Goal: Task Accomplishment & Management: Manage account settings

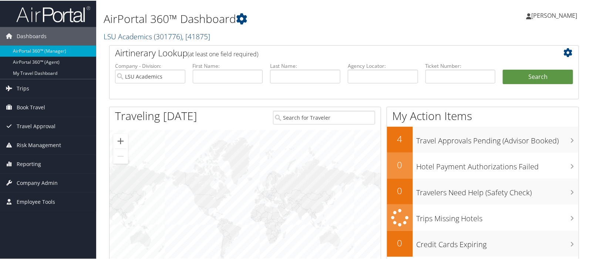
drag, startPoint x: 117, startPoint y: 34, endPoint x: 123, endPoint y: 34, distance: 5.2
click at [118, 34] on link "LSU Academics ( 301776 ) , [ 41875 ]" at bounding box center [157, 36] width 107 height 10
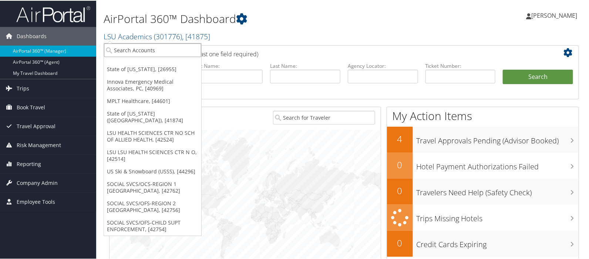
click at [132, 46] on input "search" at bounding box center [152, 50] width 97 height 14
type input "state of l"
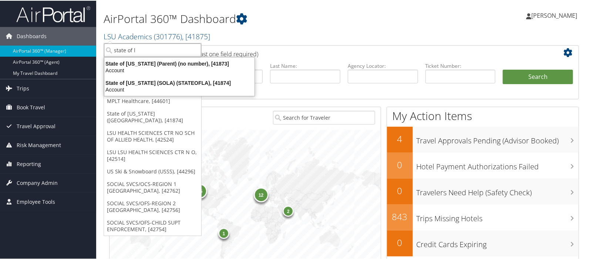
drag, startPoint x: 117, startPoint y: 46, endPoint x: 104, endPoint y: 45, distance: 13.0
click at [104, 45] on ul "state of l State of Colorado, [26955] Innova Emergency Medical Associates, PC, …" at bounding box center [153, 138] width 98 height 193
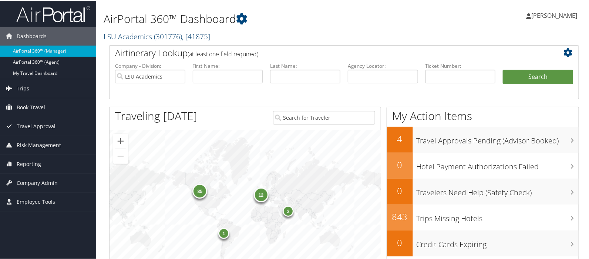
drag, startPoint x: 123, startPoint y: 36, endPoint x: 123, endPoint y: 40, distance: 4.5
click at [123, 36] on link "LSU Academics ( 301776 ) , [ 41875 ]" at bounding box center [157, 36] width 107 height 10
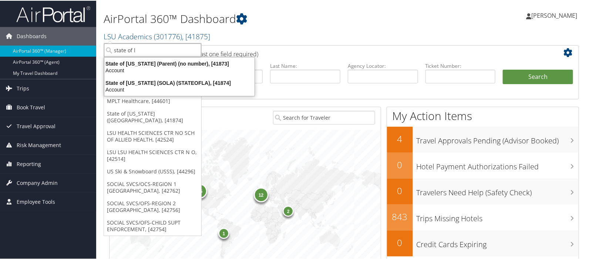
click at [126, 50] on input "state of l" at bounding box center [152, 50] width 97 height 14
type input "sola"
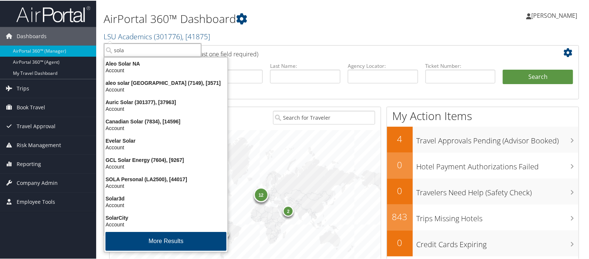
click at [131, 57] on li "Aleo Solar NA Account" at bounding box center [165, 66] width 123 height 19
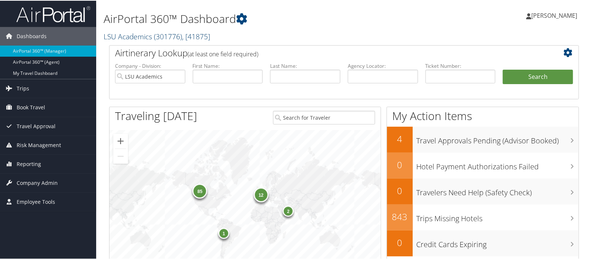
click at [131, 35] on link "LSU Academics ( 301776 ) , [ 41875 ]" at bounding box center [157, 36] width 107 height 10
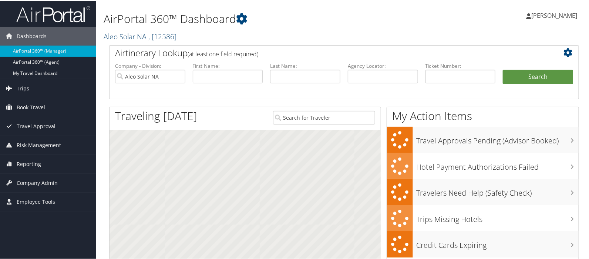
click at [123, 38] on link "Aleo Solar NA , [ 12586 ]" at bounding box center [140, 36] width 73 height 10
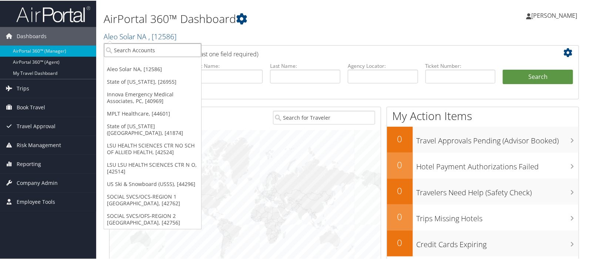
click at [123, 50] on input "search" at bounding box center [152, 50] width 97 height 14
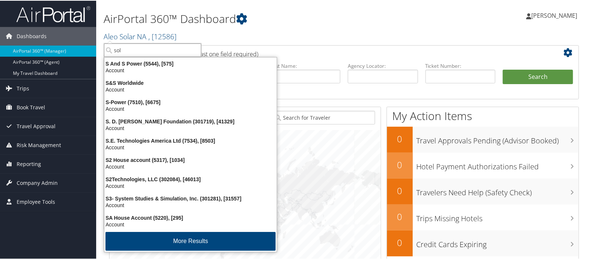
type input "sola"
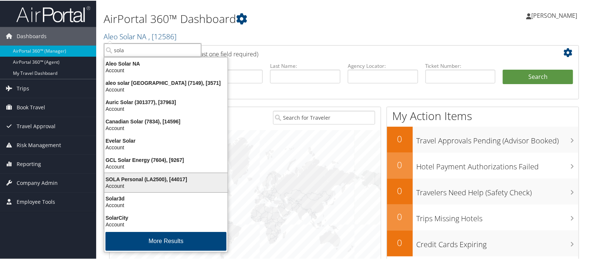
click at [124, 181] on div "SOLA Personal (LA2500), [44017]" at bounding box center [166, 178] width 132 height 7
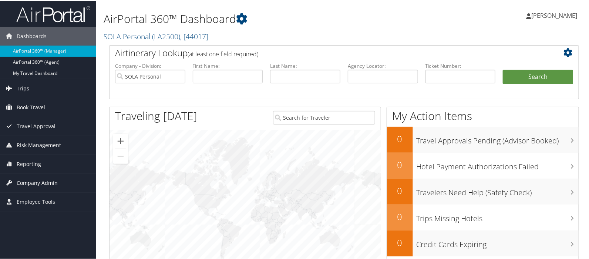
click at [39, 182] on span "Company Admin" at bounding box center [37, 182] width 41 height 19
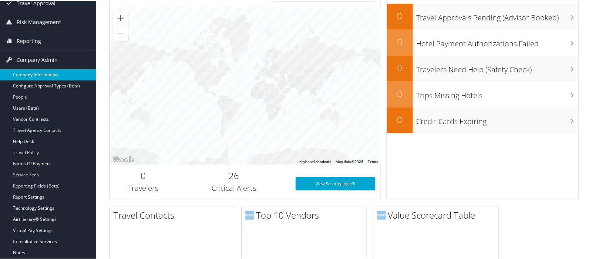
scroll to position [123, 0]
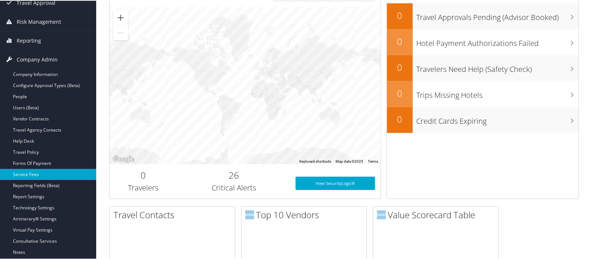
click at [34, 174] on link "Service Fees" at bounding box center [48, 173] width 96 height 11
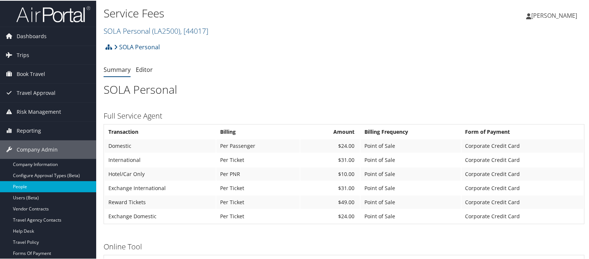
scroll to position [123, 0]
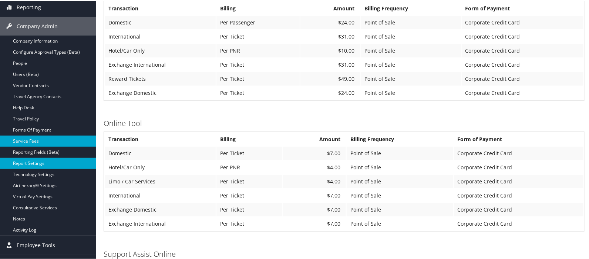
click at [31, 161] on link "Report Settings" at bounding box center [48, 162] width 96 height 11
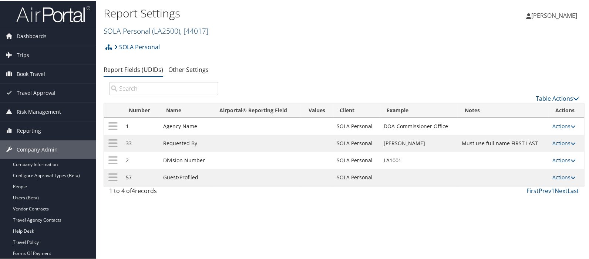
click at [140, 32] on link "SOLA Personal ( LA2500 ) , [ 44017 ]" at bounding box center [156, 30] width 105 height 10
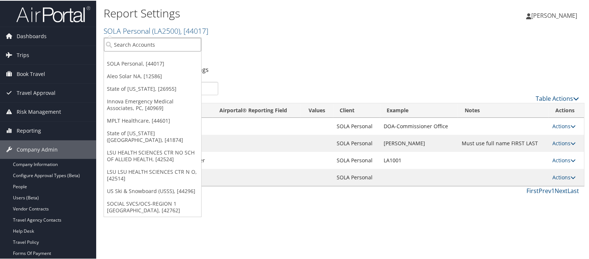
click at [132, 47] on input "search" at bounding box center [152, 44] width 97 height 14
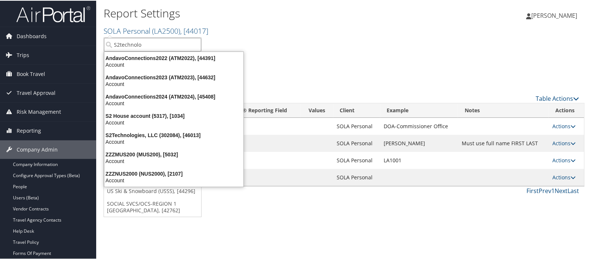
type input "S2technolog"
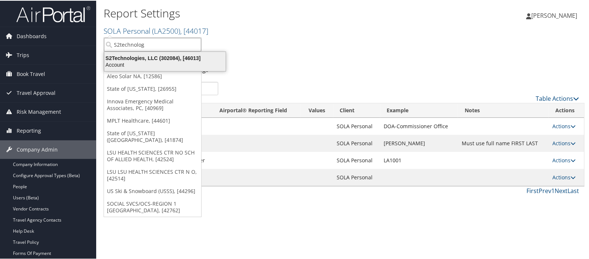
click at [143, 54] on div "S2Technologies, LLC (302084), [46013]" at bounding box center [165, 57] width 130 height 7
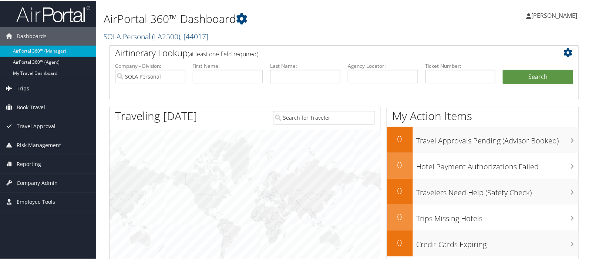
click at [125, 32] on link "SOLA Personal ( LA2500 ) , [ 44017 ]" at bounding box center [156, 36] width 105 height 10
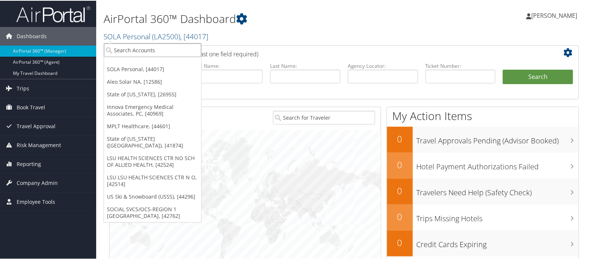
click at [126, 45] on input "search" at bounding box center [152, 50] width 97 height 14
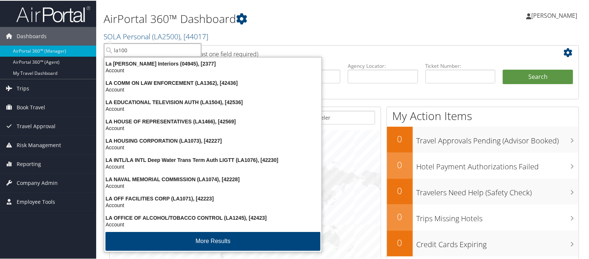
type input "la1001"
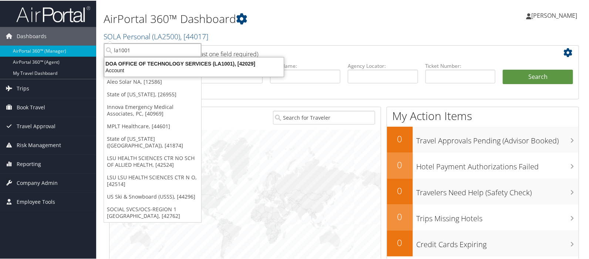
drag, startPoint x: 133, startPoint y: 50, endPoint x: 114, endPoint y: 51, distance: 19.3
click at [114, 51] on input "la1001" at bounding box center [152, 50] width 97 height 14
type input "la2500"
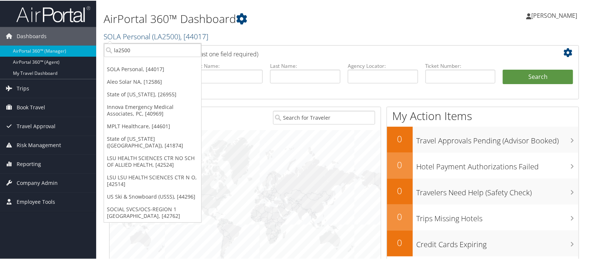
click at [134, 40] on link "SOLA Personal ( LA2500 ) , [ 44017 ]" at bounding box center [156, 36] width 105 height 10
click at [422, 3] on div "AirPortal 360™ Dashboard SOLA Personal ( LA2500 ) , [ 44017 ] SOLA Personal Ale…" at bounding box center [344, 22] width 496 height 44
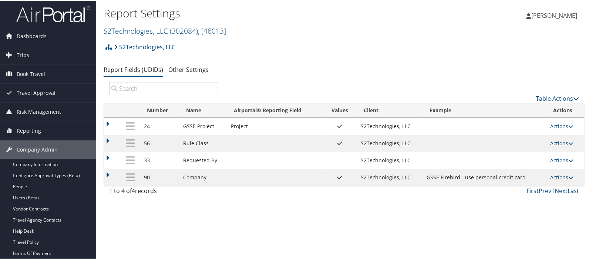
click at [559, 175] on link "Actions" at bounding box center [562, 176] width 23 height 7
click at [532, 188] on link "Update Report Field Values" at bounding box center [532, 187] width 80 height 13
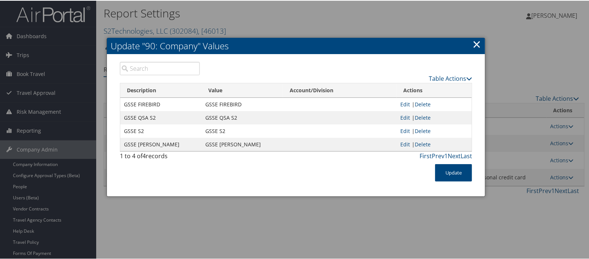
click at [478, 43] on link "×" at bounding box center [477, 43] width 9 height 15
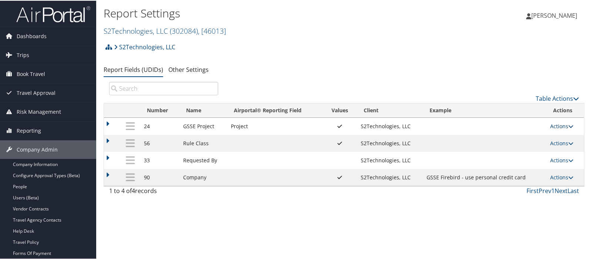
click at [560, 124] on link "Actions" at bounding box center [562, 125] width 23 height 7
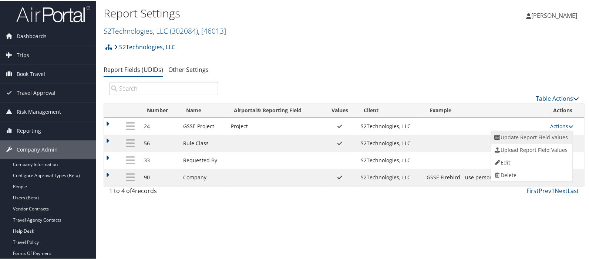
drag, startPoint x: 541, startPoint y: 137, endPoint x: 522, endPoint y: 130, distance: 20.6
click at [540, 137] on link "Update Report Field Values" at bounding box center [532, 136] width 80 height 13
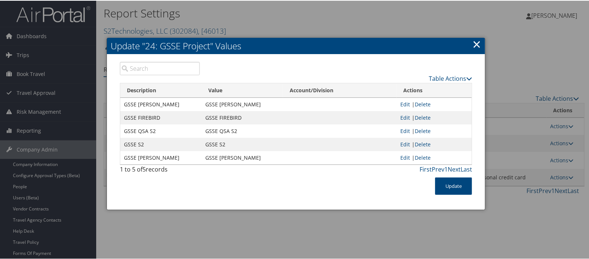
click at [474, 41] on link "×" at bounding box center [477, 43] width 9 height 15
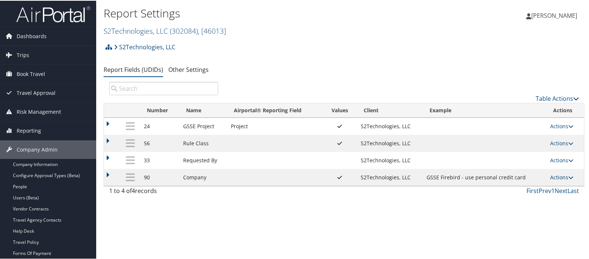
click at [552, 179] on link "Actions" at bounding box center [562, 176] width 23 height 7
click at [537, 188] on link "Update Report Field Values" at bounding box center [532, 187] width 80 height 13
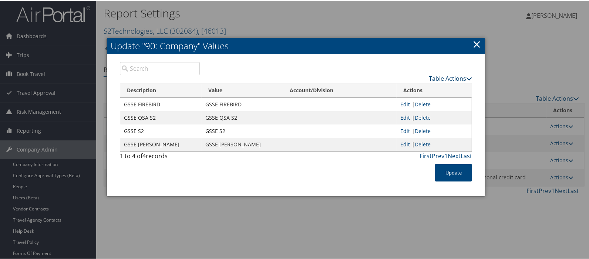
click at [434, 76] on link "Table Actions" at bounding box center [450, 78] width 43 height 8
click at [398, 64] on div "Table Actions" at bounding box center [341, 71] width 273 height 21
click at [402, 103] on link "Edit" at bounding box center [406, 103] width 10 height 7
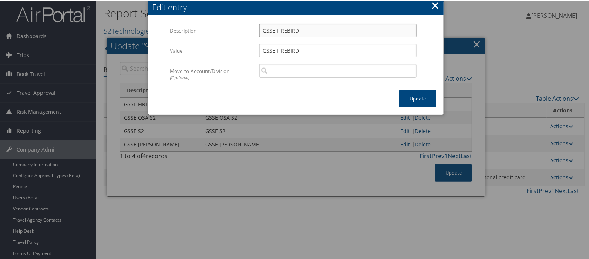
drag, startPoint x: 274, startPoint y: 29, endPoint x: 243, endPoint y: 29, distance: 31.1
click at [243, 29] on div "Description GSSE FIREBIRD Multiple values The selected items contain different …" at bounding box center [296, 33] width 252 height 20
type input "FIREBIRD"
drag, startPoint x: 275, startPoint y: 48, endPoint x: 255, endPoint y: 49, distance: 20.4
click at [255, 49] on div "GSSE FIREBIRD Multiple values The selected items contain different values for t…" at bounding box center [338, 53] width 168 height 20
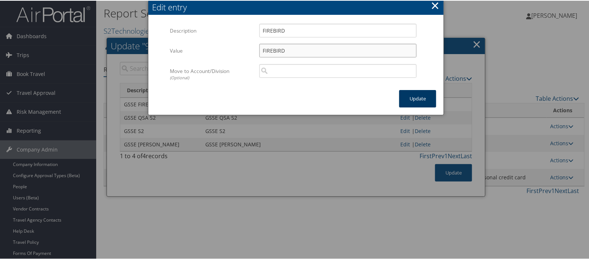
type input "FIREBIRD"
click at [423, 93] on button "Update" at bounding box center [417, 97] width 37 height 17
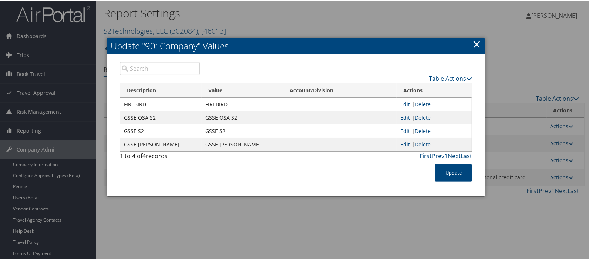
click at [403, 116] on link "Edit" at bounding box center [406, 116] width 10 height 7
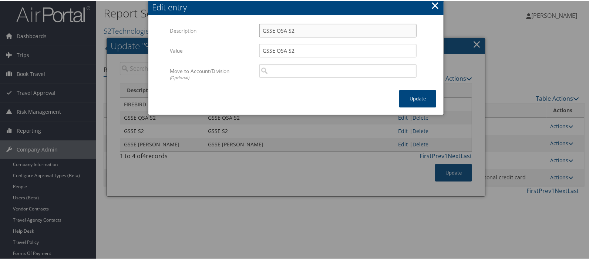
drag, startPoint x: 295, startPoint y: 29, endPoint x: 255, endPoint y: 29, distance: 39.2
click at [255, 29] on div "GSSE QSA S2 Multiple values The selected items contain different values for thi…" at bounding box center [338, 33] width 168 height 20
type input "[PERSON_NAME]"
drag, startPoint x: 295, startPoint y: 48, endPoint x: 256, endPoint y: 47, distance: 38.9
click at [256, 47] on div "GSSE QSA S2 Multiple values The selected items contain different values for thi…" at bounding box center [338, 53] width 168 height 20
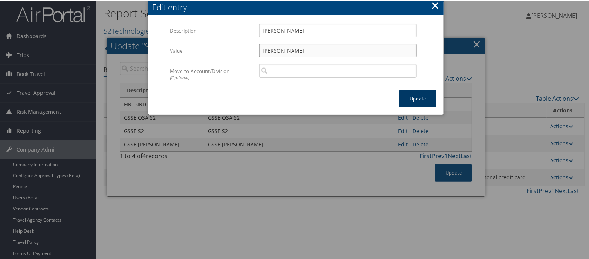
type input "CRUZ"
click at [414, 99] on button "Update" at bounding box center [417, 97] width 37 height 17
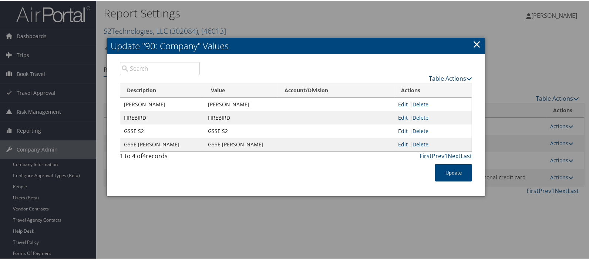
click at [401, 128] on link "Edit" at bounding box center [404, 130] width 10 height 7
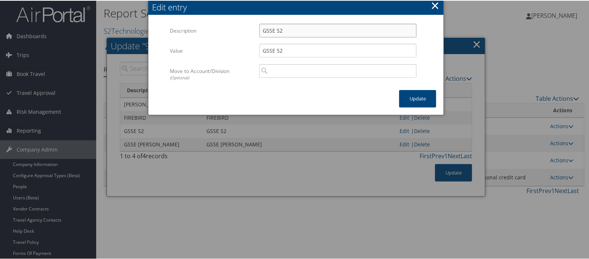
drag, startPoint x: 275, startPoint y: 30, endPoint x: 257, endPoint y: 30, distance: 17.8
click at [257, 30] on div "GSSE S2 Multiple values The selected items contain different values for this in…" at bounding box center [338, 33] width 168 height 20
type input "S2"
drag, startPoint x: 275, startPoint y: 48, endPoint x: 243, endPoint y: 38, distance: 33.6
click at [255, 46] on div "GSSE S2 Multiple values The selected items contain different values for this in…" at bounding box center [338, 53] width 168 height 20
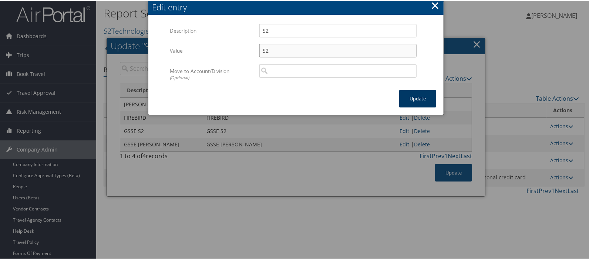
type input "S2"
click at [405, 95] on button "Update" at bounding box center [417, 97] width 37 height 17
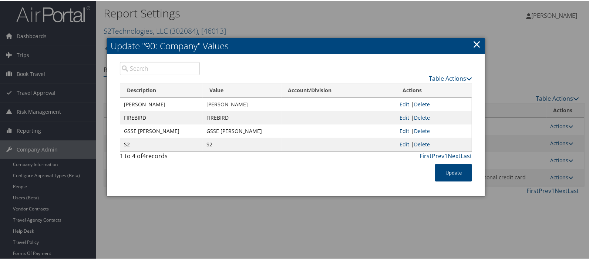
click at [403, 130] on link "Edit" at bounding box center [405, 130] width 10 height 7
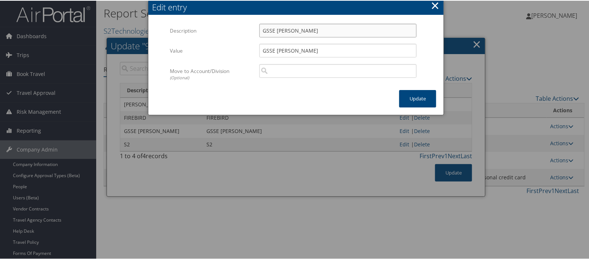
drag, startPoint x: 275, startPoint y: 30, endPoint x: 252, endPoint y: 27, distance: 23.9
click at [252, 27] on div "Description GSSE SAWDEY Multiple values The selected items contain different va…" at bounding box center [296, 33] width 252 height 20
type input "SAWDEY"
drag, startPoint x: 276, startPoint y: 51, endPoint x: 252, endPoint y: 47, distance: 24.0
click at [252, 47] on div "Value GSSE SAWDEY Multiple values The selected items contain different values f…" at bounding box center [296, 53] width 252 height 20
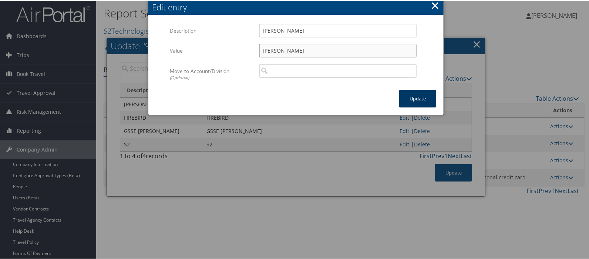
type input "SAWDEY"
click at [421, 95] on button "Update" at bounding box center [417, 97] width 37 height 17
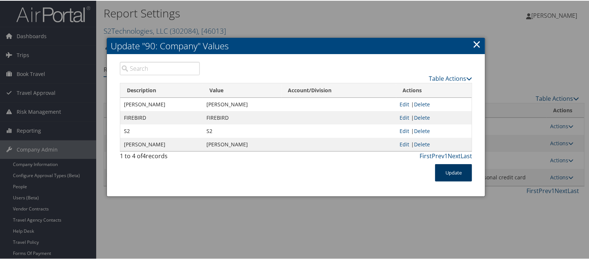
click at [460, 171] on button "Update" at bounding box center [453, 171] width 37 height 17
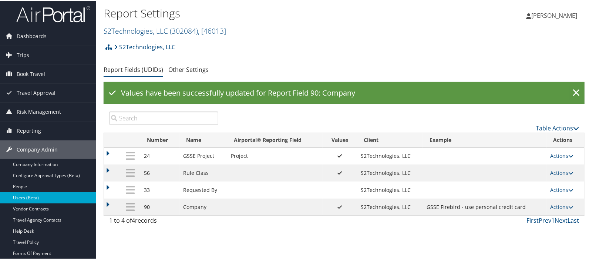
click at [29, 197] on link "Users (Beta)" at bounding box center [48, 196] width 96 height 11
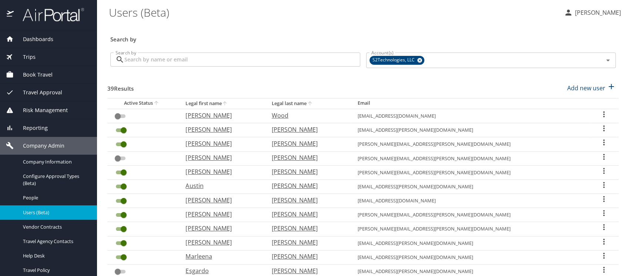
click at [603, 130] on icon "User Search Table" at bounding box center [603, 128] width 1 height 6
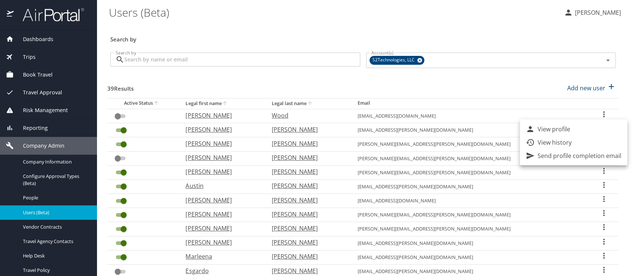
click at [562, 132] on p "View profile" at bounding box center [554, 129] width 33 height 9
select select "US"
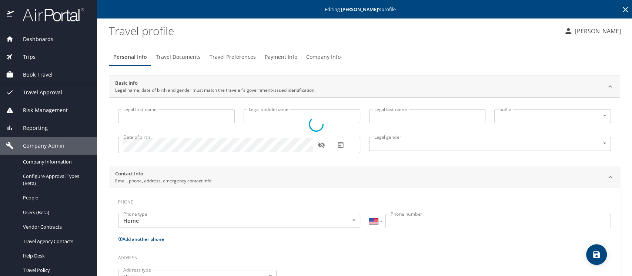
type input "[PERSON_NAME]"
type input "[DEMOGRAPHIC_DATA]"
select select "US"
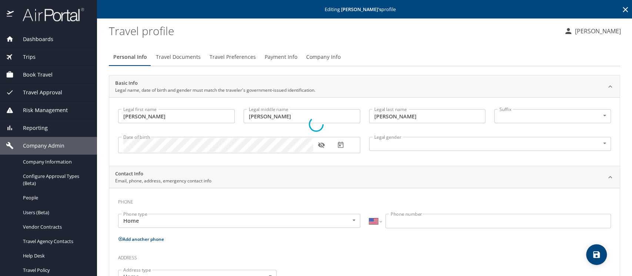
select select "US"
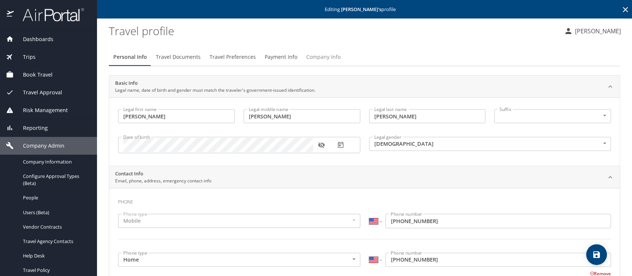
click at [321, 58] on span "Company Info" at bounding box center [323, 57] width 34 height 9
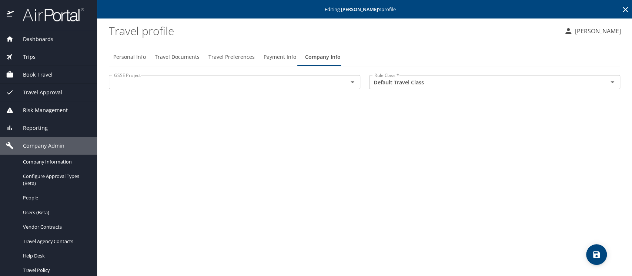
click at [123, 57] on span "Personal Info" at bounding box center [129, 57] width 33 height 9
select select "US"
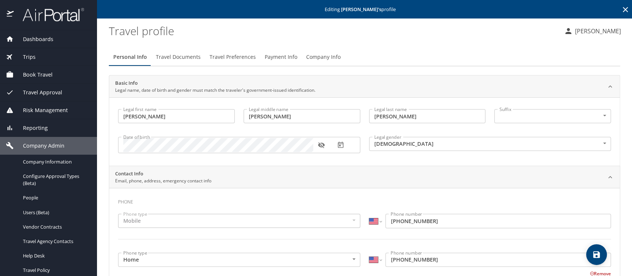
click at [163, 56] on span "Travel Documents" at bounding box center [178, 57] width 45 height 9
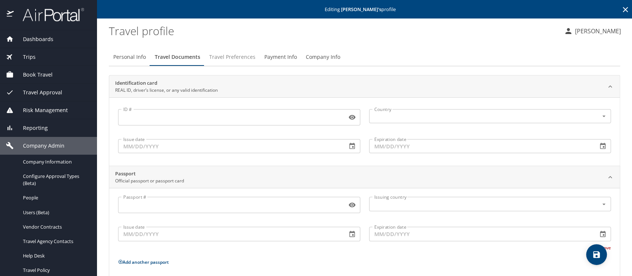
click at [222, 54] on span "Travel Preferences" at bounding box center [232, 57] width 46 height 9
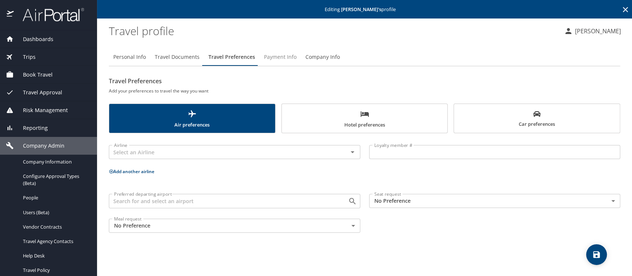
click at [276, 55] on span "Payment Info" at bounding box center [280, 57] width 33 height 9
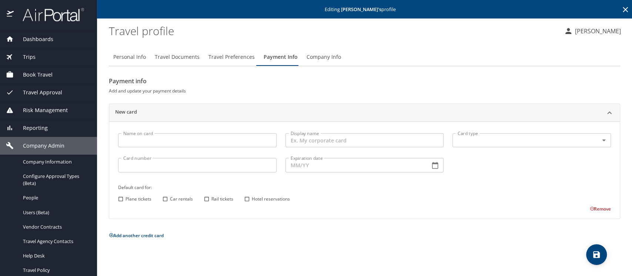
click at [313, 58] on span "Company Info" at bounding box center [324, 57] width 34 height 9
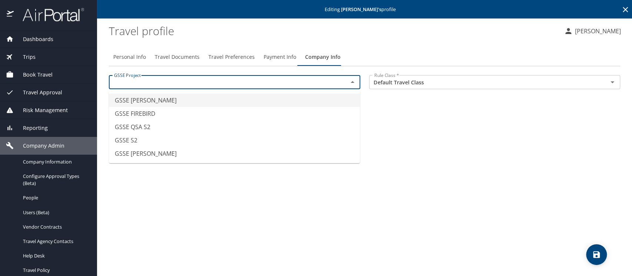
click at [174, 80] on input "text" at bounding box center [223, 82] width 225 height 10
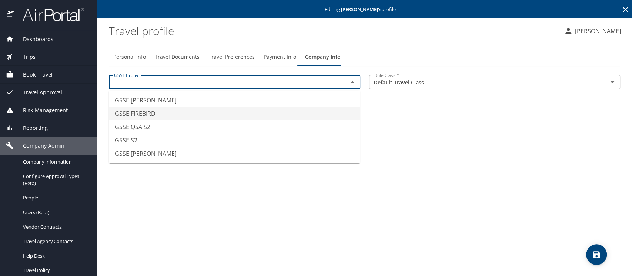
type input "GSSE FIREBIRD"
click at [435, 122] on div "Personal Info Travel Documents Travel Preferences Payment Info Company Info GSS…" at bounding box center [364, 159] width 511 height 234
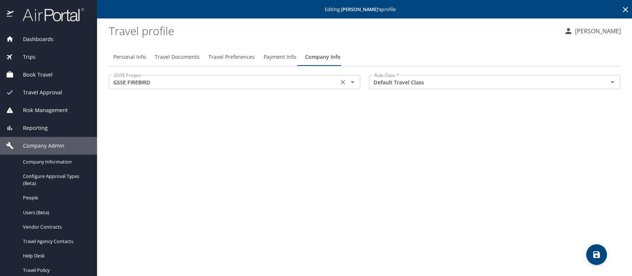
click at [342, 81] on icon "Clear" at bounding box center [343, 82] width 4 height 4
click at [237, 111] on div "Personal Info Travel Documents Travel Preferences Payment Info Company Info GSS…" at bounding box center [364, 159] width 511 height 234
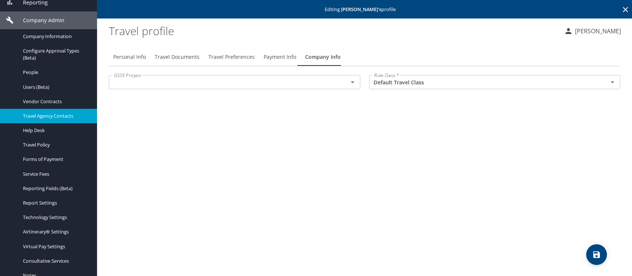
scroll to position [131, 0]
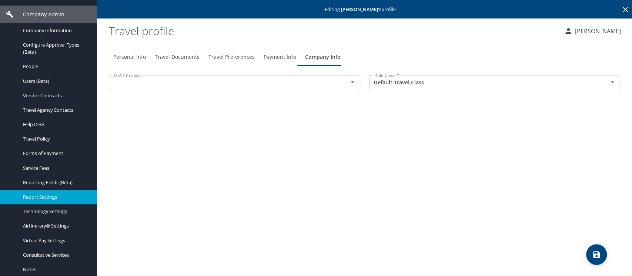
click at [51, 202] on link "Report Settings" at bounding box center [48, 197] width 97 height 14
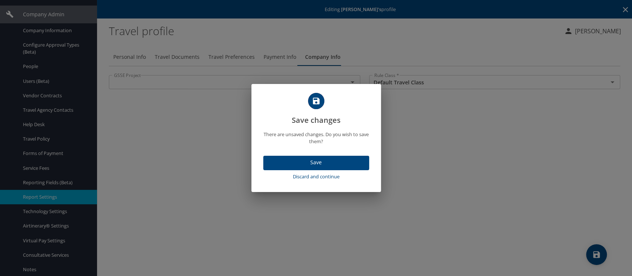
click at [312, 177] on span "Discard and continue" at bounding box center [316, 177] width 100 height 9
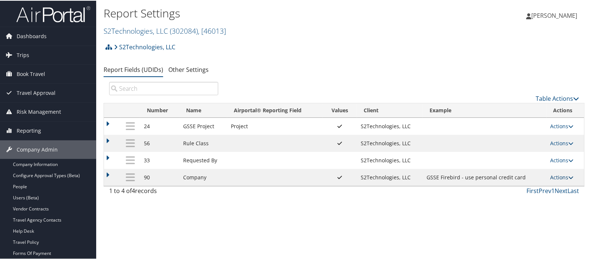
click at [558, 177] on link "Actions" at bounding box center [562, 176] width 23 height 7
click at [551, 183] on link "Update Report Field Values" at bounding box center [532, 187] width 80 height 13
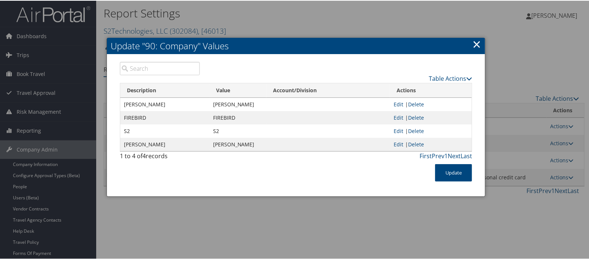
click at [474, 43] on link "×" at bounding box center [477, 43] width 9 height 15
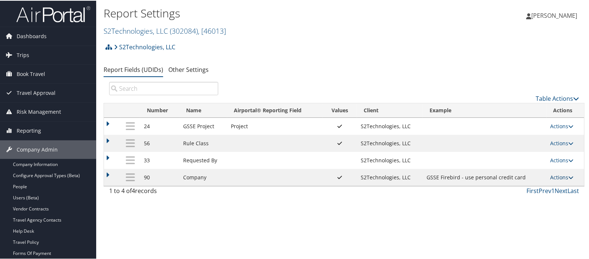
click at [555, 176] on link "Actions" at bounding box center [562, 176] width 23 height 7
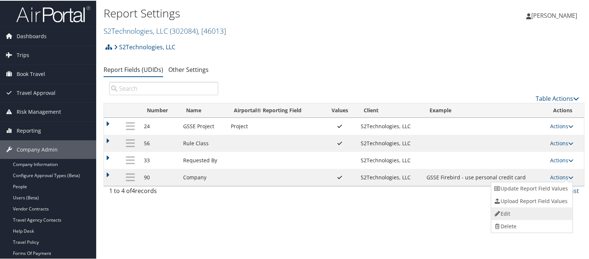
click at [511, 212] on link "Edit" at bounding box center [532, 213] width 80 height 13
select select "both"
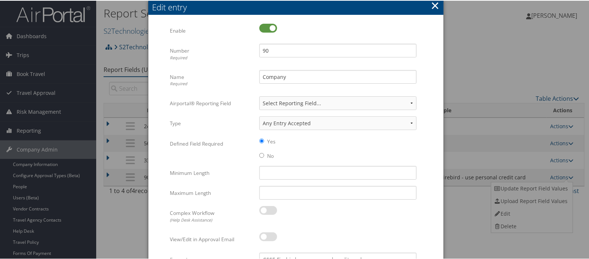
scroll to position [123, 0]
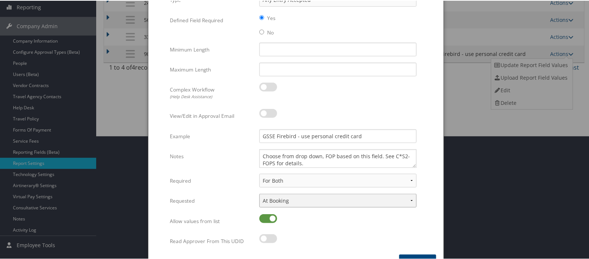
click at [411, 200] on select "None In Profile At Booking Both" at bounding box center [338, 200] width 157 height 14
click at [277, 181] on select "None For Guest Travelers For Profiled Travelers For Both" at bounding box center [338, 180] width 157 height 14
click at [238, 174] on label "Required" at bounding box center [212, 180] width 84 height 14
click at [260, 174] on select "None For Guest Travelers For Profiled Travelers For Both" at bounding box center [338, 180] width 157 height 14
click at [411, 200] on select "None In Profile At Booking Both" at bounding box center [338, 200] width 157 height 14
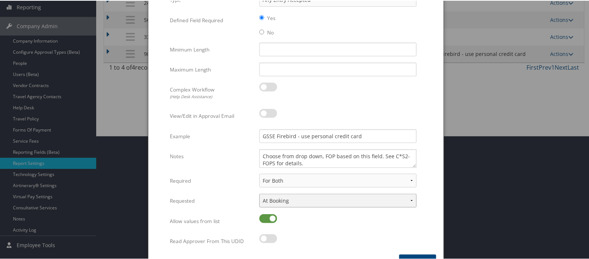
select select "profiled"
click at [260, 193] on select "None In Profile At Booking Both" at bounding box center [338, 200] width 157 height 14
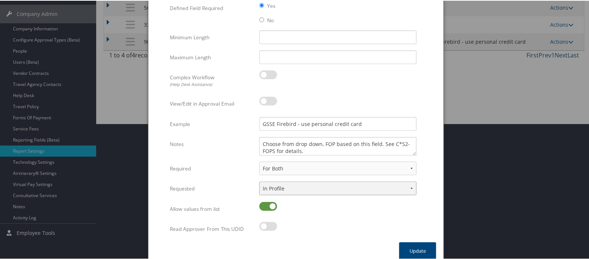
scroll to position [142, 0]
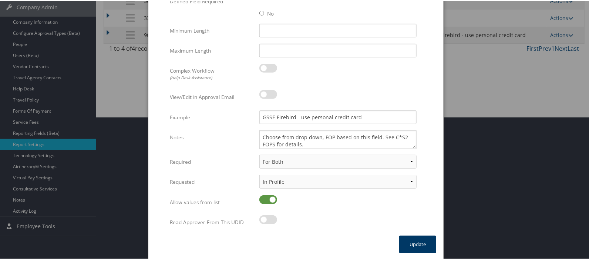
click at [414, 242] on button "Update" at bounding box center [417, 243] width 37 height 17
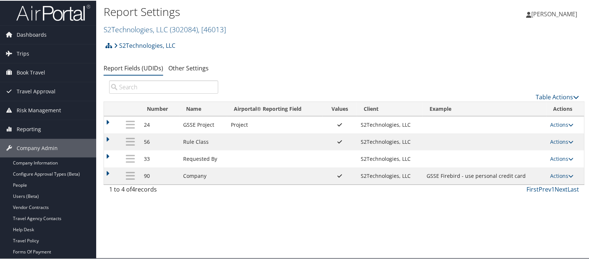
scroll to position [0, 0]
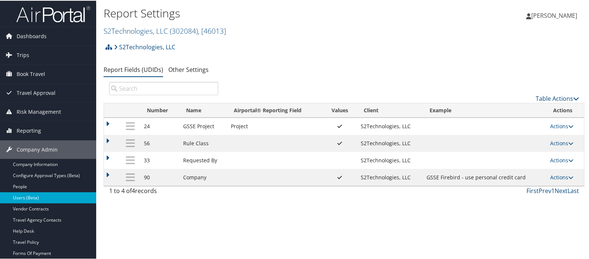
click at [17, 195] on link "Users (Beta)" at bounding box center [48, 196] width 96 height 11
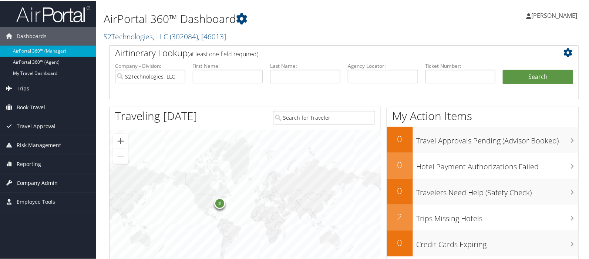
click at [27, 181] on span "Company Admin" at bounding box center [37, 182] width 41 height 19
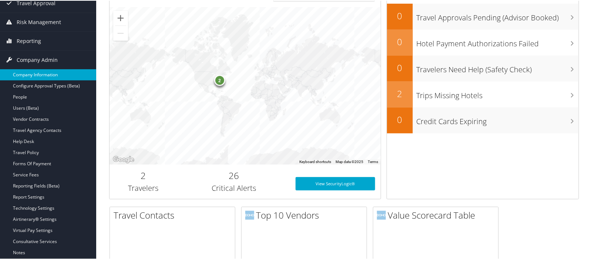
scroll to position [123, 0]
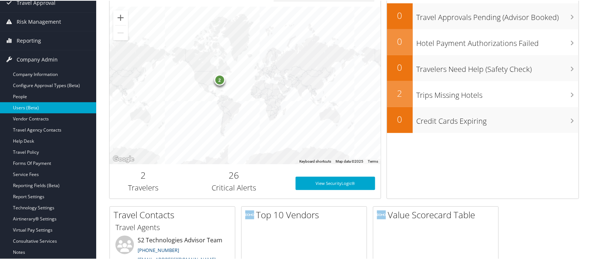
click at [32, 108] on link "Users (Beta)" at bounding box center [48, 106] width 96 height 11
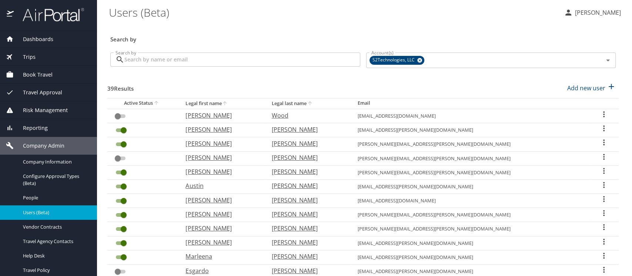
click at [599, 128] on icon "User Search Table" at bounding box center [603, 128] width 9 height 9
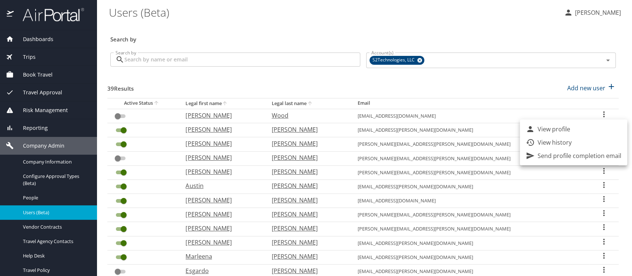
click at [557, 129] on p "View profile" at bounding box center [554, 129] width 33 height 9
select select "US"
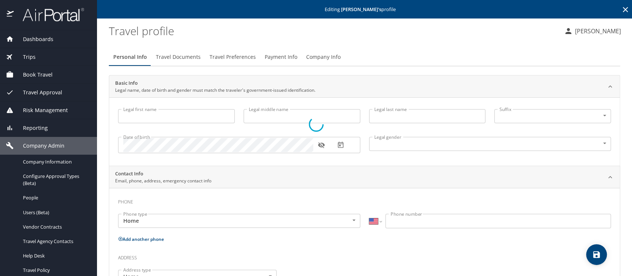
type input "[PERSON_NAME]"
type input "Paul"
type input "[PERSON_NAME]"
type input "[DEMOGRAPHIC_DATA]"
select select "US"
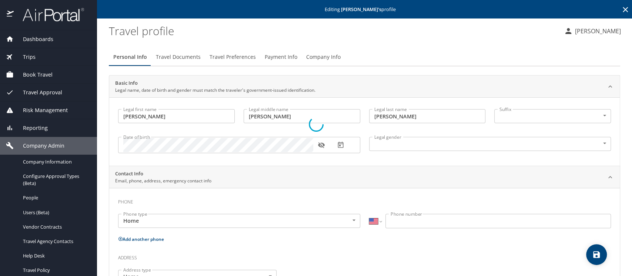
select select "US"
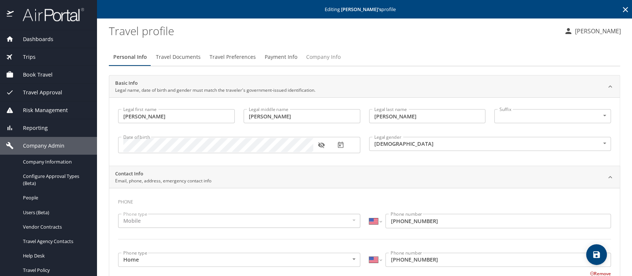
click at [326, 56] on span "Company Info" at bounding box center [323, 57] width 34 height 9
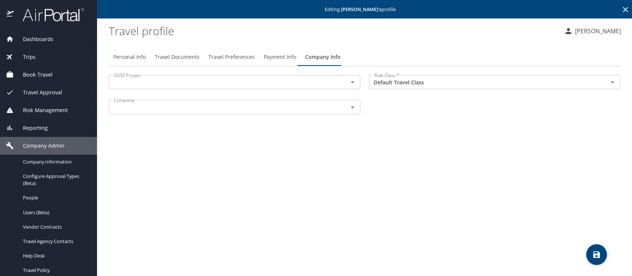
click at [365, 57] on div "Personal Info Travel Documents Travel Preferences Payment Info Company Info" at bounding box center [364, 57] width 511 height 18
click at [136, 56] on span "Personal Info" at bounding box center [129, 57] width 33 height 9
select select "US"
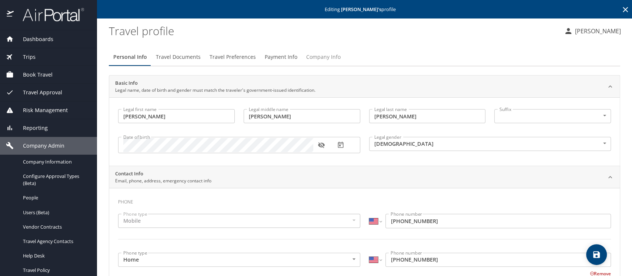
click at [323, 58] on span "Company Info" at bounding box center [323, 57] width 34 height 9
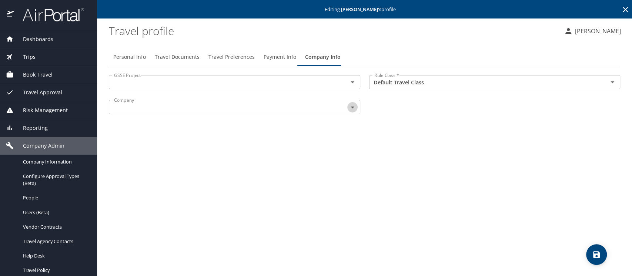
click at [351, 107] on icon "Open" at bounding box center [353, 108] width 4 height 2
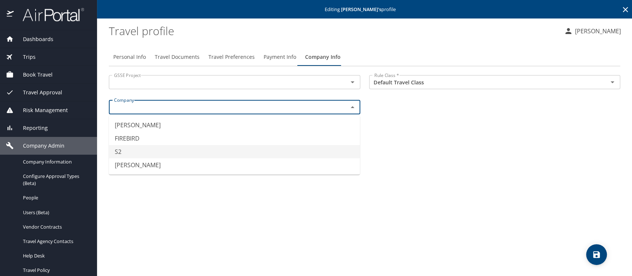
click at [150, 148] on li "S2" at bounding box center [234, 151] width 251 height 13
type input "S2"
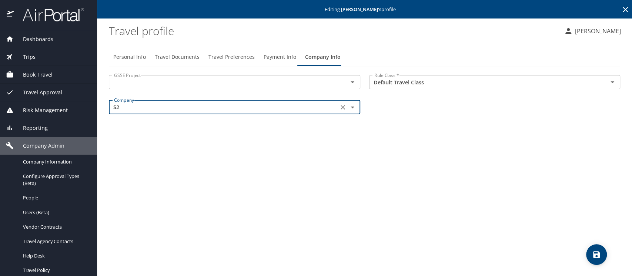
click at [154, 83] on input "text" at bounding box center [223, 82] width 225 height 10
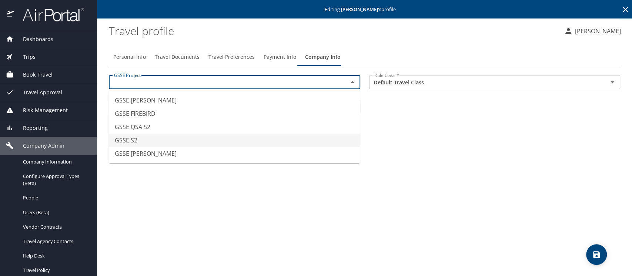
click at [145, 137] on li "GSSE S2" at bounding box center [234, 140] width 251 height 13
type input "GSSE S2"
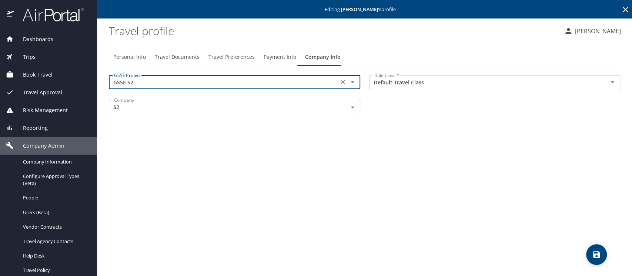
click at [597, 257] on icon "save" at bounding box center [596, 254] width 7 height 7
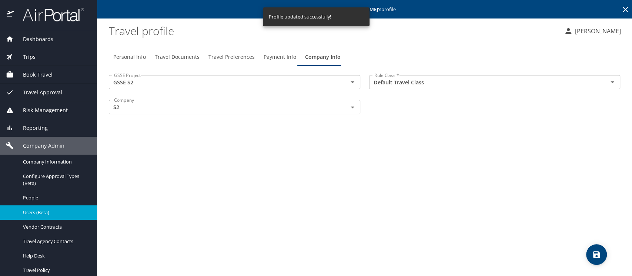
click at [37, 210] on span "Users (Beta)" at bounding box center [55, 212] width 65 height 7
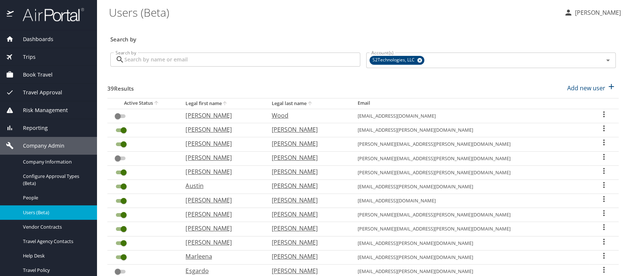
click at [312, 103] on icon "sort" at bounding box center [310, 103] width 4 height 4
checkbox input "true"
checkbox input "false"
checkbox input "true"
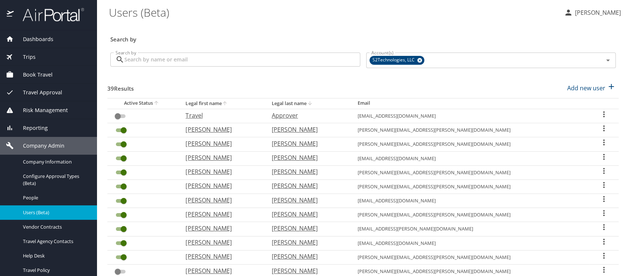
click at [599, 127] on icon "User Search Table" at bounding box center [603, 128] width 9 height 9
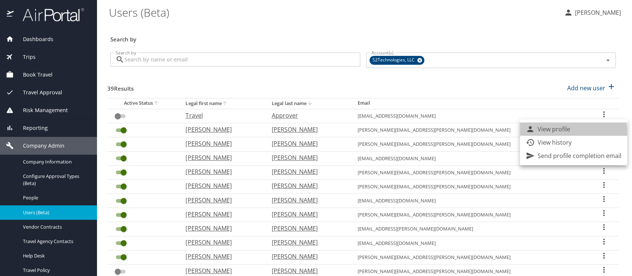
click at [565, 132] on p "View profile" at bounding box center [554, 129] width 33 height 9
select select "US"
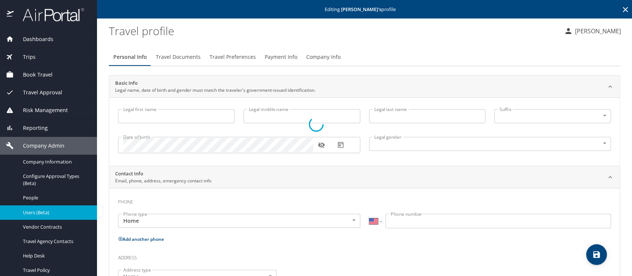
type input "[PERSON_NAME]"
type input "A."
type input "[PERSON_NAME]"
type input "Male"
type input "LETIA"
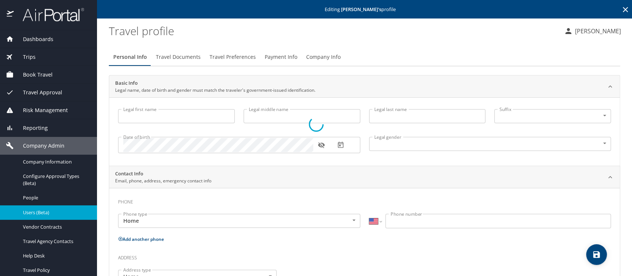
type input "BEALE"
type input "(912) 695-5131"
type input "LETIA06@MSN.COM"
select select "US"
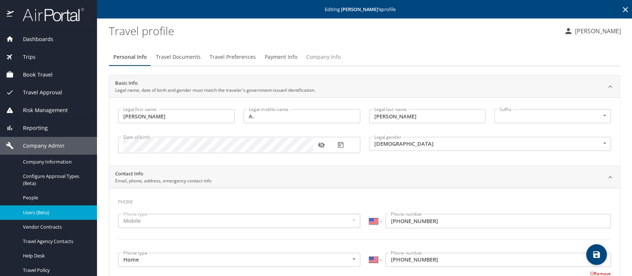
click at [319, 58] on span "Company Info" at bounding box center [323, 57] width 34 height 9
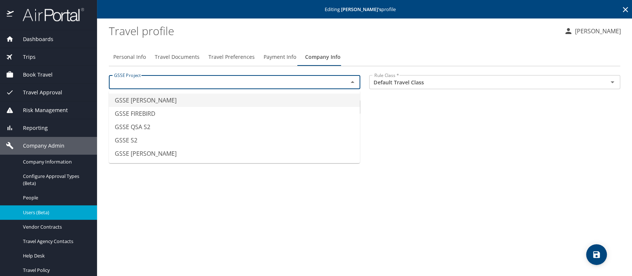
click at [140, 86] on input "text" at bounding box center [223, 82] width 225 height 10
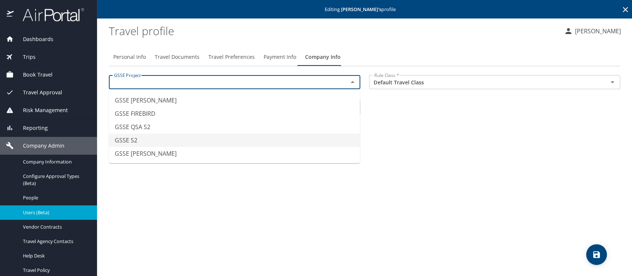
click at [135, 136] on li "GSSE S2" at bounding box center [234, 140] width 251 height 13
type input "GSSE S2"
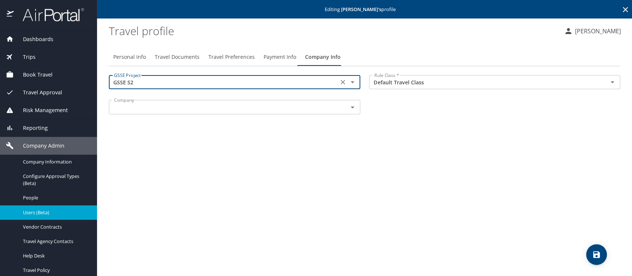
click at [135, 109] on input "text" at bounding box center [223, 107] width 225 height 10
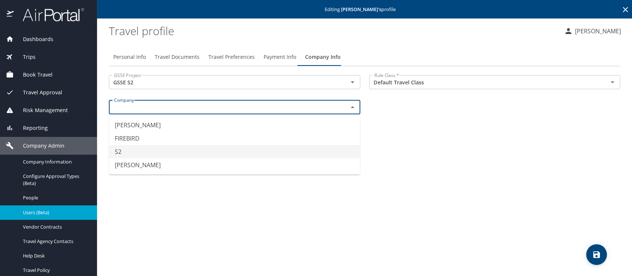
click at [131, 157] on li "S2" at bounding box center [234, 151] width 251 height 13
type input "S2"
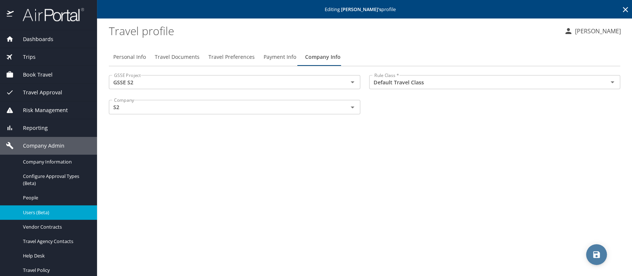
click at [597, 256] on icon "save" at bounding box center [596, 254] width 7 height 7
click at [595, 256] on icon "save" at bounding box center [596, 254] width 9 height 9
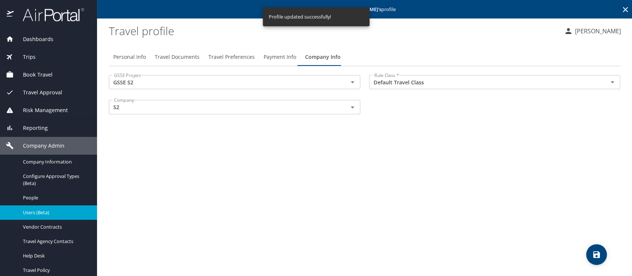
click at [40, 215] on span "Users (Beta)" at bounding box center [55, 212] width 65 height 7
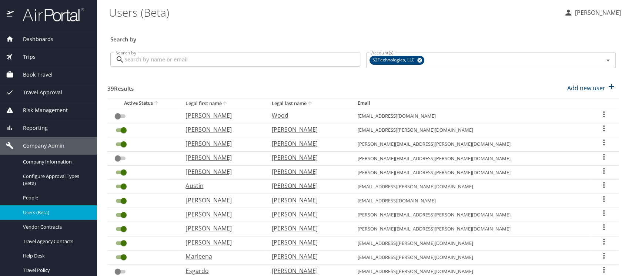
click at [599, 143] on icon "User Search Table" at bounding box center [603, 142] width 9 height 9
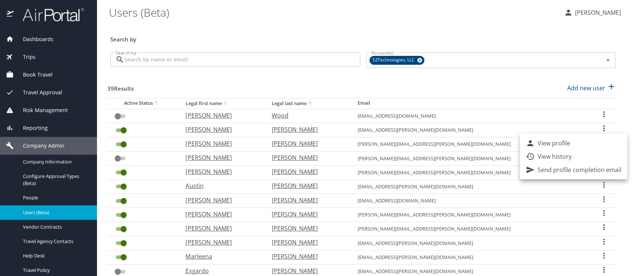
click at [571, 144] on li "View profile" at bounding box center [573, 143] width 107 height 13
select select "US"
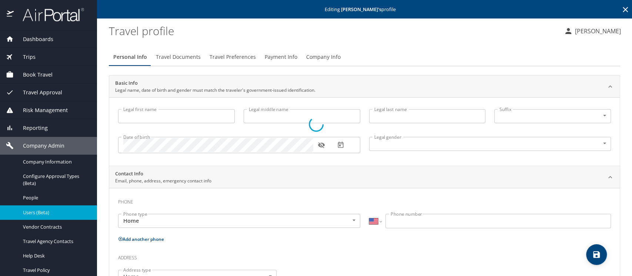
type input "Jeorgina"
type input "Jazmina"
type input "Van Schaack"
type input "Female"
select select "US"
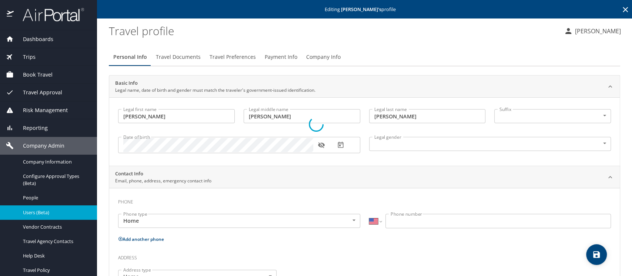
select select "US"
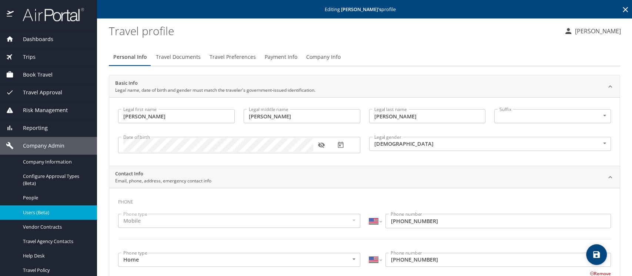
click at [316, 58] on span "Company Info" at bounding box center [323, 57] width 34 height 9
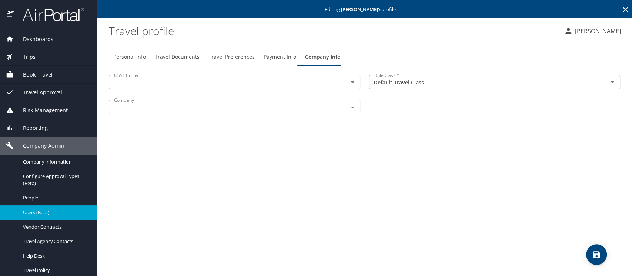
click at [147, 104] on input "text" at bounding box center [223, 107] width 225 height 10
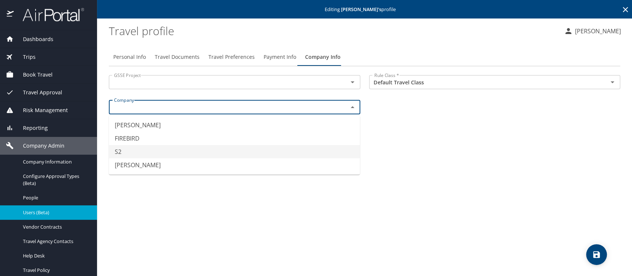
click at [148, 150] on li "S2" at bounding box center [234, 151] width 251 height 13
type input "S2"
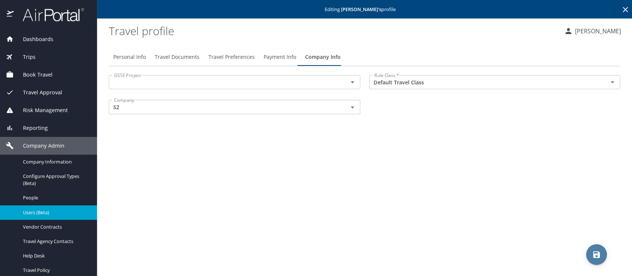
click at [595, 256] on icon "save" at bounding box center [596, 254] width 9 height 9
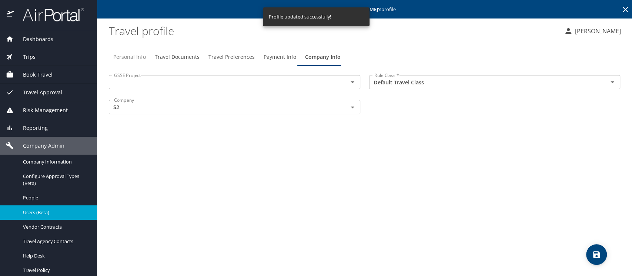
click at [137, 56] on span "Personal Info" at bounding box center [129, 57] width 33 height 9
select select "US"
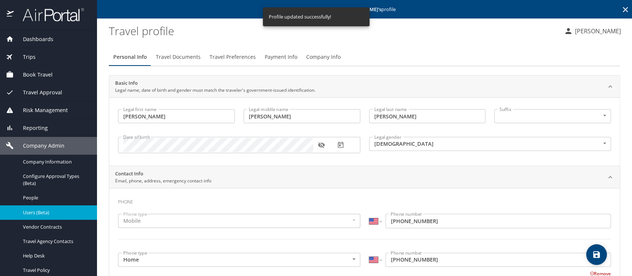
click at [28, 212] on span "Users (Beta)" at bounding box center [55, 212] width 65 height 7
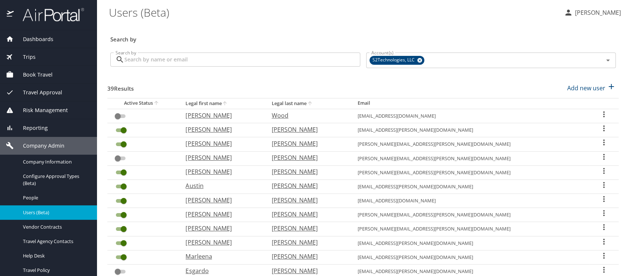
click at [603, 170] on icon "User Search Table" at bounding box center [603, 171] width 1 height 6
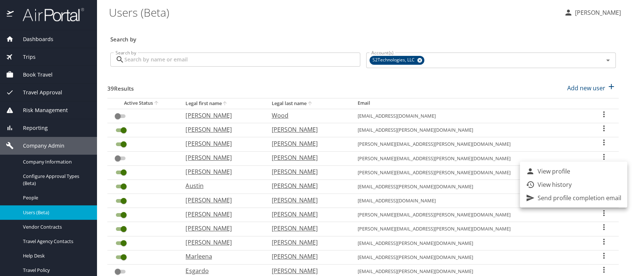
click at [546, 171] on p "View profile" at bounding box center [554, 171] width 33 height 9
select select "US"
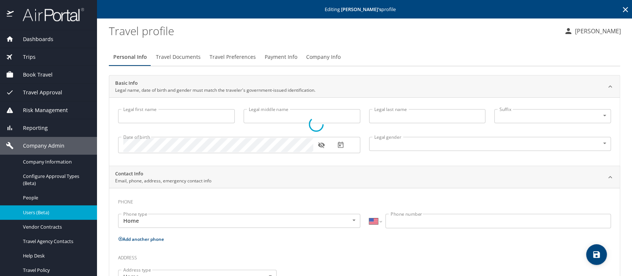
type input "[PERSON_NAME]"
type input "[DEMOGRAPHIC_DATA]"
type input "[PERSON_NAME]"
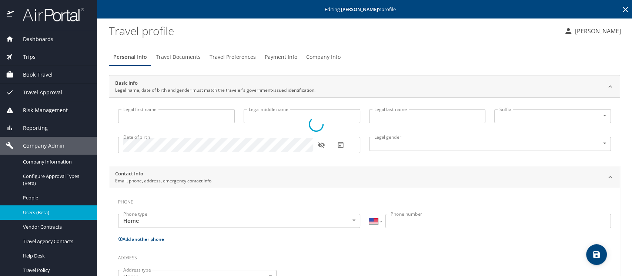
type input "[PERSON_NAME]"
type input "[PHONE_NUMBER]"
type input "[EMAIL_ADDRESS][DOMAIN_NAME]"
type input "[GEOGRAPHIC_DATA]"
type input "[US_STATE]"
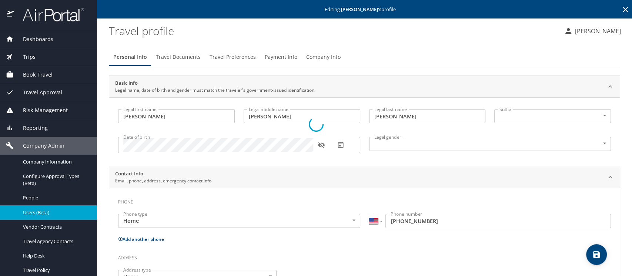
select select "US"
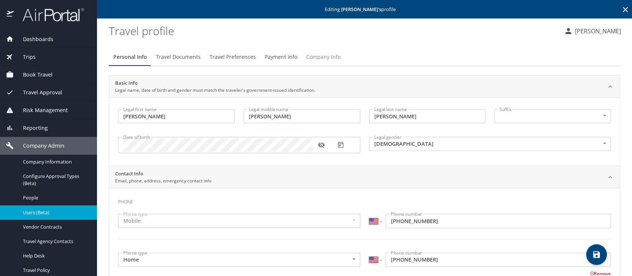
click at [323, 57] on span "Company Info" at bounding box center [323, 57] width 34 height 9
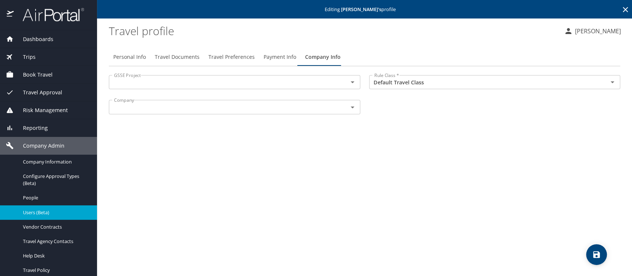
click at [147, 103] on input "text" at bounding box center [223, 107] width 225 height 10
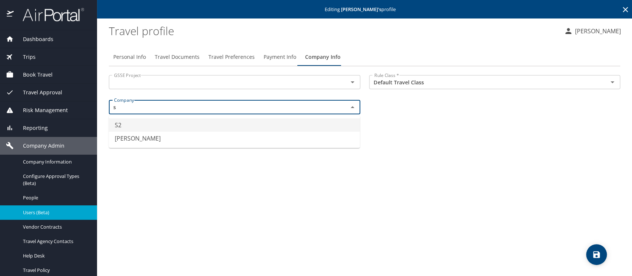
click at [129, 129] on li "S2" at bounding box center [234, 124] width 251 height 13
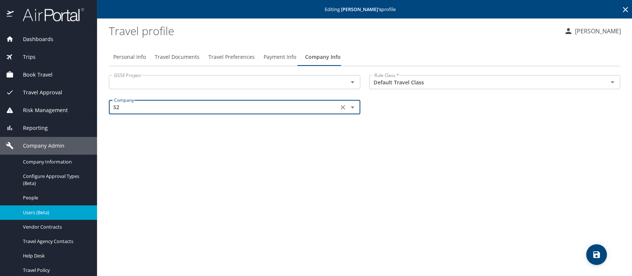
type input "S2"
click at [131, 85] on input "text" at bounding box center [223, 82] width 225 height 10
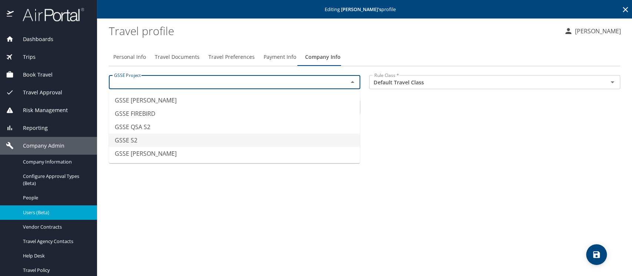
click at [139, 138] on li "GSSE S2" at bounding box center [234, 140] width 251 height 13
type input "GSSE S2"
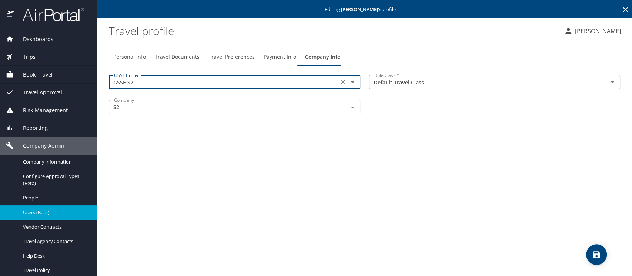
click at [600, 254] on icon "save" at bounding box center [596, 254] width 9 height 9
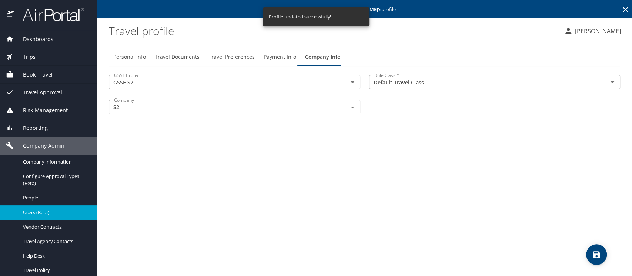
click at [42, 215] on span "Users (Beta)" at bounding box center [55, 212] width 65 height 7
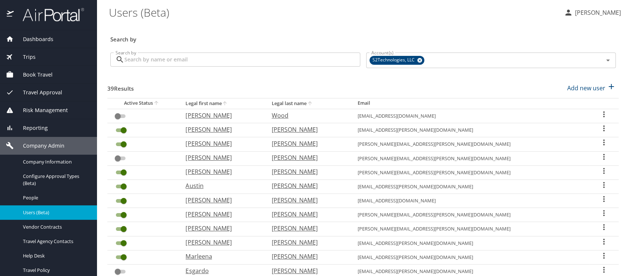
click at [599, 184] on icon "User Search Table" at bounding box center [603, 185] width 9 height 9
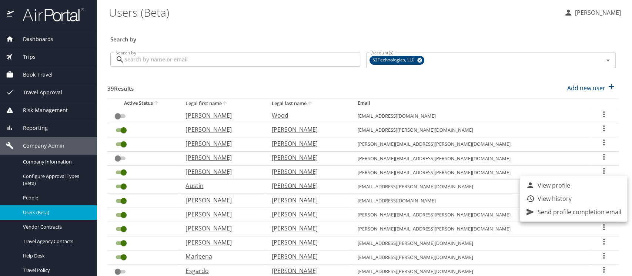
click at [551, 185] on p "View profile" at bounding box center [554, 185] width 33 height 9
select select "US"
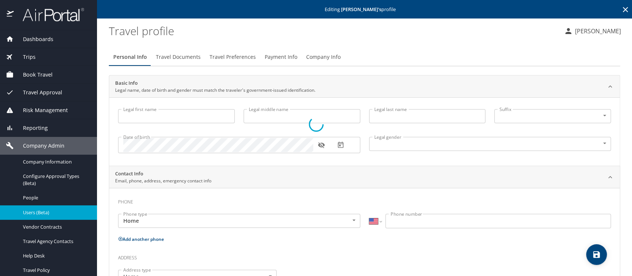
type input "Austin"
type input "Sawyer"
type input "Male"
type input "stefany"
type input "herbert"
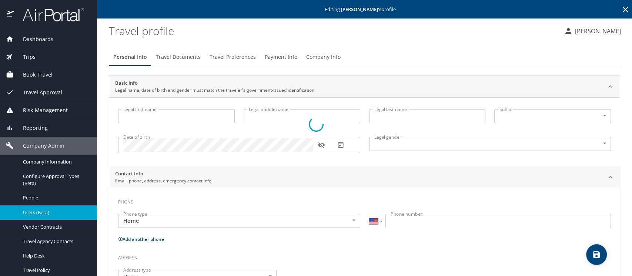
type input "(910) 813-8367"
select select "US"
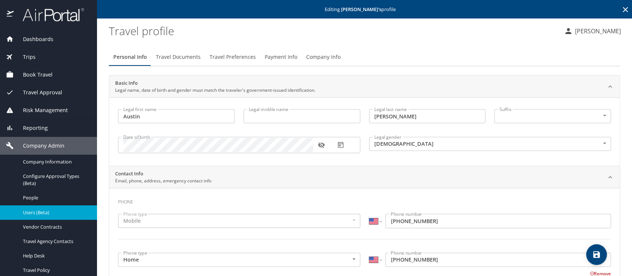
click at [314, 56] on span "Company Info" at bounding box center [323, 57] width 34 height 9
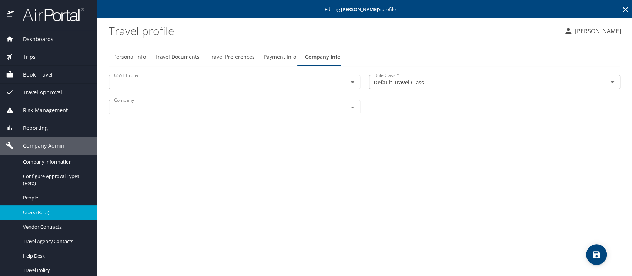
click at [247, 110] on input "text" at bounding box center [223, 107] width 225 height 10
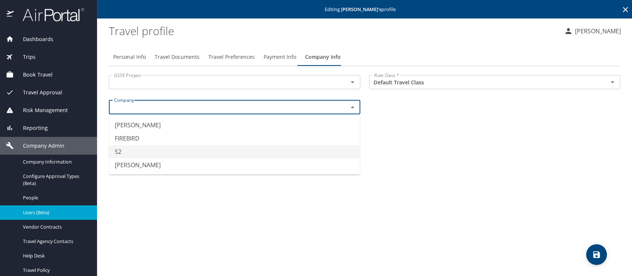
click at [174, 150] on li "S2" at bounding box center [234, 151] width 251 height 13
type input "S2"
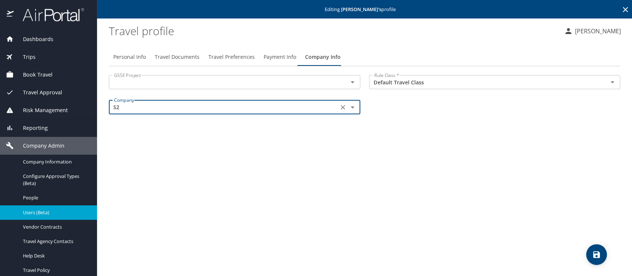
click at [147, 79] on input "text" at bounding box center [223, 82] width 225 height 10
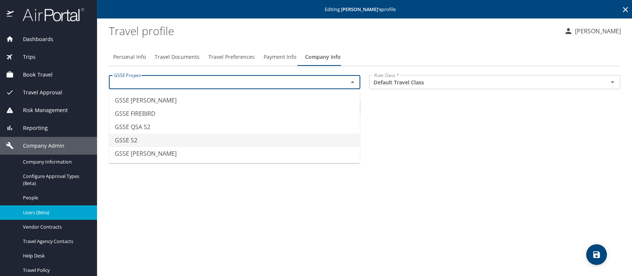
click at [139, 138] on li "GSSE S2" at bounding box center [234, 140] width 251 height 13
type input "GSSE S2"
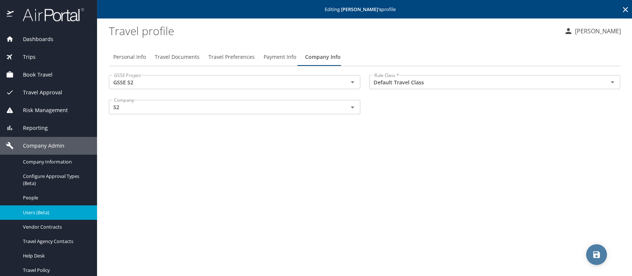
click at [596, 256] on icon "save" at bounding box center [596, 254] width 9 height 9
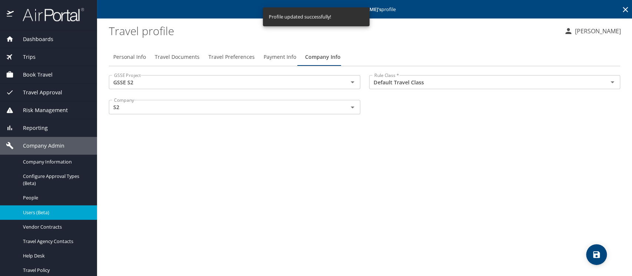
click at [44, 215] on span "Users (Beta)" at bounding box center [55, 212] width 65 height 7
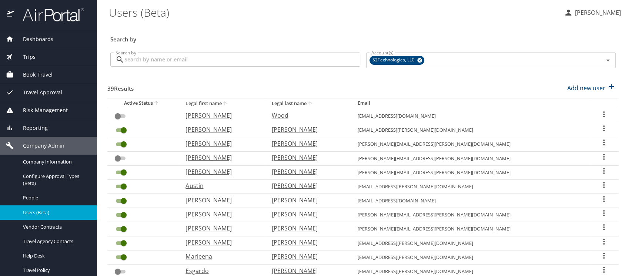
click at [173, 63] on input "Search by" at bounding box center [242, 60] width 236 height 14
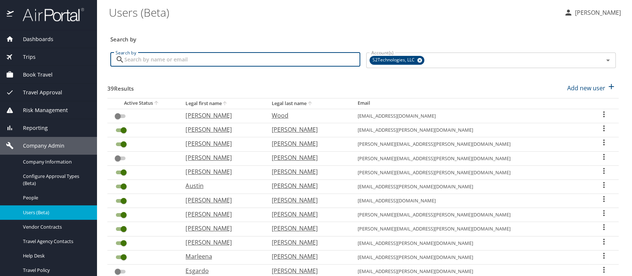
click at [599, 199] on icon "User Search Table" at bounding box center [603, 199] width 9 height 9
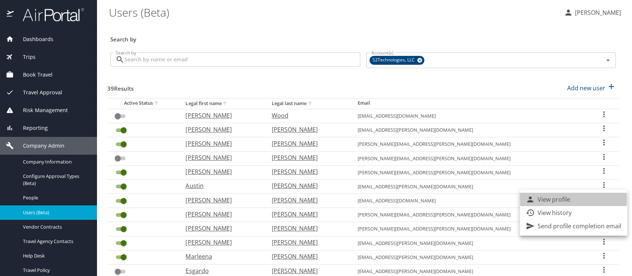
click at [542, 200] on p "View profile" at bounding box center [554, 199] width 33 height 9
select select "US"
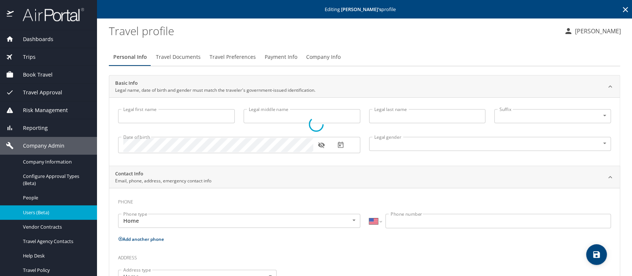
type input "William"
type input "Wesley"
type input "Rucker"
type input "Male"
type input "Phoenix"
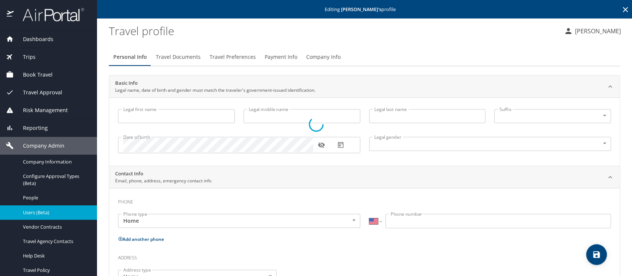
type input "Rucker"
type input "(606) 356-7479"
type input "phoenix.rucker@hotmail.com"
select select "US"
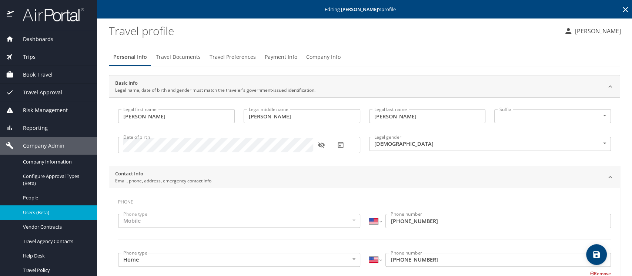
click at [316, 57] on span "Company Info" at bounding box center [323, 57] width 34 height 9
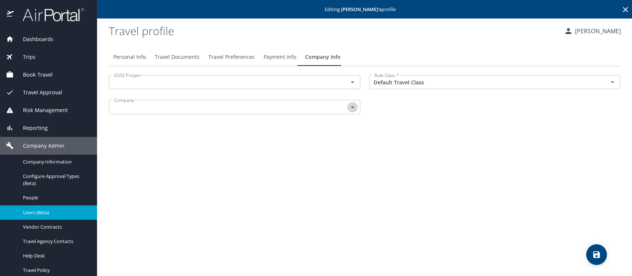
click at [352, 109] on icon "Open" at bounding box center [352, 107] width 9 height 9
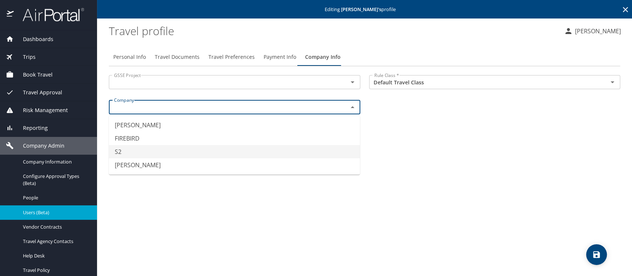
click at [131, 154] on li "S2" at bounding box center [234, 151] width 251 height 13
type input "S2"
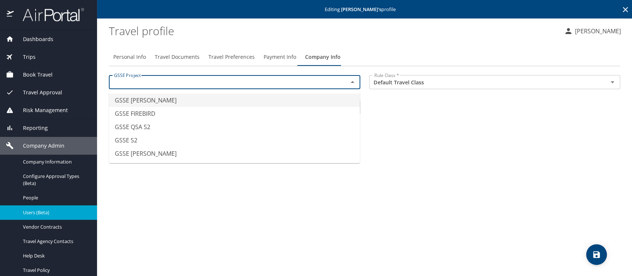
click at [159, 83] on input "text" at bounding box center [223, 82] width 225 height 10
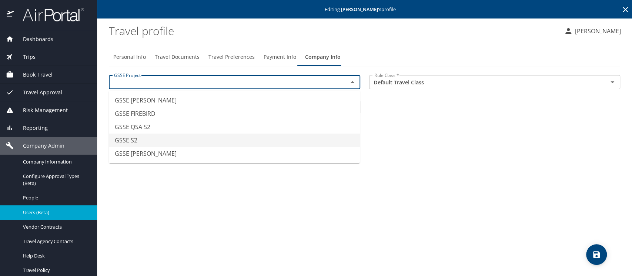
click at [154, 139] on li "GSSE S2" at bounding box center [234, 140] width 251 height 13
type input "GSSE S2"
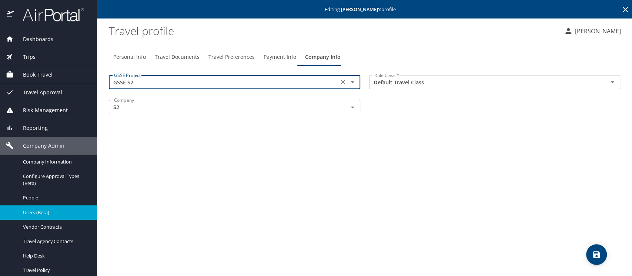
click at [592, 255] on icon "save" at bounding box center [596, 254] width 9 height 9
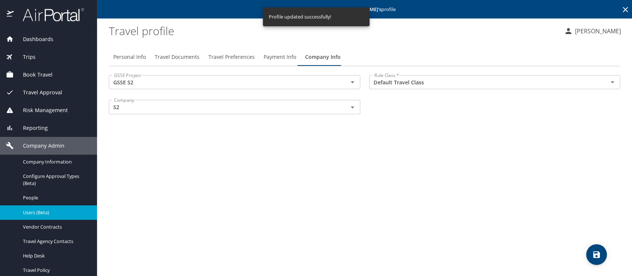
click at [43, 213] on span "Users (Beta)" at bounding box center [55, 212] width 65 height 7
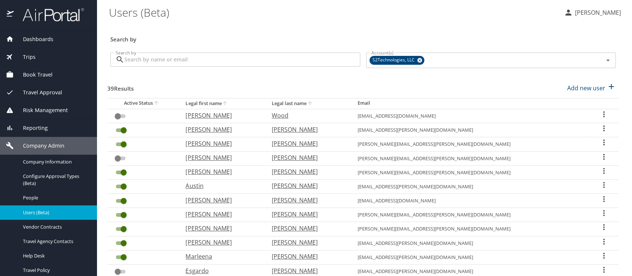
click at [599, 226] on icon "User Search Table" at bounding box center [603, 227] width 9 height 9
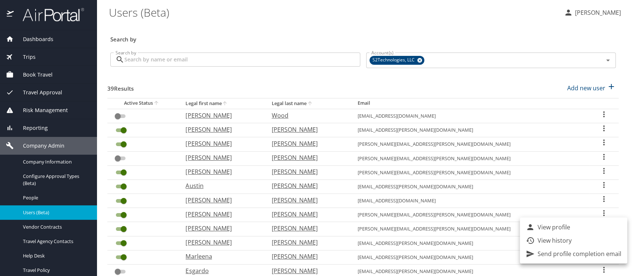
click at [569, 229] on p "View profile" at bounding box center [554, 227] width 33 height 9
select select "US"
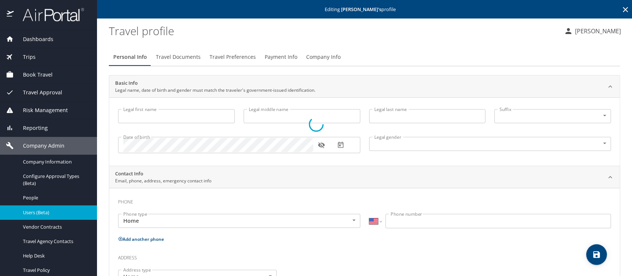
type input "David"
type input "Robert"
type input "Powell"
type input "II"
type input "Male"
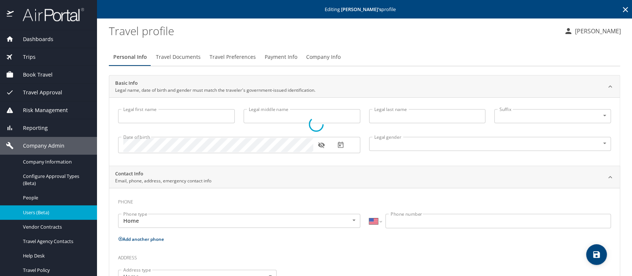
type input "Faye"
type input "Swanson"
type input "(731) 337-8540"
select select "US"
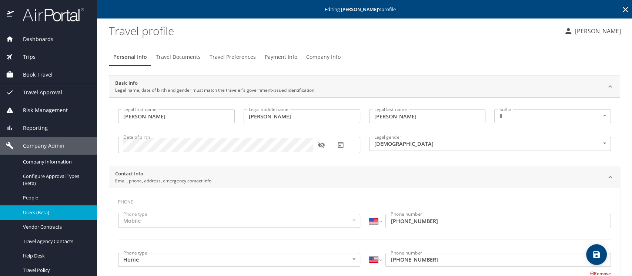
click at [310, 56] on span "Company Info" at bounding box center [323, 57] width 34 height 9
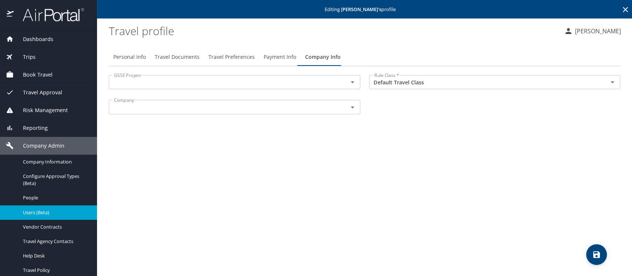
click at [141, 110] on input "text" at bounding box center [223, 107] width 225 height 10
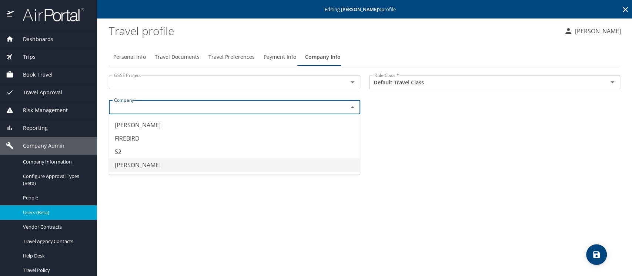
click at [138, 161] on li "SAWDEY" at bounding box center [234, 164] width 251 height 13
type input "SAWDEY"
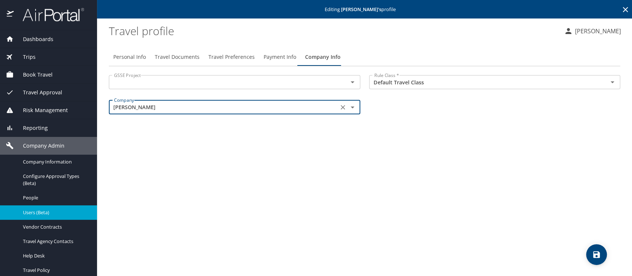
click at [155, 83] on input "text" at bounding box center [223, 82] width 225 height 10
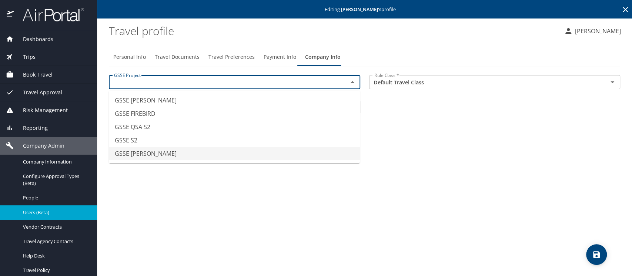
click at [153, 152] on li "GSSE SAWDEY" at bounding box center [234, 153] width 251 height 13
type input "GSSE SAWDEY"
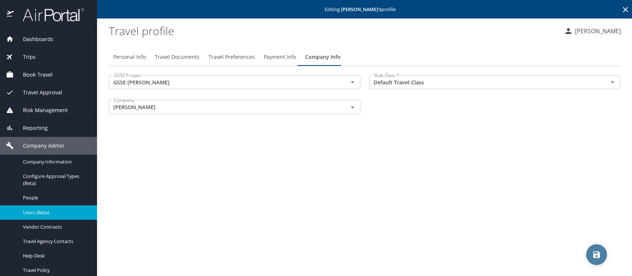
click at [597, 256] on icon "save" at bounding box center [596, 254] width 7 height 7
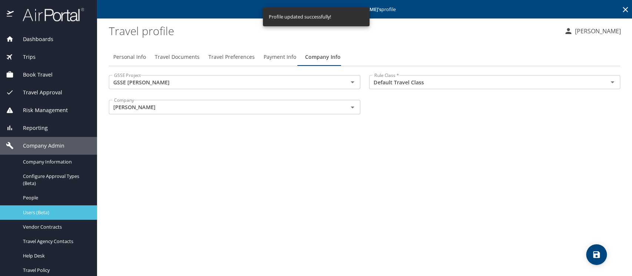
click at [41, 211] on span "Users (Beta)" at bounding box center [55, 212] width 65 height 7
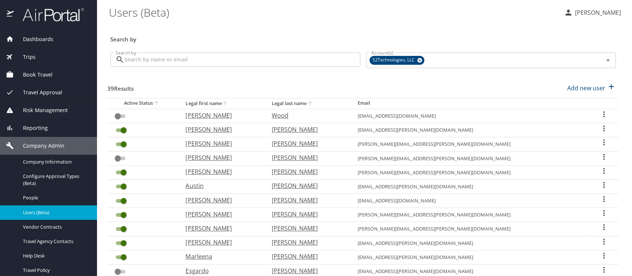
click at [599, 241] on icon "User Search Table" at bounding box center [603, 241] width 9 height 9
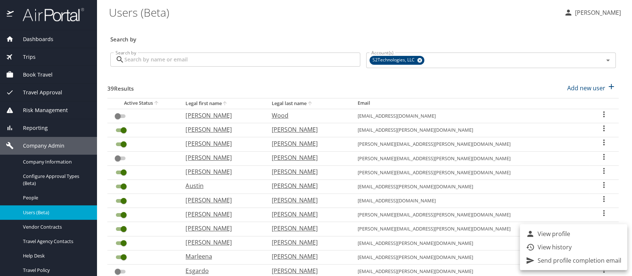
click at [553, 232] on p "View profile" at bounding box center [554, 234] width 33 height 9
select select "US"
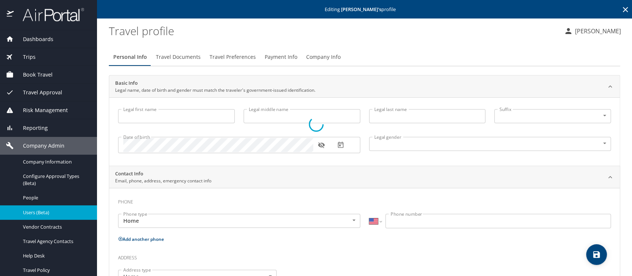
type input "Nicholas"
type input "Dane"
type input "Pittman"
type input "Male"
type input "Crystal"
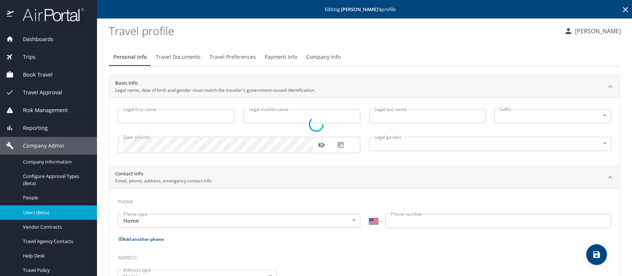
type input "Pittman"
select select "KR"
type input "82848165"
type input "United States of America"
type input "North Carolina"
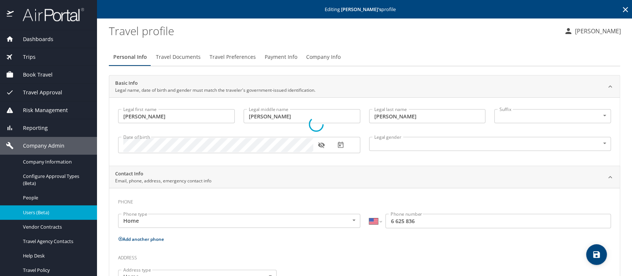
select select "SC"
click at [328, 54] on span "Company Info" at bounding box center [323, 57] width 34 height 9
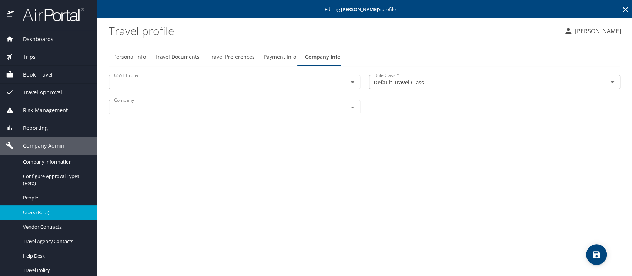
click at [321, 111] on input "text" at bounding box center [223, 107] width 225 height 10
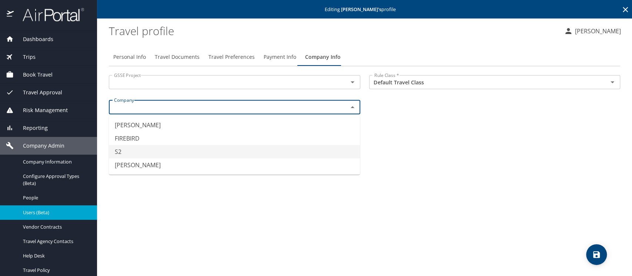
click at [148, 156] on li "S2" at bounding box center [234, 151] width 251 height 13
type input "S2"
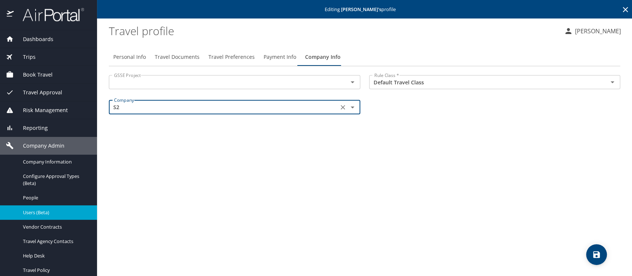
click at [151, 86] on input "text" at bounding box center [223, 82] width 225 height 10
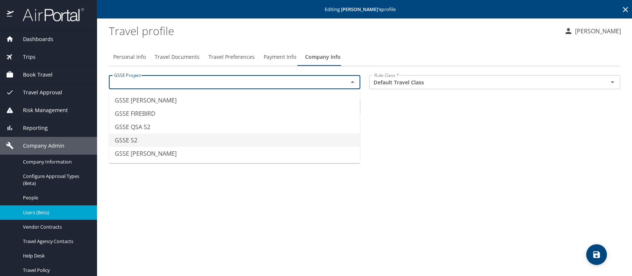
click at [142, 138] on li "GSSE S2" at bounding box center [234, 140] width 251 height 13
type input "GSSE S2"
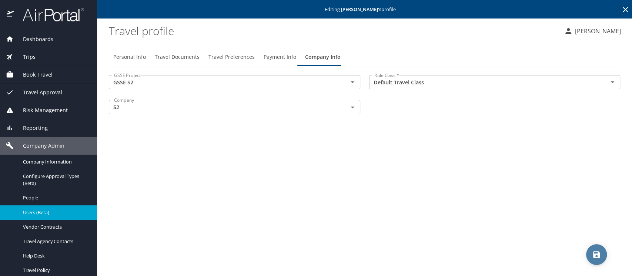
click at [598, 253] on icon "save" at bounding box center [596, 254] width 9 height 9
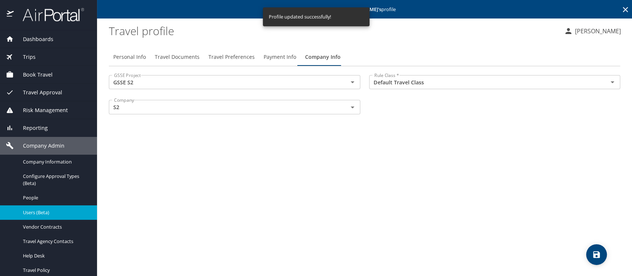
click at [46, 215] on span "Users (Beta)" at bounding box center [55, 212] width 65 height 7
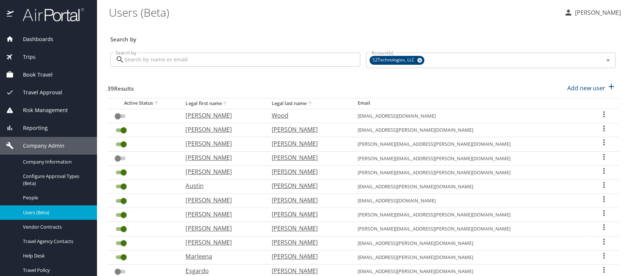
click at [599, 254] on icon "User Search Table" at bounding box center [603, 255] width 9 height 9
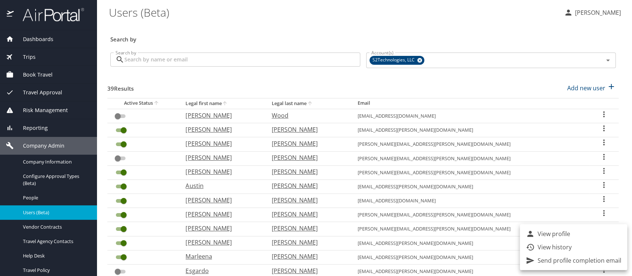
click at [546, 232] on p "View profile" at bounding box center [554, 234] width 33 height 9
select select "US"
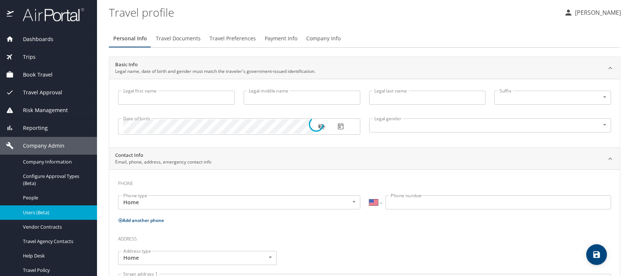
type input "Marleena"
type input "Hope"
type input "Moxley"
type input "Female"
type input "Juan"
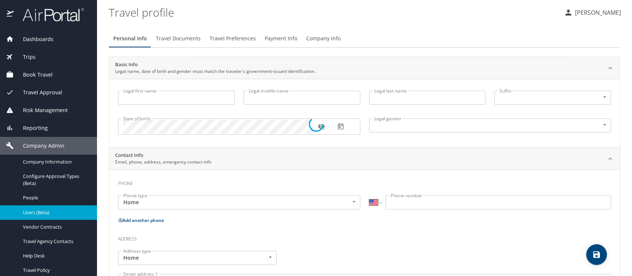
type input "Betancourt"
type input "(602) 820-5918"
select select "US"
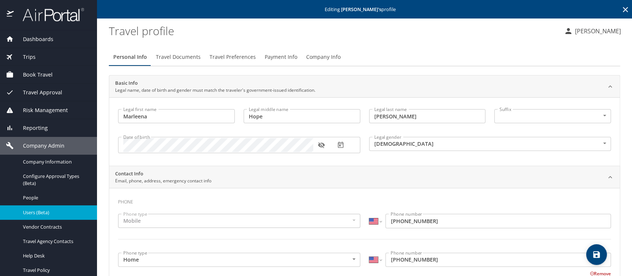
click at [317, 57] on span "Company Info" at bounding box center [323, 57] width 34 height 9
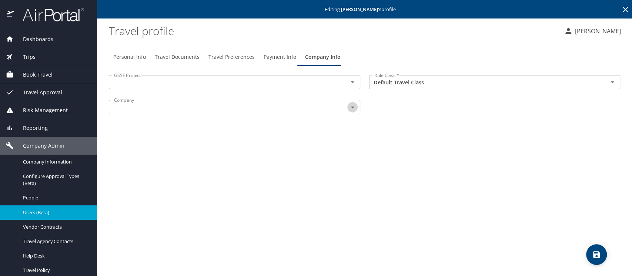
click at [355, 106] on icon "Open" at bounding box center [352, 107] width 9 height 9
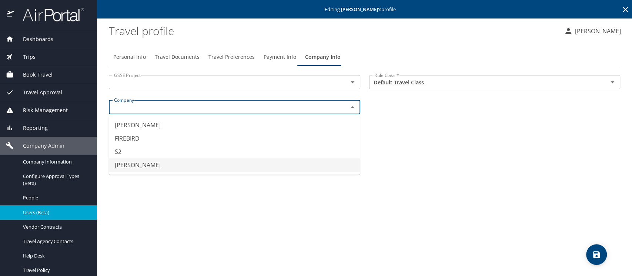
click at [260, 172] on ul "CRUZ FIREBIRD S2 SAWDEY" at bounding box center [234, 144] width 251 height 59
click at [130, 165] on li "SAWDEY" at bounding box center [234, 164] width 251 height 13
type input "SAWDEY"
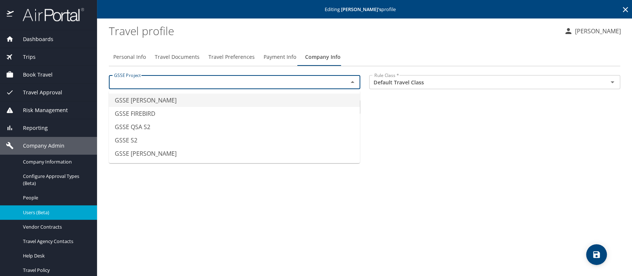
click at [138, 83] on input "text" at bounding box center [223, 82] width 225 height 10
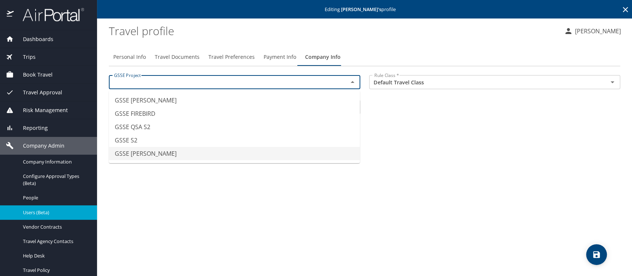
click at [139, 154] on li "GSSE SAWDEY" at bounding box center [234, 153] width 251 height 13
type input "GSSE SAWDEY"
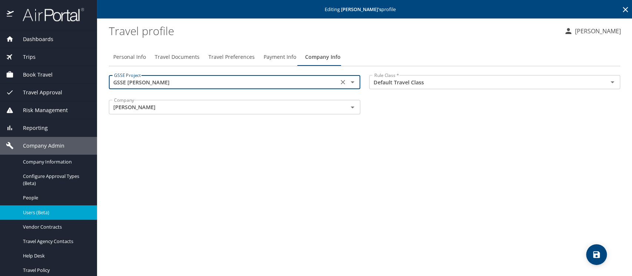
click at [594, 253] on icon "save" at bounding box center [596, 254] width 9 height 9
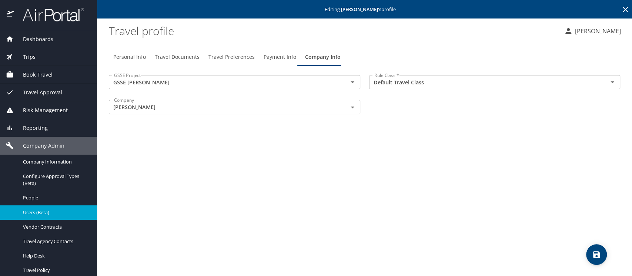
click at [34, 213] on span "Users (Beta)" at bounding box center [55, 212] width 65 height 7
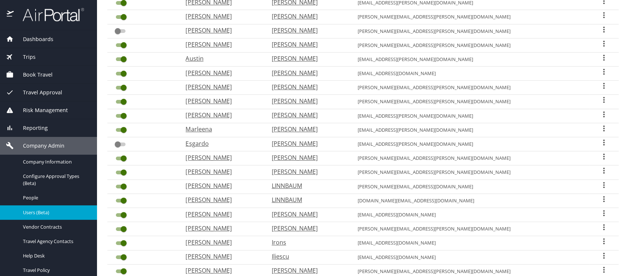
scroll to position [131, 0]
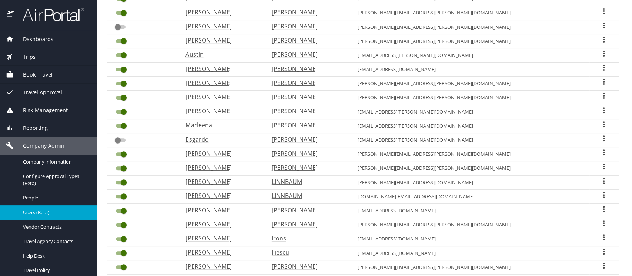
click at [599, 152] on icon "User Search Table" at bounding box center [603, 152] width 9 height 9
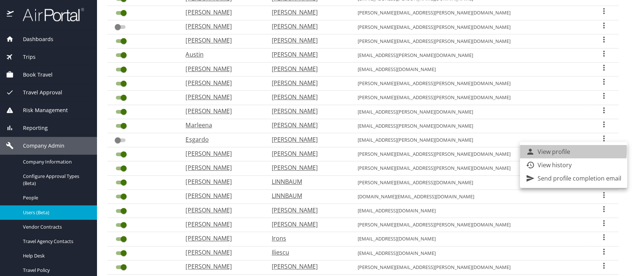
click at [554, 150] on p "View profile" at bounding box center [554, 151] width 33 height 9
select select "US"
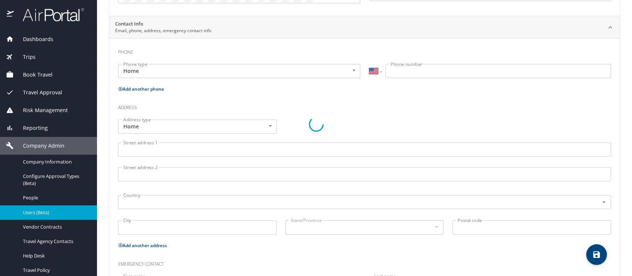
scroll to position [150, 0]
type input "Andrew"
type input "Mitchell"
type input "Male"
type input "Ashlea"
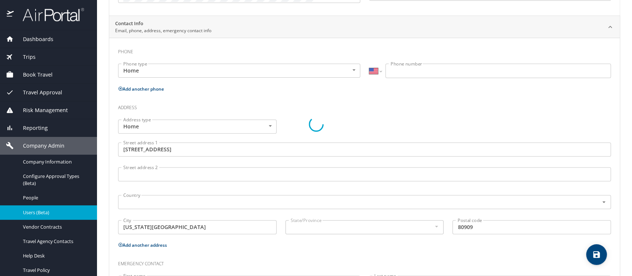
type input "Mitchell"
type input "(828) 835-6900"
type input "United States of America"
type input "Colorado"
select select "US"
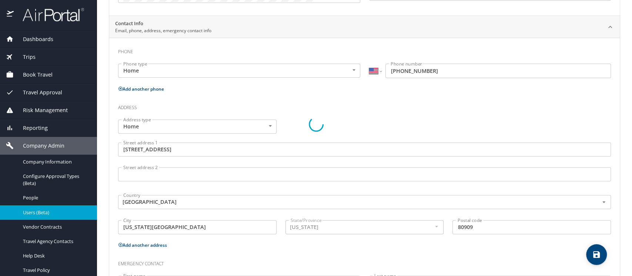
select select "US"
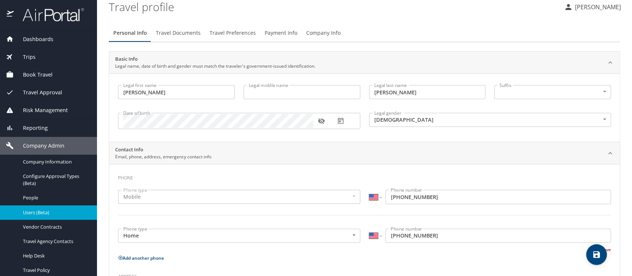
scroll to position [19, 0]
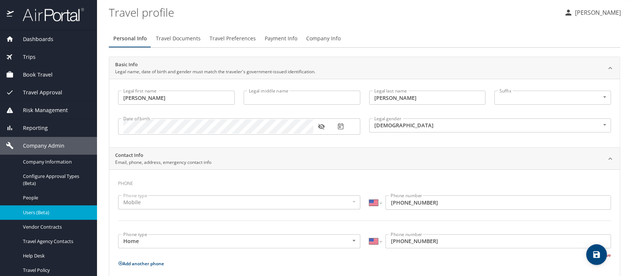
click at [316, 40] on span "Company Info" at bounding box center [323, 38] width 34 height 9
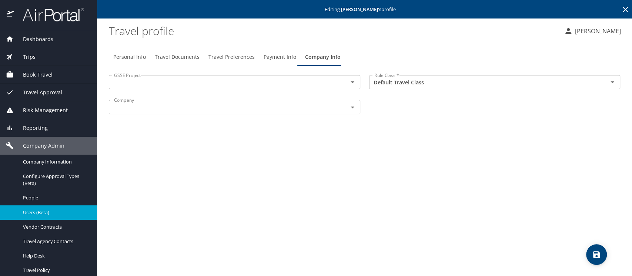
scroll to position [0, 0]
click at [311, 58] on span "Company Info" at bounding box center [323, 57] width 36 height 9
click at [120, 84] on input "text" at bounding box center [223, 82] width 225 height 10
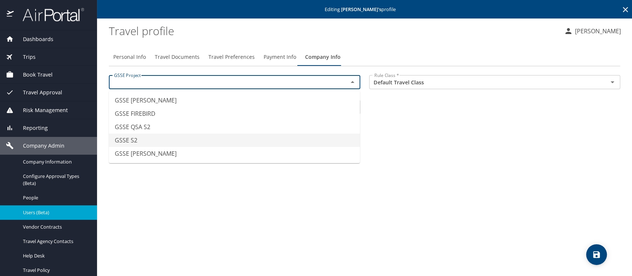
click at [134, 139] on li "GSSE S2" at bounding box center [234, 140] width 251 height 13
type input "GSSE S2"
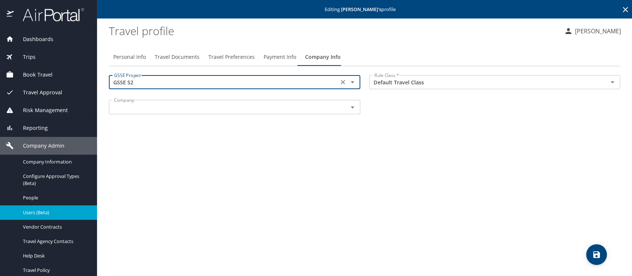
click at [141, 108] on input "text" at bounding box center [223, 107] width 225 height 10
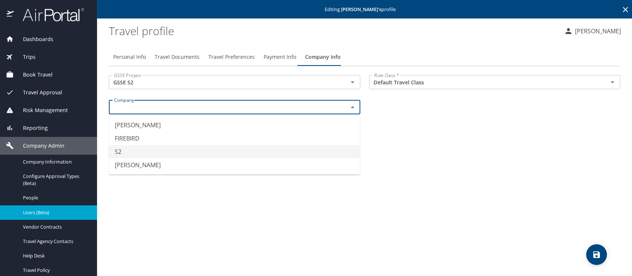
click at [140, 149] on li "S2" at bounding box center [234, 151] width 251 height 13
type input "S2"
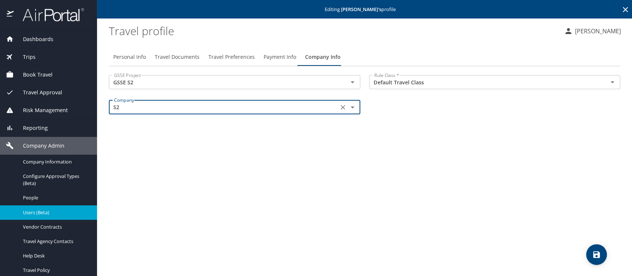
click at [598, 256] on icon "save" at bounding box center [596, 254] width 7 height 7
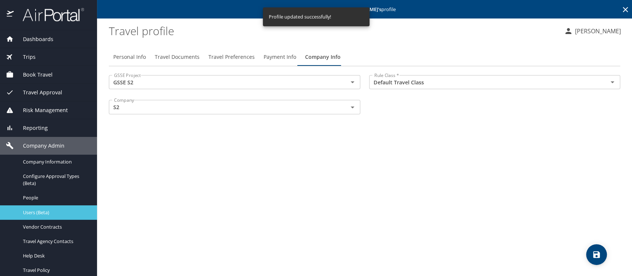
click at [34, 215] on span "Users (Beta)" at bounding box center [55, 212] width 65 height 7
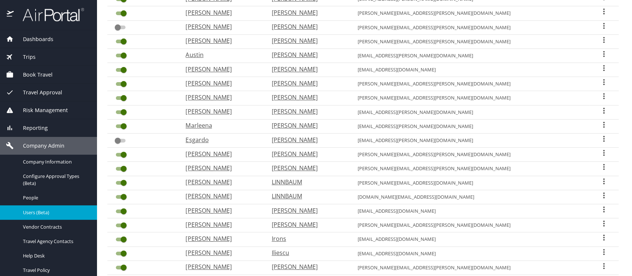
scroll to position [131, 0]
click at [603, 164] on icon "User Search Table" at bounding box center [603, 167] width 1 height 6
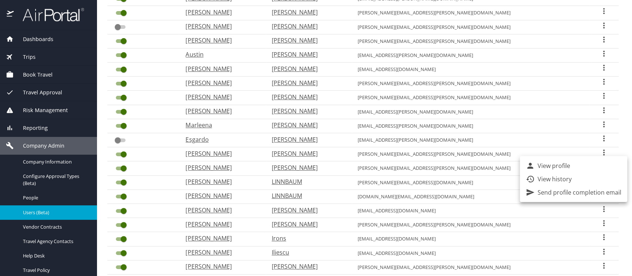
click at [582, 166] on li "View profile" at bounding box center [573, 165] width 107 height 13
select select "US"
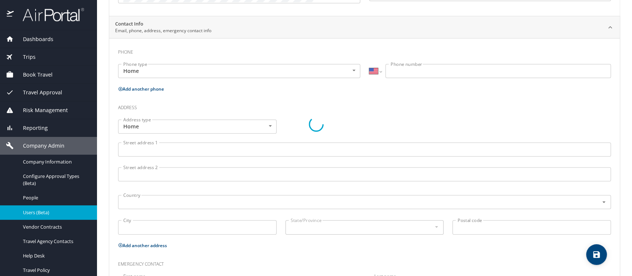
scroll to position [150, 0]
type input "Shawn"
type input "Leonard"
type input "Mikula"
type input "Male"
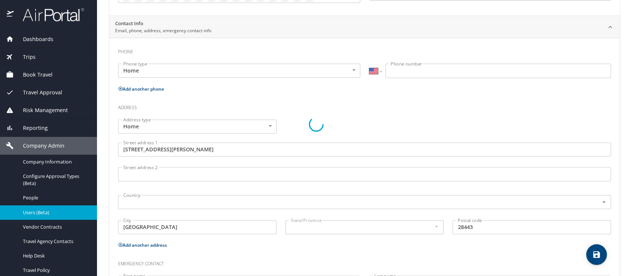
type input "Karli"
type input "Mikula"
type input "(252) 341-6762"
type input "karlimikula@gmail.com"
type input "United States of America"
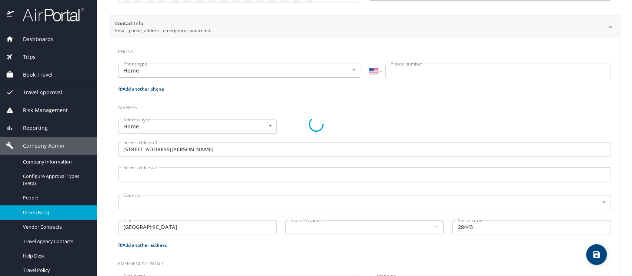
type input "North Carolina"
select select "US"
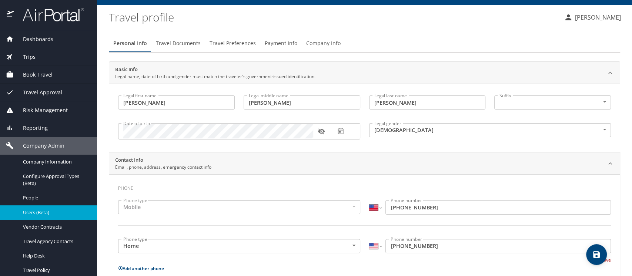
scroll to position [0, 0]
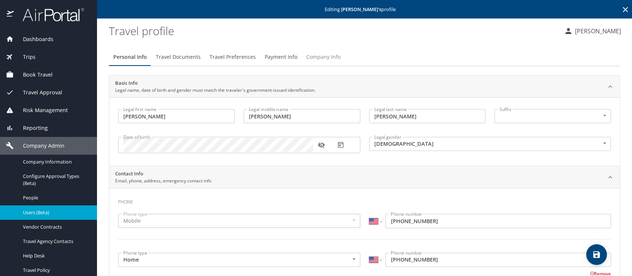
click at [325, 56] on span "Company Info" at bounding box center [323, 57] width 34 height 9
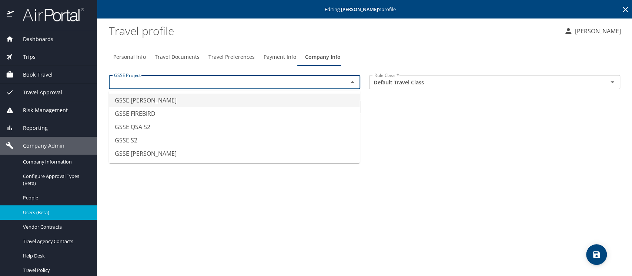
click at [311, 84] on input "text" at bounding box center [223, 82] width 225 height 10
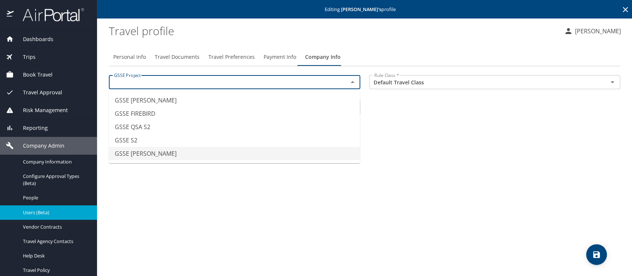
click at [224, 158] on li "GSSE SAWDEY" at bounding box center [234, 153] width 251 height 13
type input "GSSE SAWDEY"
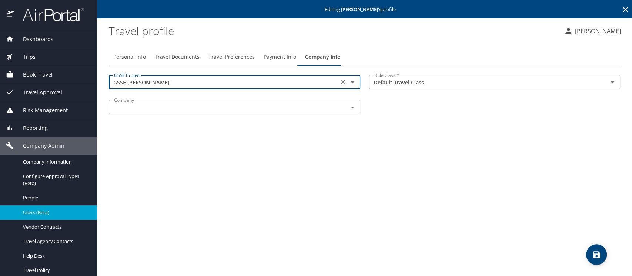
click at [214, 107] on input "text" at bounding box center [223, 107] width 225 height 10
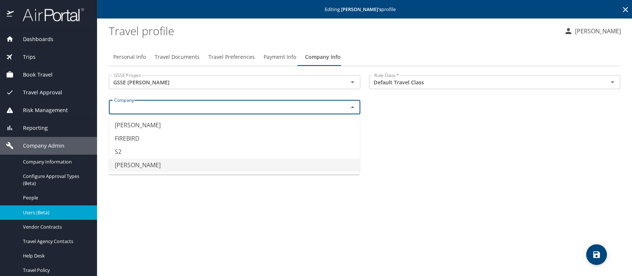
click at [194, 172] on ul "CRUZ FIREBIRD S2 SAWDEY" at bounding box center [234, 144] width 251 height 59
type input "SAWDEY"
click at [597, 256] on icon "save" at bounding box center [596, 254] width 7 height 7
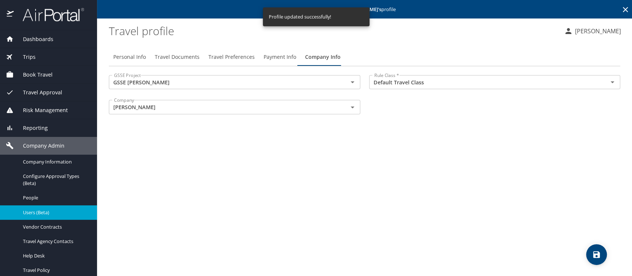
click at [33, 216] on div "Users (Beta)" at bounding box center [48, 212] width 85 height 9
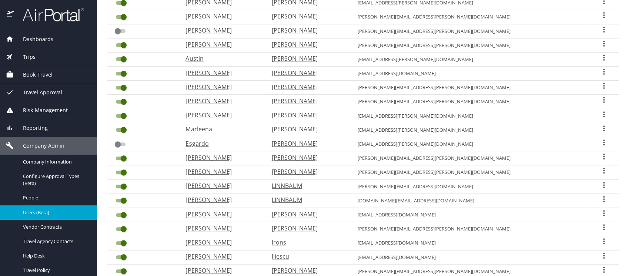
scroll to position [131, 0]
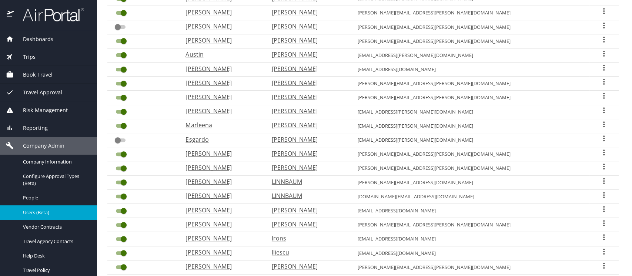
click at [599, 192] on icon "User Search Table" at bounding box center [603, 195] width 9 height 9
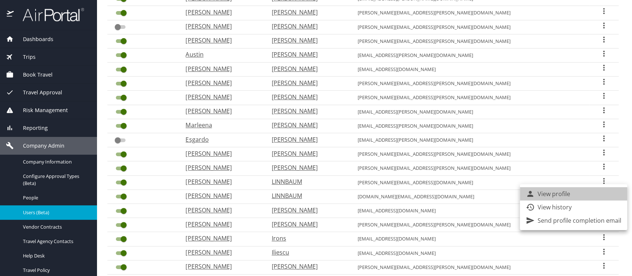
click at [583, 197] on li "View profile" at bounding box center [573, 193] width 107 height 13
select select "US"
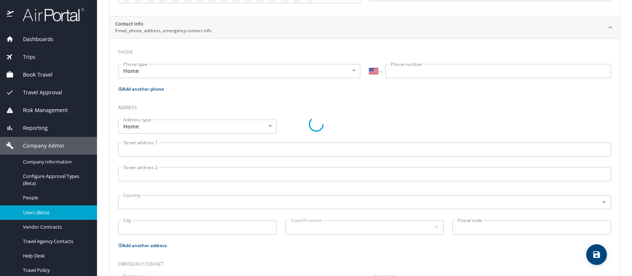
scroll to position [150, 0]
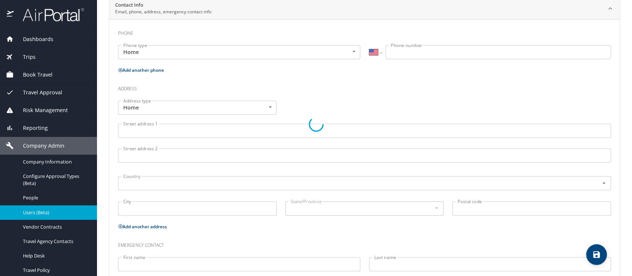
type input "MICHAEL"
type input "EDWARD"
type input "LINNBAUM"
type input "Male"
type input "TERESA"
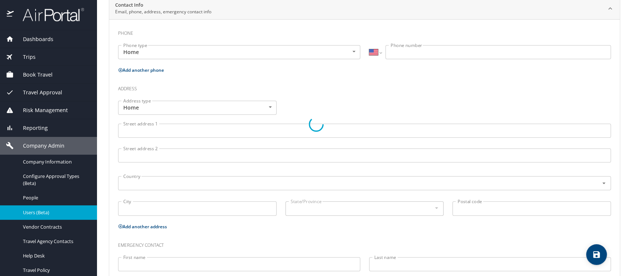
type input "LINNBAUM"
type input "(850) 860-7100"
select select "US"
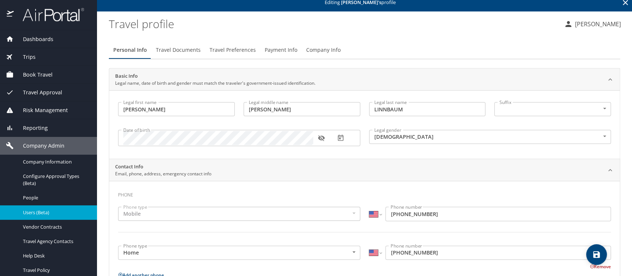
scroll to position [0, 0]
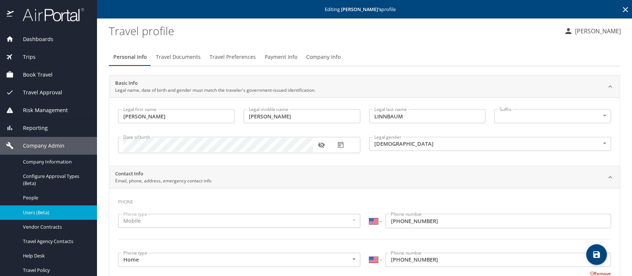
click at [322, 56] on span "Company Info" at bounding box center [323, 57] width 34 height 9
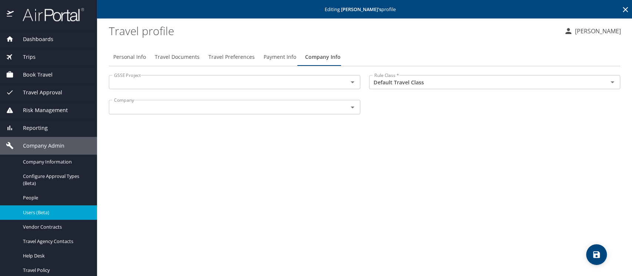
click at [166, 80] on input "text" at bounding box center [223, 82] width 225 height 10
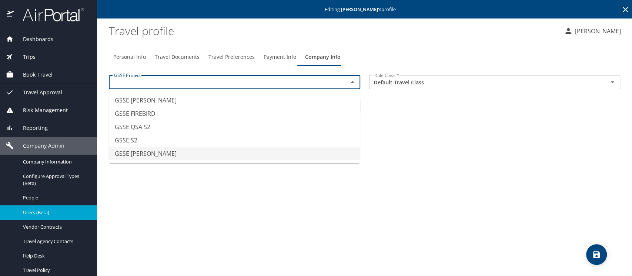
click at [157, 156] on li "GSSE SAWDEY" at bounding box center [234, 153] width 251 height 13
type input "GSSE SAWDEY"
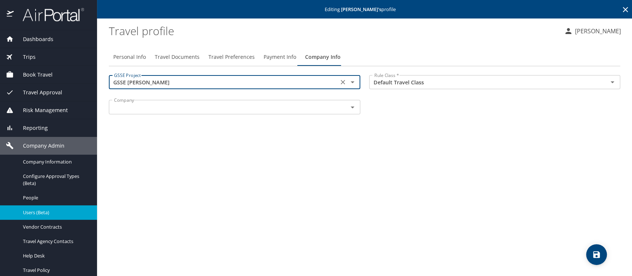
click at [157, 104] on input "text" at bounding box center [223, 107] width 225 height 10
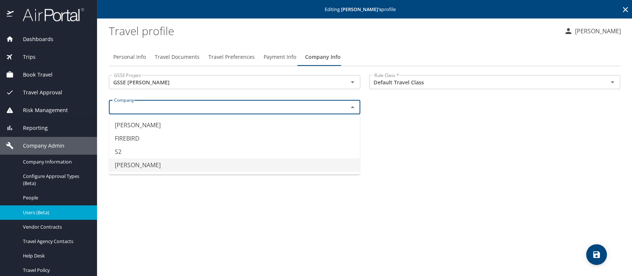
click at [148, 164] on li "SAWDEY" at bounding box center [234, 164] width 251 height 13
type input "SAWDEY"
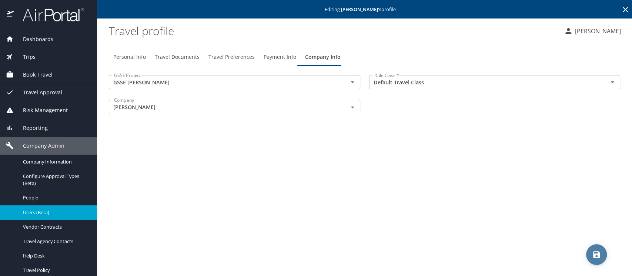
click at [600, 254] on icon "save" at bounding box center [596, 254] width 9 height 9
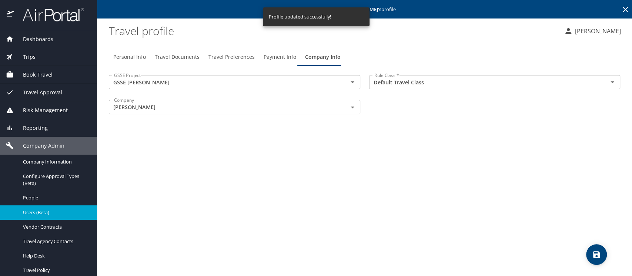
click at [44, 211] on span "Users (Beta)" at bounding box center [55, 212] width 65 height 7
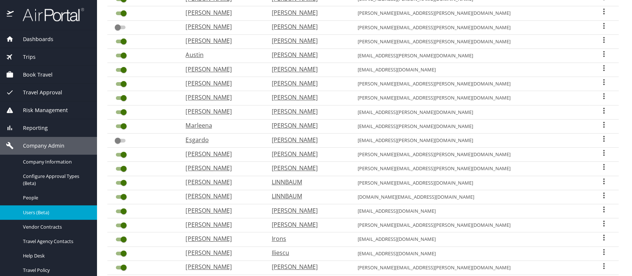
scroll to position [131, 0]
click at [603, 193] on icon "User Search Table" at bounding box center [603, 195] width 1 height 6
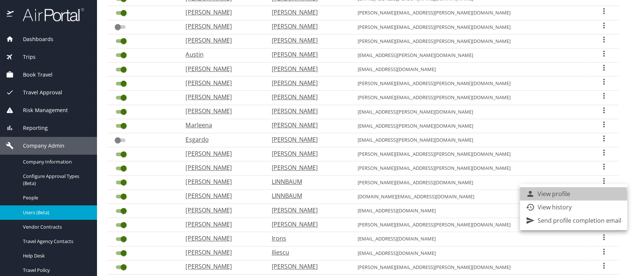
click at [545, 197] on p "View profile" at bounding box center [554, 194] width 33 height 9
select select "US"
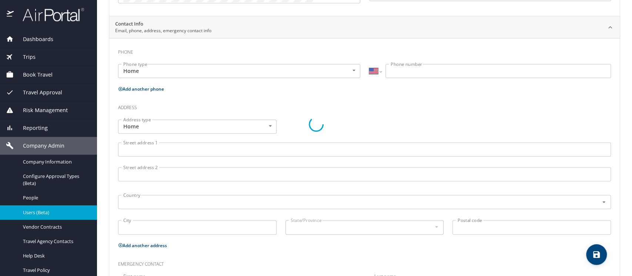
scroll to position [150, 0]
type input "MICHAEL"
type input "EDWARD"
type input "LINNBAUM"
type input "Male"
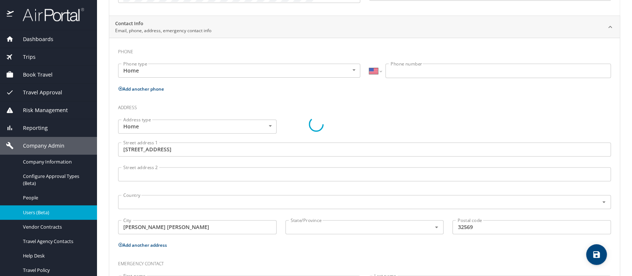
type input "TERESA"
type input "LINNBAUM"
type input "(850) 860-7100"
type input "United States of America"
type input "Florida"
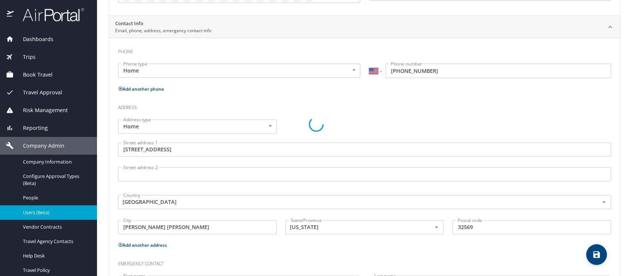
select select "US"
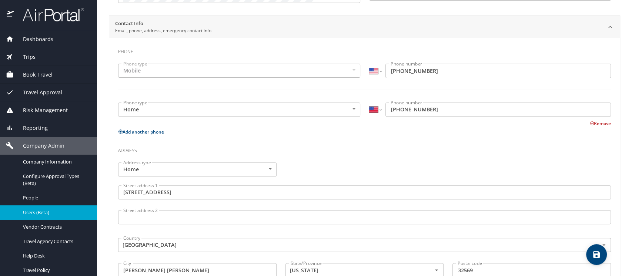
scroll to position [0, 0]
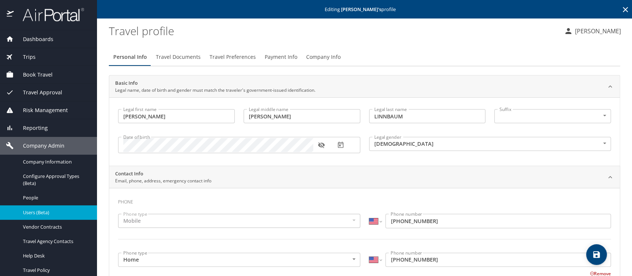
click at [329, 59] on span "Company Info" at bounding box center [323, 57] width 34 height 9
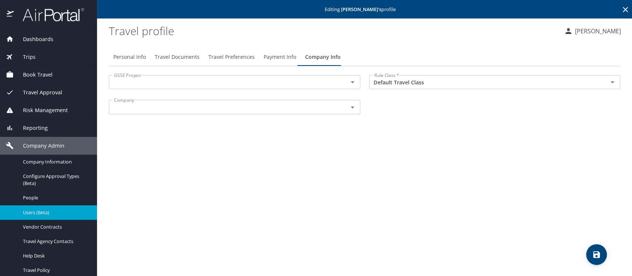
click at [354, 84] on icon "Open" at bounding box center [352, 82] width 9 height 9
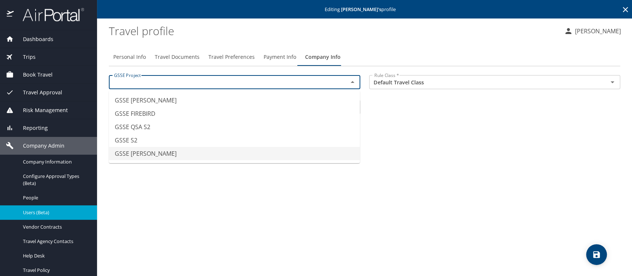
click at [169, 153] on li "GSSE SAWDEY" at bounding box center [234, 153] width 251 height 13
type input "GSSE SAWDEY"
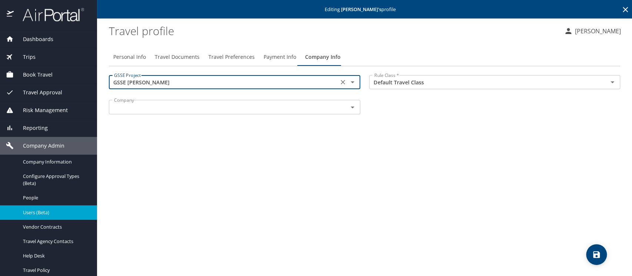
click at [188, 107] on input "text" at bounding box center [223, 107] width 225 height 10
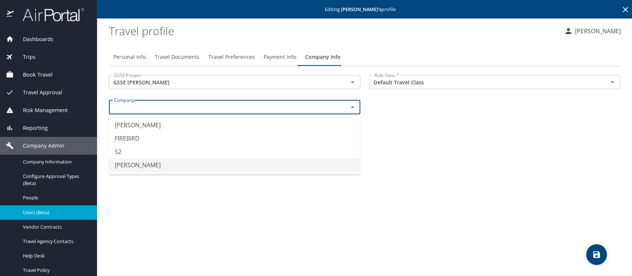
click at [170, 167] on li "SAWDEY" at bounding box center [234, 164] width 251 height 13
type input "SAWDEY"
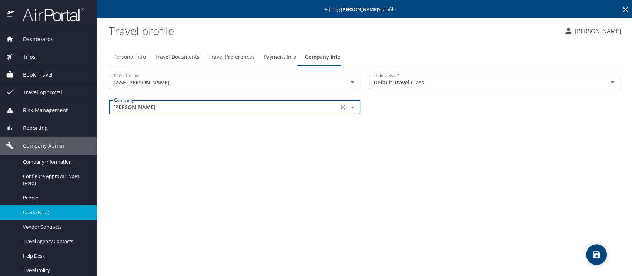
click at [595, 254] on icon "save" at bounding box center [596, 254] width 7 height 7
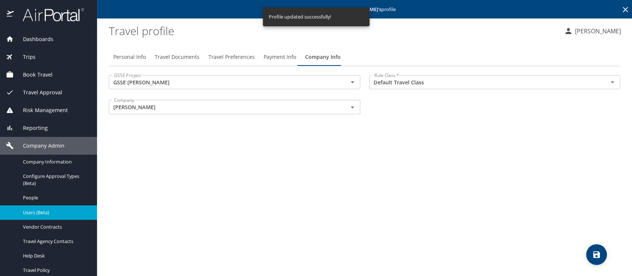
click at [41, 213] on span "Users (Beta)" at bounding box center [55, 212] width 65 height 7
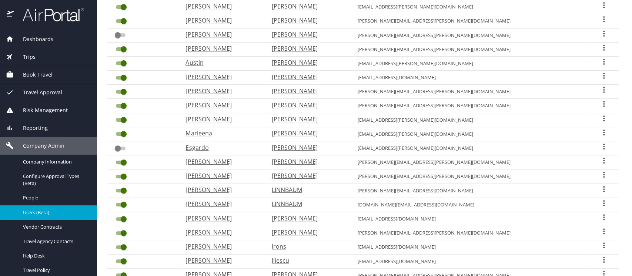
scroll to position [131, 0]
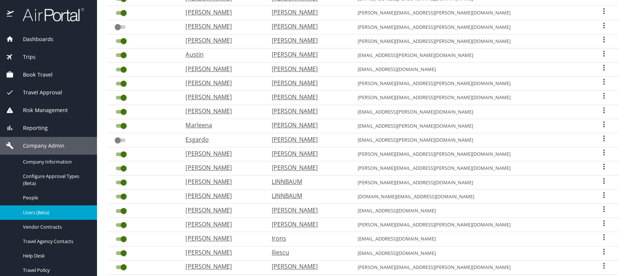
click at [599, 207] on icon "User Search Table" at bounding box center [603, 209] width 9 height 9
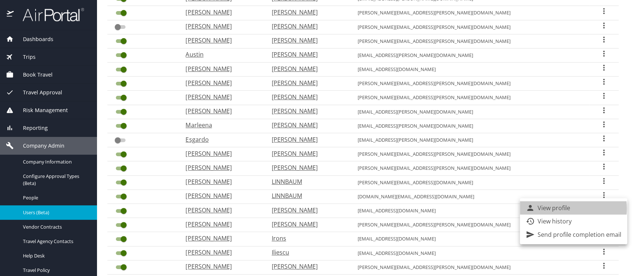
click at [564, 209] on p "View profile" at bounding box center [554, 208] width 33 height 9
select select "US"
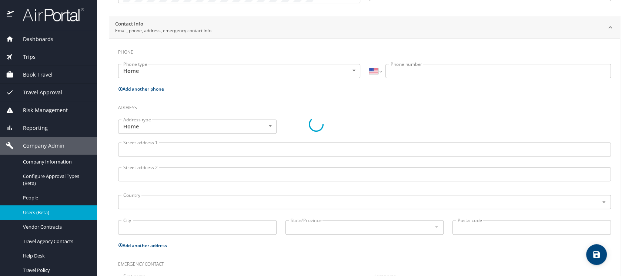
type input "Nicholas"
type input "Michael"
type input "Koloski"
type input "Male"
select select "US"
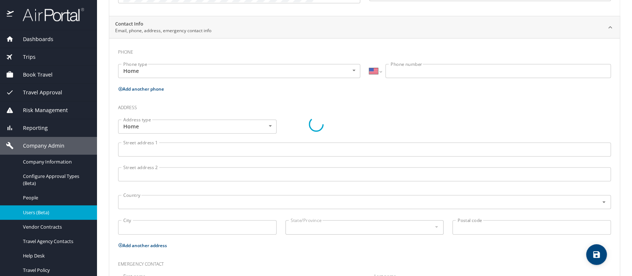
select select "US"
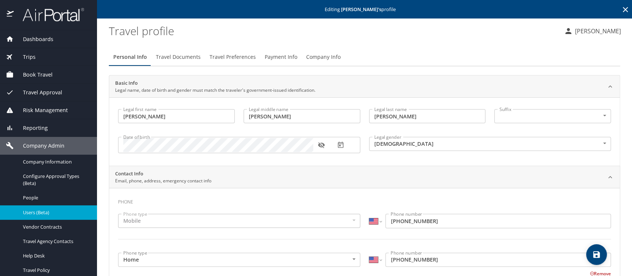
click at [316, 57] on span "Company Info" at bounding box center [323, 57] width 34 height 9
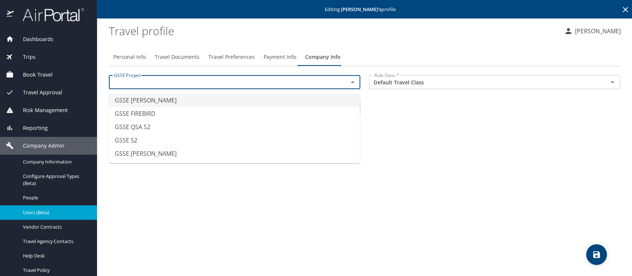
click at [232, 85] on input "text" at bounding box center [223, 82] width 225 height 10
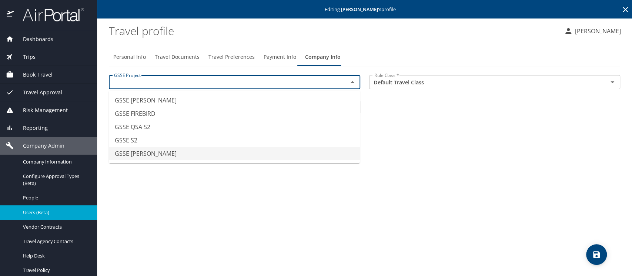
click at [198, 153] on li "GSSE SAWDEY" at bounding box center [234, 153] width 251 height 13
type input "GSSE SAWDEY"
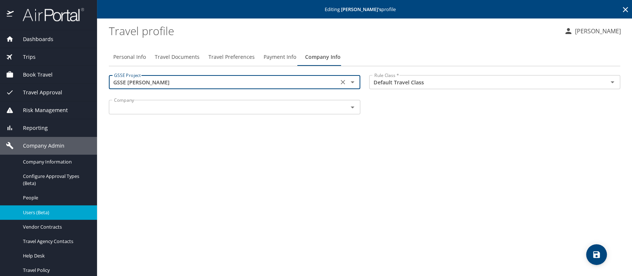
click at [180, 110] on input "text" at bounding box center [223, 107] width 225 height 10
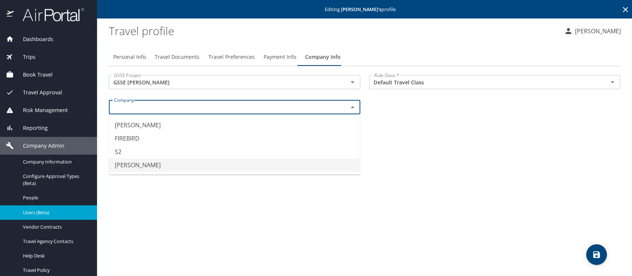
click at [157, 163] on li "SAWDEY" at bounding box center [234, 164] width 251 height 13
type input "SAWDEY"
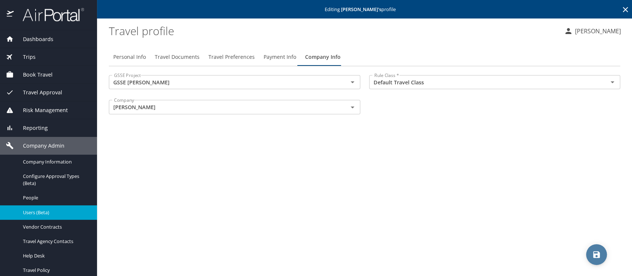
click at [595, 256] on icon "save" at bounding box center [596, 254] width 7 height 7
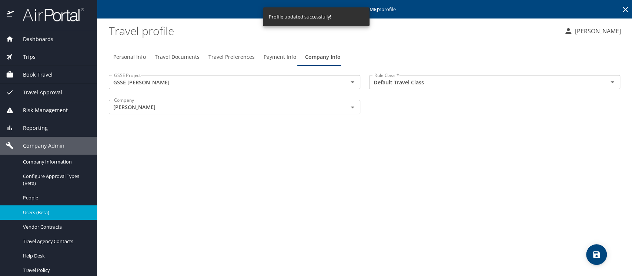
click at [122, 57] on span "Personal Info" at bounding box center [129, 57] width 33 height 9
select select "US"
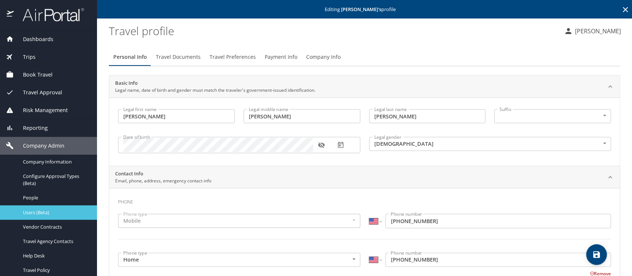
click at [37, 214] on span "Users (Beta)" at bounding box center [55, 212] width 65 height 7
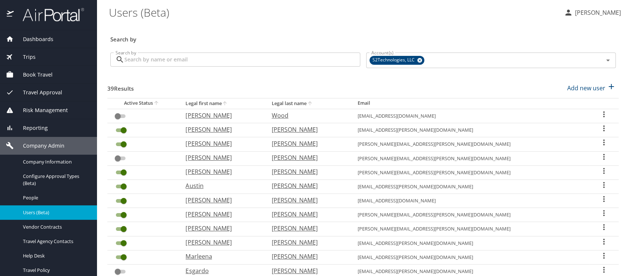
scroll to position [131, 0]
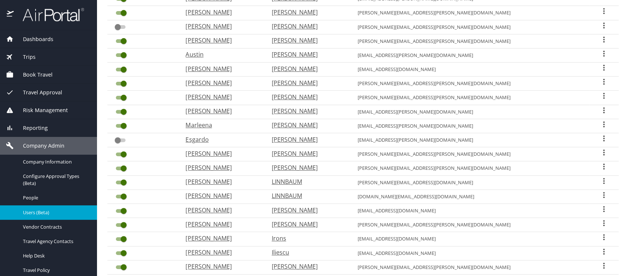
click at [322, 224] on p "Kissack" at bounding box center [307, 224] width 71 height 9
select select "US"
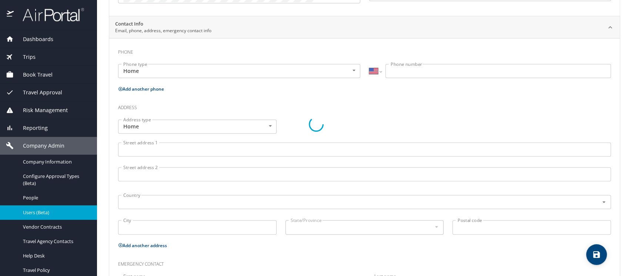
type input "Adam"
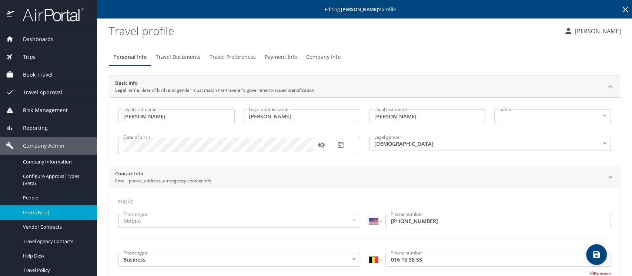
click at [320, 56] on span "Company Info" at bounding box center [323, 57] width 34 height 9
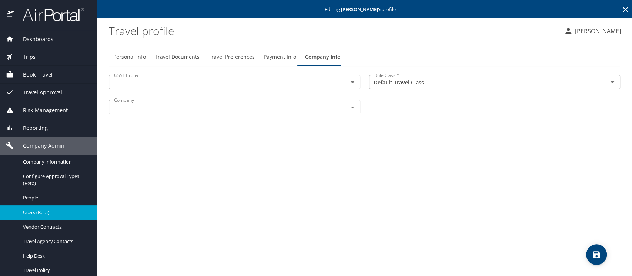
click at [221, 88] on div "GSSE Project" at bounding box center [234, 82] width 251 height 14
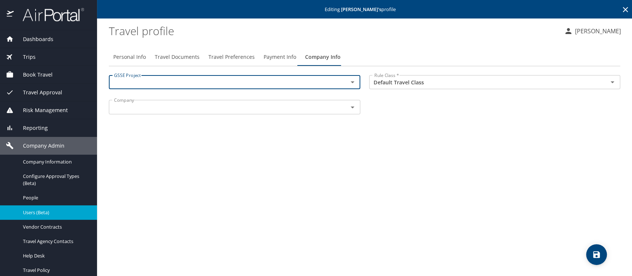
click at [168, 83] on input "text" at bounding box center [223, 82] width 225 height 10
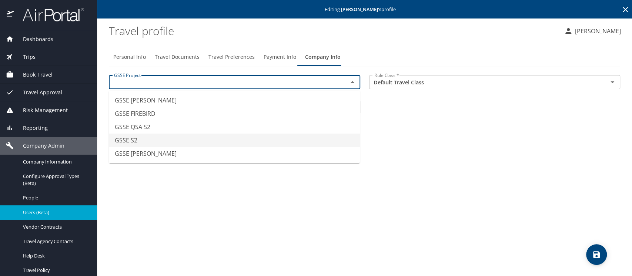
click at [151, 139] on li "GSSE S2" at bounding box center [234, 140] width 251 height 13
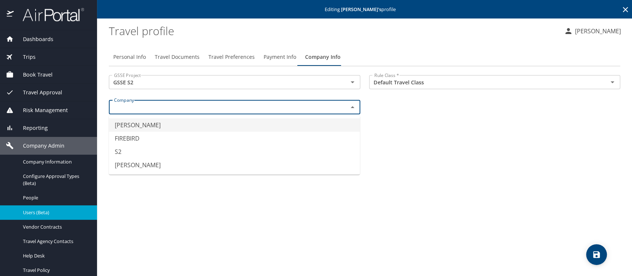
click at [145, 108] on input "text" at bounding box center [223, 107] width 225 height 10
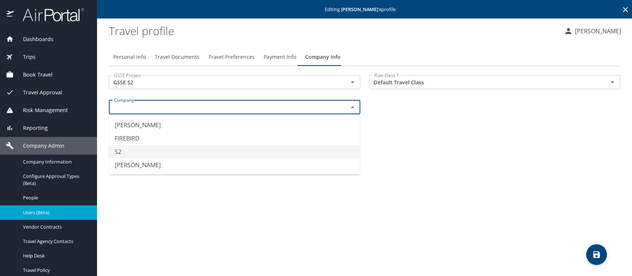
click at [141, 150] on li "S2" at bounding box center [234, 151] width 251 height 13
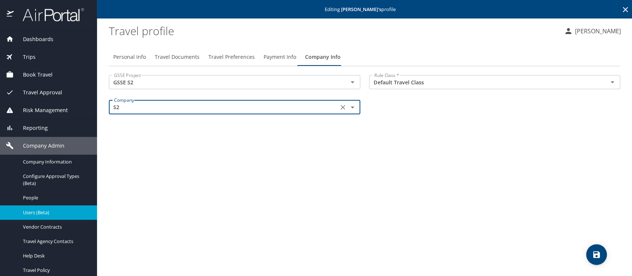
click at [595, 254] on icon "save" at bounding box center [596, 254] width 7 height 7
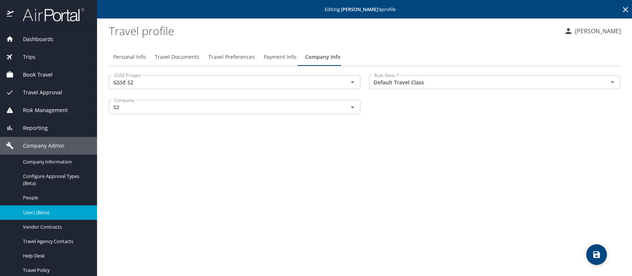
click at [43, 210] on span "Users (Beta)" at bounding box center [55, 212] width 65 height 7
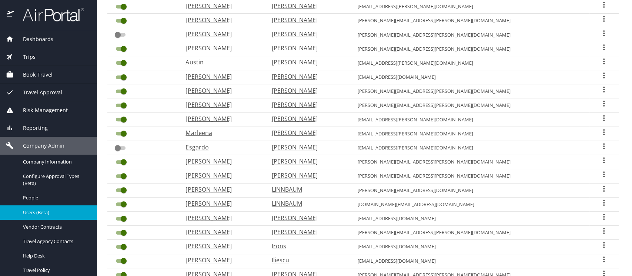
scroll to position [222, 0]
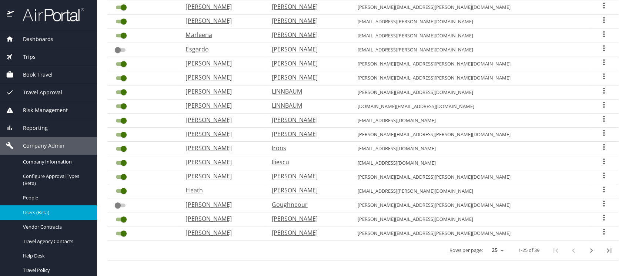
click at [603, 158] on icon "User Search Table" at bounding box center [603, 161] width 1 height 6
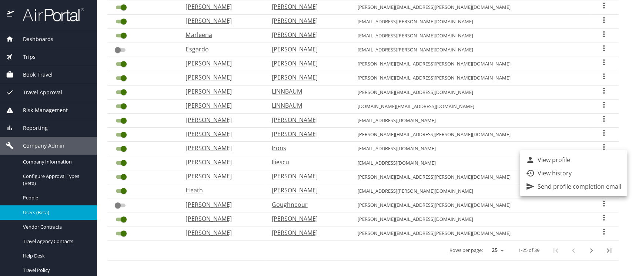
click at [209, 160] on div at bounding box center [316, 138] width 632 height 276
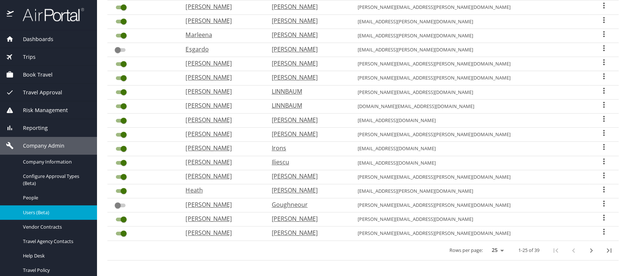
click at [210, 161] on p "Vlad" at bounding box center [220, 162] width 71 height 9
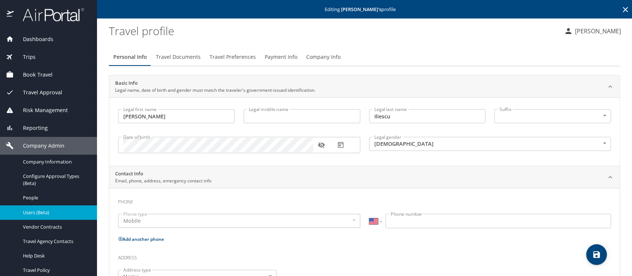
click at [318, 58] on span "Company Info" at bounding box center [323, 57] width 34 height 9
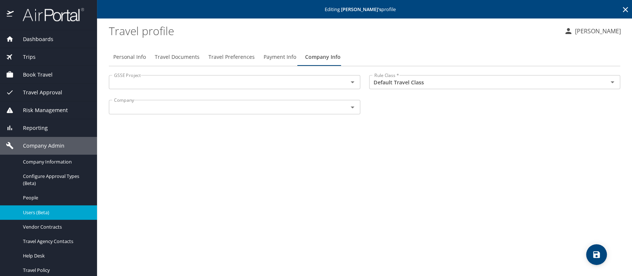
click at [147, 85] on input "text" at bounding box center [223, 82] width 225 height 10
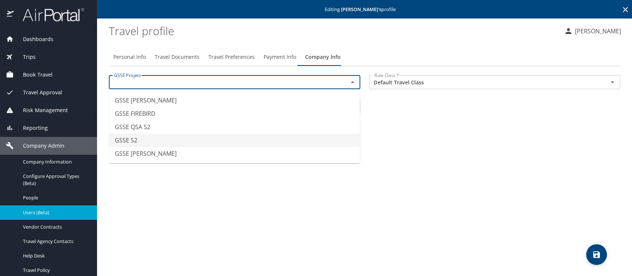
click at [131, 141] on li "GSSE S2" at bounding box center [234, 140] width 251 height 13
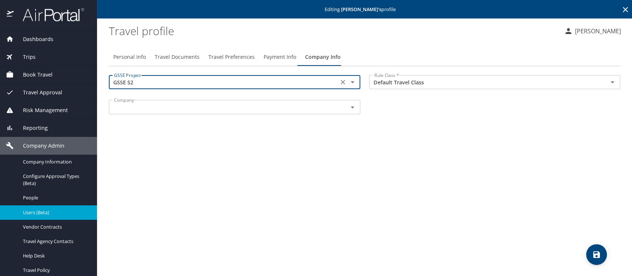
drag, startPoint x: 130, startPoint y: 105, endPoint x: 133, endPoint y: 110, distance: 5.1
click at [130, 105] on input "text" at bounding box center [223, 107] width 225 height 10
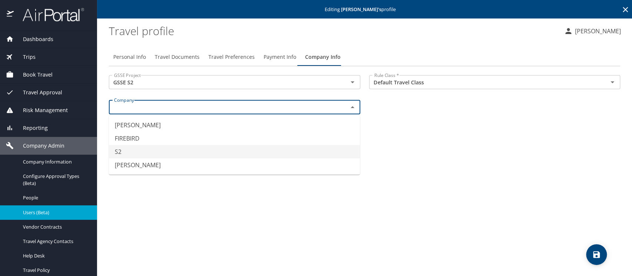
click at [124, 150] on li "S2" at bounding box center [234, 151] width 251 height 13
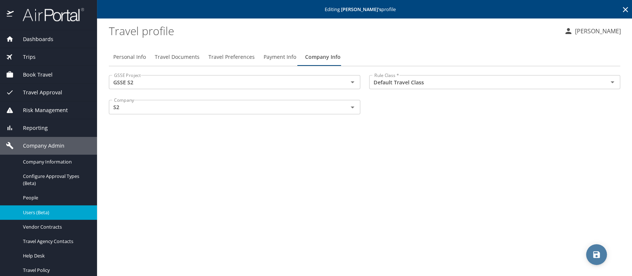
click at [596, 255] on icon "save" at bounding box center [596, 254] width 9 height 9
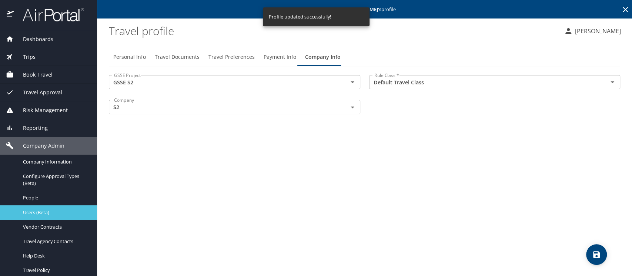
click at [41, 212] on span "Users (Beta)" at bounding box center [55, 212] width 65 height 7
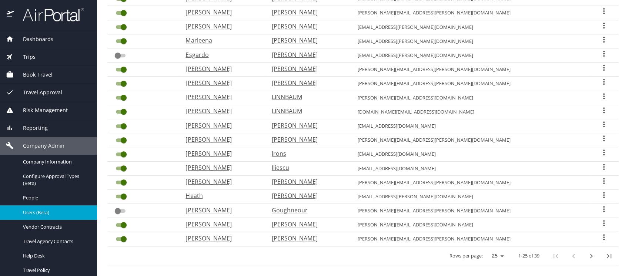
scroll to position [222, 0]
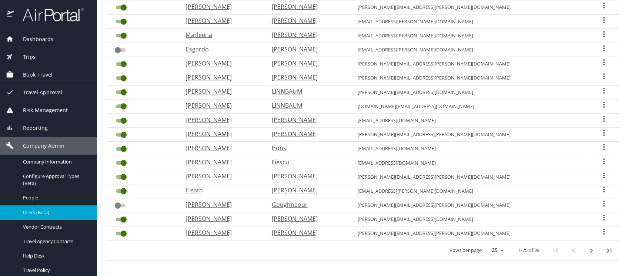
click at [213, 175] on p "Jarrod" at bounding box center [220, 176] width 71 height 9
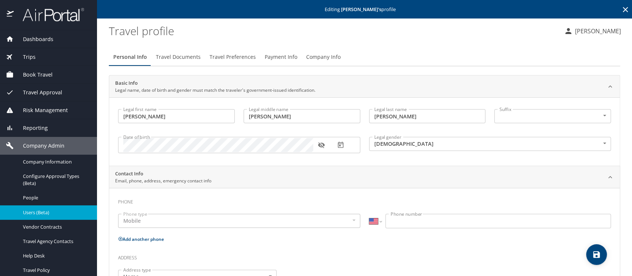
click at [329, 58] on span "Company Info" at bounding box center [323, 57] width 34 height 9
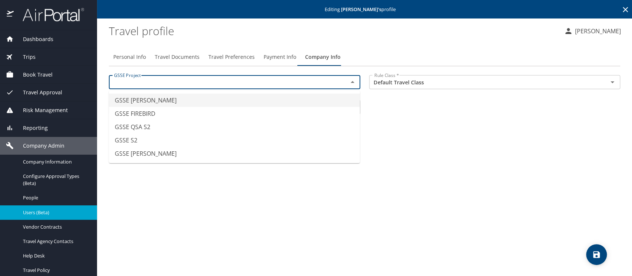
click at [162, 80] on input "text" at bounding box center [223, 82] width 225 height 10
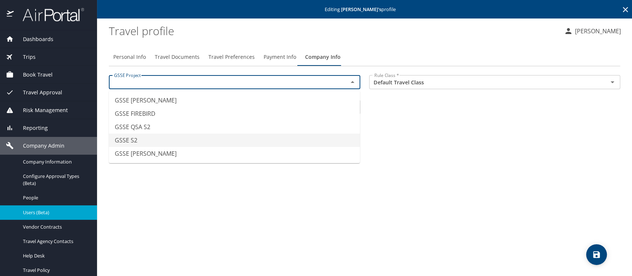
click at [137, 142] on li "GSSE S2" at bounding box center [234, 140] width 251 height 13
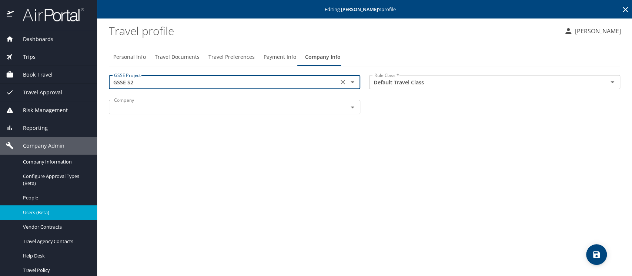
click at [144, 108] on input "text" at bounding box center [223, 107] width 225 height 10
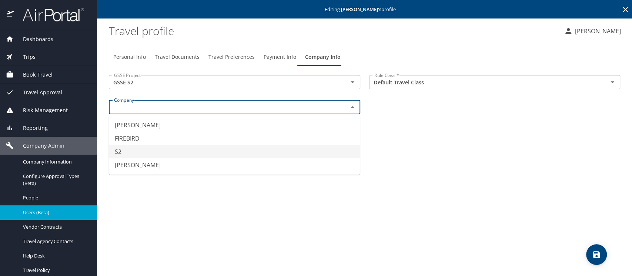
click at [138, 153] on li "S2" at bounding box center [234, 151] width 251 height 13
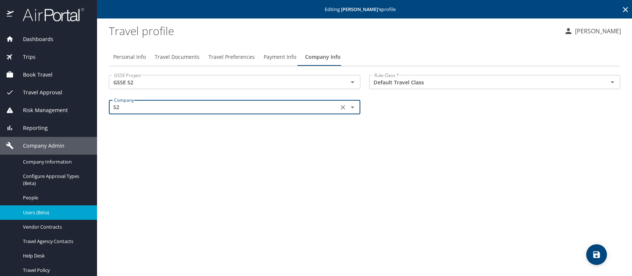
click at [595, 254] on icon "save" at bounding box center [596, 254] width 7 height 7
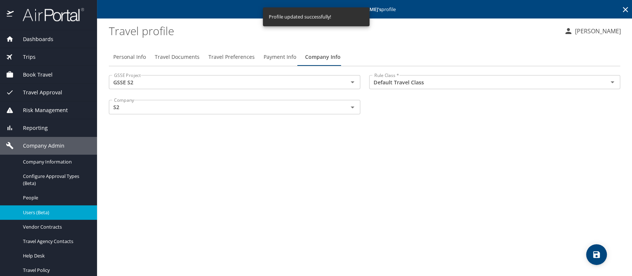
click at [30, 212] on span "Users (Beta)" at bounding box center [55, 212] width 65 height 7
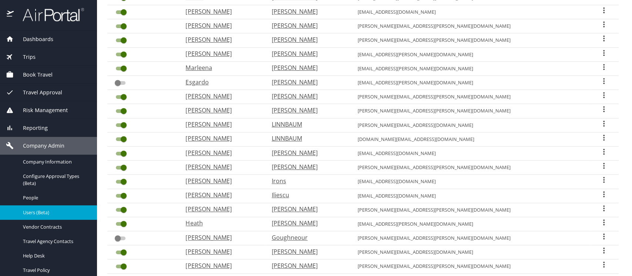
scroll to position [222, 0]
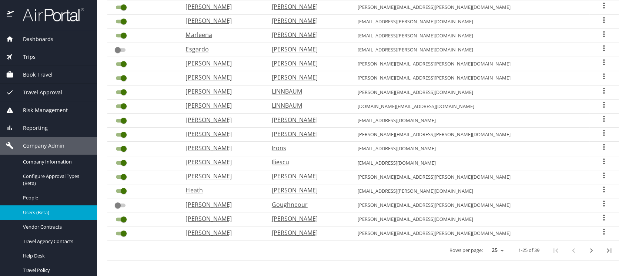
click at [311, 187] on p "Howell" at bounding box center [307, 190] width 71 height 9
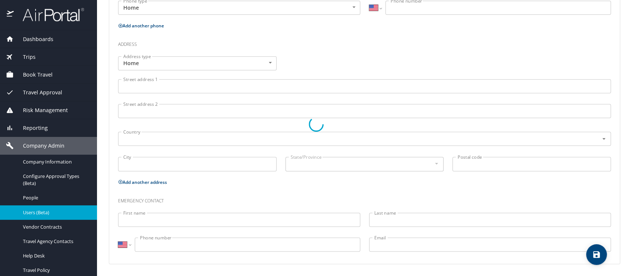
scroll to position [194, 0]
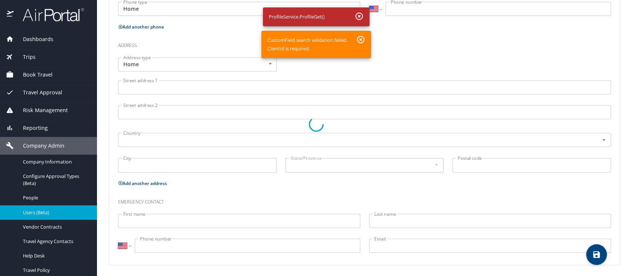
click at [359, 17] on div at bounding box center [316, 124] width 632 height 304
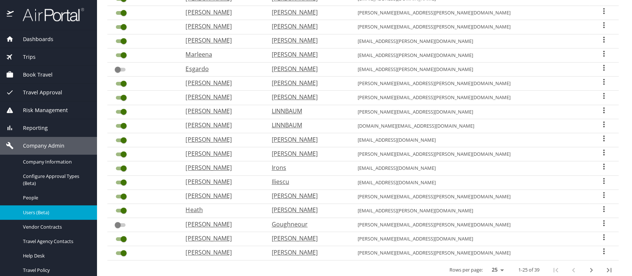
scroll to position [222, 0]
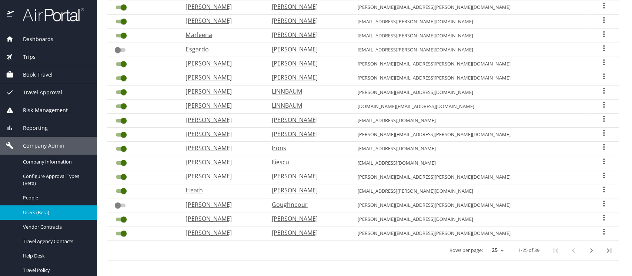
click at [213, 216] on p "[PERSON_NAME]" at bounding box center [220, 218] width 71 height 9
select select "US"
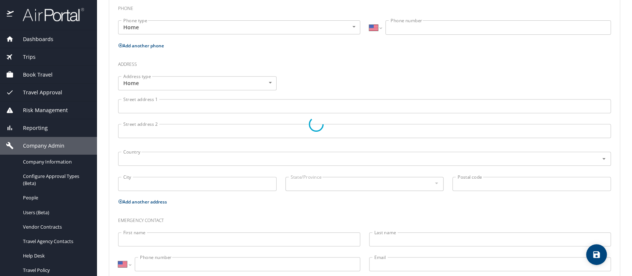
scroll to position [212, 0]
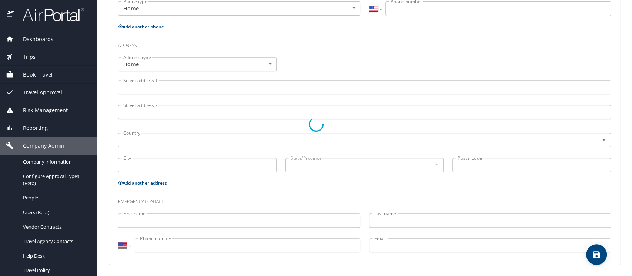
type input "JULIO"
type input "Cesar"
type input "Garcia Cruz"
type input "Male"
type input "Annette"
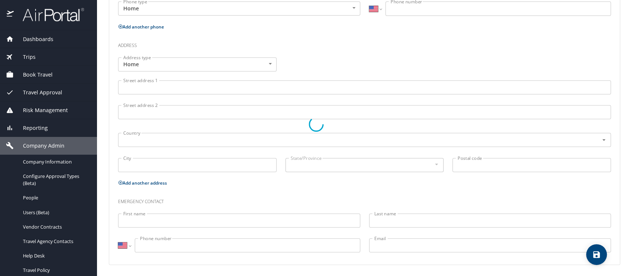
type input "Garcia"
type input "(907) 347-7650"
type input "annette60277@gmail.com"
select select "US"
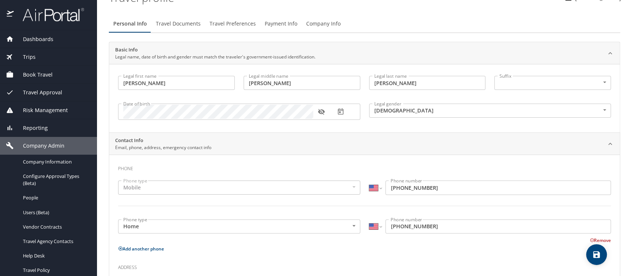
scroll to position [0, 0]
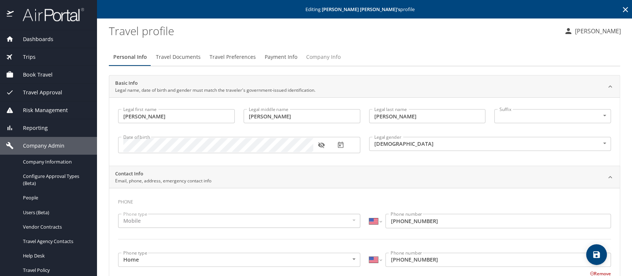
click at [331, 57] on span "Company Info" at bounding box center [323, 57] width 34 height 9
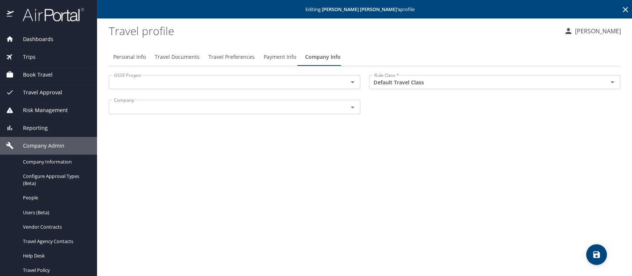
click at [171, 85] on input "text" at bounding box center [223, 82] width 225 height 10
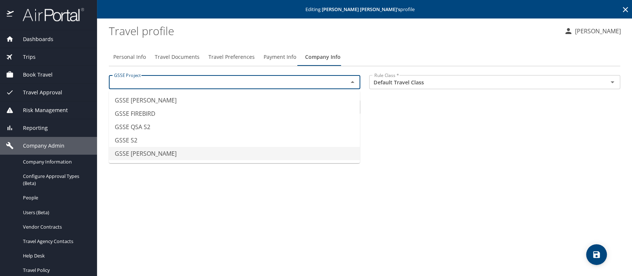
click at [141, 161] on ul "GSSE CRUZ GSSE FIREBIRD GSSE QSA S2 GSSE S2 GSSE SAWDEY" at bounding box center [234, 127] width 251 height 73
drag, startPoint x: 134, startPoint y: 155, endPoint x: 140, endPoint y: 147, distance: 10.3
click at [133, 155] on li "GSSE SAWDEY" at bounding box center [234, 153] width 251 height 13
type input "GSSE SAWDEY"
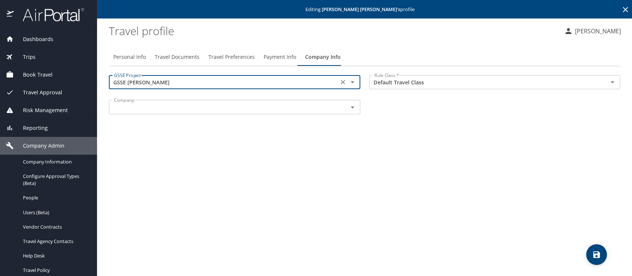
click at [146, 109] on input "text" at bounding box center [223, 107] width 225 height 10
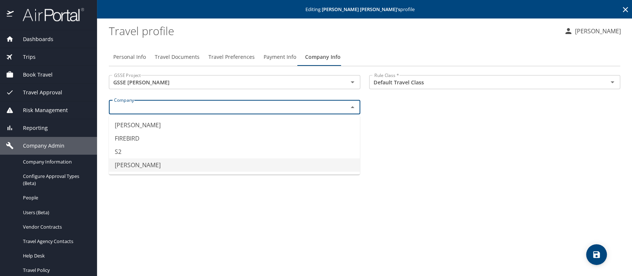
click at [144, 161] on li "SAWDEY" at bounding box center [234, 164] width 251 height 13
type input "SAWDEY"
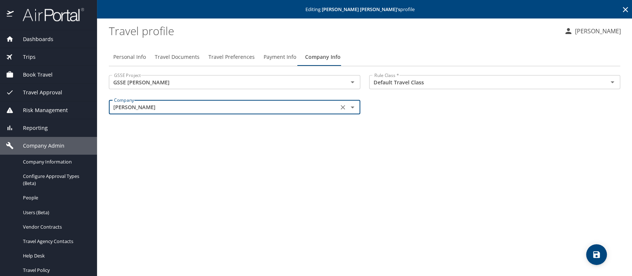
click at [594, 252] on icon "save" at bounding box center [596, 254] width 9 height 9
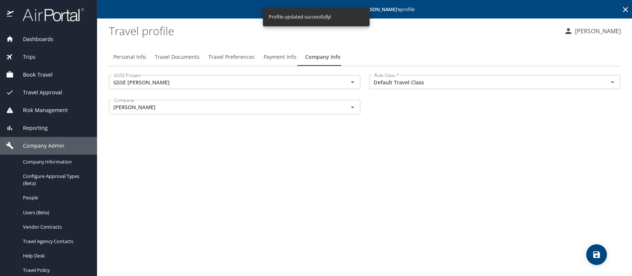
click at [133, 59] on span "Personal Info" at bounding box center [129, 57] width 33 height 9
select select "US"
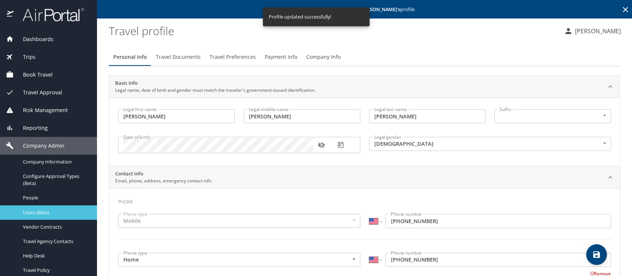
click at [36, 210] on span "Users (Beta)" at bounding box center [55, 212] width 65 height 7
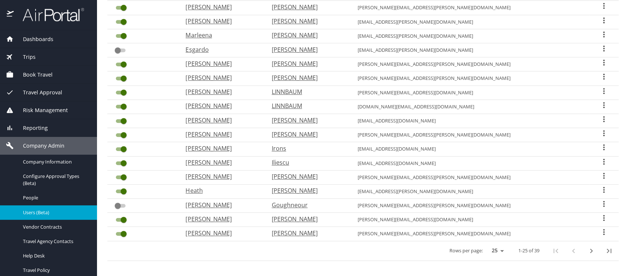
scroll to position [222, 0]
click at [317, 230] on p "Garcia" at bounding box center [307, 232] width 71 height 9
select select "US"
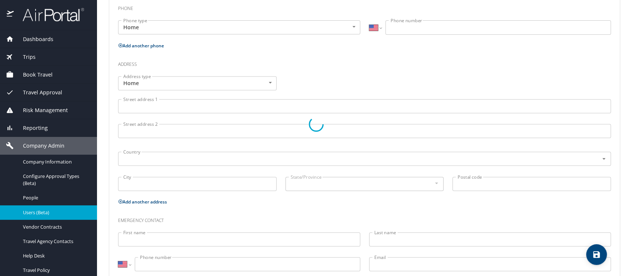
scroll to position [212, 0]
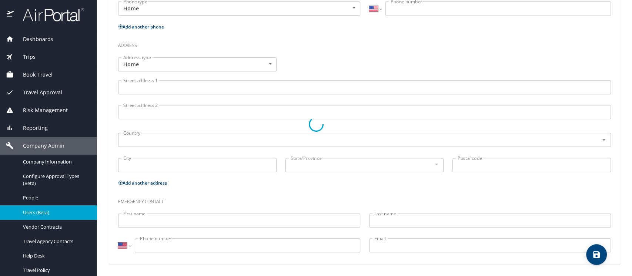
type input "Miguel"
type input "Garcia"
type input "Male"
type input "Nicole"
type input "McGill"
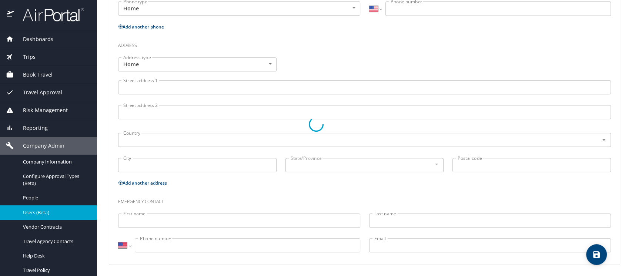
select select "AR"
type input "0246 889-6"
select select "US"
select select "JP"
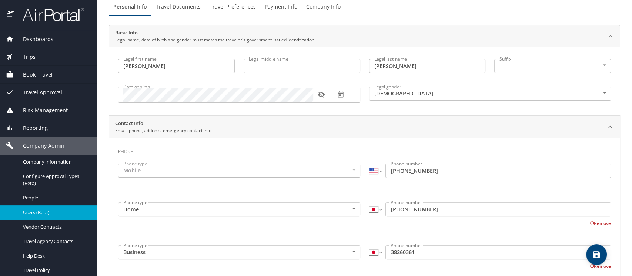
scroll to position [0, 0]
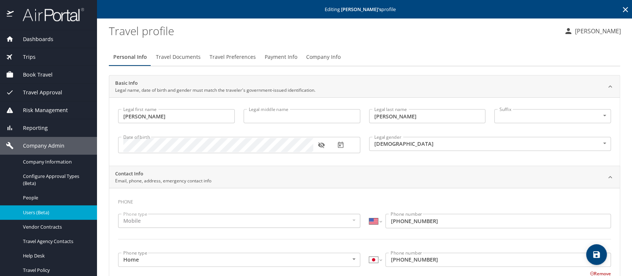
click at [324, 55] on span "Company Info" at bounding box center [323, 57] width 34 height 9
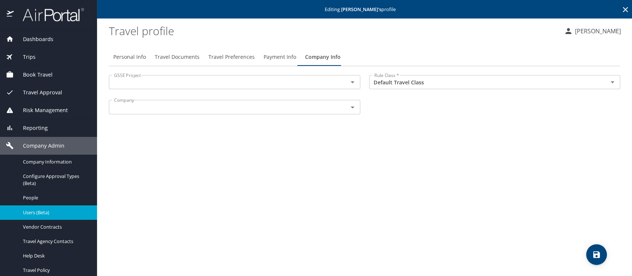
click at [240, 87] on div "GSSE Project" at bounding box center [234, 82] width 251 height 14
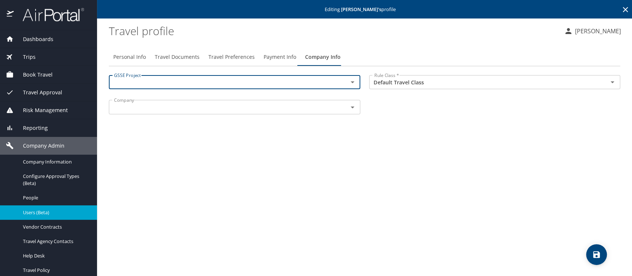
click at [194, 79] on input "text" at bounding box center [223, 82] width 225 height 10
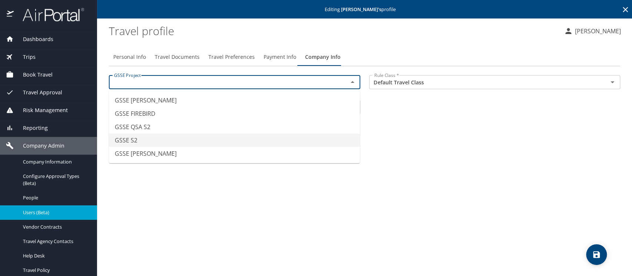
click at [161, 140] on li "GSSE S2" at bounding box center [234, 140] width 251 height 13
type input "GSSE S2"
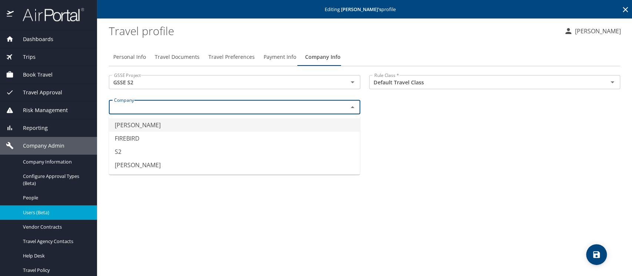
click at [163, 105] on input "text" at bounding box center [223, 107] width 225 height 10
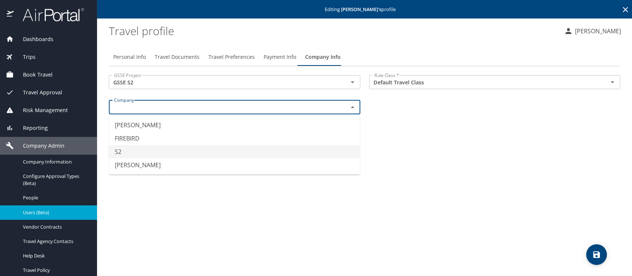
click at [145, 150] on li "S2" at bounding box center [234, 151] width 251 height 13
type input "S2"
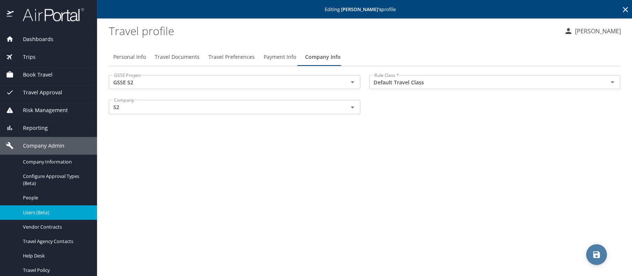
click at [592, 256] on icon "save" at bounding box center [596, 254] width 9 height 9
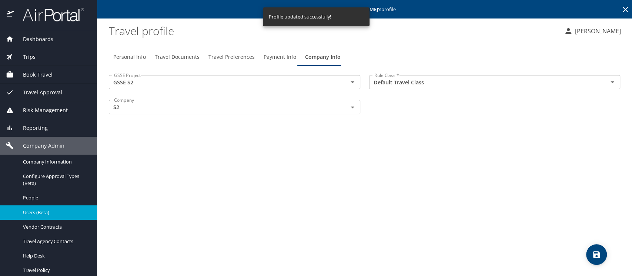
click at [42, 210] on span "Users (Beta)" at bounding box center [55, 212] width 65 height 7
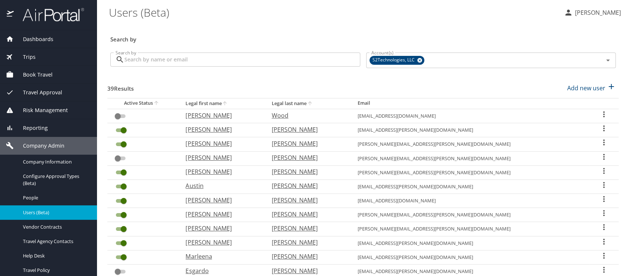
click at [313, 104] on icon "sort" at bounding box center [310, 103] width 6 height 6
checkbox input "true"
checkbox input "false"
checkbox input "true"
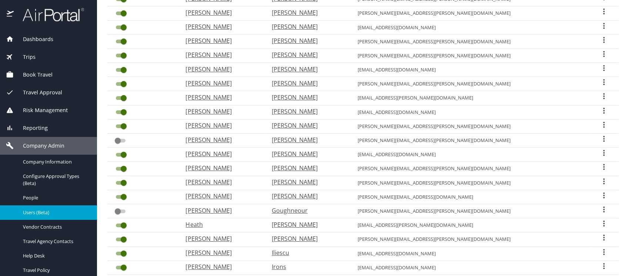
scroll to position [131, 0]
click at [311, 165] on p "Fulton" at bounding box center [307, 167] width 71 height 9
select select "US"
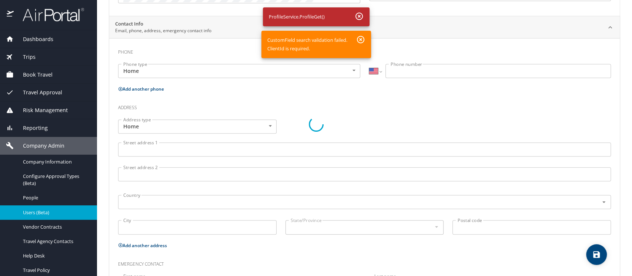
click at [358, 37] on div at bounding box center [316, 124] width 632 height 304
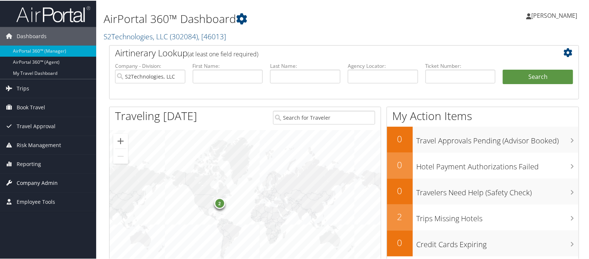
click at [44, 183] on span "Company Admin" at bounding box center [37, 182] width 41 height 19
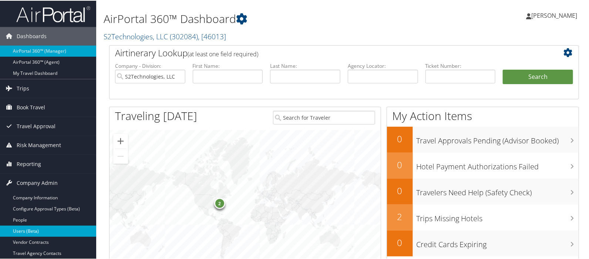
click at [40, 232] on link "Users (Beta)" at bounding box center [48, 230] width 96 height 11
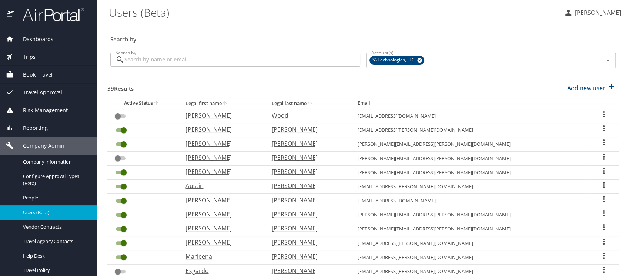
click at [313, 101] on icon "sort" at bounding box center [310, 103] width 6 height 6
checkbox input "true"
checkbox input "false"
checkbox input "true"
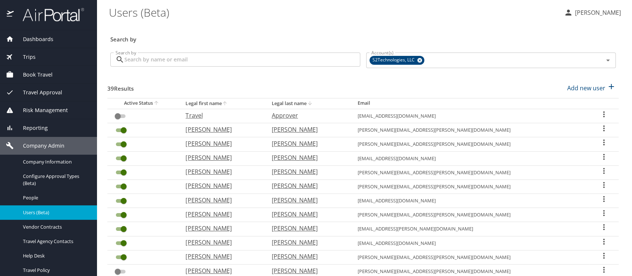
click at [324, 268] on p "[PERSON_NAME]" at bounding box center [307, 271] width 71 height 9
select select "US"
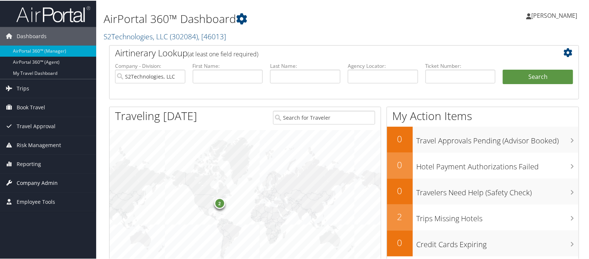
click at [38, 180] on span "Company Admin" at bounding box center [37, 182] width 41 height 19
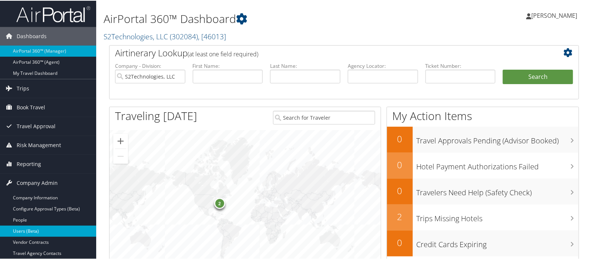
click at [30, 230] on link "Users (Beta)" at bounding box center [48, 230] width 96 height 11
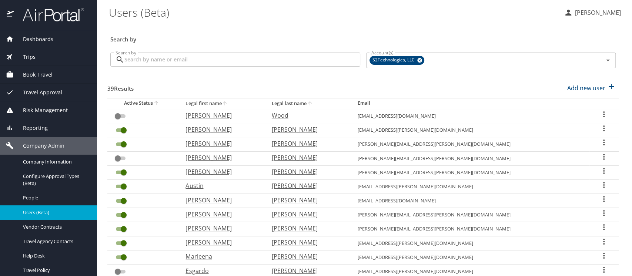
click at [312, 104] on icon "sort" at bounding box center [310, 103] width 4 height 4
checkbox input "true"
checkbox input "false"
checkbox input "true"
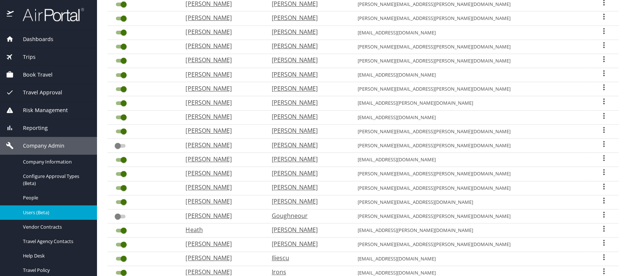
scroll to position [131, 0]
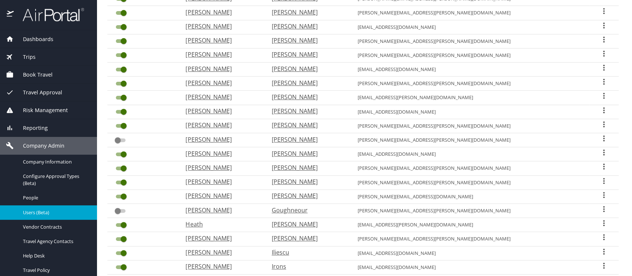
click at [316, 166] on p "[PERSON_NAME]" at bounding box center [307, 167] width 71 height 9
select select "US"
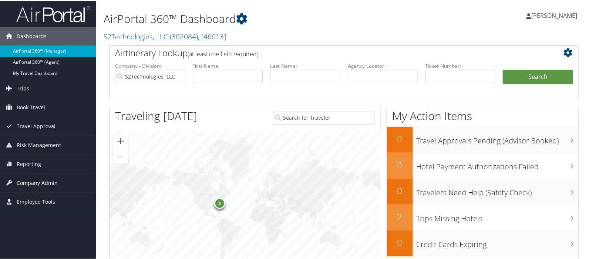
click at [43, 181] on span "Company Admin" at bounding box center [37, 182] width 41 height 19
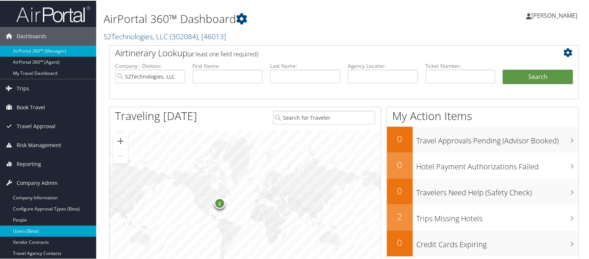
click at [38, 232] on link "Users (Beta)" at bounding box center [48, 230] width 96 height 11
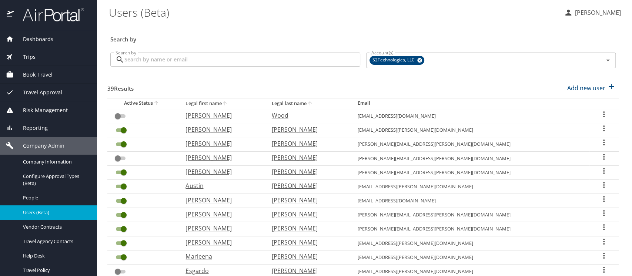
click at [313, 104] on icon "sort" at bounding box center [310, 103] width 6 height 6
checkbox input "true"
checkbox input "false"
checkbox input "true"
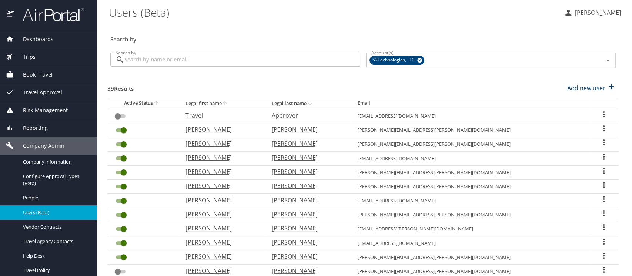
click at [318, 255] on p "[PERSON_NAME]" at bounding box center [307, 256] width 71 height 9
select select "US"
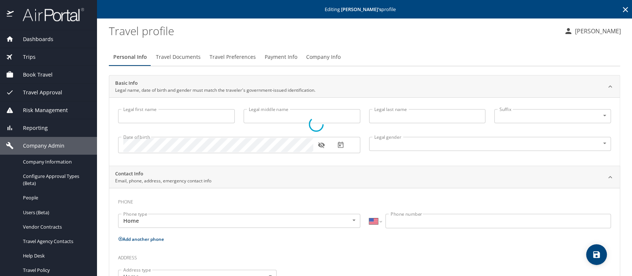
type input "[PERSON_NAME]"
type input "[DEMOGRAPHIC_DATA]"
select select "US"
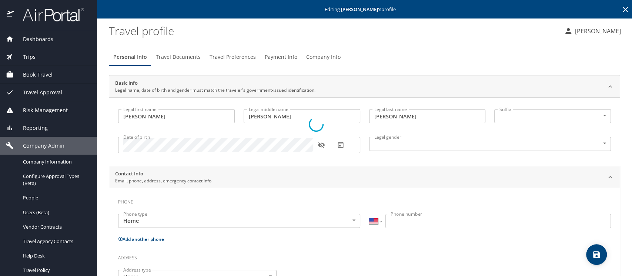
select select "US"
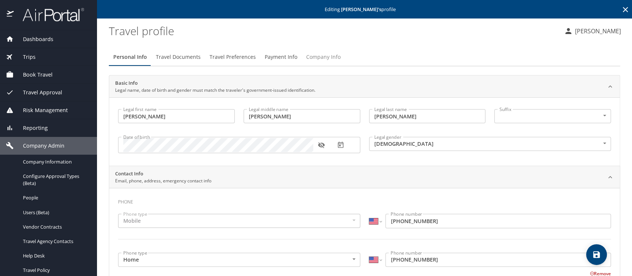
click at [320, 54] on span "Company Info" at bounding box center [323, 57] width 34 height 9
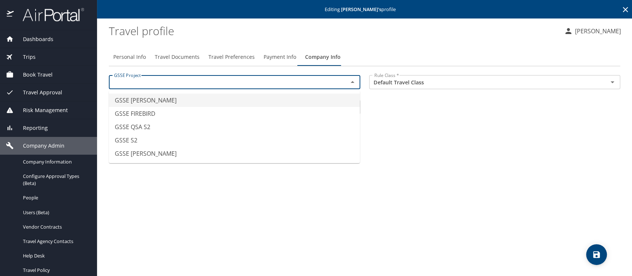
click at [163, 85] on input "text" at bounding box center [223, 82] width 225 height 10
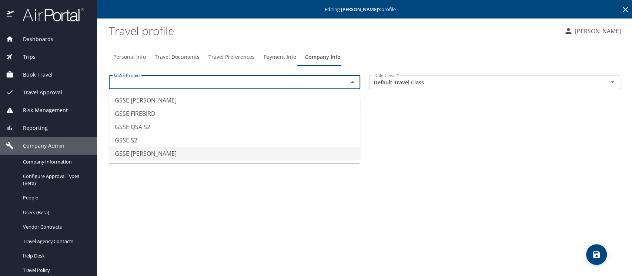
click at [146, 152] on li "GSSE SAWDEY" at bounding box center [234, 153] width 251 height 13
type input "GSSE SAWDEY"
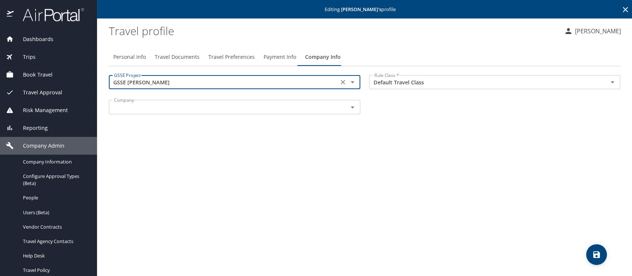
click at [184, 109] on input "text" at bounding box center [223, 107] width 225 height 10
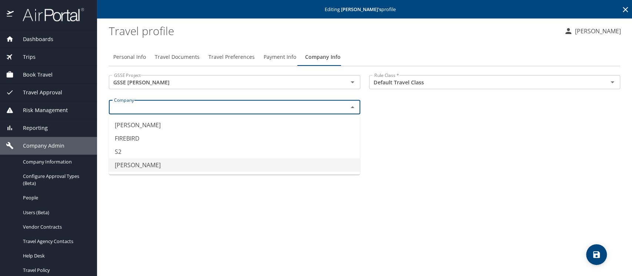
click at [157, 167] on li "SAWDEY" at bounding box center [234, 164] width 251 height 13
type input "SAWDEY"
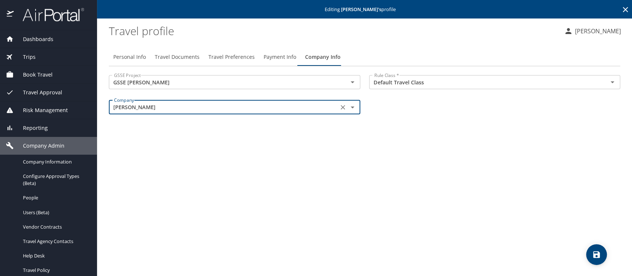
click at [599, 253] on icon "save" at bounding box center [596, 254] width 7 height 7
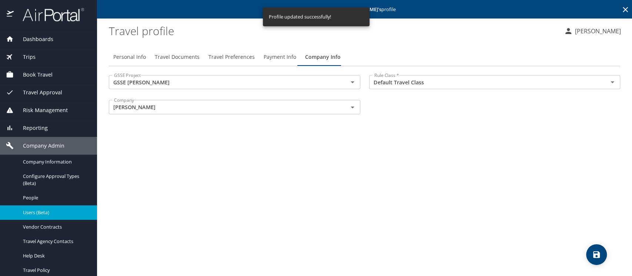
click at [34, 212] on span "Users (Beta)" at bounding box center [55, 212] width 65 height 7
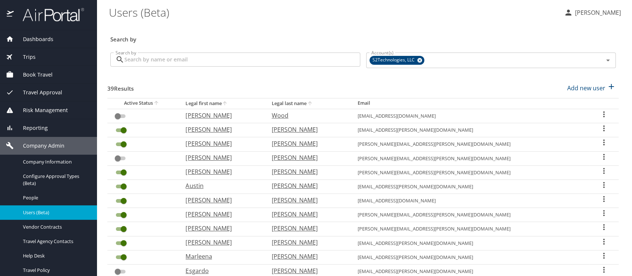
click at [313, 103] on icon "sort" at bounding box center [310, 103] width 6 height 6
checkbox input "true"
checkbox input "false"
checkbox input "true"
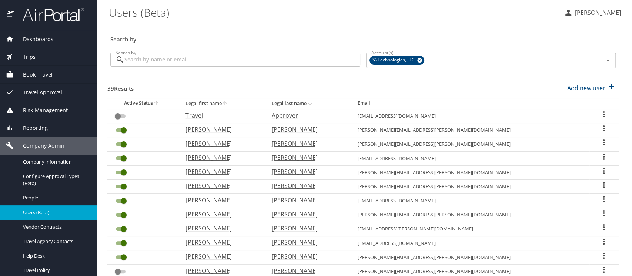
click at [325, 242] on p "Duncan" at bounding box center [307, 242] width 71 height 9
select select "US"
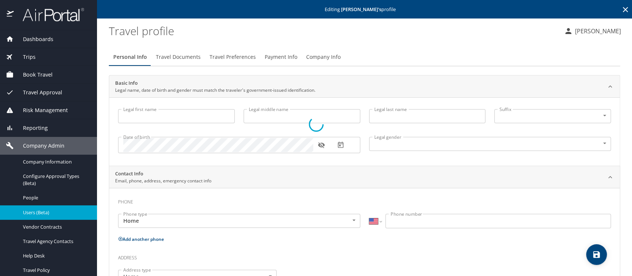
type input "Robert"
type input "William"
type input "Duncan"
type input "Male"
type input "United States of America"
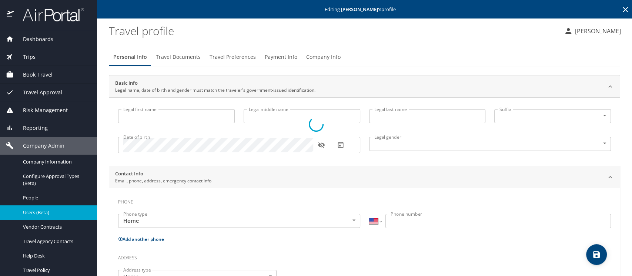
type input "Tennessee"
select select "US"
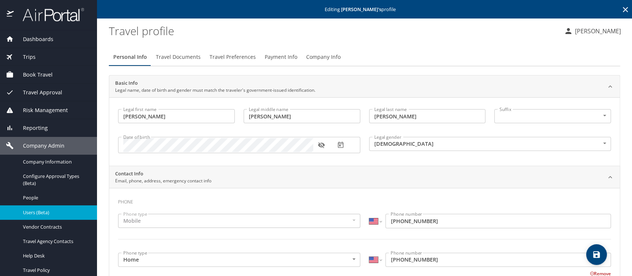
click at [317, 57] on span "Company Info" at bounding box center [323, 57] width 34 height 9
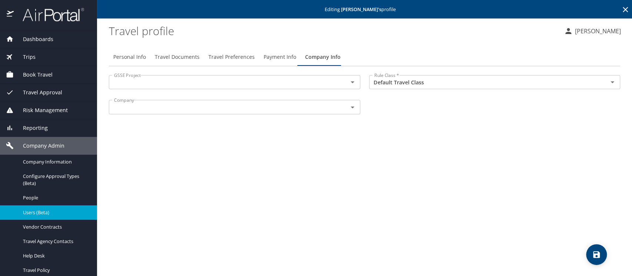
click at [195, 83] on input "text" at bounding box center [223, 82] width 225 height 10
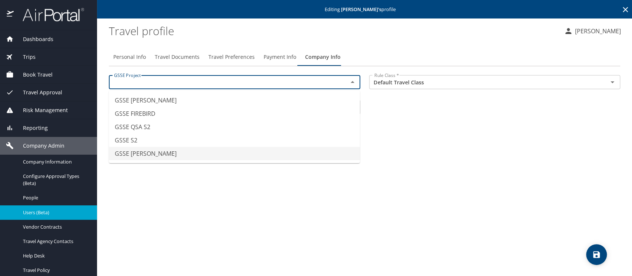
click at [172, 153] on li "GSSE [PERSON_NAME]" at bounding box center [234, 153] width 251 height 13
type input "GSSE [PERSON_NAME]"
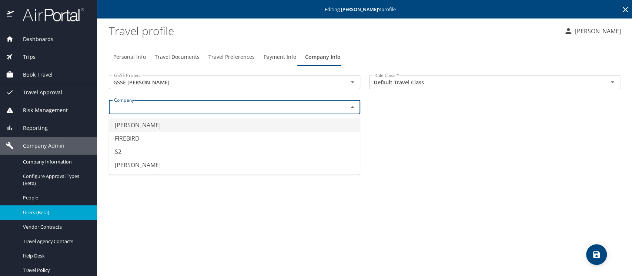
click at [162, 105] on input "text" at bounding box center [223, 107] width 225 height 10
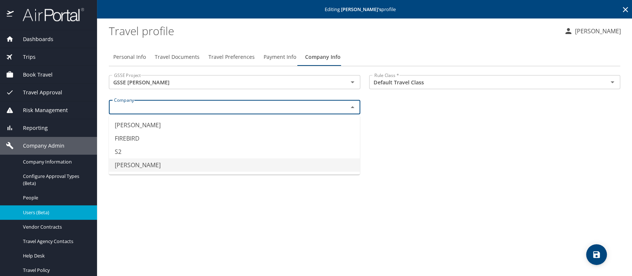
click at [154, 161] on li "[PERSON_NAME]" at bounding box center [234, 164] width 251 height 13
type input "[PERSON_NAME]"
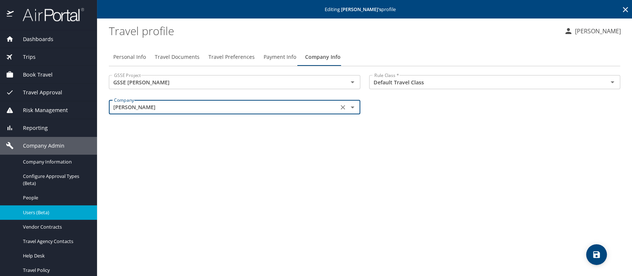
click at [595, 251] on icon "save" at bounding box center [596, 254] width 9 height 9
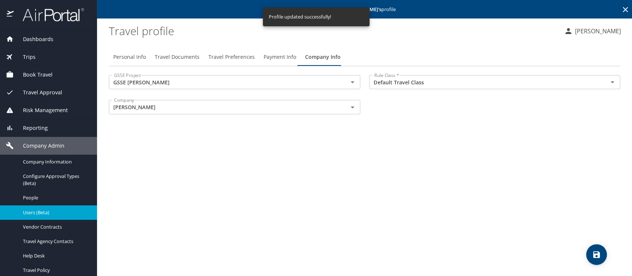
click at [37, 210] on span "Users (Beta)" at bounding box center [55, 212] width 65 height 7
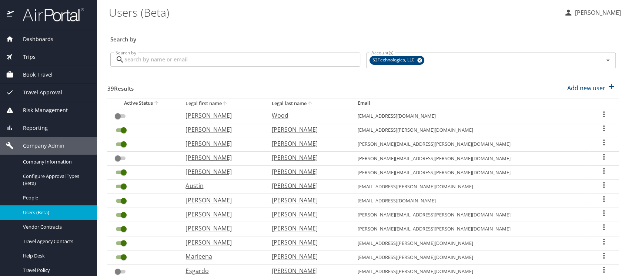
click at [312, 102] on icon "sort" at bounding box center [310, 103] width 4 height 4
checkbox input "true"
checkbox input "false"
checkbox input "true"
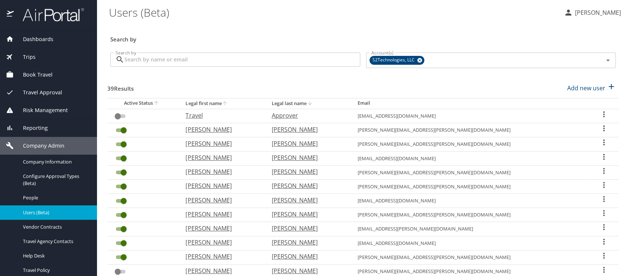
click at [324, 185] on p "Campbell" at bounding box center [307, 185] width 71 height 9
select select "US"
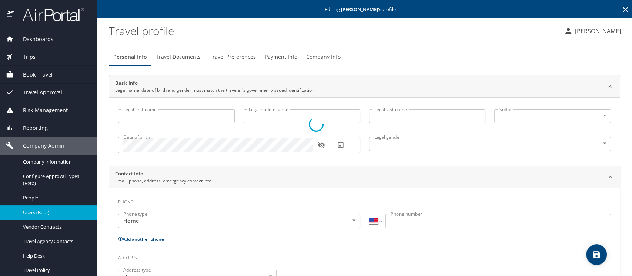
type input "Corey"
type input "Campbell"
type input "Male"
type input "Drisana"
type input "Coons"
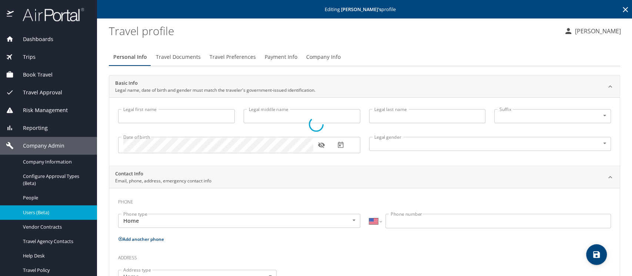
type input "(626) 484-2074"
type input "drisanajbush@yahoo.com"
type input "United States of America"
type input "Florida"
select select "US"
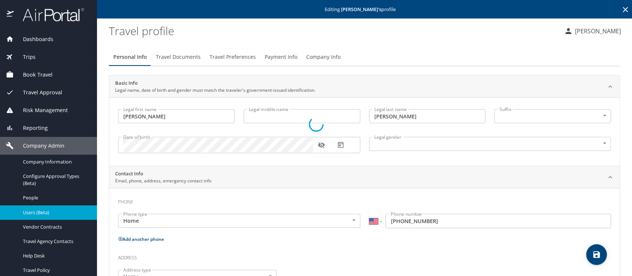
select select "US"
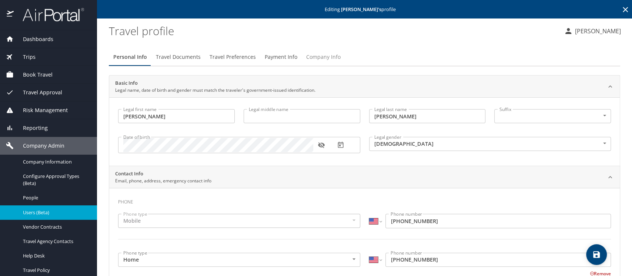
click at [314, 57] on span "Company Info" at bounding box center [323, 57] width 34 height 9
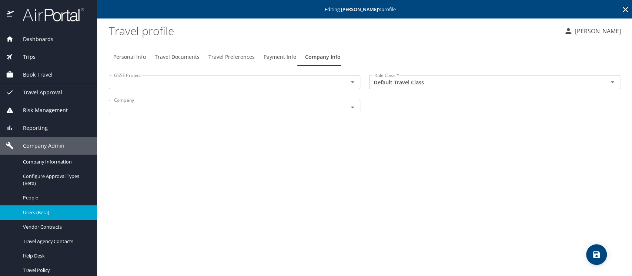
click at [143, 81] on input "text" at bounding box center [223, 82] width 225 height 10
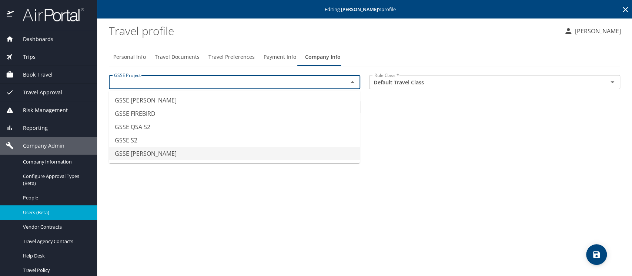
drag, startPoint x: 138, startPoint y: 150, endPoint x: 138, endPoint y: 146, distance: 4.1
click at [138, 151] on li "GSSE SAWDEY" at bounding box center [234, 153] width 251 height 13
type input "GSSE SAWDEY"
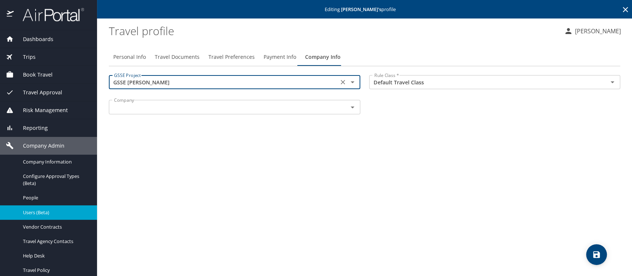
click at [144, 110] on input "text" at bounding box center [223, 107] width 225 height 10
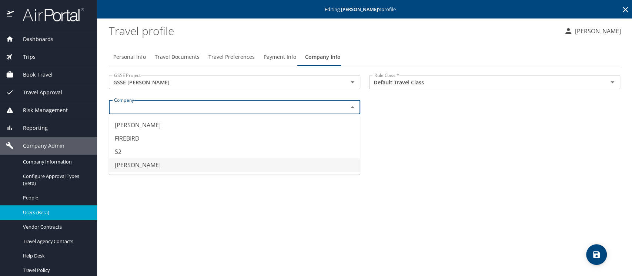
click at [142, 163] on li "SAWDEY" at bounding box center [234, 164] width 251 height 13
type input "SAWDEY"
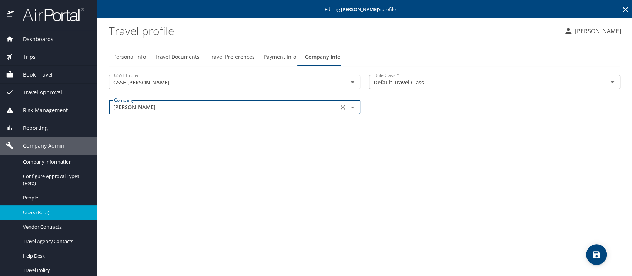
click at [597, 257] on icon "save" at bounding box center [596, 254] width 7 height 7
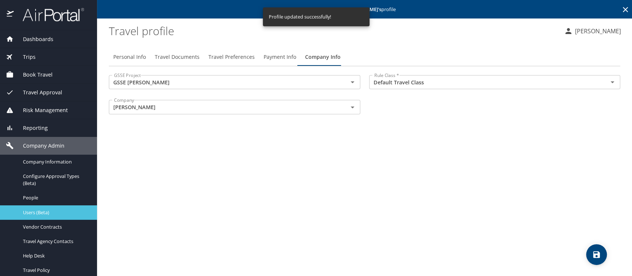
click at [35, 214] on span "Users (Beta)" at bounding box center [55, 212] width 65 height 7
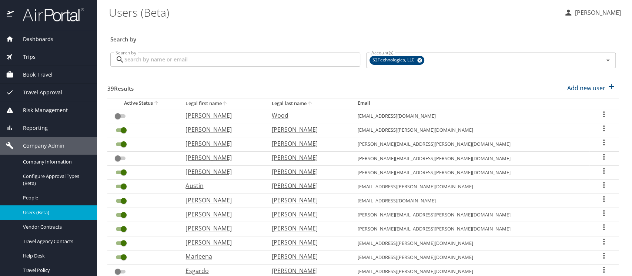
click at [313, 104] on icon "sort" at bounding box center [310, 103] width 6 height 6
checkbox input "true"
checkbox input "false"
checkbox input "true"
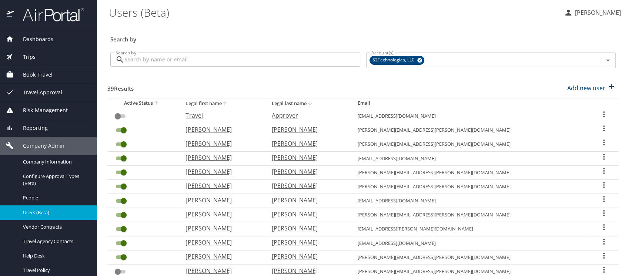
click at [315, 228] on p "Doty" at bounding box center [307, 228] width 71 height 9
select select "US"
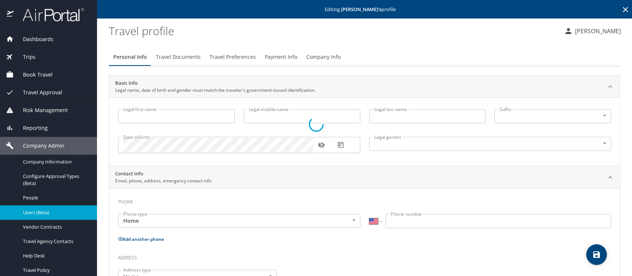
type input "Denis"
type input "Doty"
type input "Male"
type input "Darla"
type input "Doty"
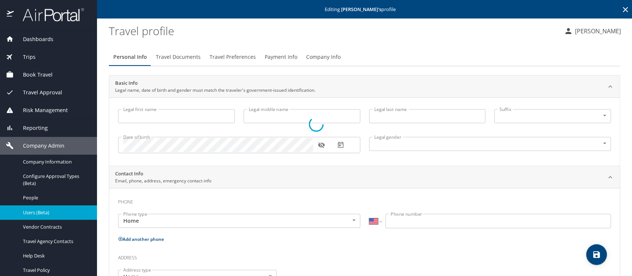
type input "(813) 956-0205"
type input "Munchkn20@aol.com"
select select "US"
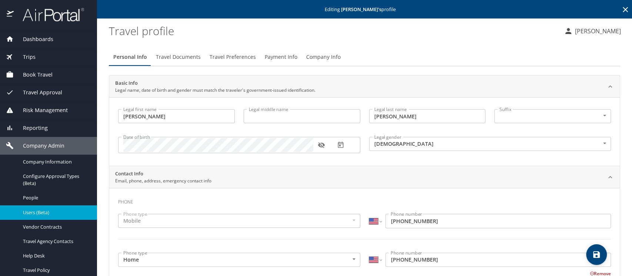
click at [315, 58] on span "Company Info" at bounding box center [323, 57] width 34 height 9
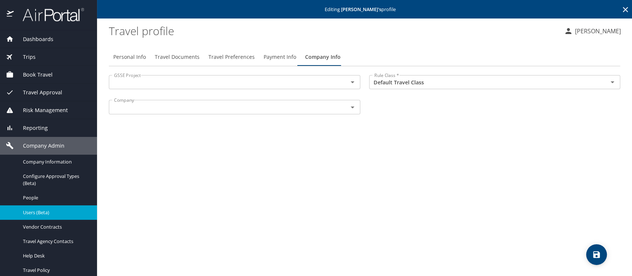
click at [180, 86] on input "text" at bounding box center [223, 82] width 225 height 10
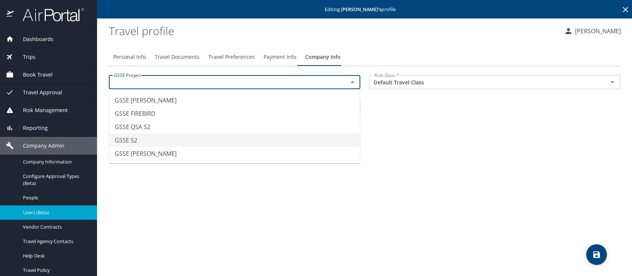
click at [152, 141] on li "GSSE S2" at bounding box center [234, 140] width 251 height 13
type input "GSSE S2"
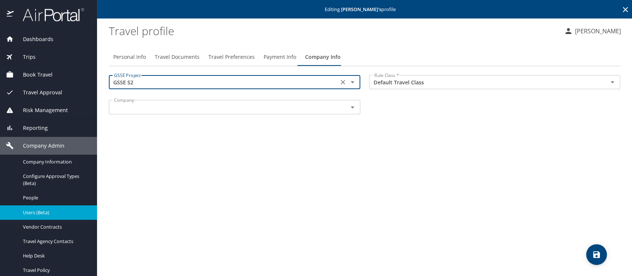
click at [175, 106] on input "text" at bounding box center [223, 107] width 225 height 10
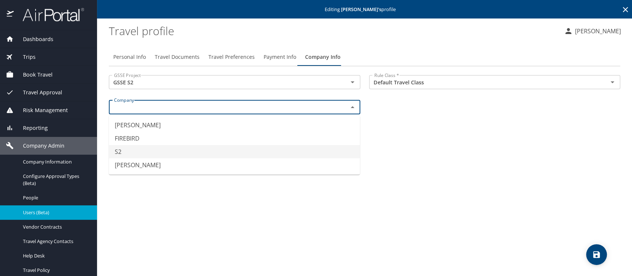
click at [127, 151] on li "S2" at bounding box center [234, 151] width 251 height 13
type input "S2"
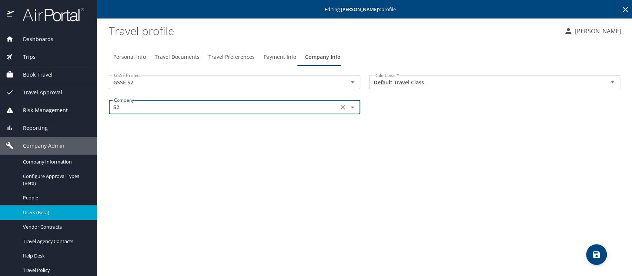
click at [593, 255] on icon "save" at bounding box center [596, 254] width 7 height 7
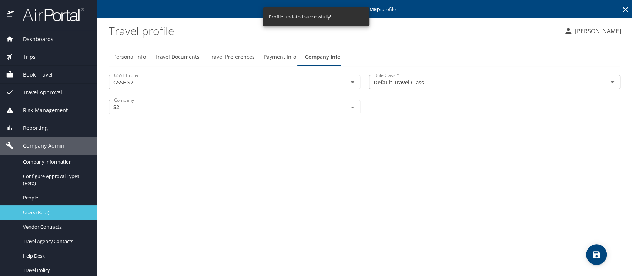
click at [47, 209] on span "Users (Beta)" at bounding box center [55, 212] width 65 height 7
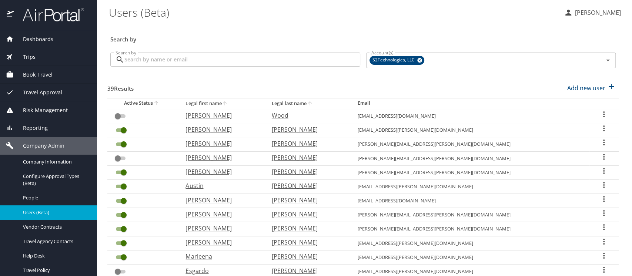
click at [313, 103] on icon "sort" at bounding box center [310, 103] width 6 height 6
checkbox input "true"
checkbox input "false"
checkbox input "true"
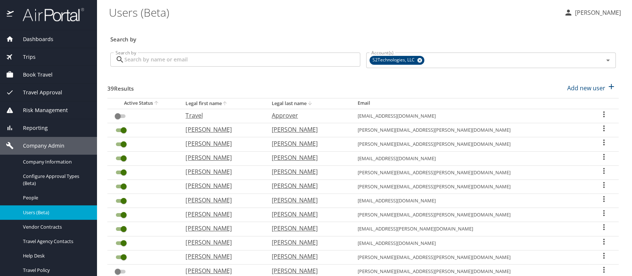
click at [315, 215] on p "Crouse" at bounding box center [307, 214] width 71 height 9
select select "US"
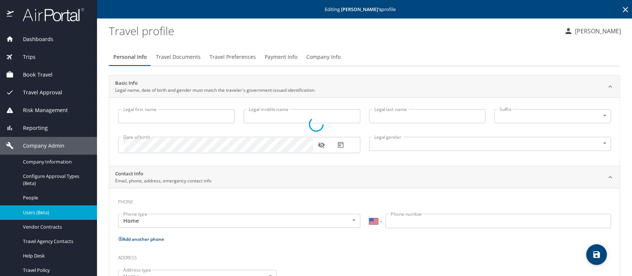
type input "Cameron"
type input "Ryan"
type input "Crouse"
type input "Male"
type input "Erin"
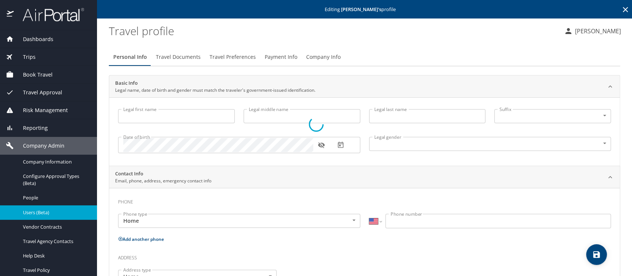
type input "Crouse"
type input "(615) 569-2425"
type input "erinkcrouse@gmail.com"
type input "United States of America"
type input "Tennessee"
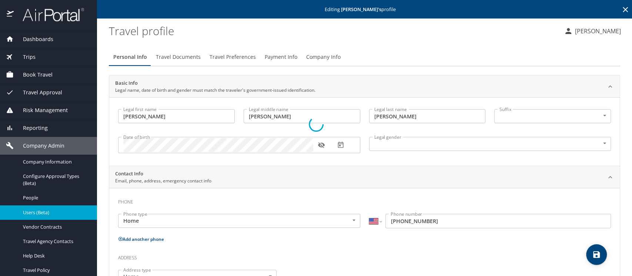
select select "US"
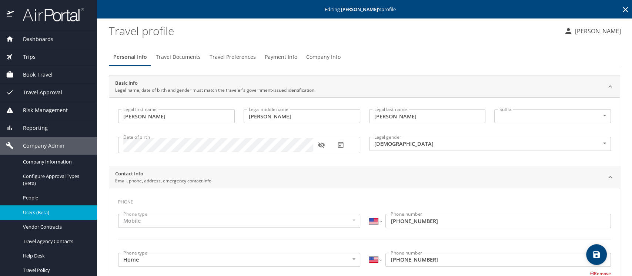
click at [315, 60] on span "Company Info" at bounding box center [323, 57] width 34 height 9
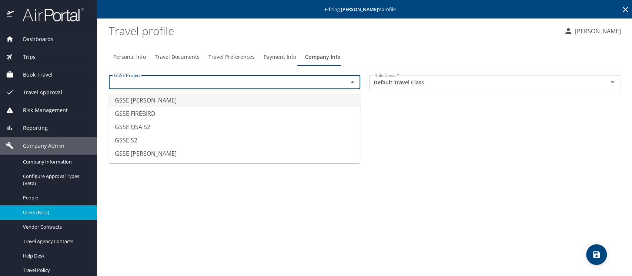
click at [317, 84] on input "text" at bounding box center [223, 82] width 225 height 10
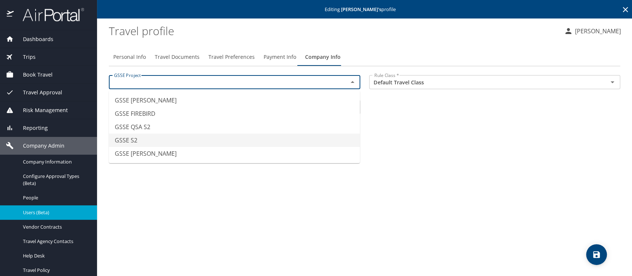
click at [160, 137] on li "GSSE S2" at bounding box center [234, 140] width 251 height 13
type input "GSSE S2"
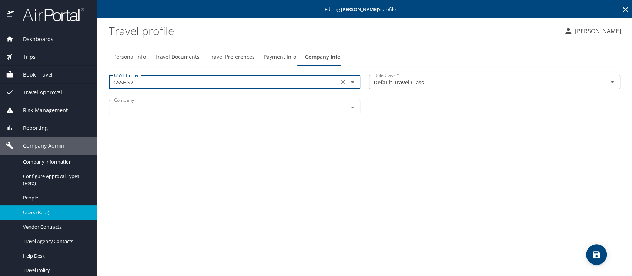
click at [190, 105] on input "text" at bounding box center [223, 107] width 225 height 10
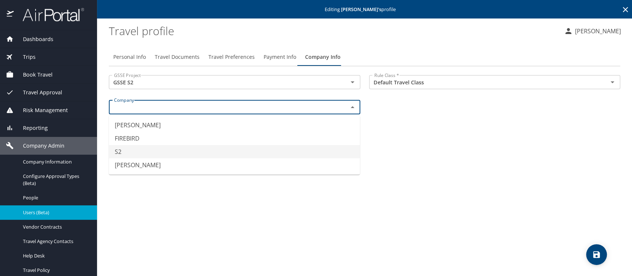
click at [147, 154] on li "S2" at bounding box center [234, 151] width 251 height 13
type input "S2"
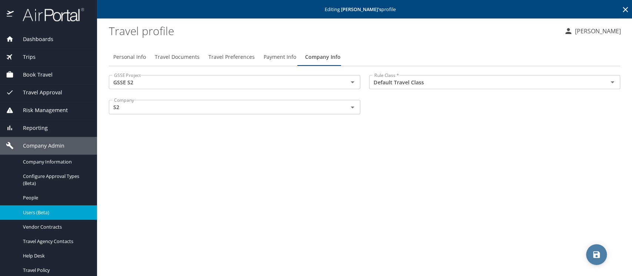
click at [597, 254] on icon "save" at bounding box center [596, 254] width 9 height 9
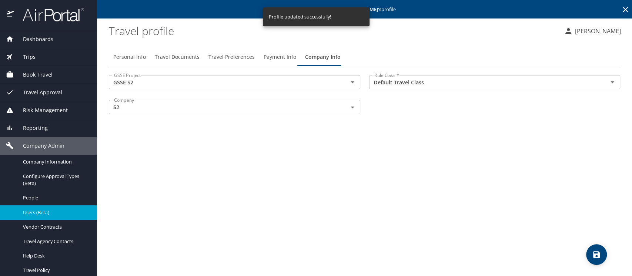
click at [41, 212] on span "Users (Beta)" at bounding box center [55, 212] width 65 height 7
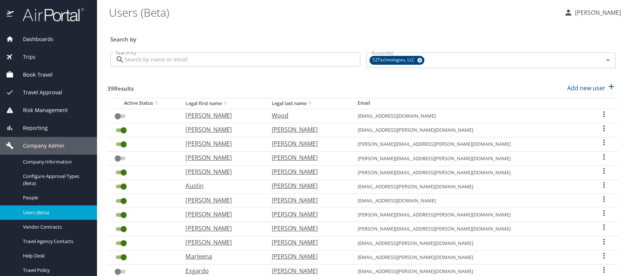
click at [313, 105] on icon "sort" at bounding box center [310, 103] width 6 height 6
checkbox input "true"
checkbox input "false"
checkbox input "true"
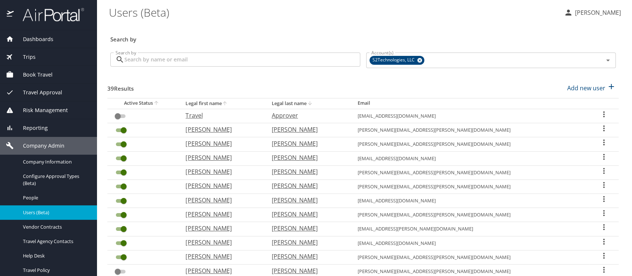
click at [318, 197] on p "Coffey" at bounding box center [307, 200] width 71 height 9
select select "US"
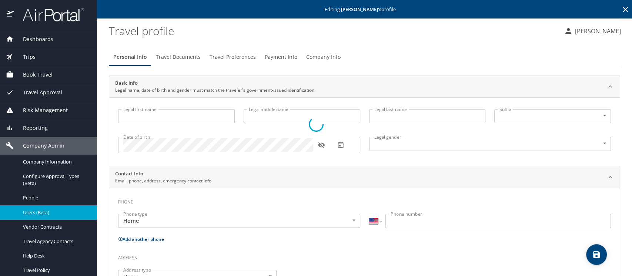
type input "Patrick"
type input "A"
type input "Coffey"
type input "Male"
type input "Erica"
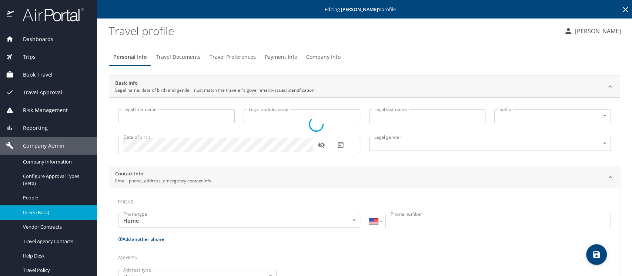
type input "Coffey"
type input "(719) 243-1037"
type input "eacoffey@msn.com"
type input "United States of America"
type input "Florida"
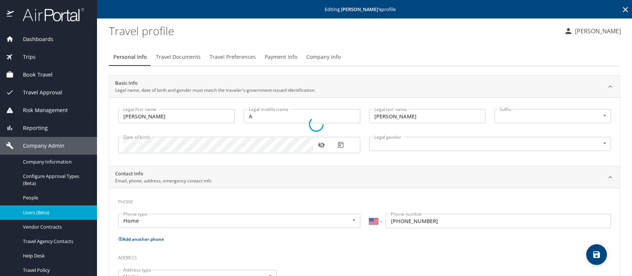
select select "US"
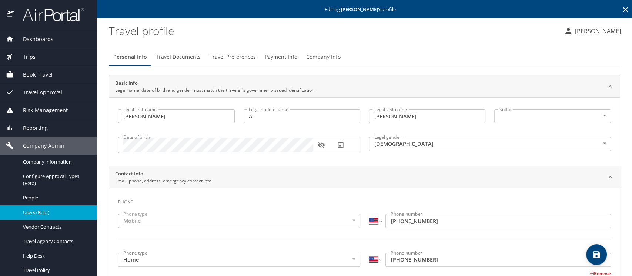
click at [322, 55] on span "Company Info" at bounding box center [323, 57] width 34 height 9
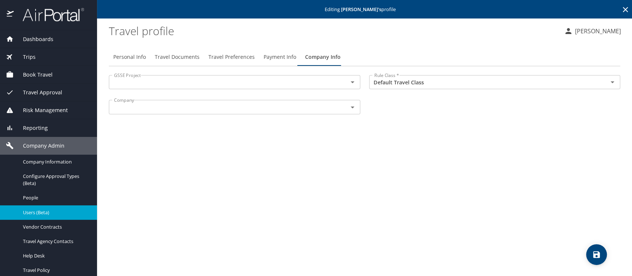
click at [175, 80] on input "text" at bounding box center [223, 82] width 225 height 10
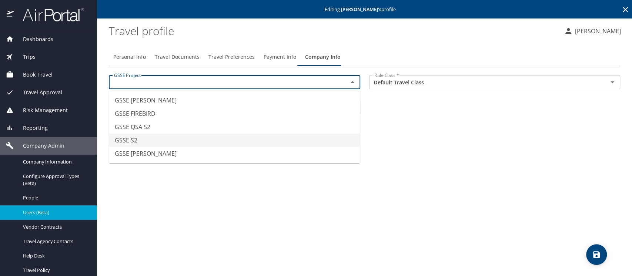
click at [145, 138] on li "GSSE S2" at bounding box center [234, 140] width 251 height 13
type input "GSSE S2"
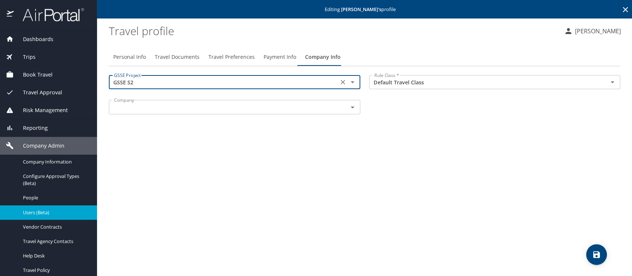
click at [244, 110] on input "text" at bounding box center [223, 107] width 225 height 10
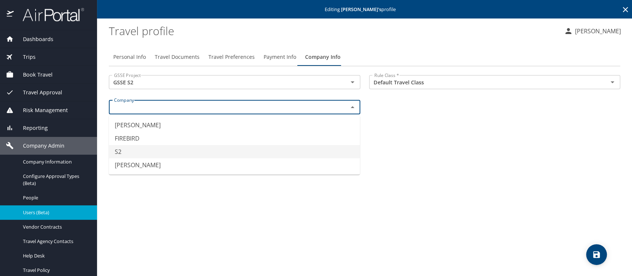
click at [158, 155] on li "S2" at bounding box center [234, 151] width 251 height 13
type input "S2"
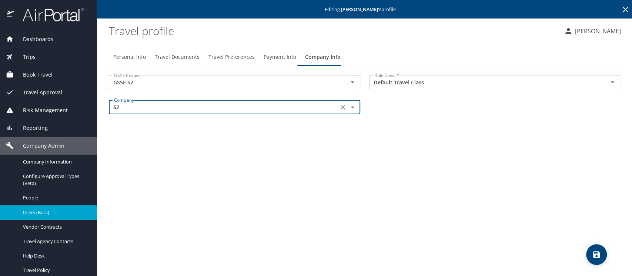
click at [595, 254] on icon "save" at bounding box center [596, 254] width 7 height 7
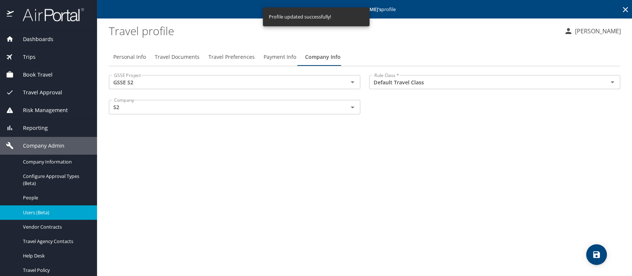
click at [46, 211] on span "Users (Beta)" at bounding box center [55, 212] width 65 height 7
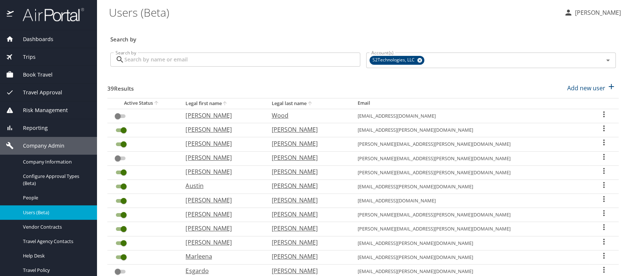
click at [313, 104] on icon "sort" at bounding box center [310, 103] width 6 height 6
checkbox input "true"
checkbox input "false"
checkbox input "true"
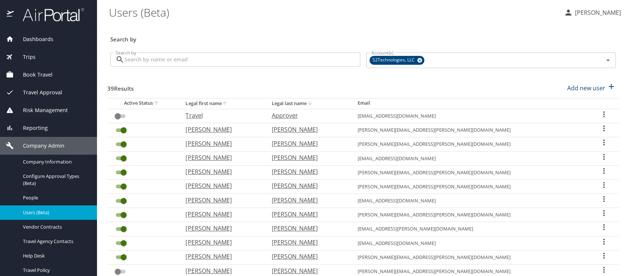
click at [317, 172] on p "buxton" at bounding box center [307, 171] width 71 height 9
select select "US"
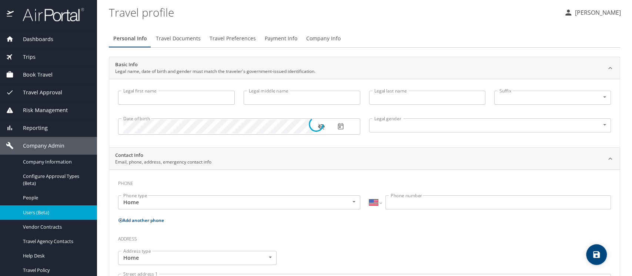
type input "bryan"
type input "ray"
type input "buxton"
type input "Male"
type input "Elissa"
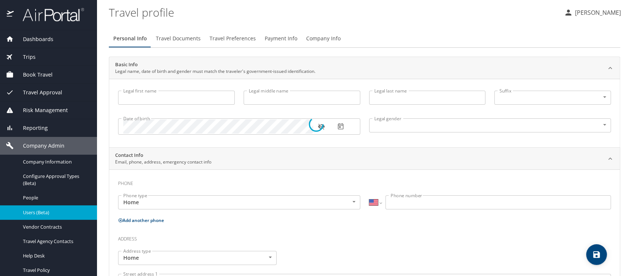
type input "buxton"
type input "(813) 766-3279"
select select "US"
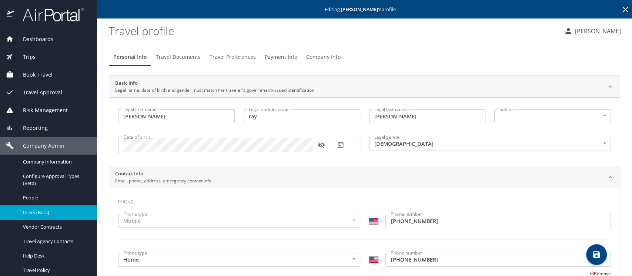
click at [324, 56] on span "Company Info" at bounding box center [323, 57] width 34 height 9
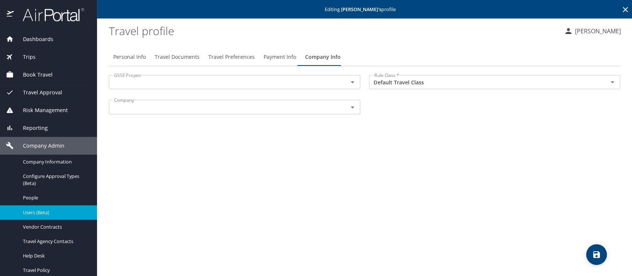
click at [178, 81] on input "text" at bounding box center [223, 82] width 225 height 10
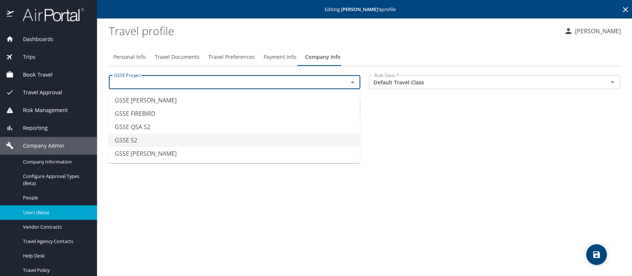
click at [154, 140] on li "GSSE S2" at bounding box center [234, 140] width 251 height 13
type input "GSSE S2"
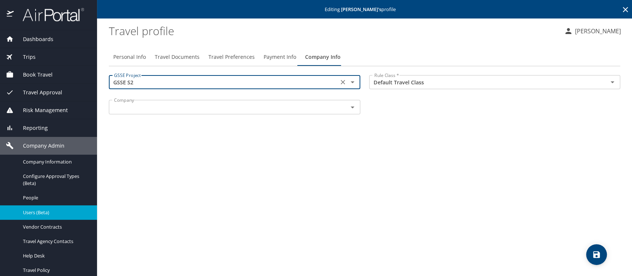
click at [163, 105] on input "text" at bounding box center [223, 107] width 225 height 10
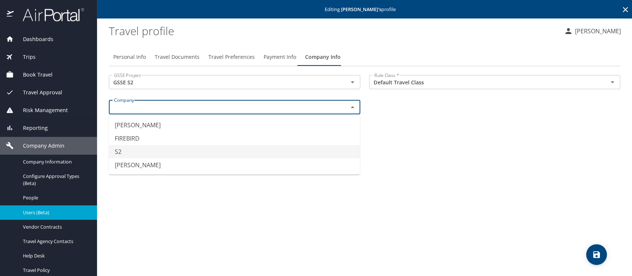
click at [141, 150] on li "S2" at bounding box center [234, 151] width 251 height 13
type input "S2"
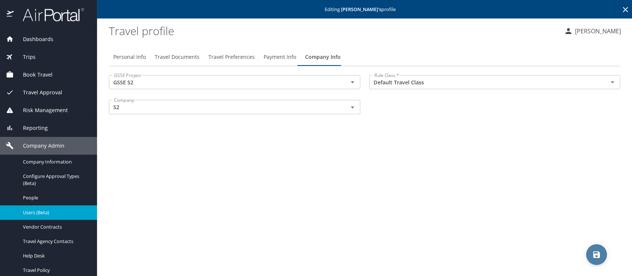
click at [597, 257] on icon "save" at bounding box center [596, 254] width 7 height 7
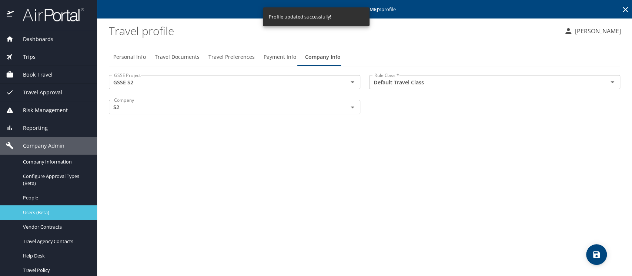
click at [43, 214] on span "Users (Beta)" at bounding box center [55, 212] width 65 height 7
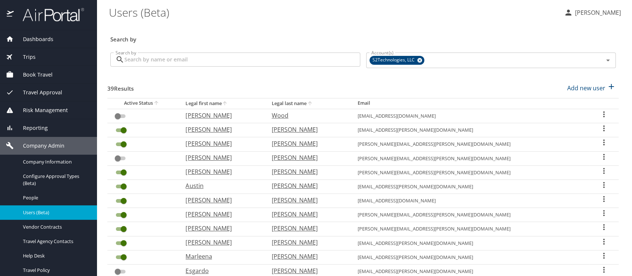
click at [312, 104] on icon "sort" at bounding box center [310, 103] width 4 height 4
checkbox input "true"
checkbox input "false"
checkbox input "true"
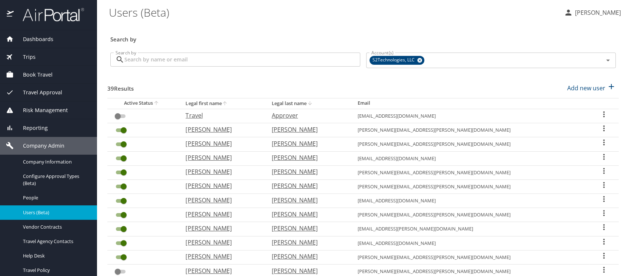
click at [314, 145] on p "Blakely" at bounding box center [307, 143] width 71 height 9
select select "US"
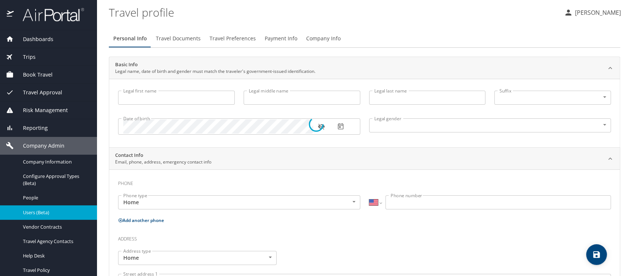
type input "Timothy"
type input "Lee"
type input "Blakely"
type input "Male"
select select "US"
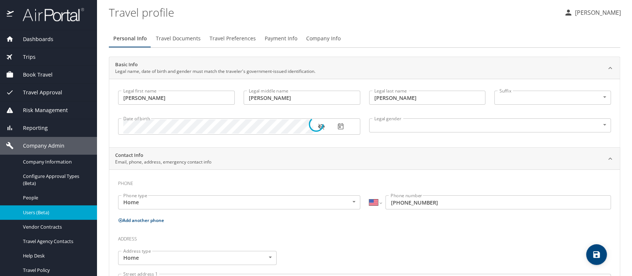
select select "SG"
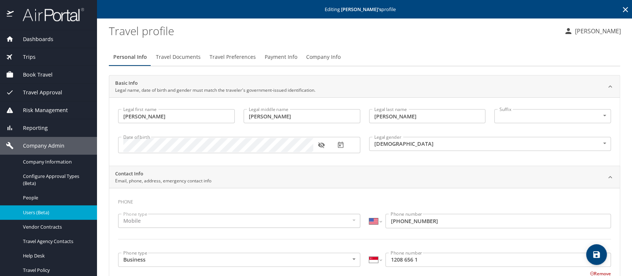
click at [314, 56] on span "Company Info" at bounding box center [323, 57] width 34 height 9
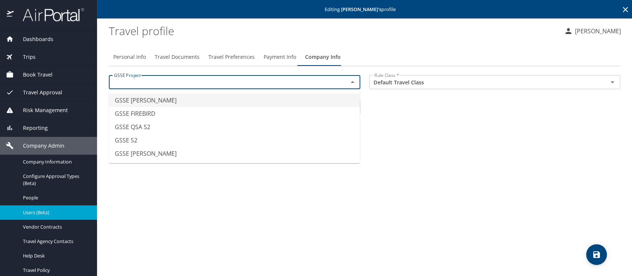
click at [198, 86] on input "text" at bounding box center [223, 82] width 225 height 10
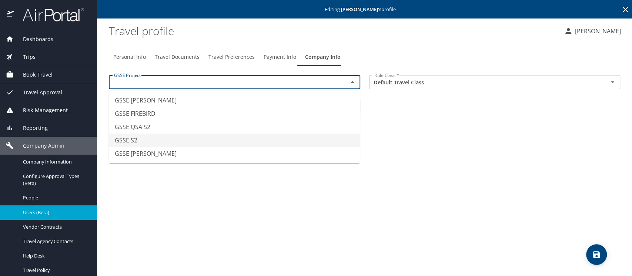
click at [144, 140] on li "GSSE S2" at bounding box center [234, 140] width 251 height 13
type input "GSSE S2"
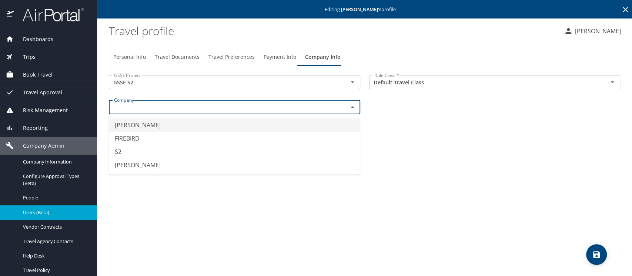
click at [137, 106] on input "text" at bounding box center [223, 107] width 225 height 10
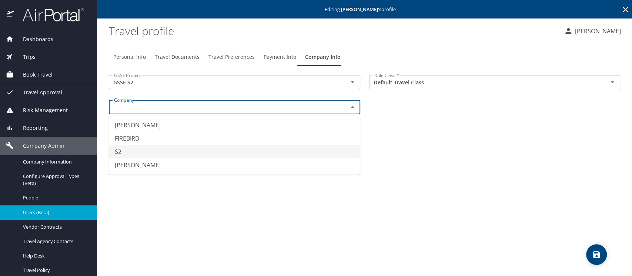
click at [121, 152] on li "S2" at bounding box center [234, 151] width 251 height 13
type input "S2"
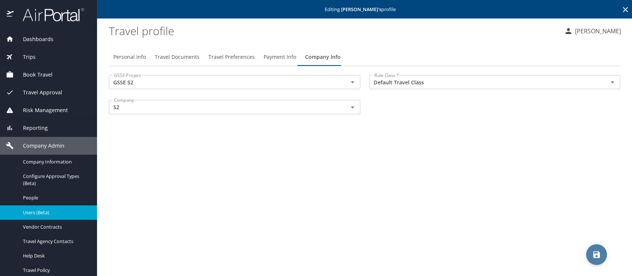
click at [598, 257] on icon "save" at bounding box center [596, 254] width 7 height 7
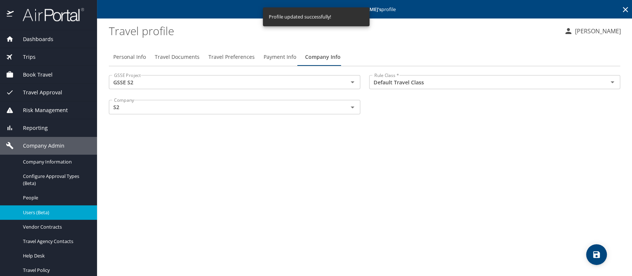
click at [38, 213] on span "Users (Beta)" at bounding box center [55, 212] width 65 height 7
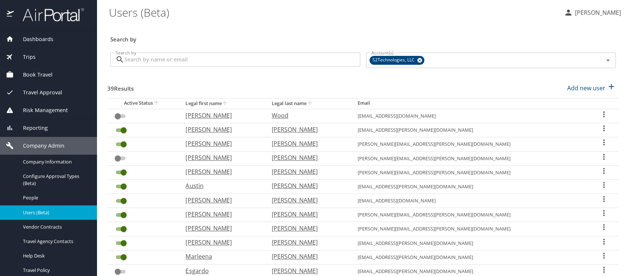
click at [313, 102] on icon "sort" at bounding box center [310, 103] width 6 height 6
checkbox input "true"
checkbox input "false"
checkbox input "true"
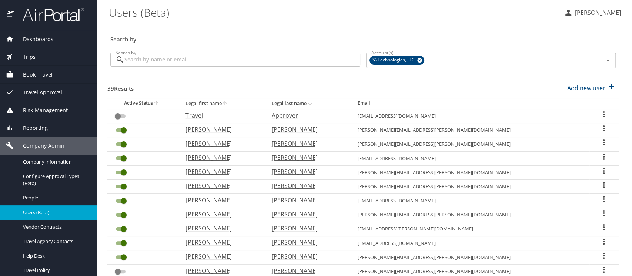
click at [318, 128] on p "Beale" at bounding box center [307, 129] width 71 height 9
select select "US"
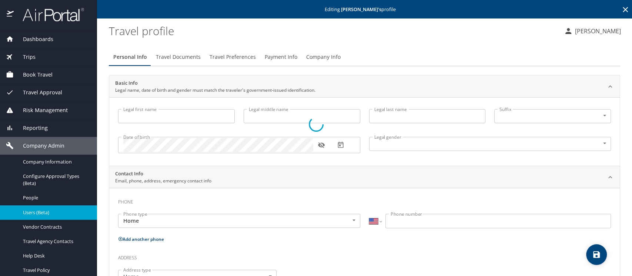
type input "William"
type input "A."
type input "Beale"
type input "Male"
type input "LETIA"
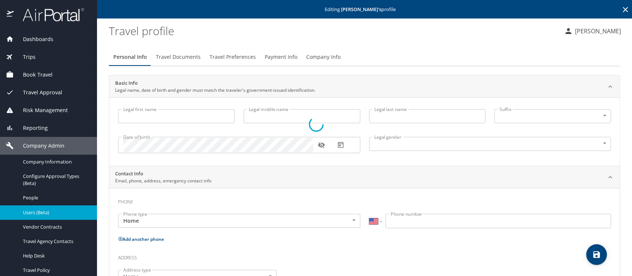
type input "BEALE"
type input "(912) 695-5131"
type input "LETIA06@MSN.COM"
type input "United States of America"
type input "Hawaii"
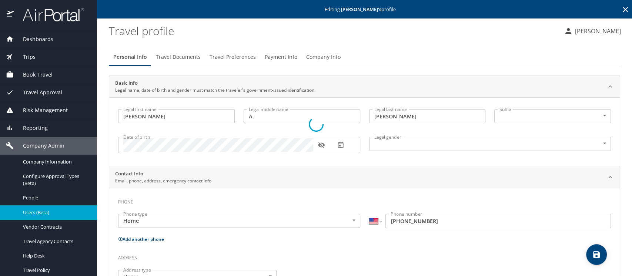
select select "US"
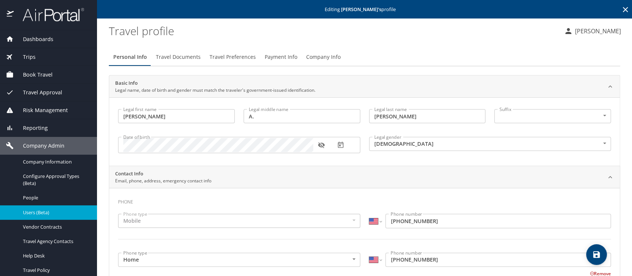
click at [329, 55] on span "Company Info" at bounding box center [323, 57] width 34 height 9
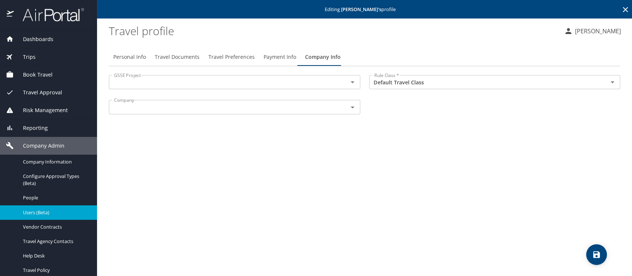
click at [146, 84] on input "text" at bounding box center [223, 82] width 225 height 10
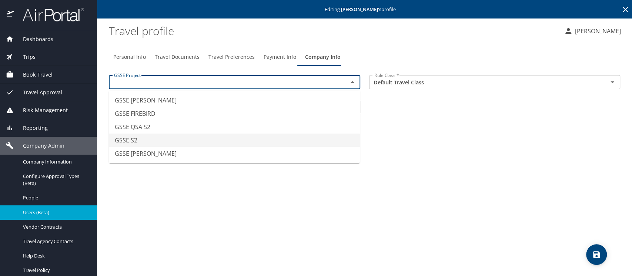
click at [124, 136] on li "GSSE S2" at bounding box center [234, 140] width 251 height 13
type input "GSSE S2"
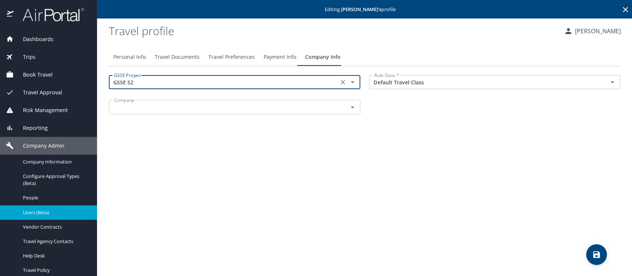
click at [133, 108] on input "text" at bounding box center [223, 107] width 225 height 10
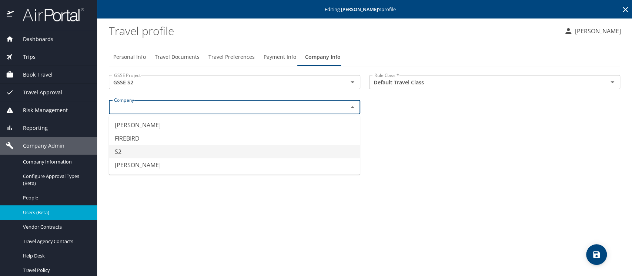
click at [117, 150] on li "S2" at bounding box center [234, 151] width 251 height 13
type input "S2"
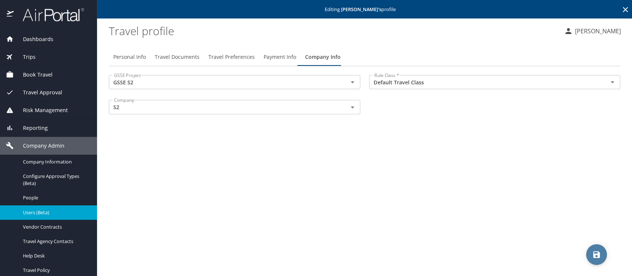
click at [599, 254] on icon "save" at bounding box center [596, 254] width 9 height 9
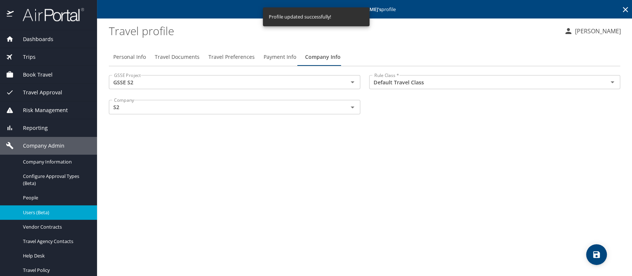
click at [31, 214] on span "Users (Beta)" at bounding box center [55, 212] width 65 height 7
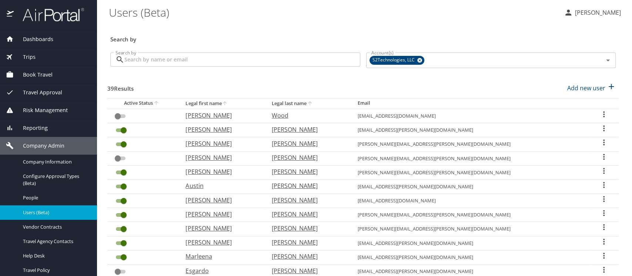
click at [603, 129] on icon "User Search Table" at bounding box center [603, 128] width 1 height 6
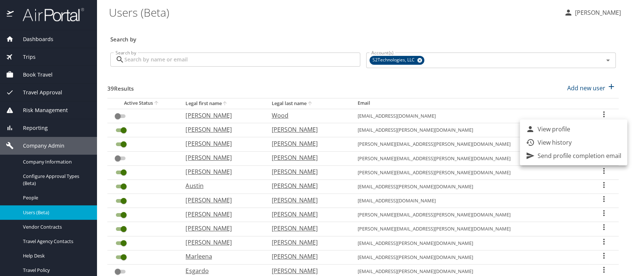
click at [560, 132] on p "View profile" at bounding box center [554, 129] width 33 height 9
select select "US"
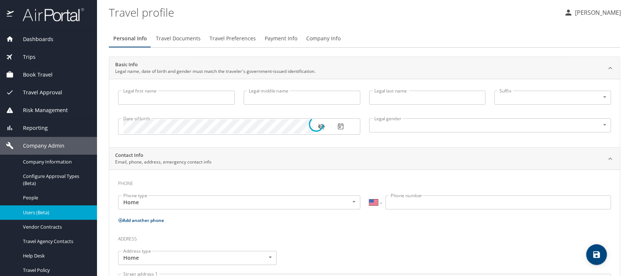
type input "Richie"
type input "Paul"
type input "Weddle"
type input "Male"
select select "US"
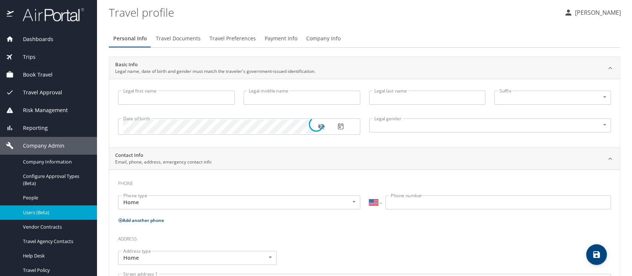
select select "US"
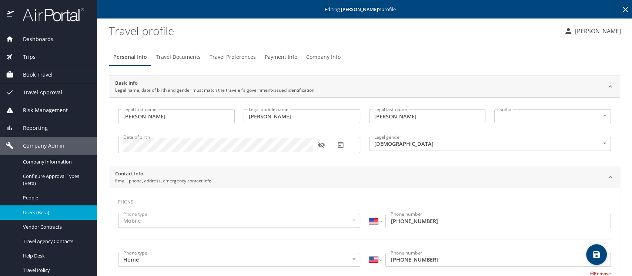
click at [333, 56] on span "Company Info" at bounding box center [323, 57] width 34 height 9
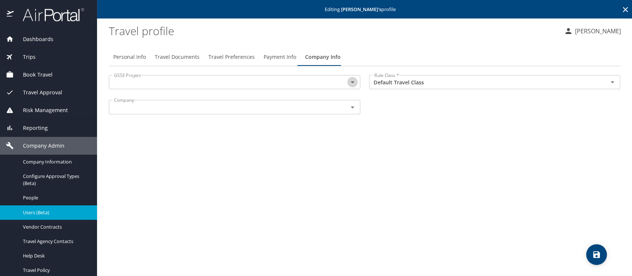
click at [352, 84] on icon "Open" at bounding box center [352, 82] width 9 height 9
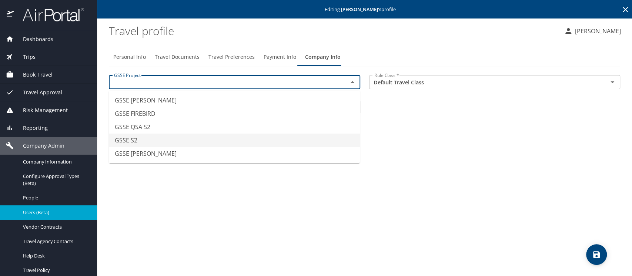
click at [183, 139] on li "GSSE S2" at bounding box center [234, 140] width 251 height 13
type input "GSSE S2"
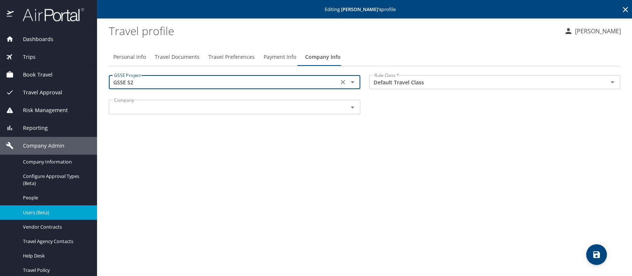
click at [251, 113] on div "Company" at bounding box center [234, 107] width 251 height 14
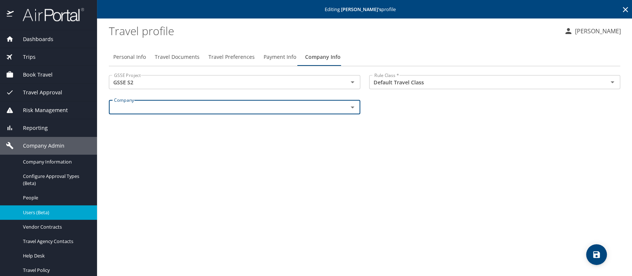
click at [211, 113] on div "Company" at bounding box center [234, 107] width 251 height 14
click at [354, 109] on icon "Open" at bounding box center [352, 107] width 9 height 9
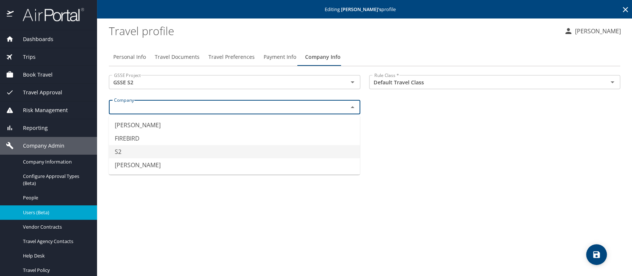
click at [195, 158] on li "S2" at bounding box center [234, 151] width 251 height 13
type input "S2"
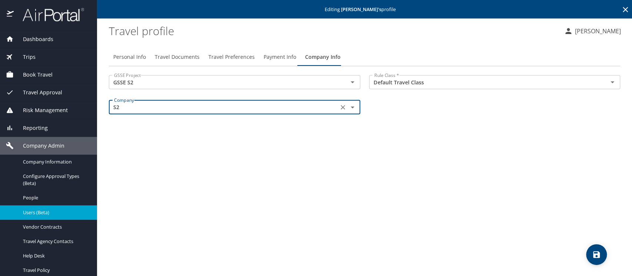
click at [592, 253] on icon "save" at bounding box center [596, 254] width 9 height 9
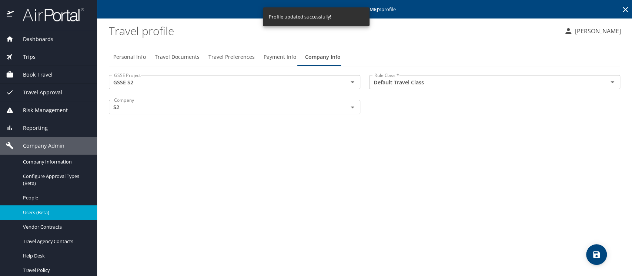
click at [41, 217] on link "Users (Beta)" at bounding box center [48, 212] width 97 height 14
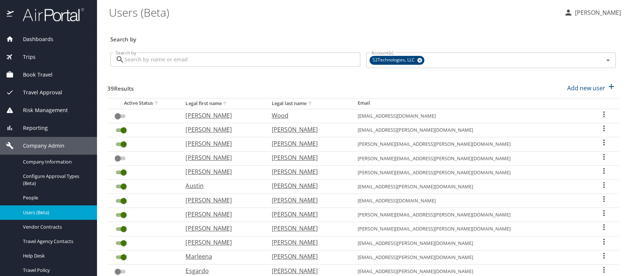
click at [216, 171] on p "Margaret" at bounding box center [220, 171] width 71 height 9
select select "US"
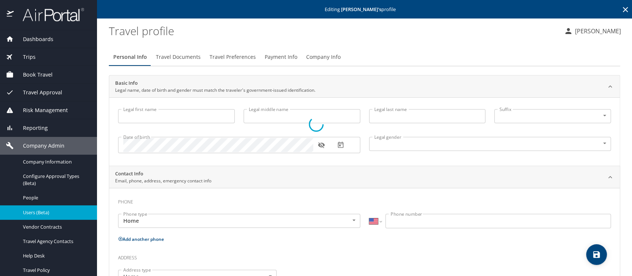
type input "Margaret"
type input "Rebecca"
type input "Stein"
type input "Female"
type input "Kirk"
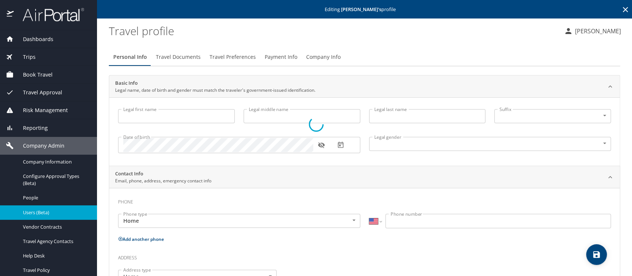
type input "Stein"
type input "(919) 946-2379"
type input "kstein@novabio.com"
select select "US"
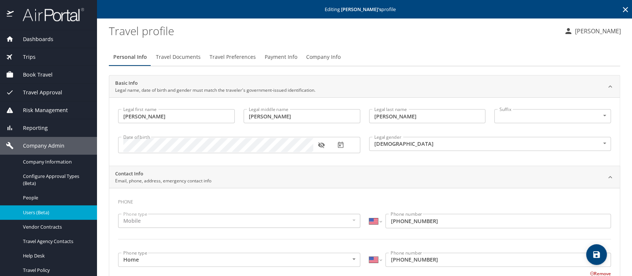
click at [313, 53] on span "Company Info" at bounding box center [323, 57] width 34 height 9
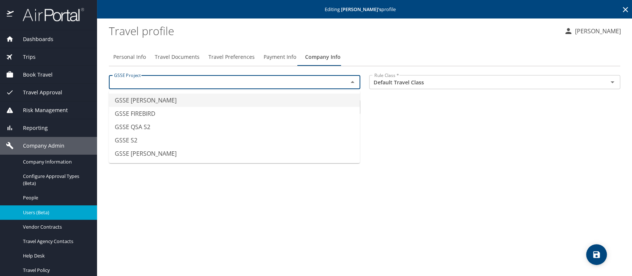
click at [253, 83] on input "text" at bounding box center [223, 82] width 225 height 10
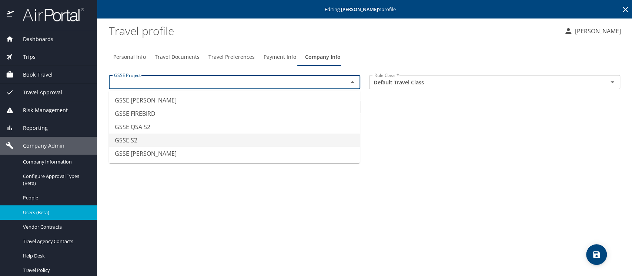
click at [136, 138] on li "GSSE S2" at bounding box center [234, 140] width 251 height 13
type input "GSSE S2"
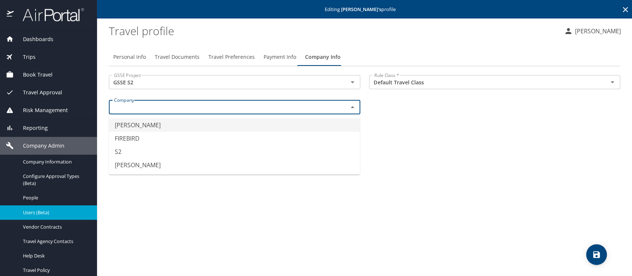
click at [145, 104] on input "text" at bounding box center [223, 107] width 225 height 10
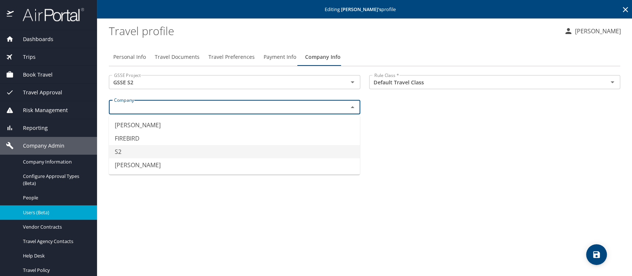
click at [125, 152] on li "S2" at bounding box center [234, 151] width 251 height 13
type input "S2"
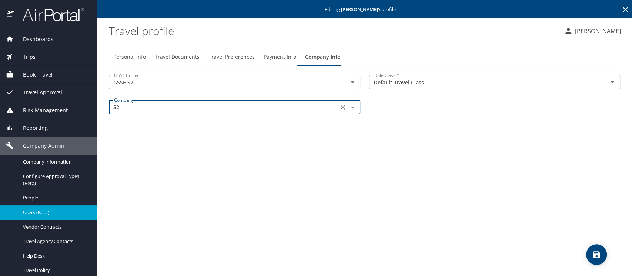
click at [594, 256] on icon "save" at bounding box center [596, 254] width 7 height 7
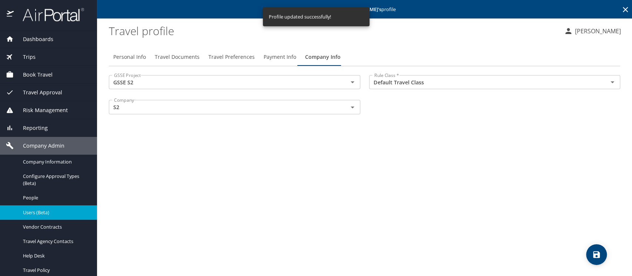
click at [27, 212] on span "Users (Beta)" at bounding box center [55, 212] width 65 height 7
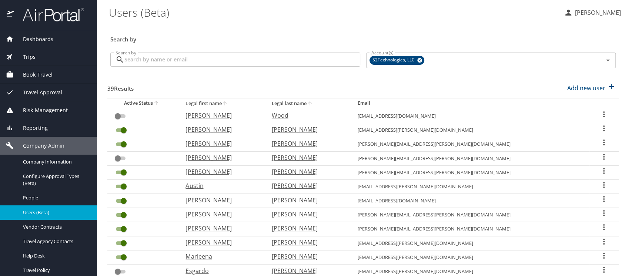
click at [313, 104] on icon "sort" at bounding box center [310, 103] width 6 height 6
checkbox input "true"
checkbox input "false"
checkbox input "true"
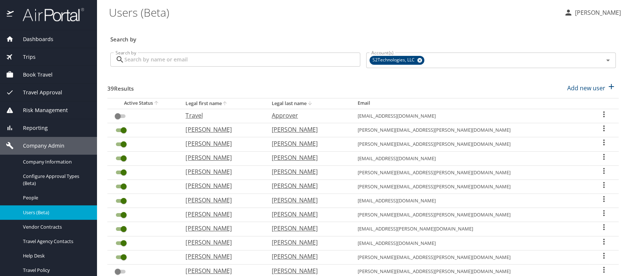
click at [320, 131] on p "Beale" at bounding box center [307, 129] width 71 height 9
select select "US"
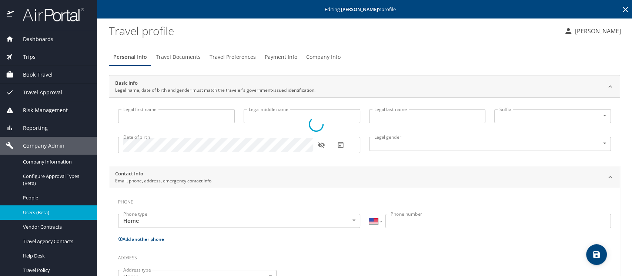
type input "William"
type input "A."
type input "Beale"
type input "Male"
type input "LETIA"
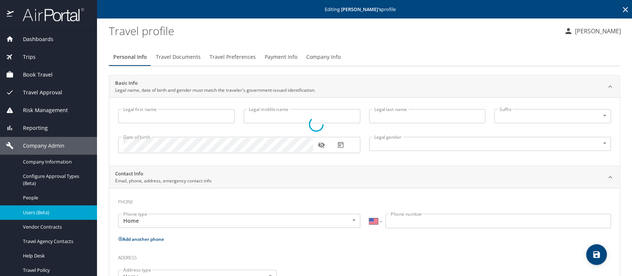
type input "BEALE"
type input "(912) 695-5131"
type input "LETIA06@MSN.COM"
type input "United States of America"
type input "Hawaii"
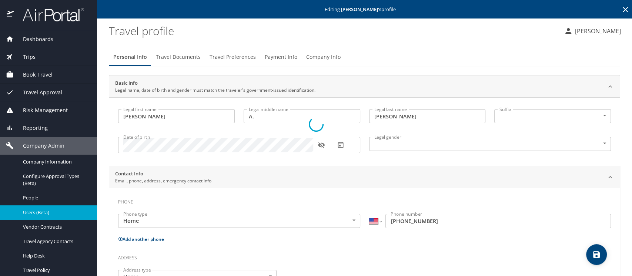
select select "US"
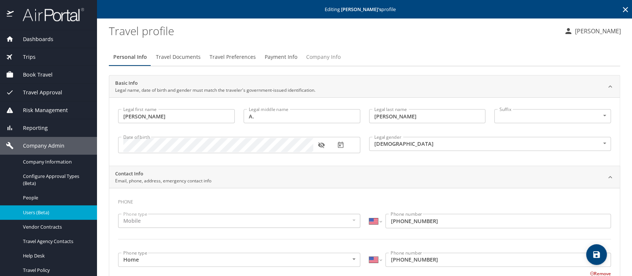
click at [319, 57] on span "Company Info" at bounding box center [323, 57] width 34 height 9
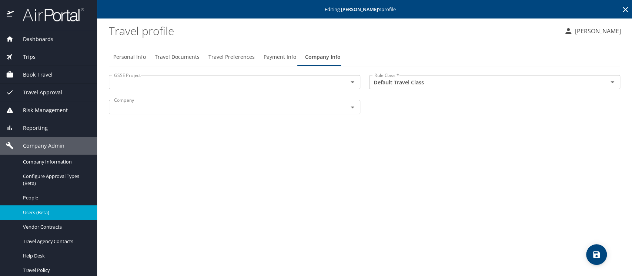
click at [215, 58] on span "Travel Preferences" at bounding box center [231, 57] width 46 height 9
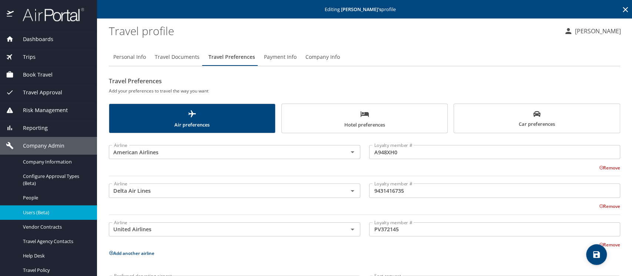
click at [160, 58] on span "Travel Documents" at bounding box center [177, 57] width 45 height 9
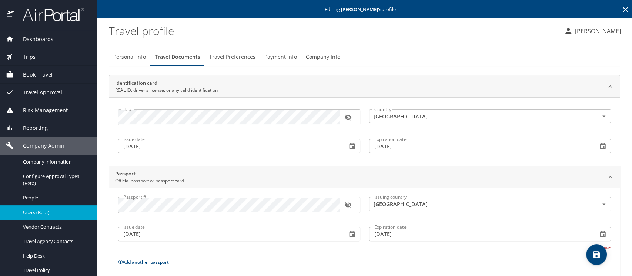
click at [128, 58] on span "Personal Info" at bounding box center [129, 57] width 33 height 9
select select "US"
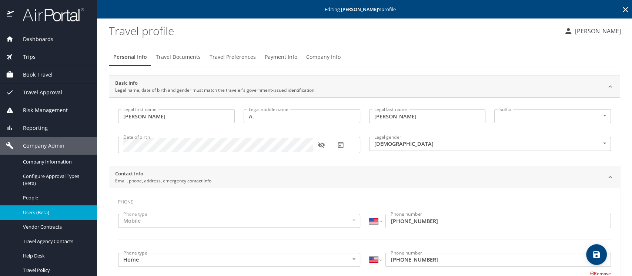
click at [318, 59] on span "Company Info" at bounding box center [323, 57] width 34 height 9
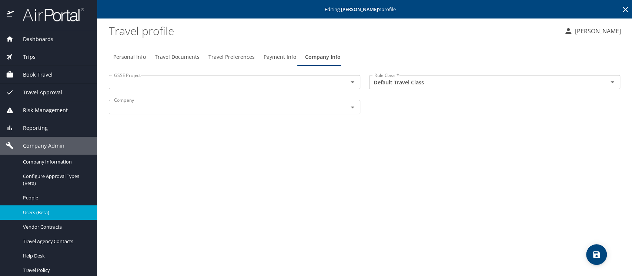
click at [202, 86] on input "text" at bounding box center [223, 82] width 225 height 10
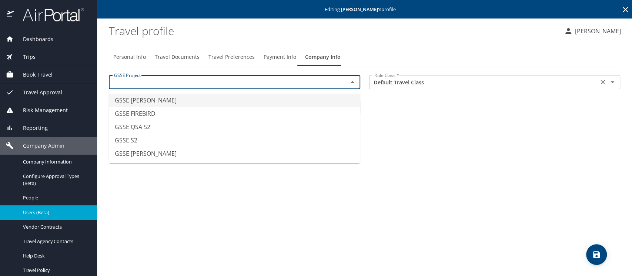
type input "GSSE CRUZ"
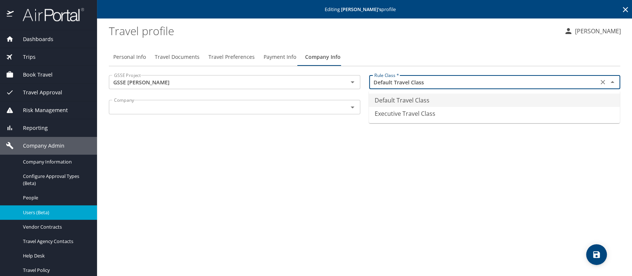
click at [435, 85] on input "Default Travel Class" at bounding box center [483, 82] width 225 height 10
click at [134, 57] on span "Personal Info" at bounding box center [129, 57] width 33 height 9
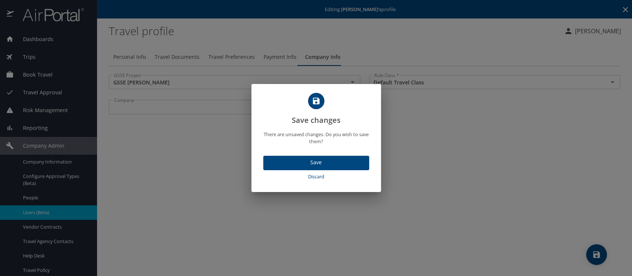
click at [313, 177] on span "Discard" at bounding box center [316, 177] width 100 height 9
select select "US"
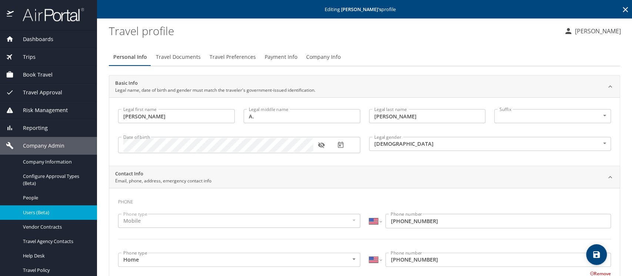
click at [318, 55] on span "Company Info" at bounding box center [323, 57] width 34 height 9
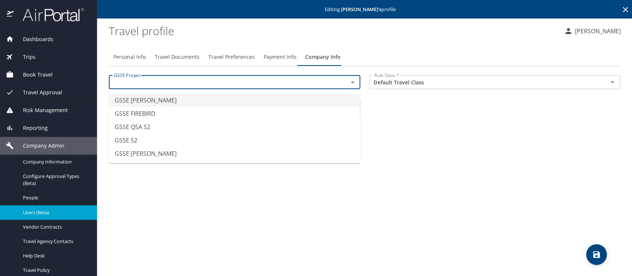
click at [128, 79] on input "text" at bounding box center [223, 82] width 225 height 10
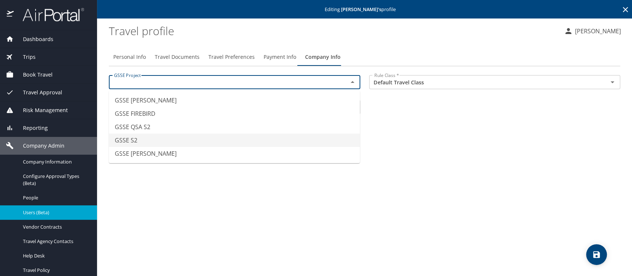
click at [133, 139] on li "GSSE S2" at bounding box center [234, 140] width 251 height 13
type input "GSSE S2"
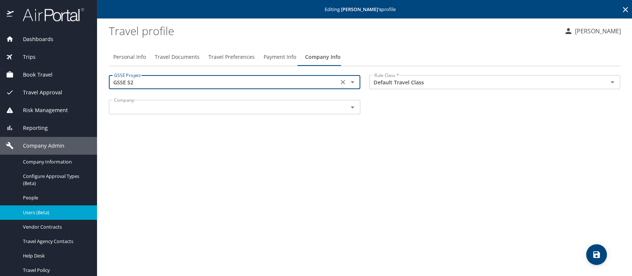
click at [171, 108] on input "text" at bounding box center [223, 107] width 225 height 10
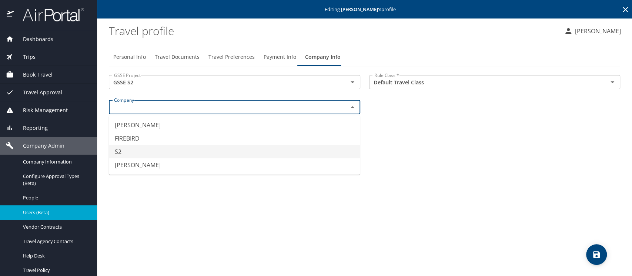
drag, startPoint x: 130, startPoint y: 151, endPoint x: 151, endPoint y: 157, distance: 21.9
click at [130, 151] on li "S2" at bounding box center [234, 151] width 251 height 13
type input "S2"
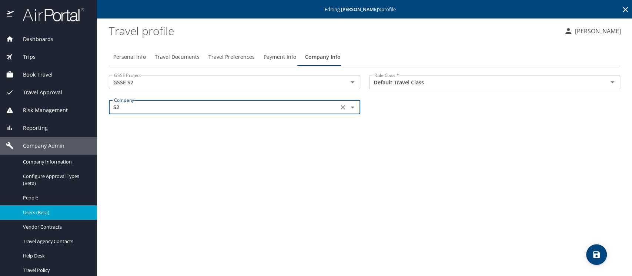
click at [595, 254] on icon "save" at bounding box center [596, 254] width 9 height 9
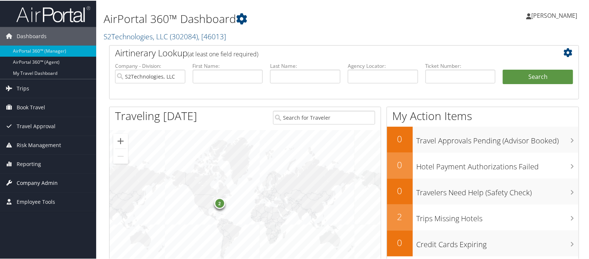
click at [32, 183] on span "Company Admin" at bounding box center [37, 182] width 41 height 19
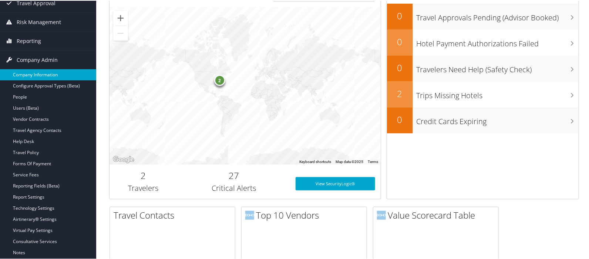
scroll to position [123, 0]
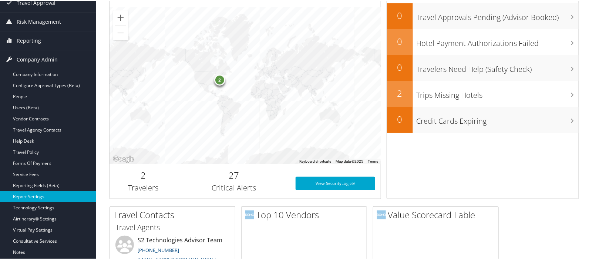
click at [34, 195] on link "Report Settings" at bounding box center [48, 195] width 96 height 11
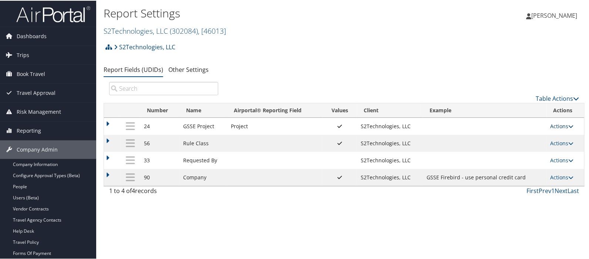
click at [551, 125] on link "Actions" at bounding box center [562, 125] width 23 height 7
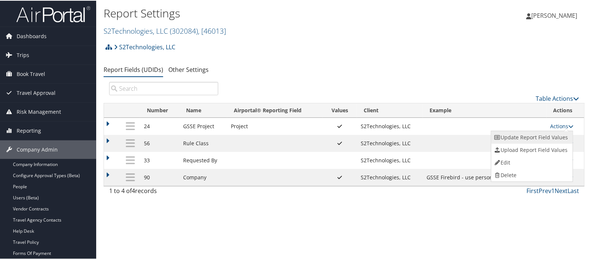
click at [541, 136] on link "Update Report Field Values" at bounding box center [532, 136] width 80 height 13
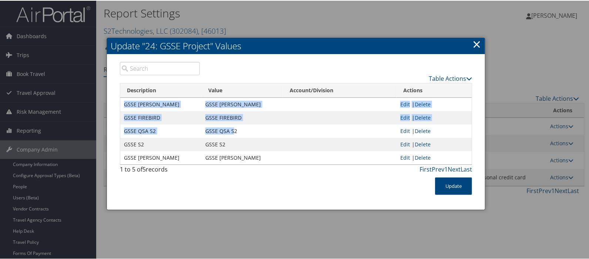
drag, startPoint x: 123, startPoint y: 101, endPoint x: 231, endPoint y: 130, distance: 111.3
click at [231, 130] on tbody "GSSE [PERSON_NAME] GSSE [PERSON_NAME] Edit | Delete GSSE FIREBIRD GSSE FIREBIRD…" at bounding box center [296, 130] width 352 height 67
click at [436, 76] on link "Table Actions" at bounding box center [450, 78] width 43 height 8
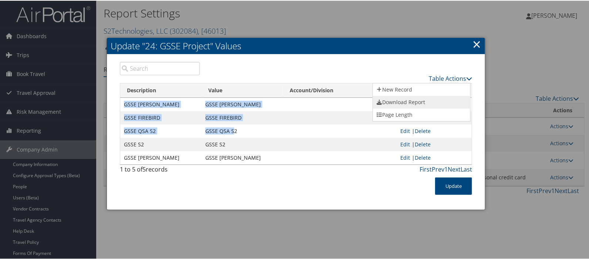
click at [414, 100] on link "Download Report" at bounding box center [421, 101] width 97 height 13
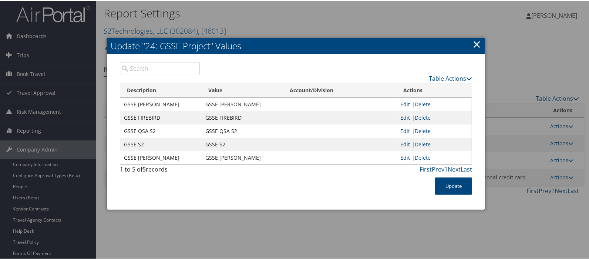
click at [477, 46] on link "×" at bounding box center [477, 43] width 9 height 15
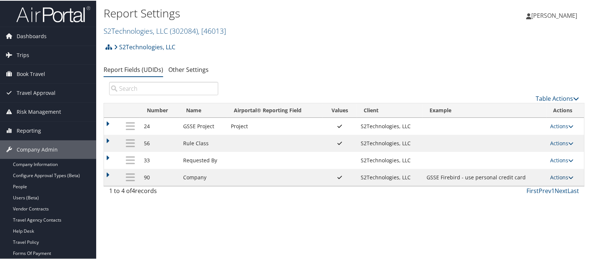
click at [559, 177] on link "Actions" at bounding box center [562, 176] width 23 height 7
click at [536, 186] on link "Update Report Field Values" at bounding box center [532, 187] width 80 height 13
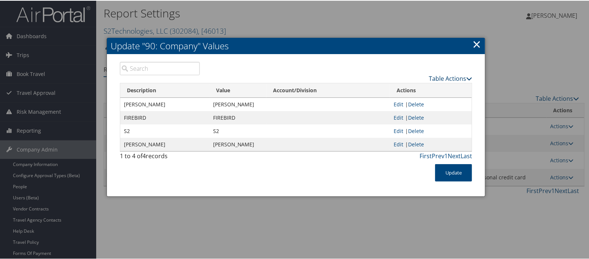
click at [454, 77] on link "Table Actions" at bounding box center [450, 78] width 43 height 8
click at [402, 98] on link "Download Report" at bounding box center [421, 101] width 97 height 13
drag, startPoint x: 478, startPoint y: 46, endPoint x: 472, endPoint y: 42, distance: 6.5
click at [478, 46] on link "×" at bounding box center [477, 43] width 9 height 15
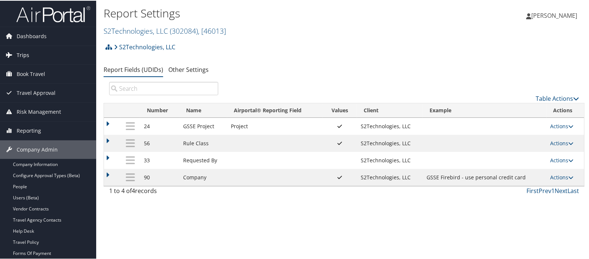
click at [28, 54] on span "Trips" at bounding box center [23, 54] width 13 height 19
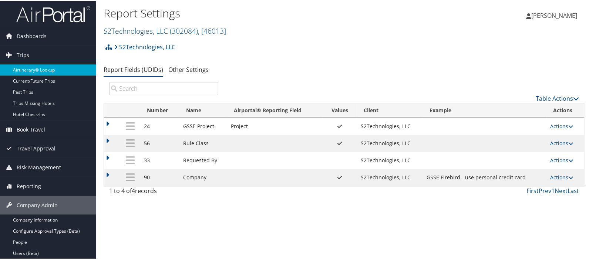
click at [29, 66] on link "Airtinerary® Lookup" at bounding box center [48, 69] width 96 height 11
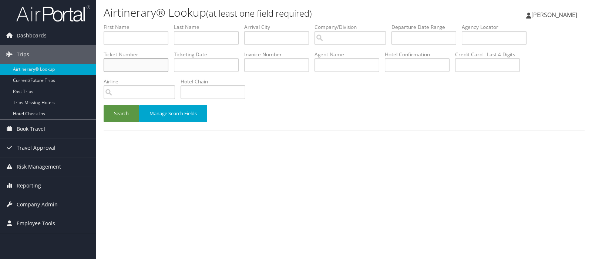
click at [131, 64] on input "text" at bounding box center [136, 65] width 65 height 14
paste input "5262391913060"
type input "5262391913060"
click at [111, 118] on button "Search" at bounding box center [122, 113] width 36 height 17
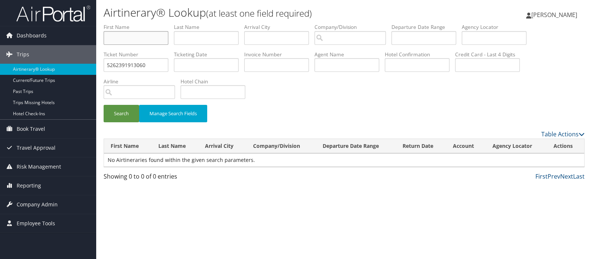
click at [111, 34] on input "text" at bounding box center [136, 38] width 65 height 14
type input "[PERSON_NAME]"
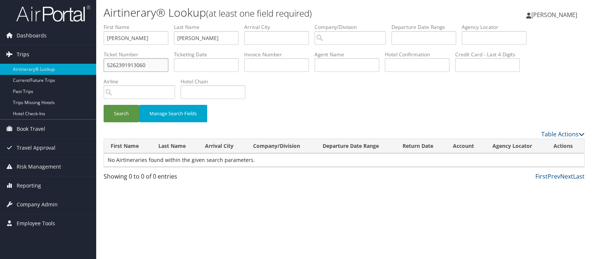
drag, startPoint x: 152, startPoint y: 66, endPoint x: 94, endPoint y: 61, distance: 57.6
click at [94, 61] on div "Dashboards AirPortal 360™ (Manager) AirPortal 360™ (Agent) My Travel Dashboard …" at bounding box center [296, 129] width 592 height 259
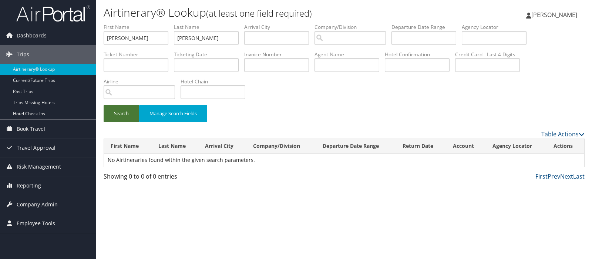
click at [120, 110] on button "Search" at bounding box center [122, 113] width 36 height 17
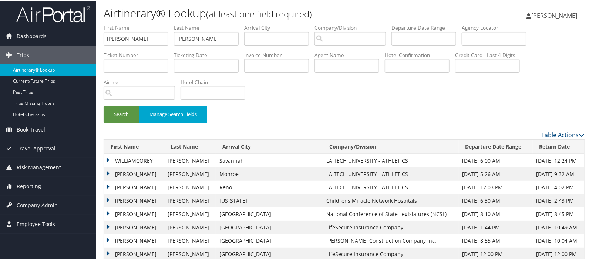
click at [22, 71] on link "Airtinerary® Lookup" at bounding box center [48, 69] width 96 height 11
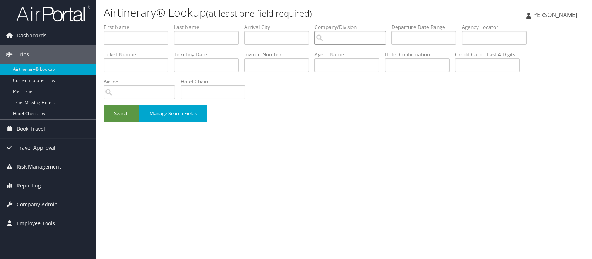
click at [341, 38] on input "search" at bounding box center [350, 38] width 71 height 14
click at [335, 54] on div "MPLT Healthcare (301920)" at bounding box center [364, 51] width 85 height 7
type input "MPLT Healthcare"
click at [135, 43] on input "text" at bounding box center [136, 38] width 65 height 14
type input "[PERSON_NAME]"
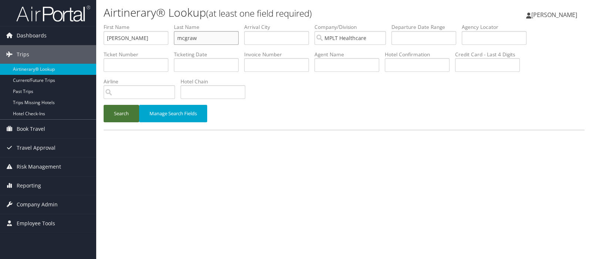
type input "mcgraw"
click at [119, 114] on button "Search" at bounding box center [122, 113] width 36 height 17
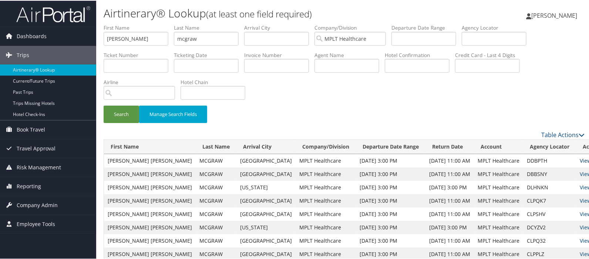
click at [580, 160] on link "View" at bounding box center [585, 159] width 11 height 7
click at [39, 206] on span "Company Admin" at bounding box center [37, 204] width 41 height 19
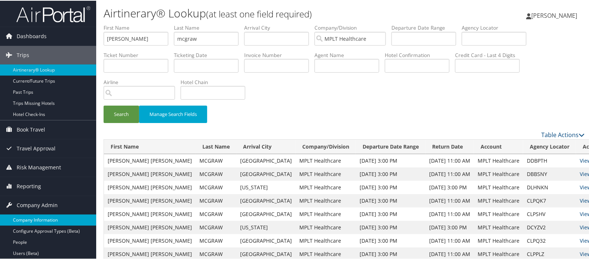
click at [37, 215] on link "Company Information" at bounding box center [48, 219] width 96 height 11
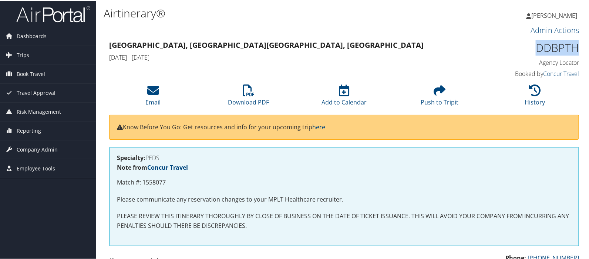
drag, startPoint x: 533, startPoint y: 47, endPoint x: 575, endPoint y: 46, distance: 41.9
click at [575, 46] on h1 "DDBPTH" at bounding box center [524, 47] width 109 height 16
copy h1 "DDBPTH"
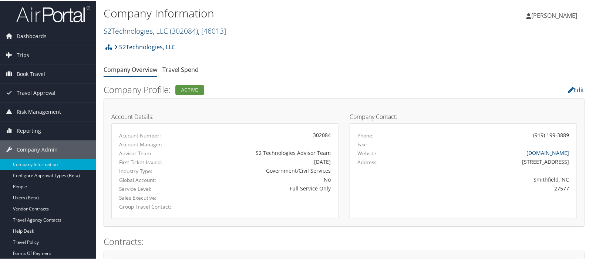
click at [136, 30] on link "S2Technologies, LLC ( 302084 ) , [ 46013 ]" at bounding box center [165, 30] width 123 height 10
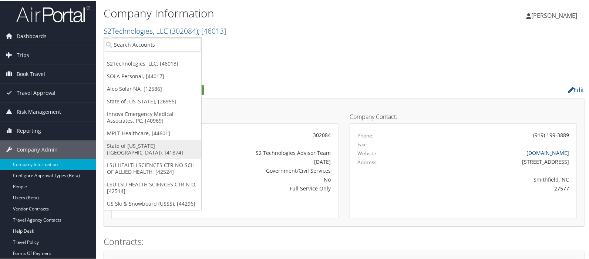
click at [122, 145] on link "State of [US_STATE] ([GEOGRAPHIC_DATA]), [41874]" at bounding box center [152, 148] width 97 height 19
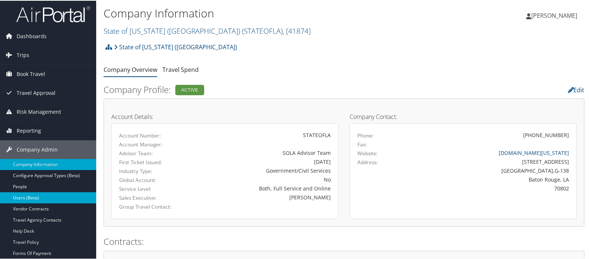
click at [36, 194] on link "Users (Beta)" at bounding box center [48, 196] width 96 height 11
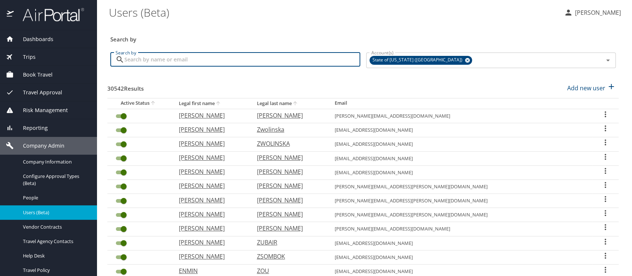
click at [143, 58] on input "Search by" at bounding box center [242, 60] width 236 height 14
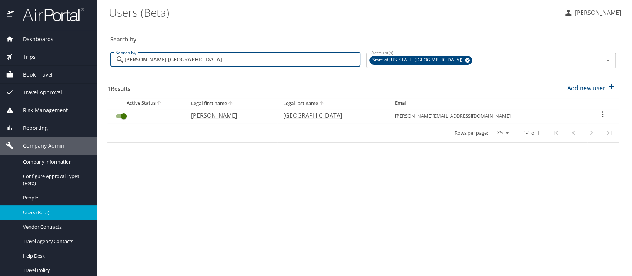
type input "danielle.milano"
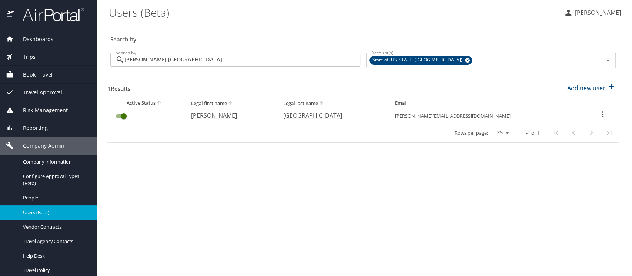
click at [602, 114] on icon "User Search Table" at bounding box center [602, 114] width 1 height 6
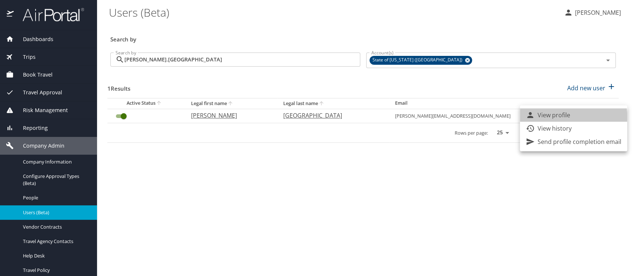
click at [557, 117] on p "View profile" at bounding box center [554, 115] width 33 height 9
select select "US"
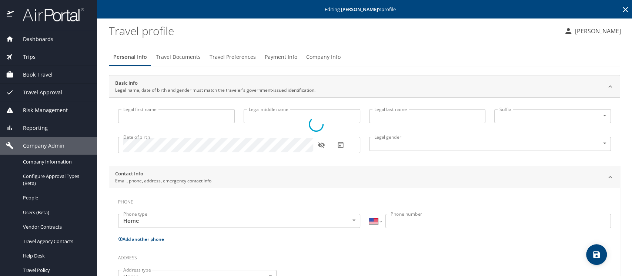
type input "Danielle"
type input "LaRonda McDaniel"
type input "Milano"
type input "Female"
select select "US"
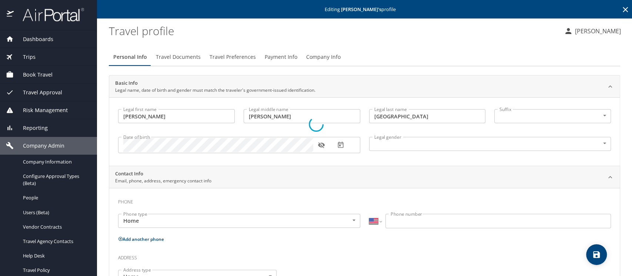
select select "US"
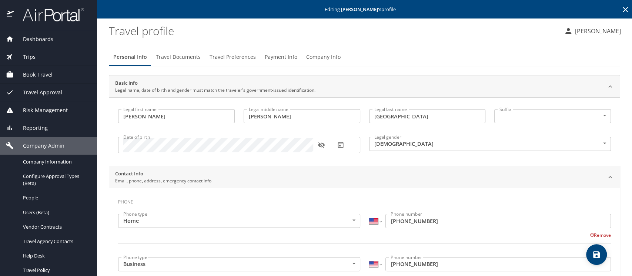
click at [313, 56] on span "Company Info" at bounding box center [323, 57] width 34 height 9
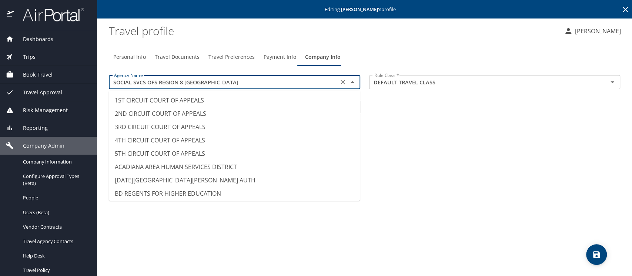
scroll to position [5411, 0]
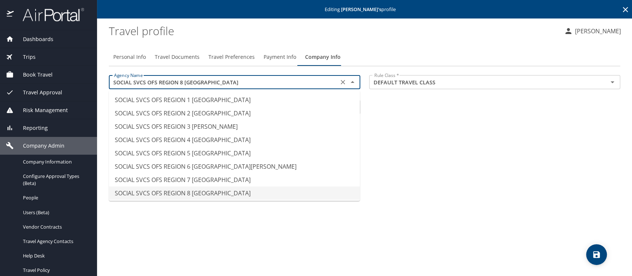
drag, startPoint x: 216, startPoint y: 83, endPoint x: 108, endPoint y: 76, distance: 108.3
click at [108, 76] on div "Agency Name SOCIAL SVCS OFS REGION 8 SHREVEPORT Agency Name" at bounding box center [234, 83] width 260 height 25
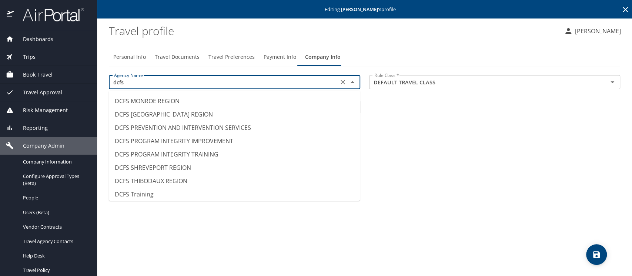
scroll to position [215, 0]
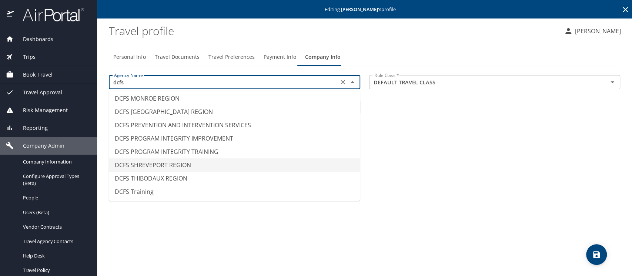
click at [127, 164] on li "DCFS SHREVEPORT REGION" at bounding box center [234, 164] width 251 height 13
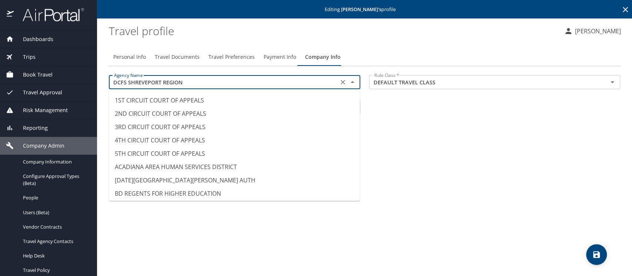
scroll to position [1213, 0]
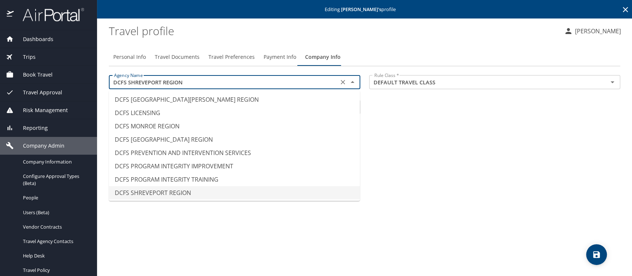
drag, startPoint x: 183, startPoint y: 81, endPoint x: 107, endPoint y: 80, distance: 75.5
click at [107, 80] on div "Agency Name DCFS SHREVEPORT REGION Agency Name" at bounding box center [234, 83] width 260 height 25
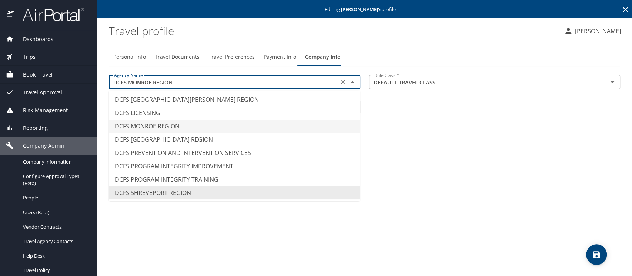
click at [406, 135] on div "Personal Info Travel Documents Travel Preferences Payment Info Company Info Age…" at bounding box center [364, 159] width 511 height 234
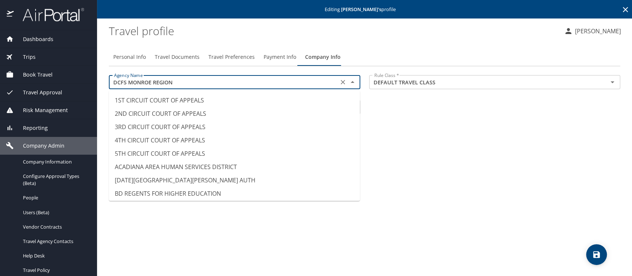
click at [158, 82] on input "DCFS MONROE REGION" at bounding box center [223, 82] width 225 height 10
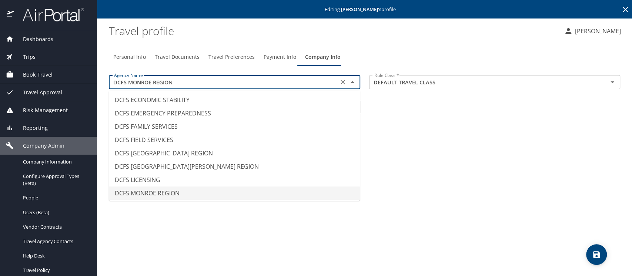
paste input "SHREVEPORT"
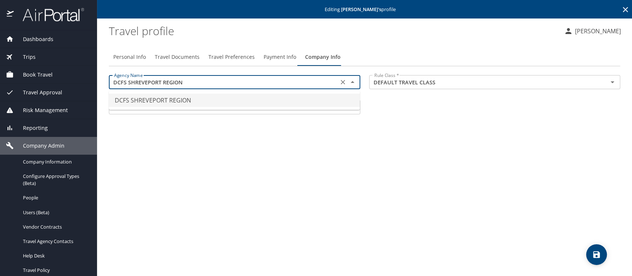
click at [143, 96] on li "DCFS SHREVEPORT REGION" at bounding box center [234, 100] width 251 height 13
click at [342, 105] on icon "Clear" at bounding box center [342, 107] width 7 height 7
type input "DCFS SHREVEPORT REGION"
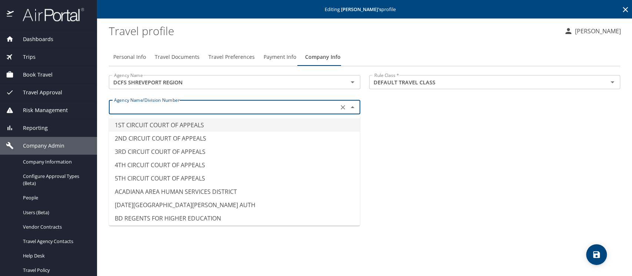
paste input "DCFS SHREVEPORT REGION"
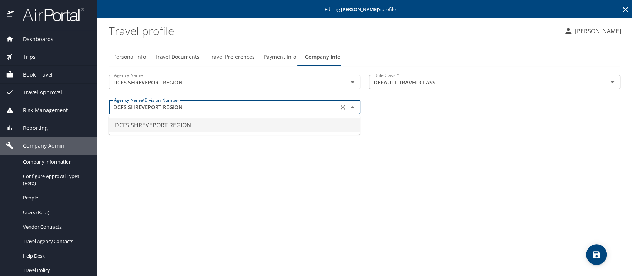
click at [137, 127] on li "DCFS SHREVEPORT REGION" at bounding box center [234, 124] width 251 height 13
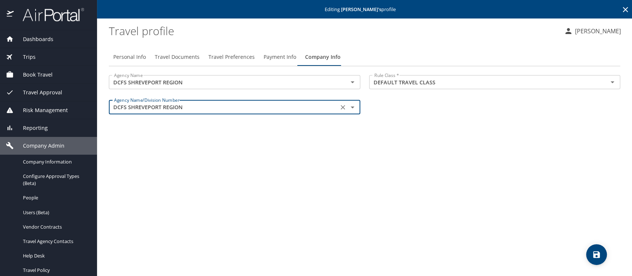
type input "DCFS SHREVEPORT REGION"
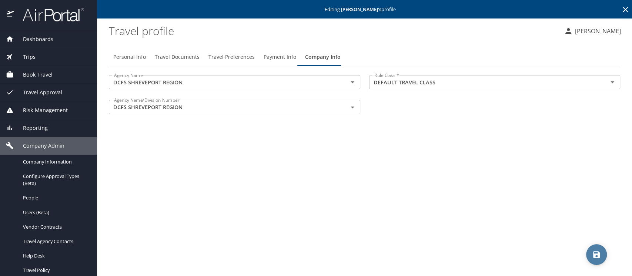
click at [594, 253] on icon "save" at bounding box center [596, 254] width 9 height 9
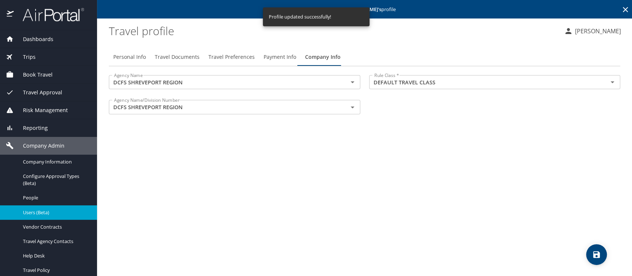
click at [30, 213] on span "Users (Beta)" at bounding box center [55, 212] width 65 height 7
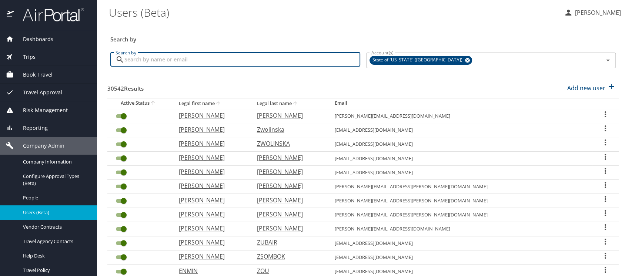
click at [157, 60] on input "Search by" at bounding box center [242, 60] width 236 height 14
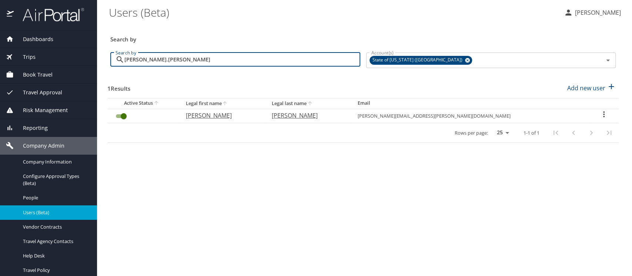
type input "saundra.williams"
click at [603, 112] on icon "User Search Table" at bounding box center [603, 114] width 1 height 6
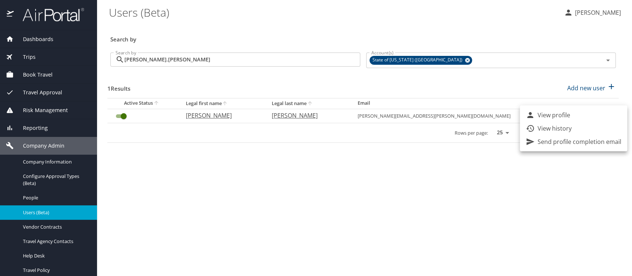
click at [228, 114] on div at bounding box center [316, 138] width 632 height 276
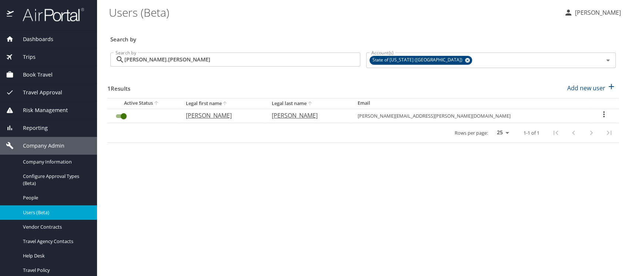
click at [220, 112] on p "Saundra" at bounding box center [220, 115] width 71 height 9
select select "US"
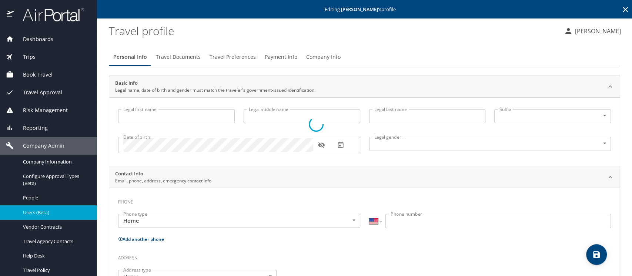
type input "Saundra"
type input "D"
type input "Williams"
type input "Female"
type input "Randy"
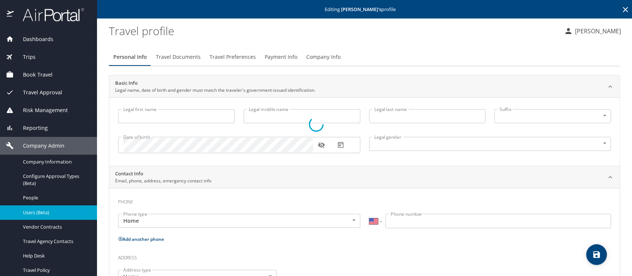
type input "Williams"
type input "(318) 210-6783"
select select "US"
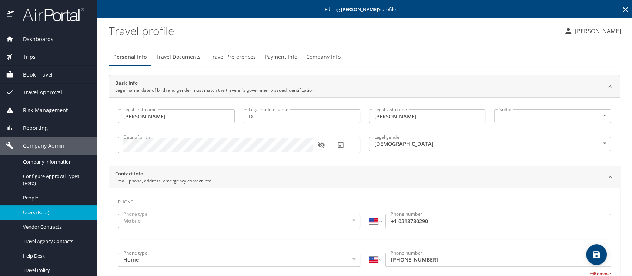
click at [322, 59] on span "Company Info" at bounding box center [323, 57] width 34 height 9
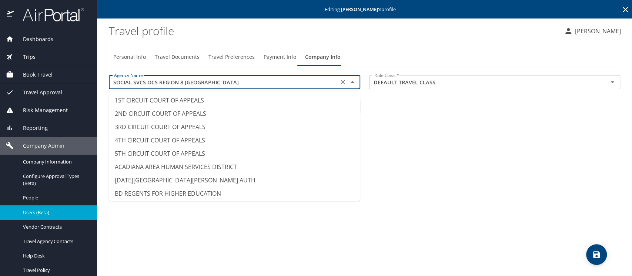
scroll to position [5265, 0]
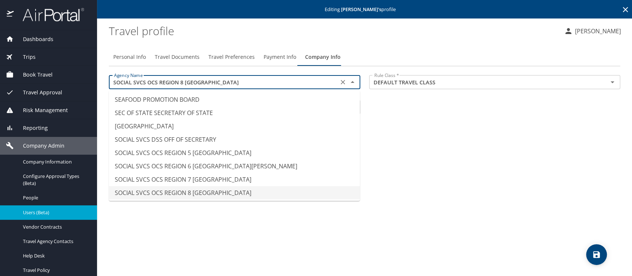
drag, startPoint x: 227, startPoint y: 79, endPoint x: 108, endPoint y: 76, distance: 118.5
click at [108, 76] on div "Agency Name SOCIAL SVCS OCS REGION 8 SHREVEPORT Agency Name" at bounding box center [234, 83] width 260 height 25
paste input "DCFS SHREVEPORT REGION"
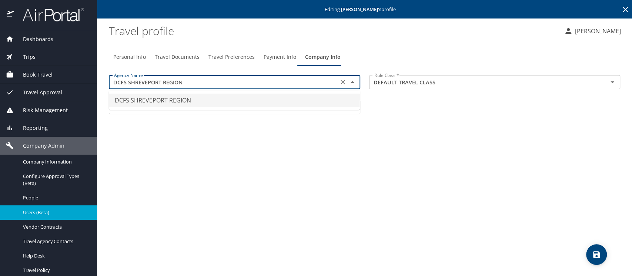
click at [181, 97] on li "DCFS SHREVEPORT REGION" at bounding box center [234, 100] width 251 height 13
type input "DCFS SHREVEPORT REGION"
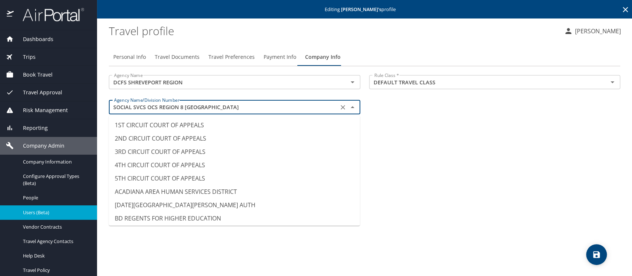
scroll to position [5291, 0]
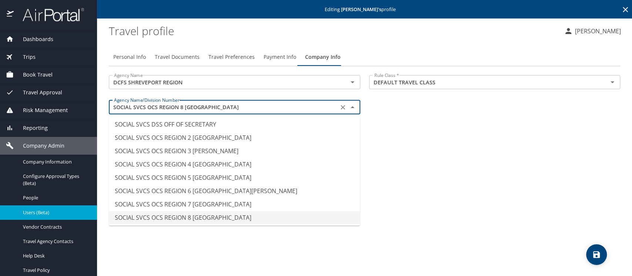
drag, startPoint x: 224, startPoint y: 111, endPoint x: 100, endPoint y: 105, distance: 124.2
click at [100, 105] on main "Editing Saundra Williams 's profile Travel profile Meliss Hunter Personal Info …" at bounding box center [364, 138] width 535 height 276
paste input "DCFS SHREVEPORT REGION"
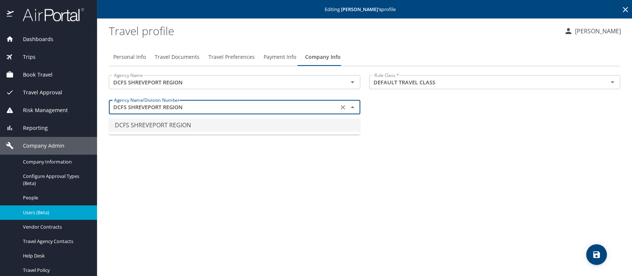
type input "DCFS SHREVEPORT REGION"
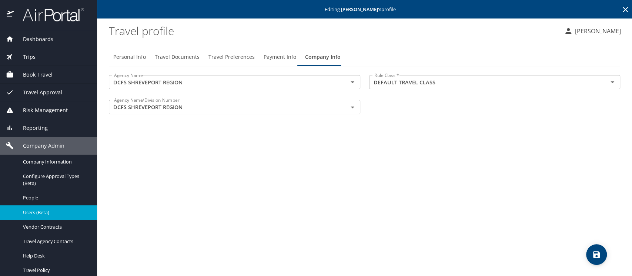
click at [442, 135] on div "Personal Info Travel Documents Travel Preferences Payment Info Company Info Age…" at bounding box center [364, 159] width 511 height 234
click at [592, 256] on icon "save" at bounding box center [596, 254] width 9 height 9
click at [33, 212] on span "Users (Beta)" at bounding box center [55, 212] width 65 height 7
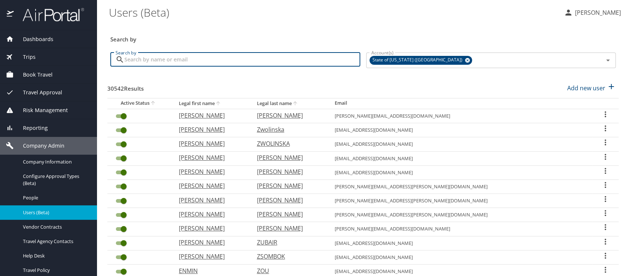
click at [138, 59] on input "Search by" at bounding box center [242, 60] width 236 height 14
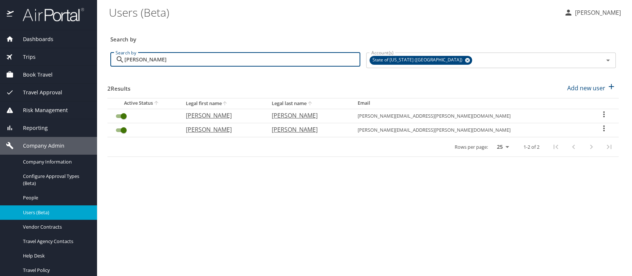
type input "lacy simms"
click at [599, 128] on icon "User Search Table" at bounding box center [603, 128] width 9 height 9
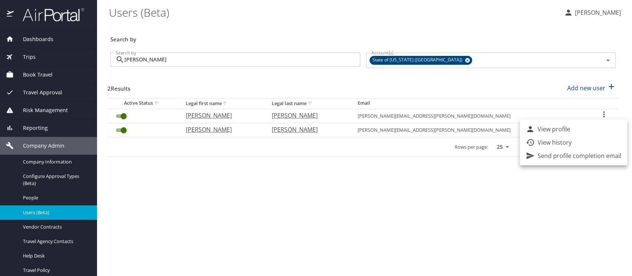
click at [563, 132] on p "View profile" at bounding box center [554, 129] width 33 height 9
select select "US"
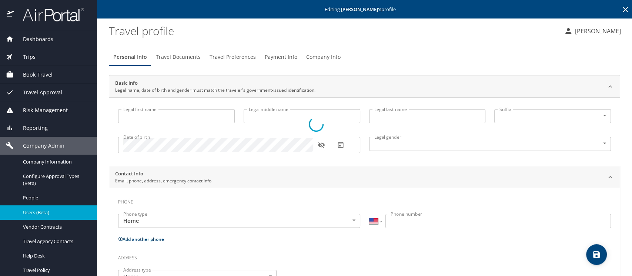
type input "Lacy"
type input "Nicole"
type input "Simms"
type input "Female"
select select "US"
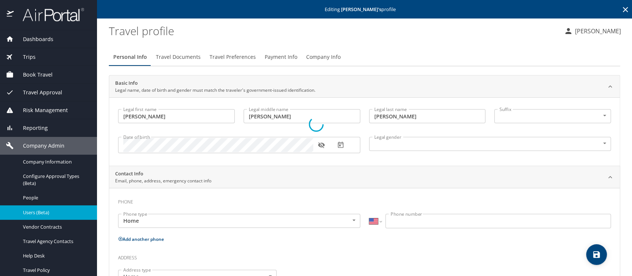
select select "US"
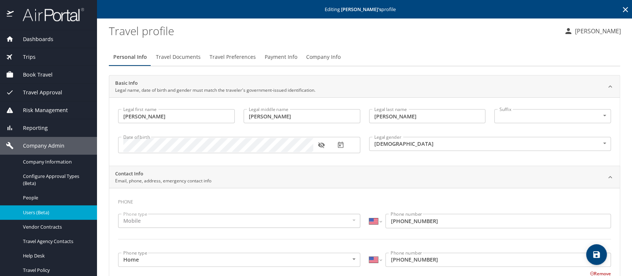
click at [311, 56] on span "Company Info" at bounding box center [323, 57] width 34 height 9
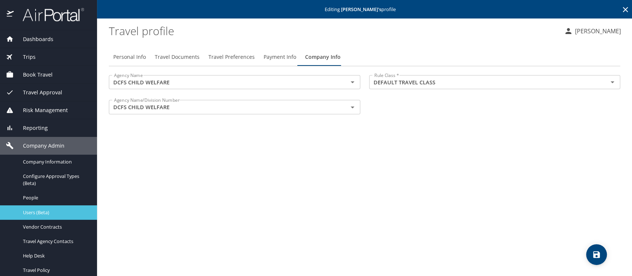
click at [38, 213] on span "Users (Beta)" at bounding box center [55, 212] width 65 height 7
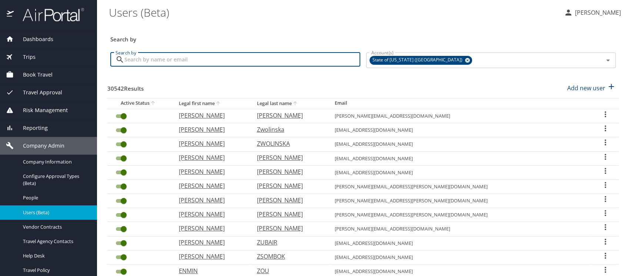
click at [148, 60] on input "Search by" at bounding box center [242, 60] width 236 height 14
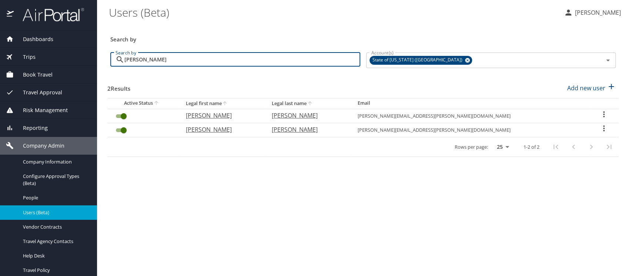
type input "lacy simms"
click at [117, 114] on input "User Search Table" at bounding box center [123, 116] width 27 height 9
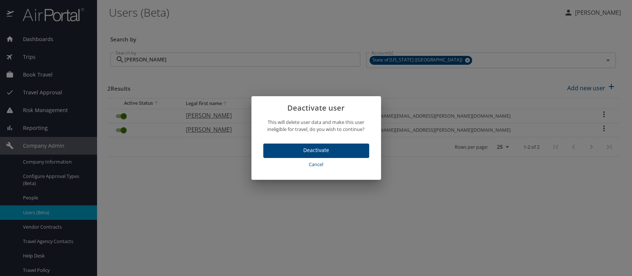
click at [305, 149] on span "Deactivate" at bounding box center [316, 150] width 94 height 9
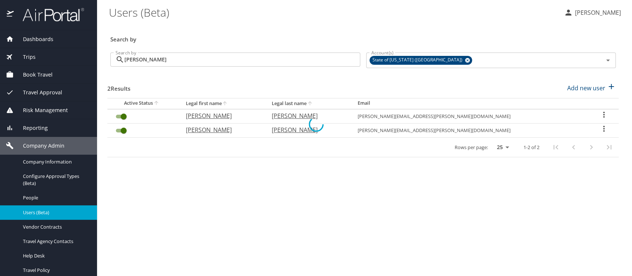
checkbox input "false"
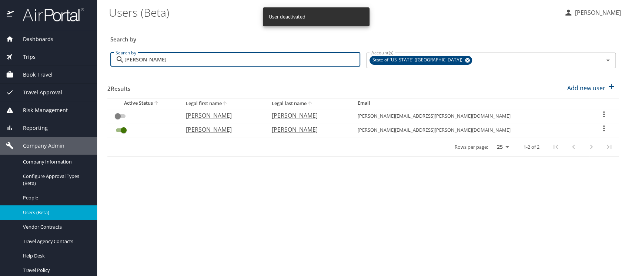
drag, startPoint x: 157, startPoint y: 61, endPoint x: 102, endPoint y: 58, distance: 55.6
click at [102, 58] on main "Users (Beta) Meliss Hunter Search by Search by lacy simms Search by Account(s) …" at bounding box center [364, 138] width 535 height 276
type input "d"
checkbox input "true"
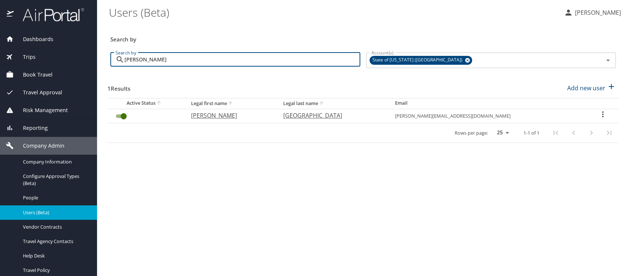
drag, startPoint x: 164, startPoint y: 58, endPoint x: 121, endPoint y: 54, distance: 43.1
click at [121, 54] on div "danielle milano Search by" at bounding box center [235, 60] width 250 height 14
drag, startPoint x: 191, startPoint y: 64, endPoint x: 115, endPoint y: 61, distance: 75.2
click at [115, 61] on div "saundra williams Search by" at bounding box center [235, 60] width 250 height 14
type input "jessica gilbert"
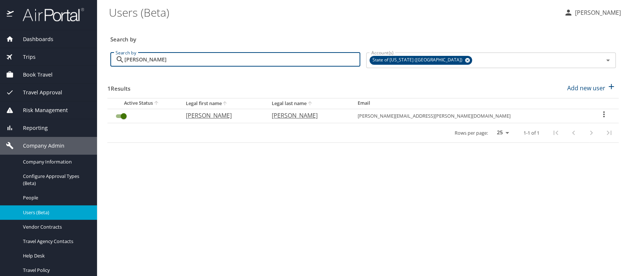
click at [599, 115] on icon "User Search Table" at bounding box center [603, 114] width 9 height 9
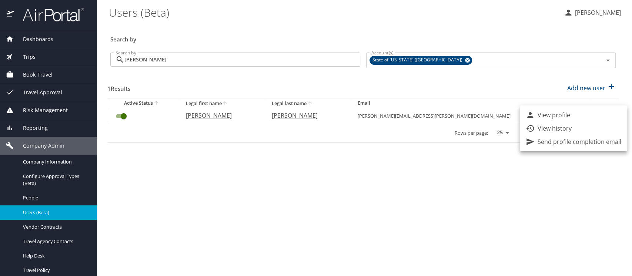
click at [577, 116] on li "View profile" at bounding box center [573, 114] width 107 height 13
select select "US"
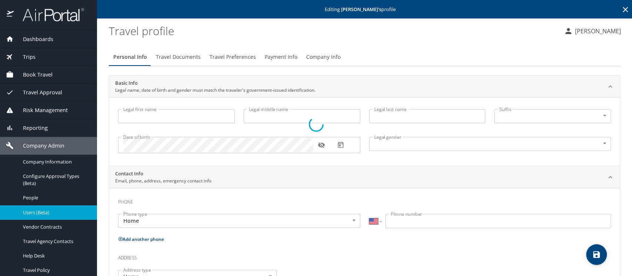
type input "Jessica"
type input "G"
type input "Gilbert"
type input "Female"
type input "Kaye"
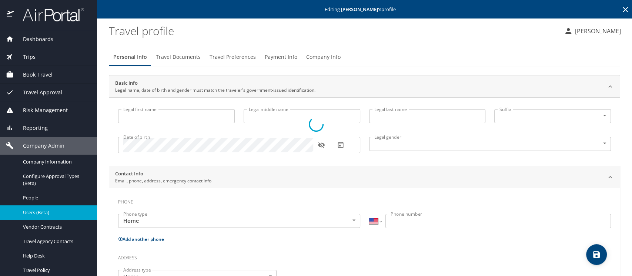
type input "Tyler"
select select "IR"
type input "58073669"
select select "US"
select select "IR"
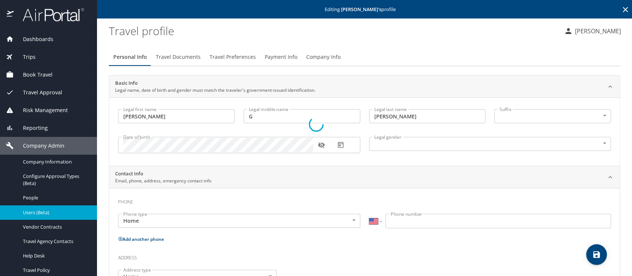
select select "IR"
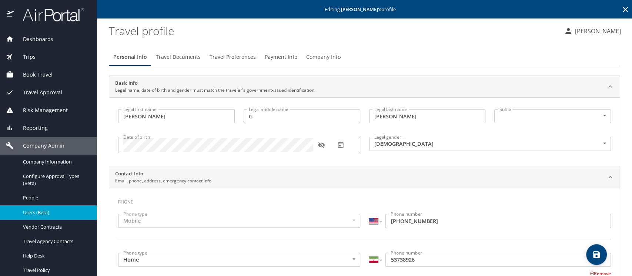
click at [316, 56] on span "Company Info" at bounding box center [323, 57] width 34 height 9
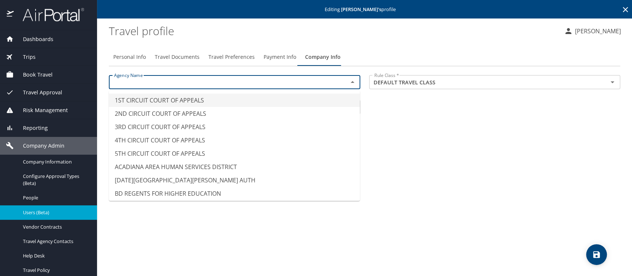
click at [157, 86] on input "text" at bounding box center [223, 82] width 225 height 10
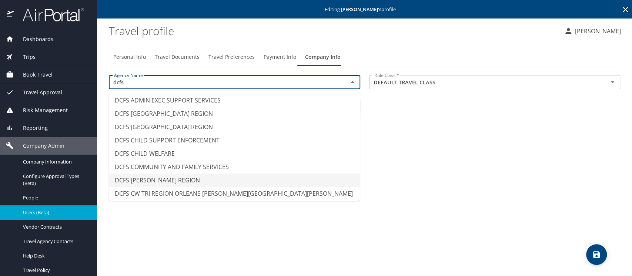
click at [148, 175] on li "DCFS COVINGTON REGION" at bounding box center [234, 180] width 251 height 13
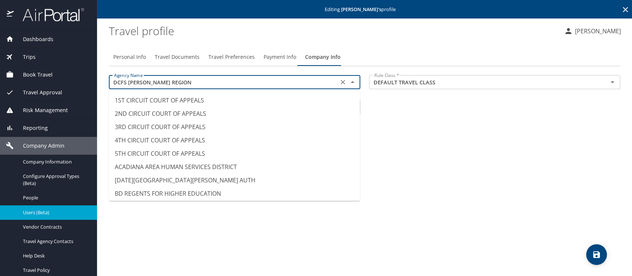
scroll to position [1013, 0]
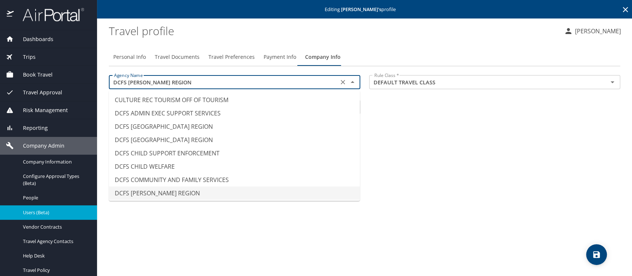
drag, startPoint x: 183, startPoint y: 81, endPoint x: 104, endPoint y: 81, distance: 78.9
click at [104, 81] on main "Editing Jessica Gilbert 's profile Travel profile Meliss Hunter Personal Info T…" at bounding box center [364, 138] width 535 height 276
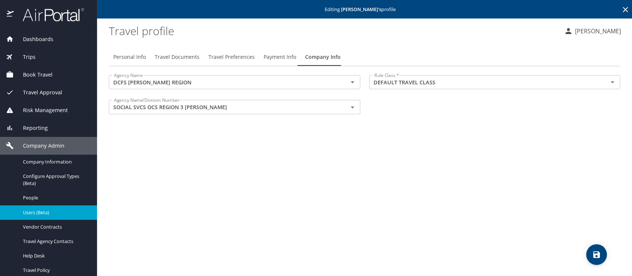
type input "DCFS ADMIN EXEC SUPPORT SERVICES"
click at [428, 112] on div "Agency Name DCFS ADMIN EXEC SUPPORT SERVICES Agency Name Rule Class * DEFAULT T…" at bounding box center [364, 96] width 520 height 50
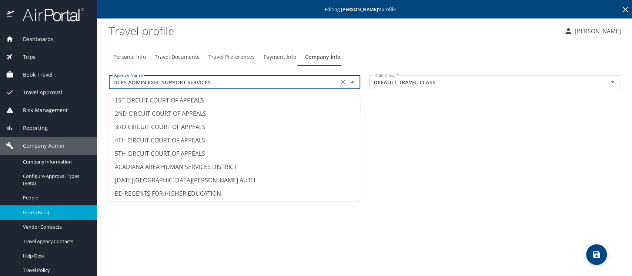
scroll to position [933, 0]
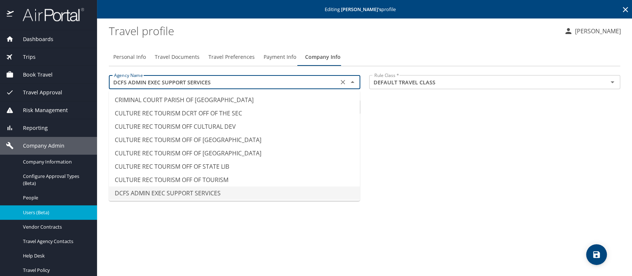
drag, startPoint x: 217, startPoint y: 81, endPoint x: 120, endPoint y: 80, distance: 96.3
click at [120, 80] on input "DCFS ADMIN EXEC SUPPORT SERVICES" at bounding box center [223, 82] width 225 height 10
click at [342, 84] on icon "Clear" at bounding box center [342, 81] width 7 height 7
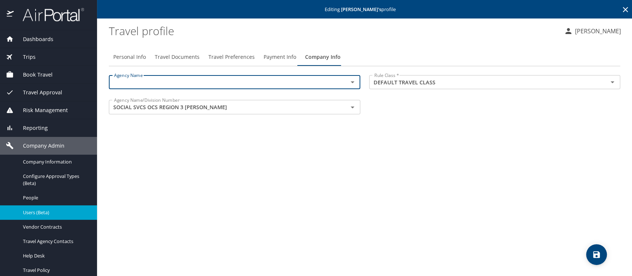
paste input "DCFS COVINGTON REGION"
click at [132, 101] on li "DCFS COVINGTON REGION" at bounding box center [234, 100] width 251 height 13
click at [341, 109] on icon "Clear" at bounding box center [342, 107] width 7 height 7
type input "DCFS COVINGTON REGION"
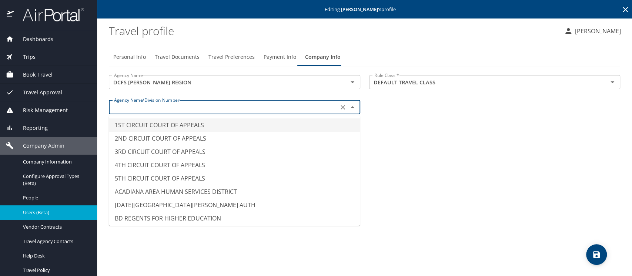
paste input "DCFS COVINGTON REGION"
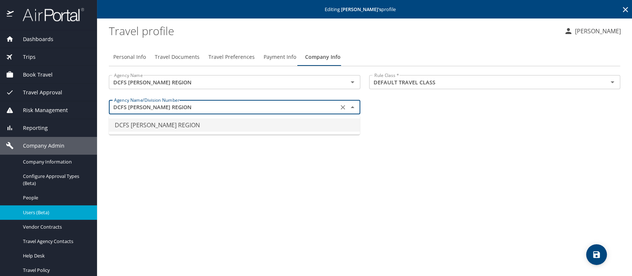
type input "DCFS COVINGTON REGION"
click at [597, 257] on icon "save" at bounding box center [596, 254] width 7 height 7
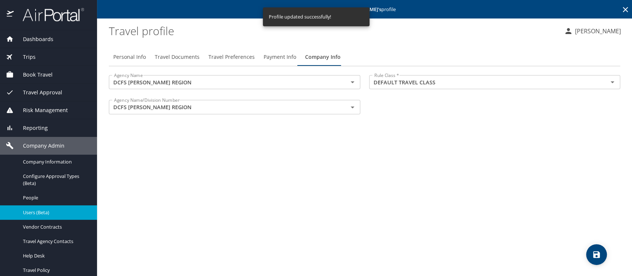
click at [38, 212] on span "Users (Beta)" at bounding box center [55, 212] width 65 height 7
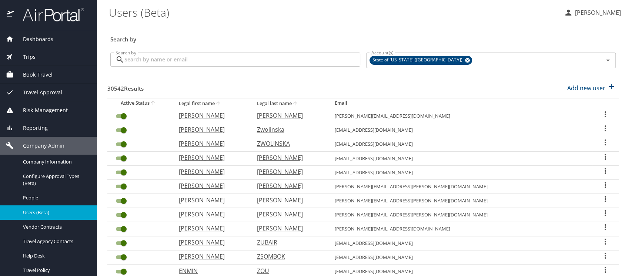
click at [145, 60] on input "Search by" at bounding box center [242, 60] width 236 height 14
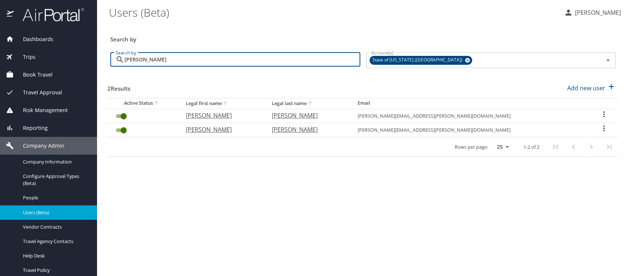
type input "laurie williams"
click at [599, 113] on icon "User Search Table" at bounding box center [603, 114] width 9 height 9
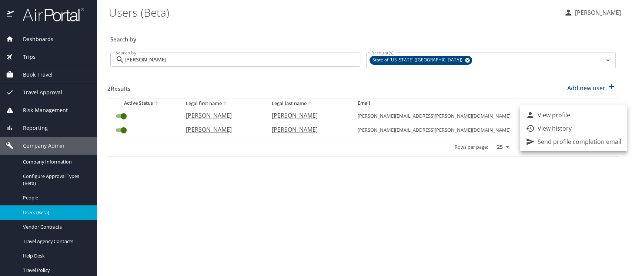
click at [573, 114] on li "View profile" at bounding box center [573, 114] width 107 height 13
select select "US"
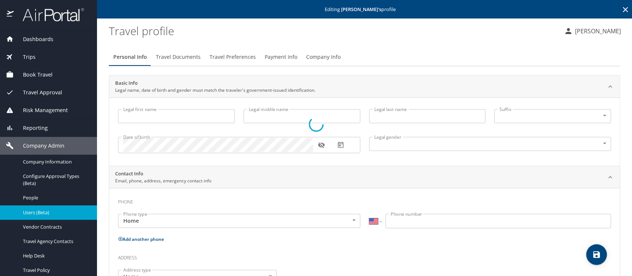
type input "Laurie"
type input "Williams"
type input "Female"
select select "US"
select select "IR"
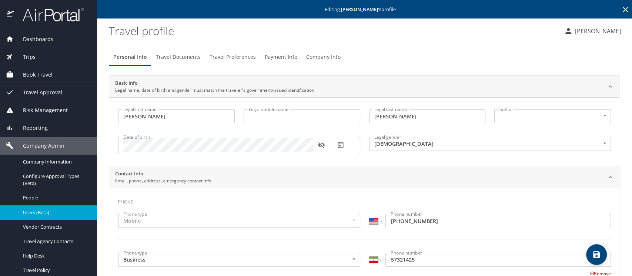
click at [313, 55] on span "Company Info" at bounding box center [323, 57] width 34 height 9
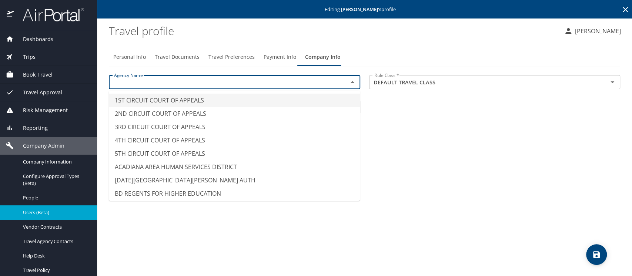
paste input "DCFS COVINGTON REGION"
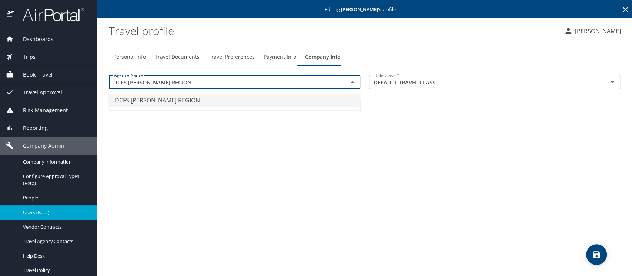
click at [146, 101] on li "DCFS COVINGTON REGION" at bounding box center [234, 100] width 251 height 13
drag, startPoint x: 341, startPoint y: 107, endPoint x: 282, endPoint y: 107, distance: 58.9
click at [341, 107] on icon "Clear" at bounding box center [342, 107] width 7 height 7
type input "DCFS COVINGTON REGION"
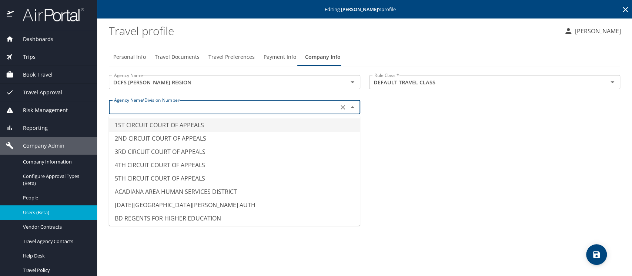
paste input "DCFS COVINGTON REGION"
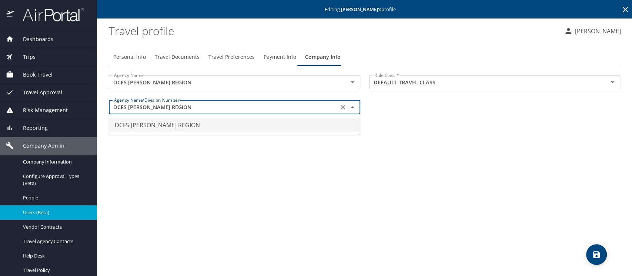
type input "DCFS COVINGTON REGION"
click at [446, 140] on div "Personal Info Travel Documents Travel Preferences Payment Info Company Info Age…" at bounding box center [364, 159] width 511 height 234
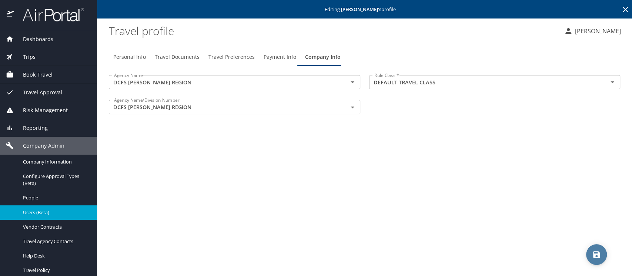
click at [592, 252] on icon "save" at bounding box center [596, 254] width 9 height 9
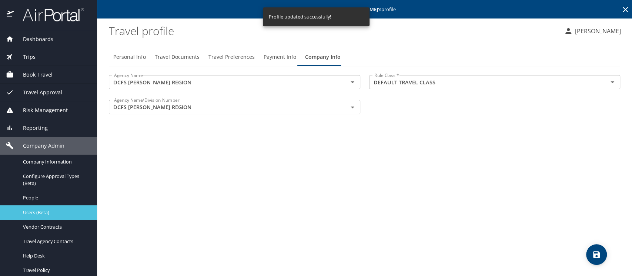
click at [38, 209] on span "Users (Beta)" at bounding box center [55, 212] width 65 height 7
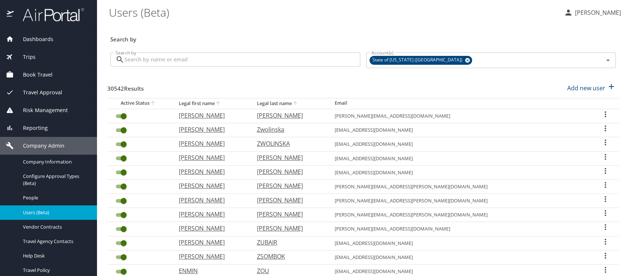
click at [134, 63] on input "Search by" at bounding box center [242, 60] width 236 height 14
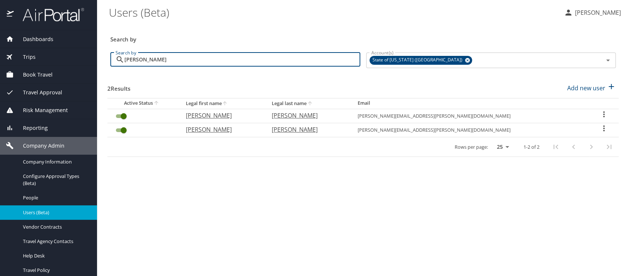
type input "laurie williams"
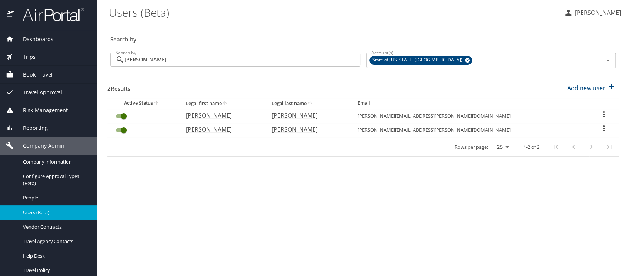
click at [599, 127] on icon "User Search Table" at bounding box center [603, 128] width 9 height 9
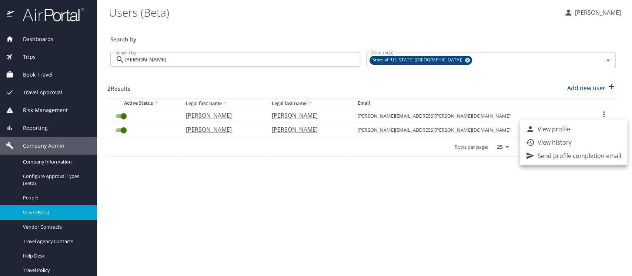
click at [235, 128] on div at bounding box center [316, 138] width 632 height 276
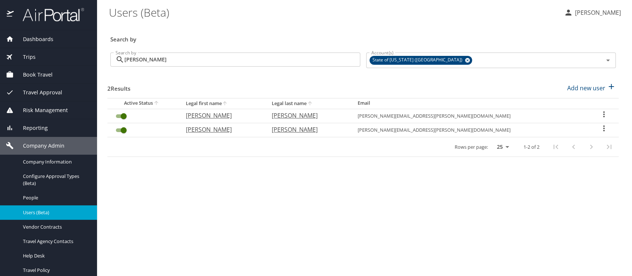
click at [226, 128] on p "LAURIE" at bounding box center [220, 129] width 71 height 9
select select "US"
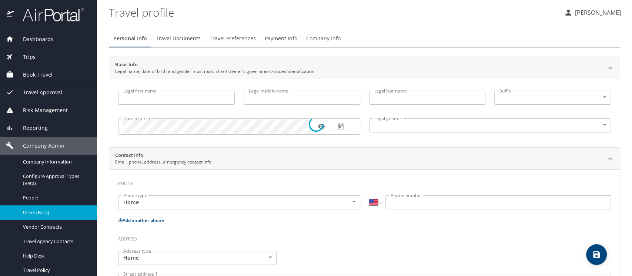
type input "LAURIE"
type input "WILLIAMS"
type input "Undisclosed"
select select "US"
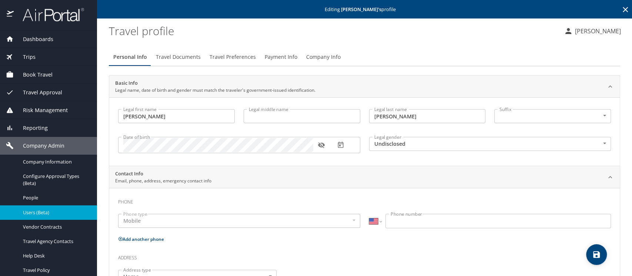
click at [317, 57] on span "Company Info" at bounding box center [323, 57] width 34 height 9
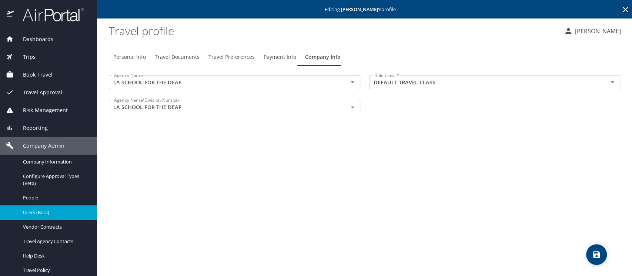
click at [37, 211] on span "Users (Beta)" at bounding box center [55, 212] width 65 height 7
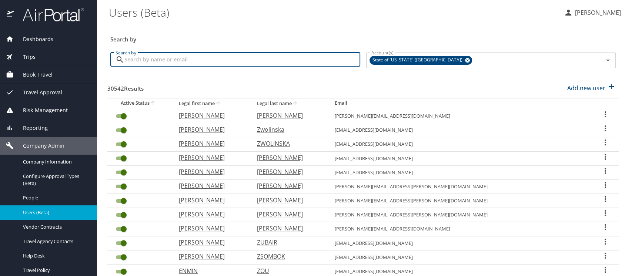
click at [151, 60] on input "Search by" at bounding box center [242, 60] width 236 height 14
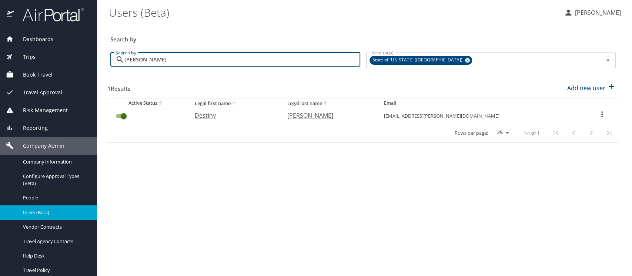
type input "destiny thomas"
click at [599, 115] on icon "User Search Table" at bounding box center [601, 114] width 9 height 9
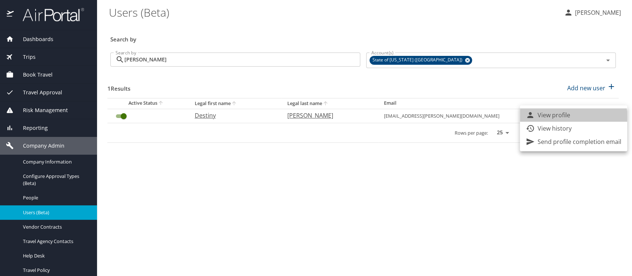
click at [554, 120] on li "View profile" at bounding box center [573, 114] width 107 height 13
select select "US"
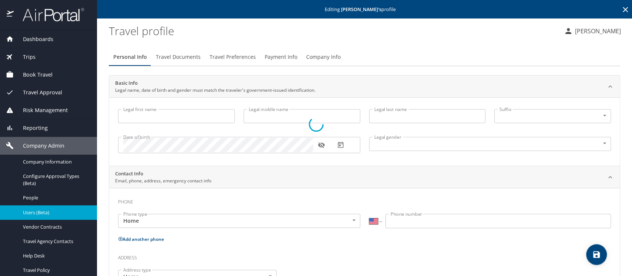
type input "Destiny"
type input "Thomas"
type input "Female"
select select "US"
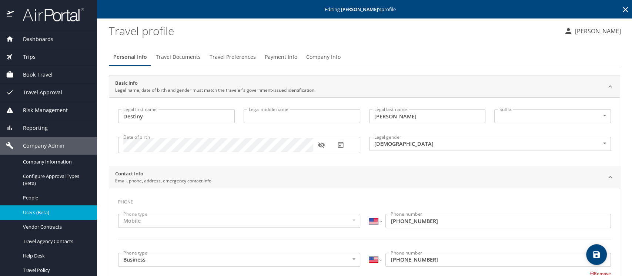
click at [317, 57] on span "Company Info" at bounding box center [323, 57] width 34 height 9
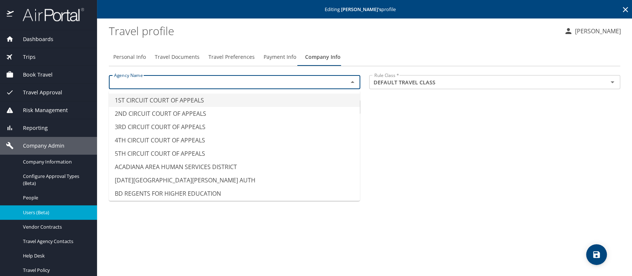
click at [154, 81] on input "text" at bounding box center [223, 82] width 225 height 10
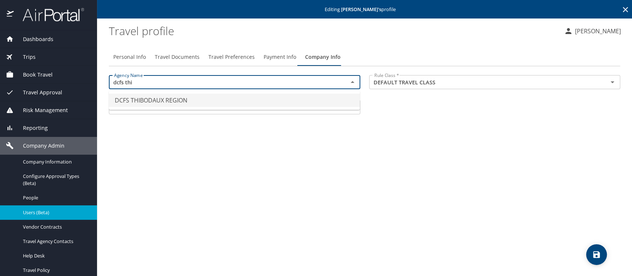
drag, startPoint x: 148, startPoint y: 98, endPoint x: 138, endPoint y: 94, distance: 9.8
click at [148, 98] on li "DCFS THIBODAUX REGION" at bounding box center [234, 100] width 251 height 13
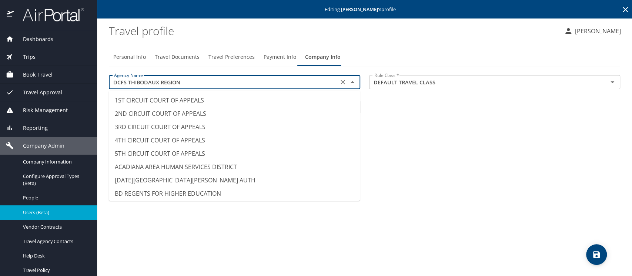
scroll to position [1226, 0]
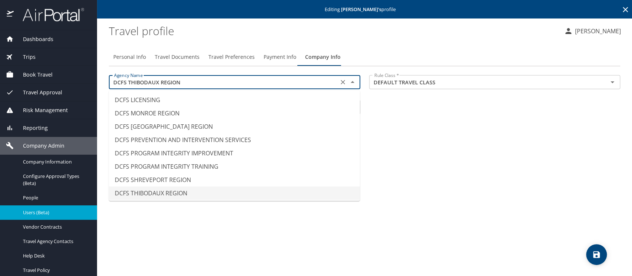
drag, startPoint x: 181, startPoint y: 80, endPoint x: 101, endPoint y: 78, distance: 80.0
click at [101, 78] on main "Editing Destiny Thomas 's profile Travel profile Meliss Hunter Personal Info Tr…" at bounding box center [364, 138] width 535 height 276
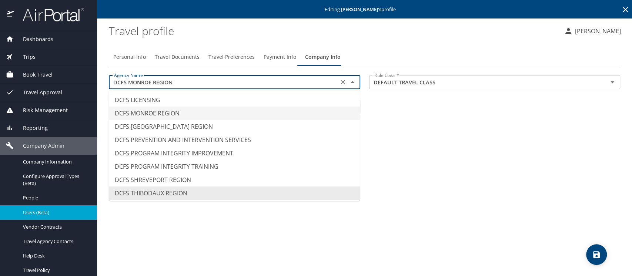
click at [471, 131] on div "Personal Info Travel Documents Travel Preferences Payment Info Company Info Age…" at bounding box center [364, 159] width 511 height 234
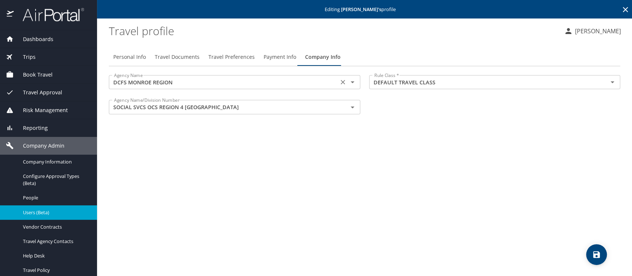
click at [218, 81] on input "DCFS MONROE REGION" at bounding box center [223, 82] width 225 height 10
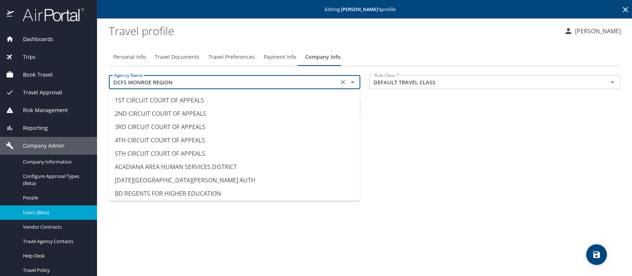
scroll to position [1146, 0]
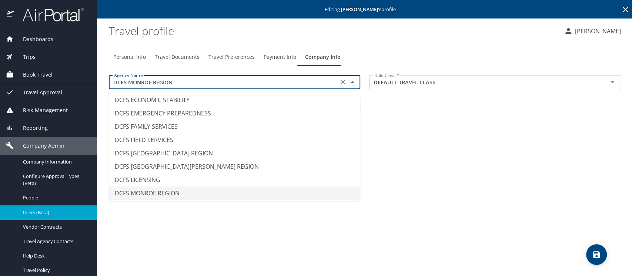
paste input "THIBODAUX"
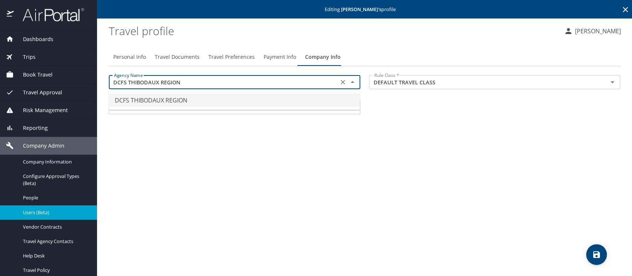
click at [163, 100] on li "DCFS THIBODAUX REGION" at bounding box center [234, 100] width 251 height 13
type input "DCFS THIBODAUX REGION"
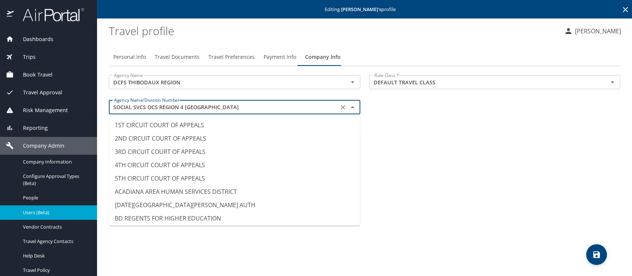
scroll to position [5238, 0]
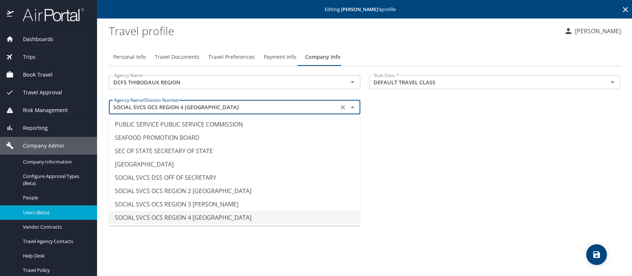
drag, startPoint x: 219, startPoint y: 104, endPoint x: 106, endPoint y: 105, distance: 112.5
click at [106, 105] on div "Agency Name/Division Number SOCIAL SVCS OCS REGION 4 THIBODAUX Agency Name/Divi…" at bounding box center [234, 108] width 260 height 25
paste input "DCFS THIBODAUX REGION"
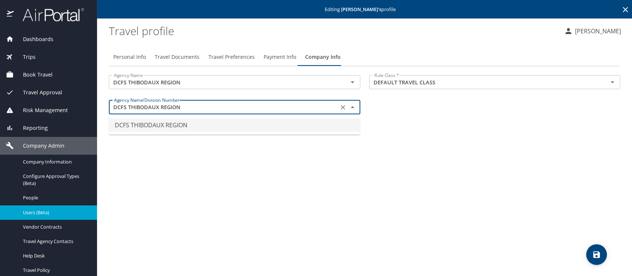
click at [148, 123] on li "DCFS THIBODAUX REGION" at bounding box center [234, 124] width 251 height 13
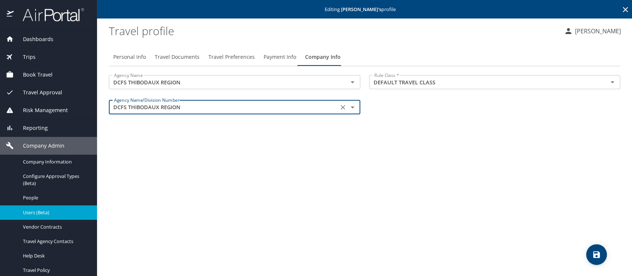
type input "DCFS THIBODAUX REGION"
click at [591, 253] on span "save" at bounding box center [596, 254] width 21 height 9
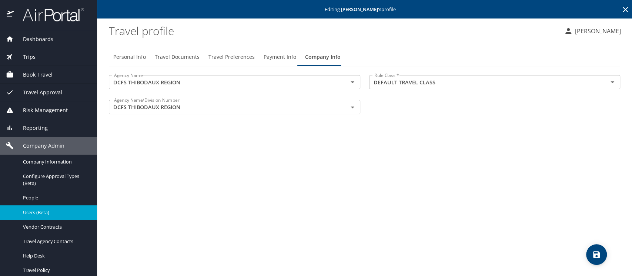
click at [31, 214] on span "Users (Beta)" at bounding box center [55, 212] width 65 height 7
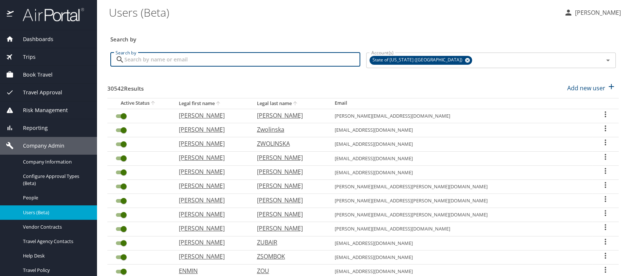
click at [144, 63] on input "Search by" at bounding box center [242, 60] width 236 height 14
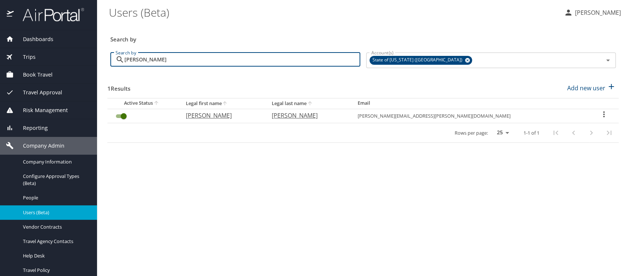
type input "tiffany shaw"
click at [234, 117] on p "TIFFANY" at bounding box center [220, 115] width 71 height 9
select select "US"
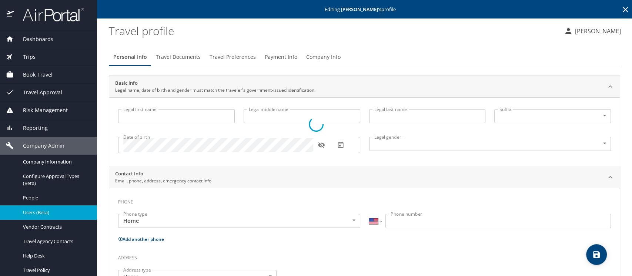
type input "TIFFANY"
type input "SHAW"
type input "Undisclosed"
select select "US"
click at [318, 59] on span "Company Info" at bounding box center [323, 57] width 34 height 9
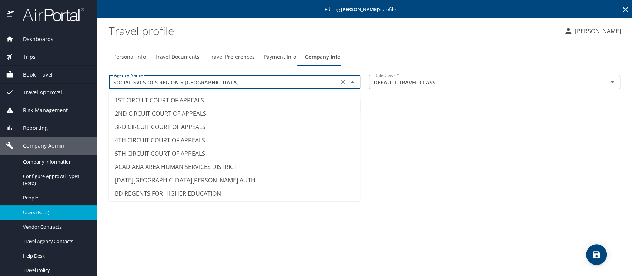
scroll to position [5224, 0]
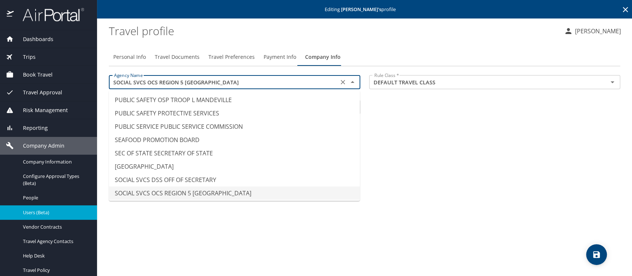
drag, startPoint x: 212, startPoint y: 81, endPoint x: 105, endPoint y: 84, distance: 107.0
click at [105, 84] on div "Agency Name SOCIAL SVCS OCS REGION 5 LAFAYETTE Agency Name" at bounding box center [234, 83] width 260 height 25
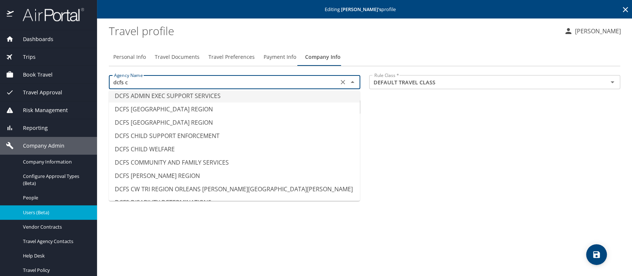
scroll to position [0, 0]
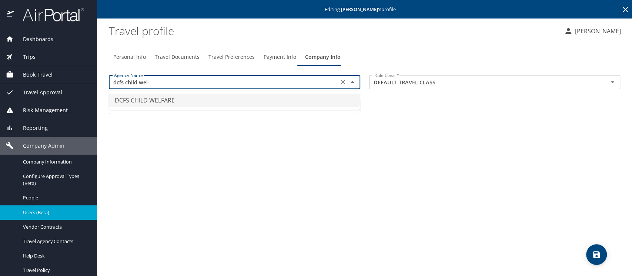
click at [127, 97] on li "DCFS CHILD WELFARE" at bounding box center [234, 100] width 251 height 13
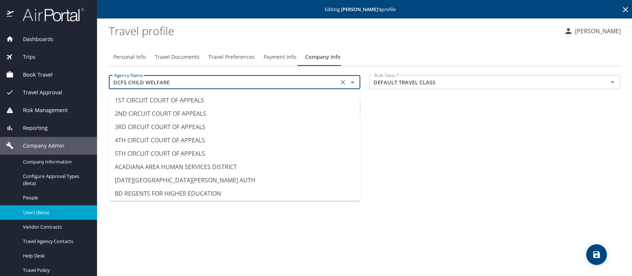
scroll to position [987, 0]
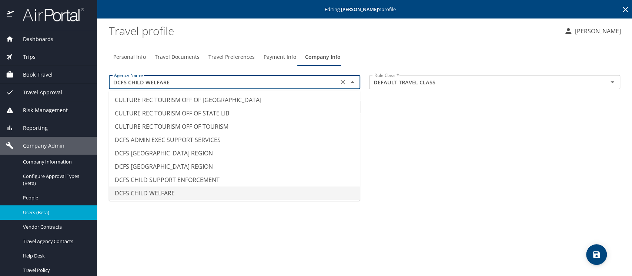
drag, startPoint x: 112, startPoint y: 81, endPoint x: 160, endPoint y: 80, distance: 47.4
click at [166, 80] on input "DCFS CHILD WELFARE" at bounding box center [223, 82] width 225 height 10
drag, startPoint x: 160, startPoint y: 80, endPoint x: 143, endPoint y: 81, distance: 17.0
click at [143, 81] on input "DCFS CHILD WELFARE" at bounding box center [223, 82] width 225 height 10
click at [111, 81] on input "DCFS CHILD WELFARE" at bounding box center [223, 82] width 225 height 10
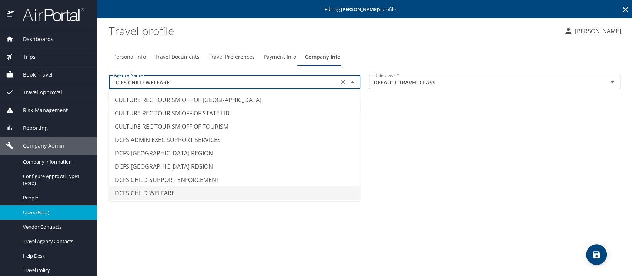
drag, startPoint x: 111, startPoint y: 81, endPoint x: 171, endPoint y: 83, distance: 59.6
click at [171, 83] on input "DCFS CHILD WELFARE" at bounding box center [223, 82] width 225 height 10
click at [144, 191] on li "DCFS CHILD WELFARE" at bounding box center [234, 193] width 251 height 13
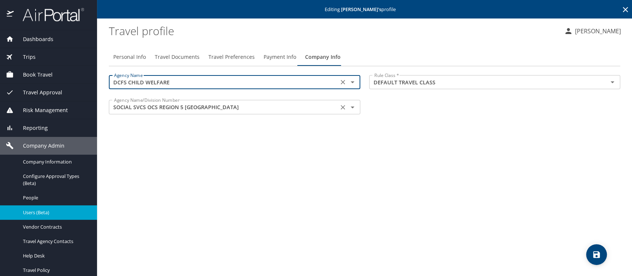
click at [341, 108] on icon "Clear" at bounding box center [343, 107] width 4 height 4
type input "DCFS CHILD WELFARE"
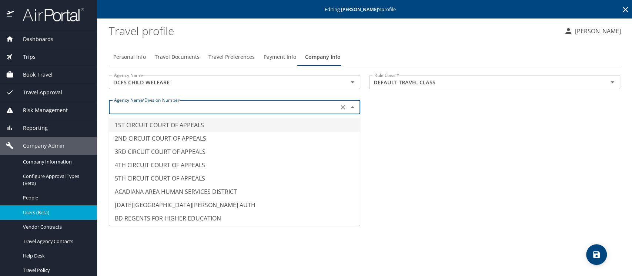
paste input "DCFS CHILD WELFARE"
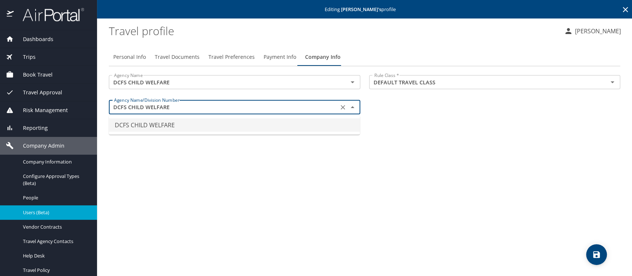
click at [130, 127] on li "DCFS CHILD WELFARE" at bounding box center [234, 124] width 251 height 13
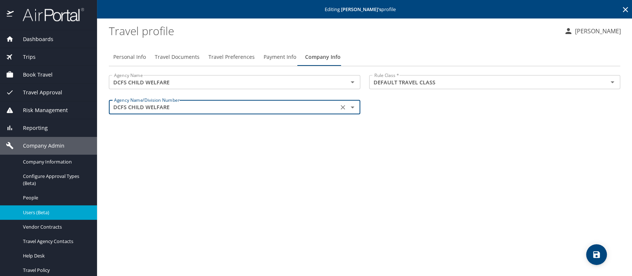
type input "DCFS CHILD WELFARE"
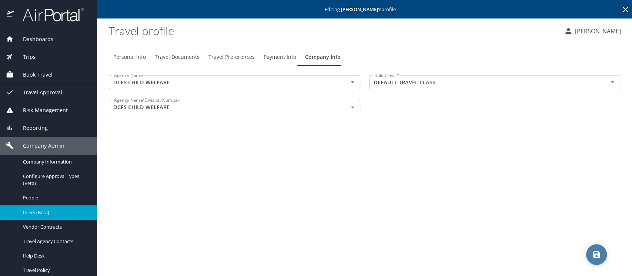
click at [595, 254] on icon "save" at bounding box center [596, 254] width 7 height 7
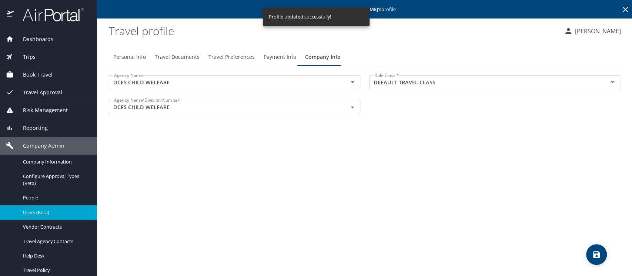
click at [35, 211] on span "Users (Beta)" at bounding box center [55, 212] width 65 height 7
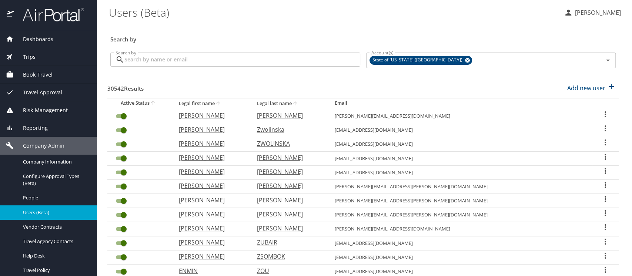
click at [137, 61] on input "Search by" at bounding box center [242, 60] width 236 height 14
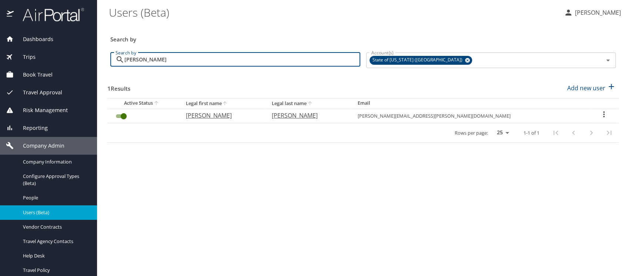
type input "amanda edwards"
click at [218, 113] on p "Amanda" at bounding box center [220, 115] width 71 height 9
select select "US"
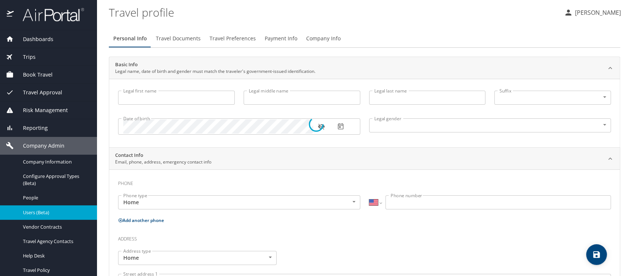
type input "Amanda"
type input "Renee"
type input "Edwards"
type input "Female"
select select "US"
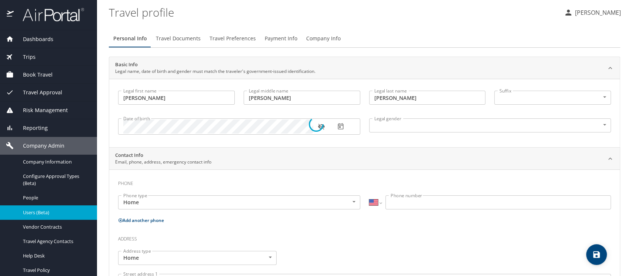
select select "US"
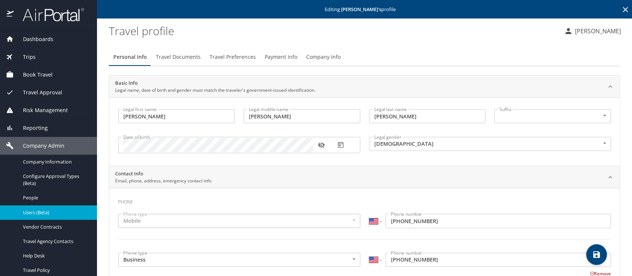
click at [311, 57] on span "Company Info" at bounding box center [323, 57] width 34 height 9
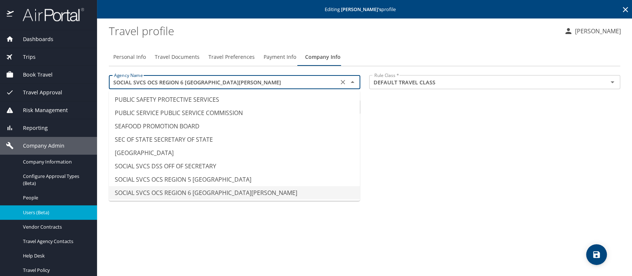
drag, startPoint x: 240, startPoint y: 80, endPoint x: 63, endPoint y: 76, distance: 177.4
click at [63, 76] on div "Dashboards AirPortal 360™ Manager AirPortal 360™ Agent My Travel Dashboard Trip…" at bounding box center [316, 138] width 632 height 276
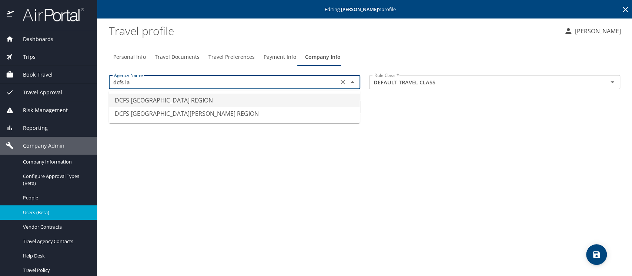
click at [159, 99] on li "DCFS LAFAYETTE REGION" at bounding box center [234, 100] width 251 height 13
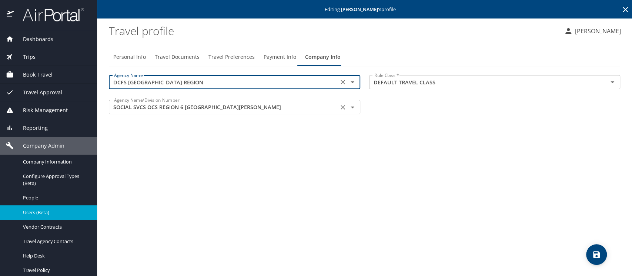
type input "DCFS LAFAYETTE REGION"
click at [137, 106] on input "SOCIAL SVCS OCS REGION 6 LAKE CHARLES" at bounding box center [223, 107] width 225 height 10
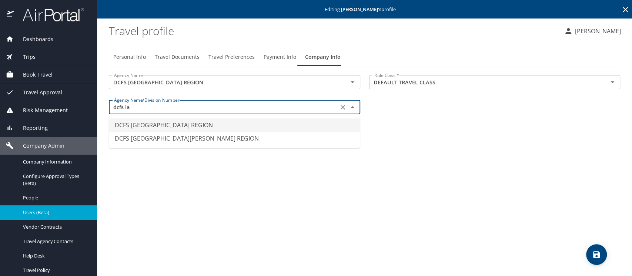
click at [141, 122] on li "DCFS LAFAYETTE REGION" at bounding box center [234, 124] width 251 height 13
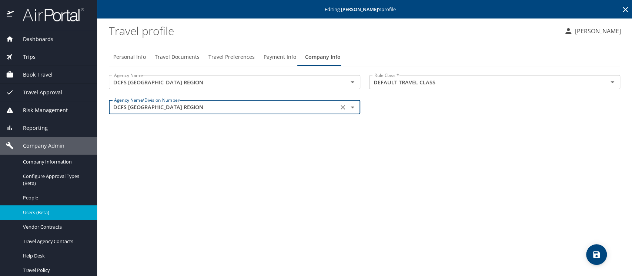
type input "DCFS LAFAYETTE REGION"
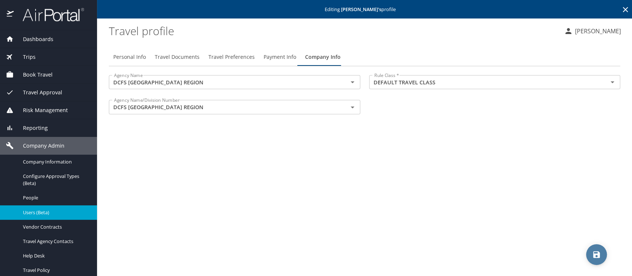
click at [596, 254] on icon "save" at bounding box center [596, 254] width 7 height 7
click at [595, 253] on icon "save" at bounding box center [596, 254] width 9 height 9
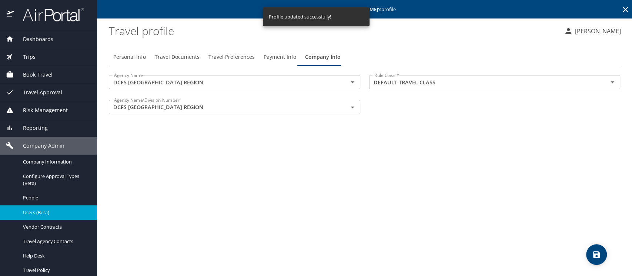
click at [40, 214] on span "Users (Beta)" at bounding box center [55, 212] width 65 height 7
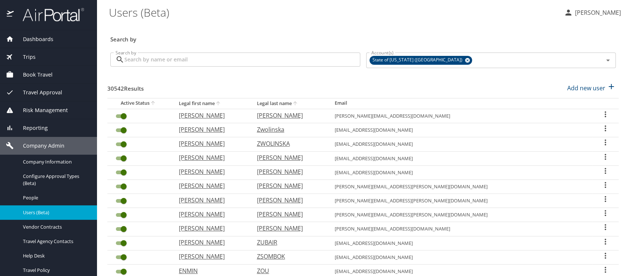
click at [137, 61] on input "Search by" at bounding box center [242, 60] width 236 height 14
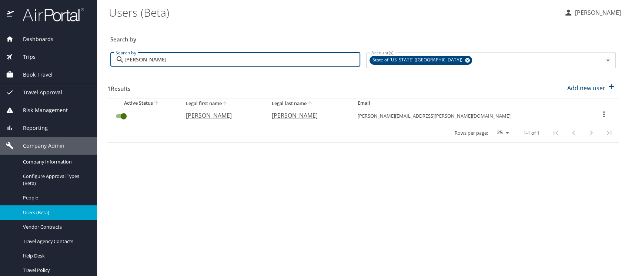
type input "nancy tucker"
click at [225, 115] on p "NANCY" at bounding box center [220, 115] width 71 height 9
select select "US"
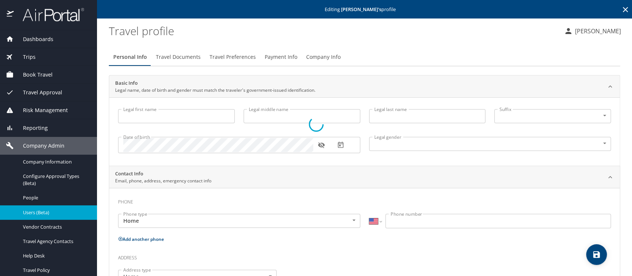
type input "NANCY"
type input "TUCKER"
type input "Undisclosed"
select select "US"
click at [316, 58] on span "Company Info" at bounding box center [323, 57] width 34 height 9
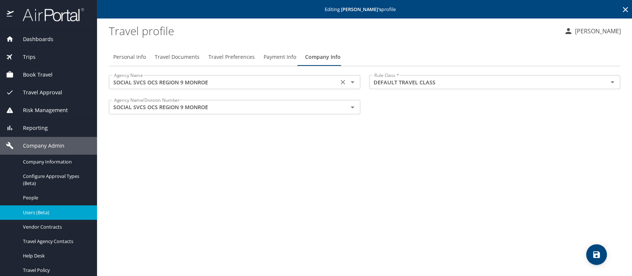
click at [169, 81] on input "SOCIAL SVCS OCS REGION 9 MONROE" at bounding box center [223, 82] width 225 height 10
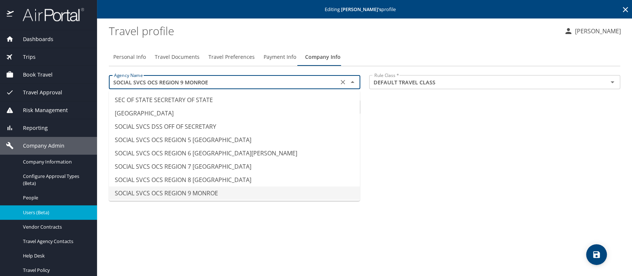
type input "c"
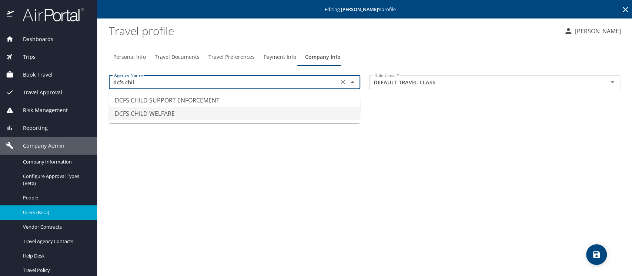
click at [136, 113] on li "DCFS CHILD WELFARE" at bounding box center [234, 113] width 251 height 13
drag, startPoint x: 342, startPoint y: 108, endPoint x: 261, endPoint y: 104, distance: 81.2
click at [341, 108] on icon "Clear" at bounding box center [342, 107] width 7 height 7
type input "DCFS CHILD WELFARE"
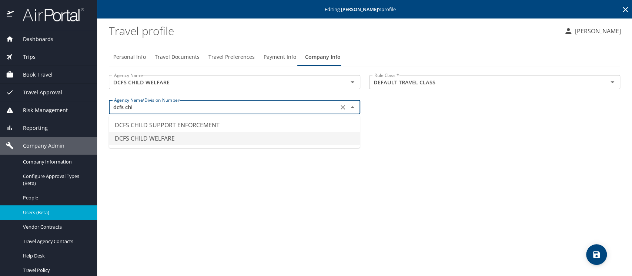
click at [165, 136] on li "DCFS CHILD WELFARE" at bounding box center [234, 138] width 251 height 13
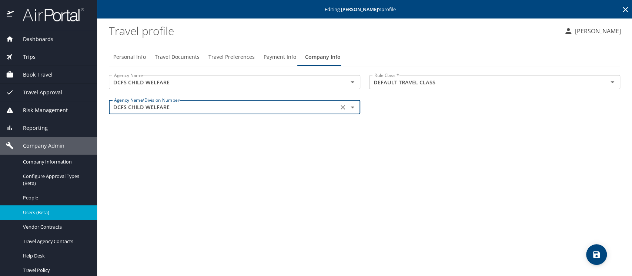
type input "DCFS CHILD WELFARE"
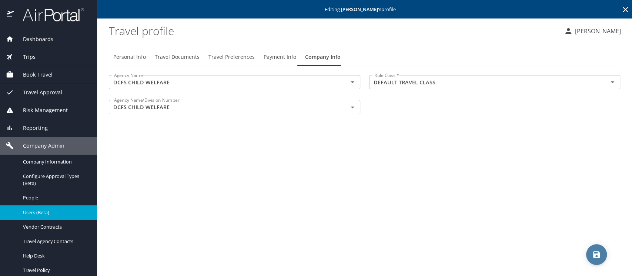
click at [593, 253] on icon "save" at bounding box center [596, 254] width 9 height 9
click at [39, 76] on span "Book Travel" at bounding box center [33, 75] width 39 height 8
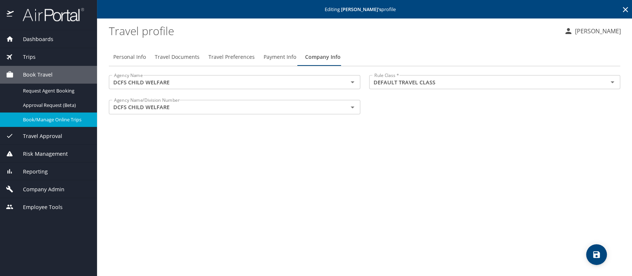
click at [38, 118] on span "Book/Manage Online Trips" at bounding box center [55, 119] width 65 height 7
click at [30, 188] on span "Company Admin" at bounding box center [39, 189] width 51 height 8
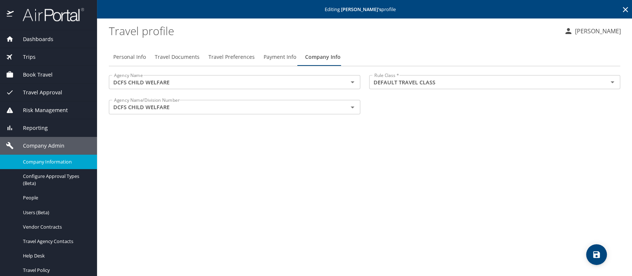
click at [28, 164] on span "Company Information" at bounding box center [55, 161] width 65 height 7
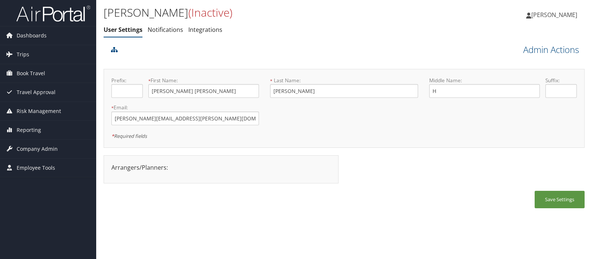
click at [302, 23] on ul "User Settings Notifications Integrations" at bounding box center [264, 29] width 321 height 13
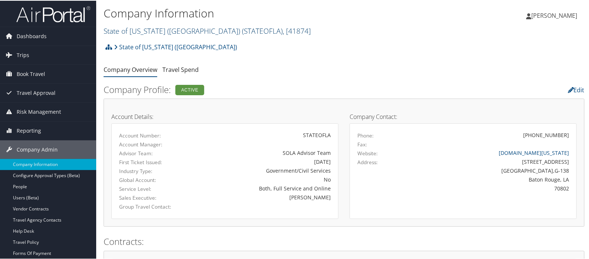
click at [110, 29] on link "State of [US_STATE] (SOLA) ( STATEOFLA ) , [ 41874 ]" at bounding box center [207, 30] width 207 height 10
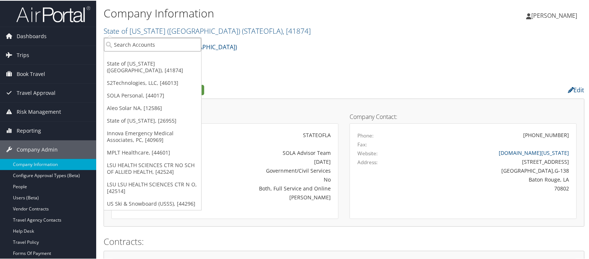
click at [113, 42] on input "search" at bounding box center [152, 44] width 97 height 14
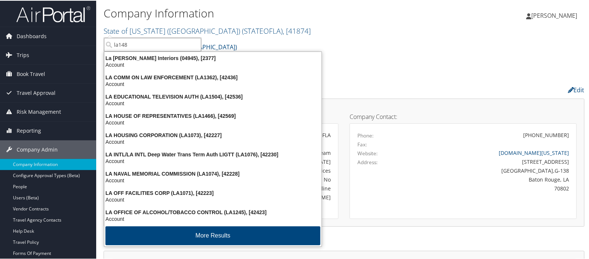
type input "la1485"
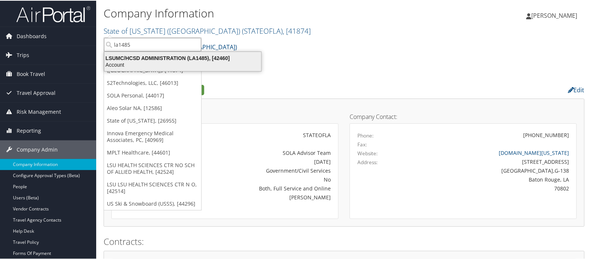
click at [141, 59] on div "LSUMC/HCSD ADMINISTRATION (LA1485), [42460]" at bounding box center [183, 57] width 166 height 7
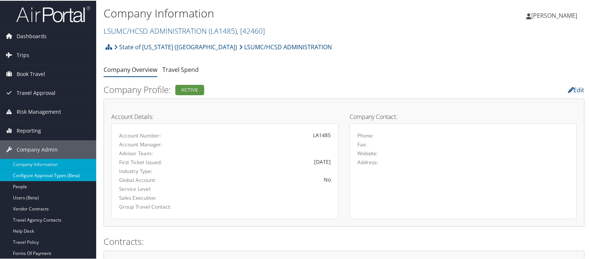
click at [35, 173] on link "Configure Approval Types (Beta)" at bounding box center [48, 174] width 96 height 11
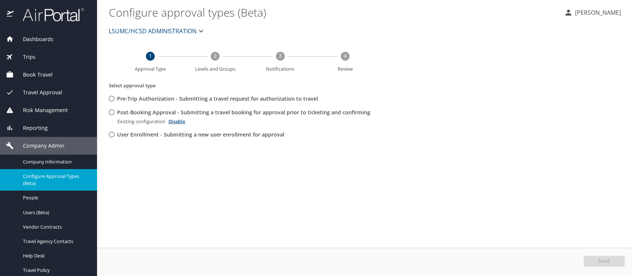
click at [113, 113] on input "Post-Booking Approval - Submitting a travel booking for approval prior to ticke…" at bounding box center [112, 113] width 14 height 14
radio input "true"
click at [608, 259] on span "Edit" at bounding box center [605, 261] width 10 height 5
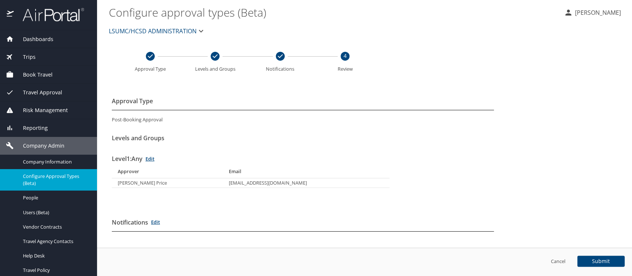
click at [123, 32] on span "LSUMC/HCSD ADMINISTRATION" at bounding box center [153, 31] width 88 height 10
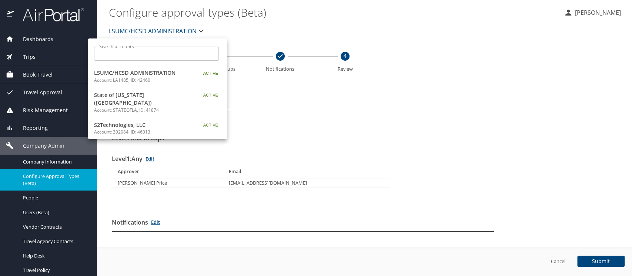
click at [120, 55] on input "Search accounts" at bounding box center [159, 54] width 120 height 14
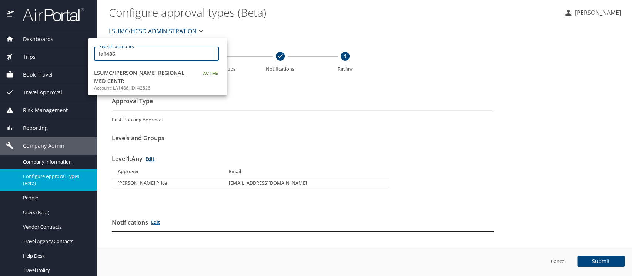
type input "la1486"
click at [124, 70] on span "LSUMC/[PERSON_NAME] REGIONAL MED CENTR" at bounding box center [140, 77] width 93 height 16
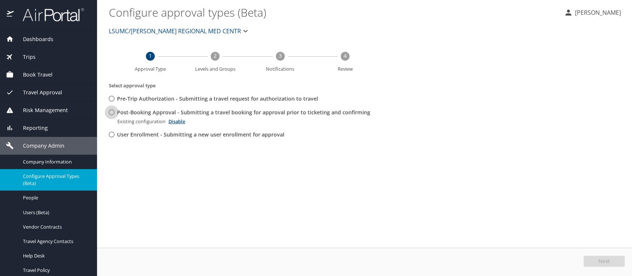
click at [113, 113] on input "Post-Booking Approval - Submitting a travel booking for approval prior to ticke…" at bounding box center [112, 113] width 14 height 14
radio input "true"
click at [596, 260] on button "Edit" at bounding box center [604, 261] width 39 height 11
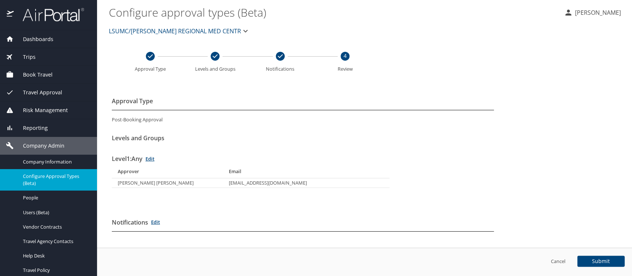
click at [143, 31] on span "LSUMC/[PERSON_NAME] REGIONAL MED CENTR" at bounding box center [175, 31] width 132 height 10
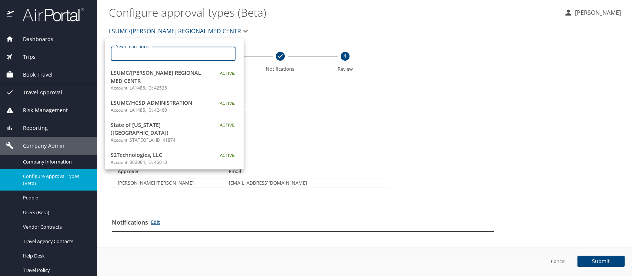
click at [136, 53] on input "Search accounts" at bounding box center [175, 54] width 120 height 14
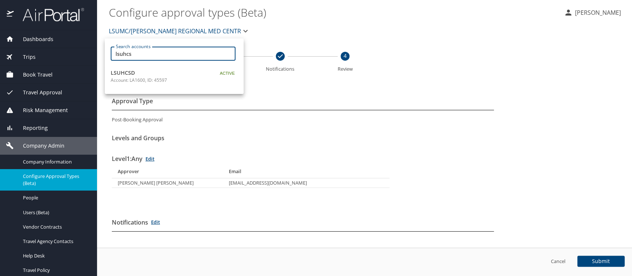
type input "lsuhcs"
click at [117, 77] on p "Account: LA1600, ID: 45597" at bounding box center [157, 80] width 93 height 7
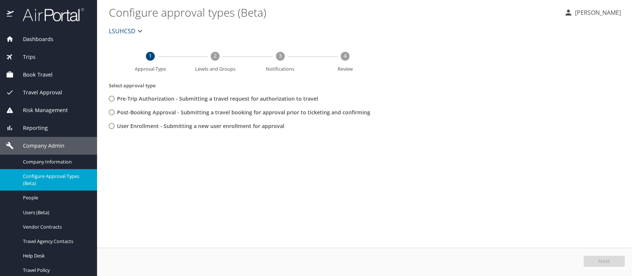
click at [140, 31] on icon "button" at bounding box center [140, 31] width 4 height 3
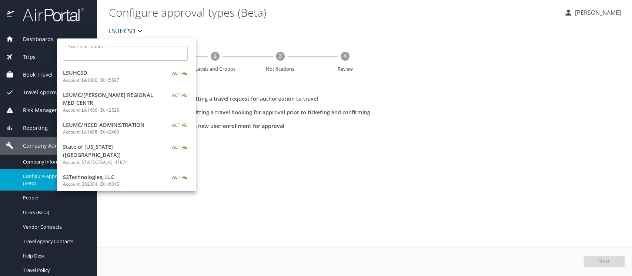
click at [110, 78] on p "Account: LA1600, ID: 45597" at bounding box center [109, 80] width 93 height 7
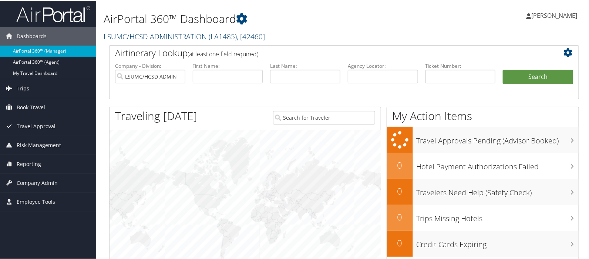
drag, startPoint x: 128, startPoint y: 32, endPoint x: 128, endPoint y: 43, distance: 11.1
click at [128, 32] on link "LSUMC/HCSD ADMINISTRATION ( LA1485 ) , [ 42460 ]" at bounding box center [184, 36] width 161 height 10
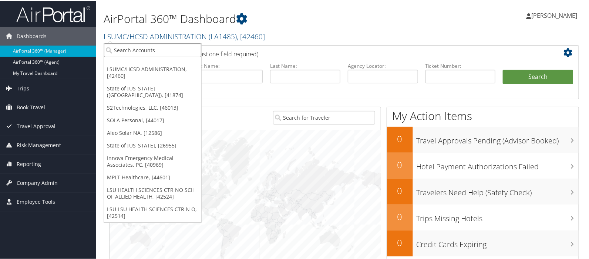
click at [126, 50] on input "search" at bounding box center [152, 50] width 97 height 14
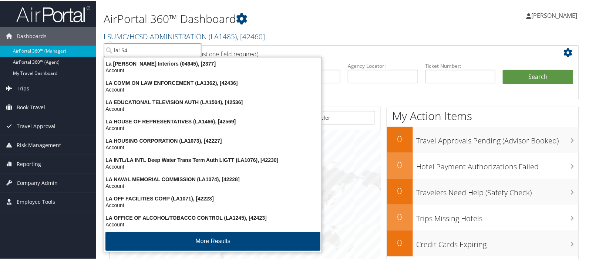
type input "la1541"
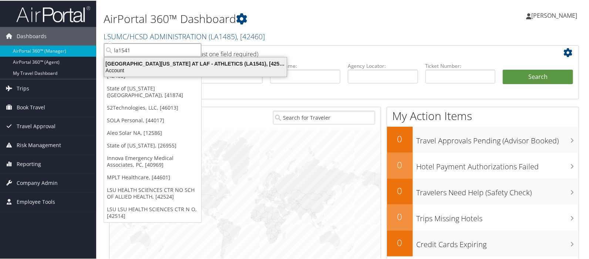
click at [155, 61] on div "[GEOGRAPHIC_DATA][US_STATE] AT LAF - ATHLETICS (LA1541), [42580]" at bounding box center [195, 63] width 191 height 7
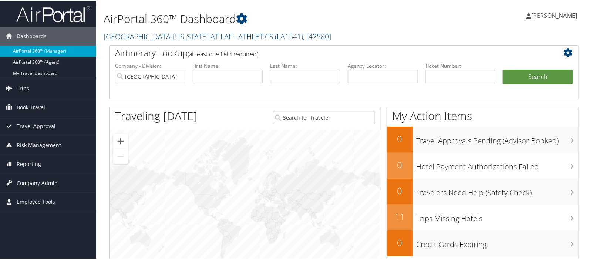
click at [36, 183] on span "Company Admin" at bounding box center [37, 182] width 41 height 19
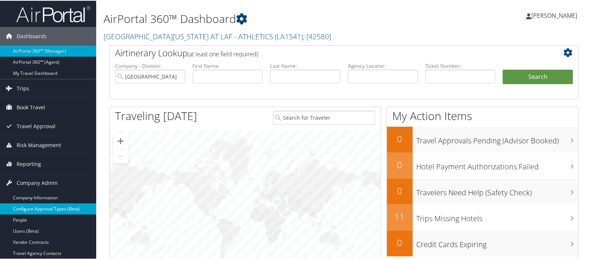
click at [36, 204] on link "Configure Approval Types (Beta)" at bounding box center [48, 207] width 96 height 11
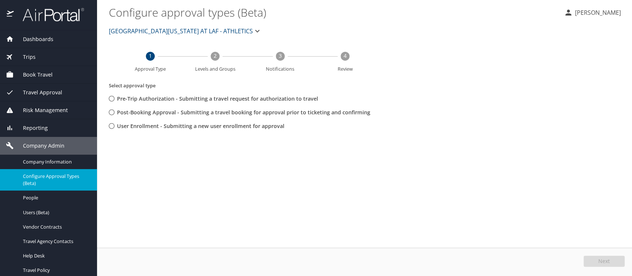
click at [151, 28] on span "[GEOGRAPHIC_DATA][US_STATE] AT LAF - ATHLETICS" at bounding box center [181, 31] width 144 height 10
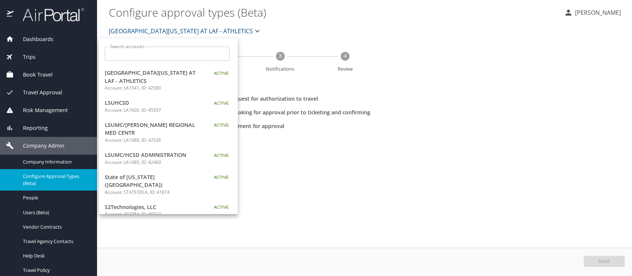
click at [33, 212] on div at bounding box center [316, 138] width 632 height 276
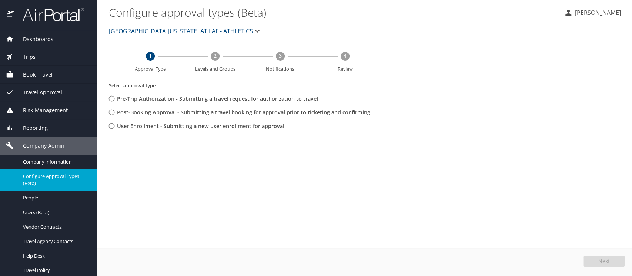
click at [33, 212] on span "Users (Beta)" at bounding box center [55, 212] width 65 height 7
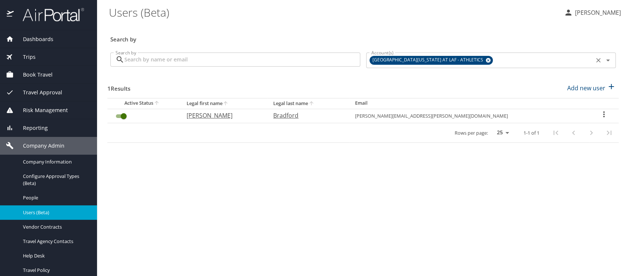
click at [485, 58] on icon at bounding box center [488, 60] width 6 height 8
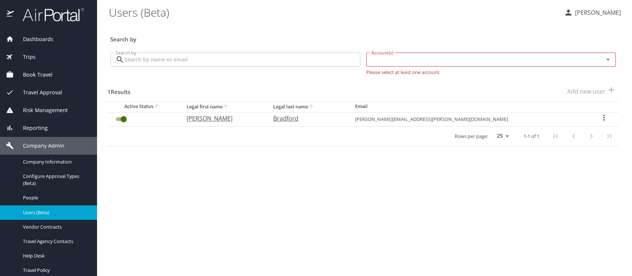
click at [139, 62] on input "Search by" at bounding box center [242, 60] width 236 height 14
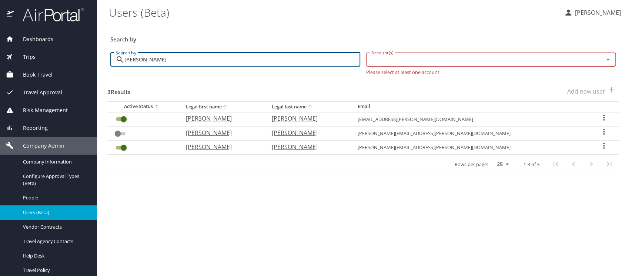
type input "[PERSON_NAME]"
click at [222, 118] on p "[PERSON_NAME]" at bounding box center [220, 118] width 71 height 9
select select "US"
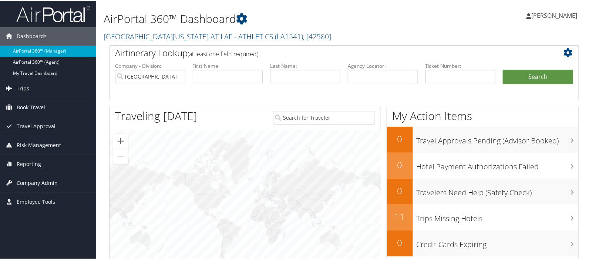
click at [26, 182] on span "Company Admin" at bounding box center [37, 182] width 41 height 19
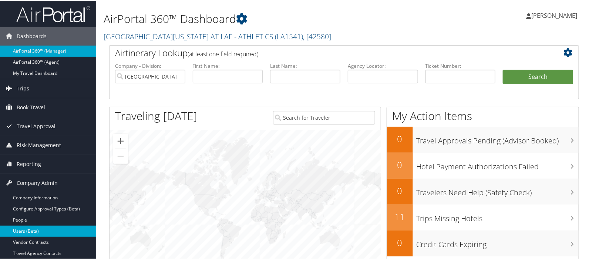
click at [28, 228] on link "Users (Beta)" at bounding box center [48, 230] width 96 height 11
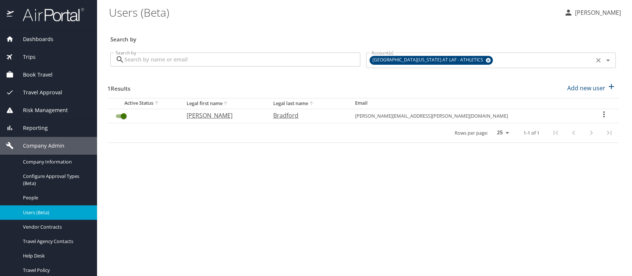
click at [486, 60] on icon at bounding box center [488, 60] width 5 height 5
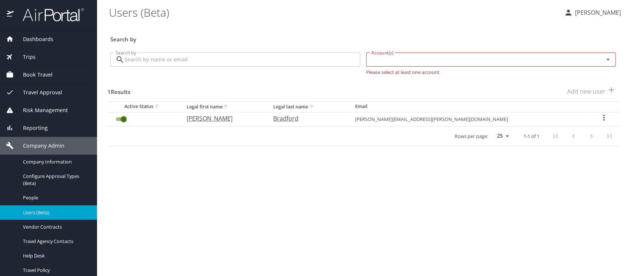
click at [170, 64] on input "Search by" at bounding box center [242, 60] width 236 height 14
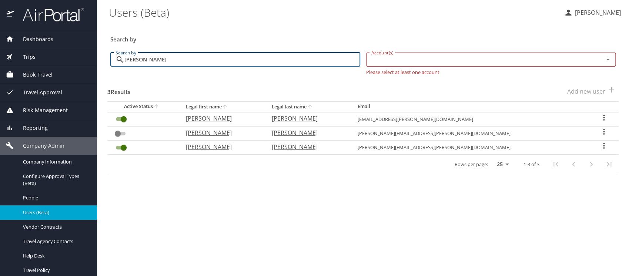
type input "[PERSON_NAME]"
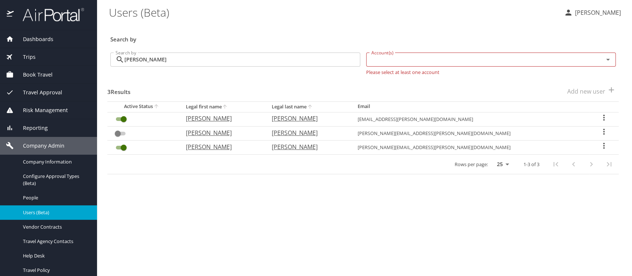
click at [216, 145] on p "[PERSON_NAME]" at bounding box center [220, 147] width 71 height 9
select select "US"
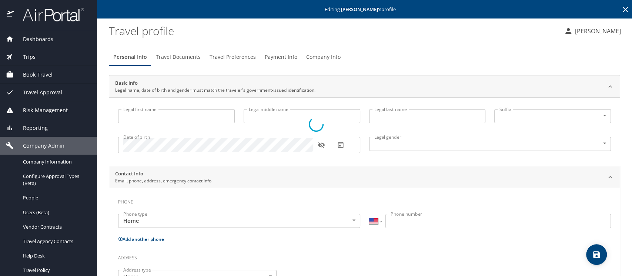
type input "[PERSON_NAME]"
type input "A"
type input "[PERSON_NAME]"
type input "[DEMOGRAPHIC_DATA]"
select select "US"
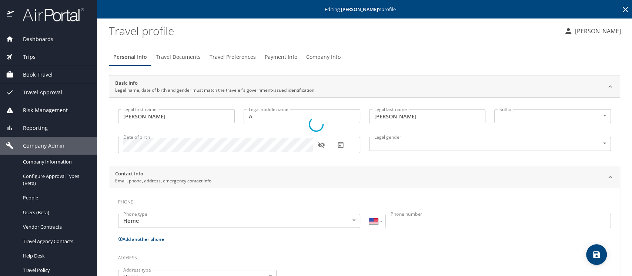
select select "IR"
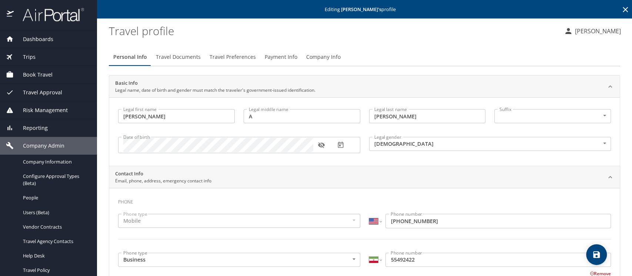
click at [313, 56] on span "Company Info" at bounding box center [323, 57] width 34 height 9
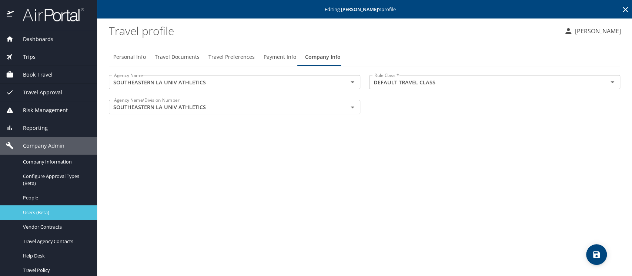
click at [41, 212] on span "Users (Beta)" at bounding box center [55, 212] width 65 height 7
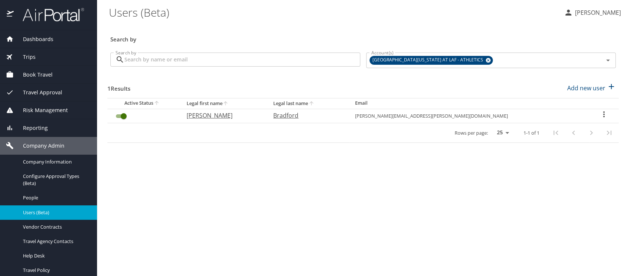
click at [140, 62] on input "Search by" at bounding box center [242, 60] width 236 height 14
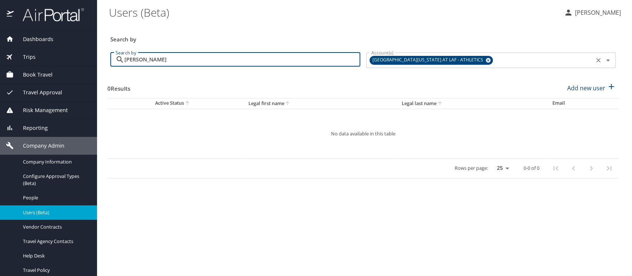
click at [486, 61] on icon at bounding box center [488, 60] width 5 height 5
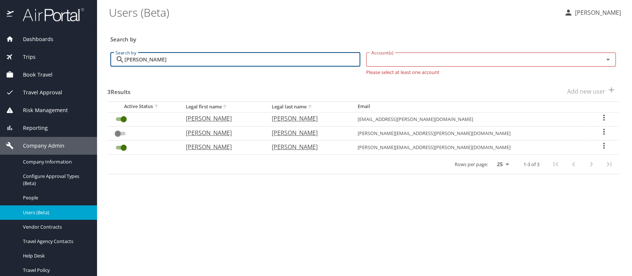
type input "anna woodall"
click at [117, 120] on input "User Search Table" at bounding box center [123, 119] width 27 height 9
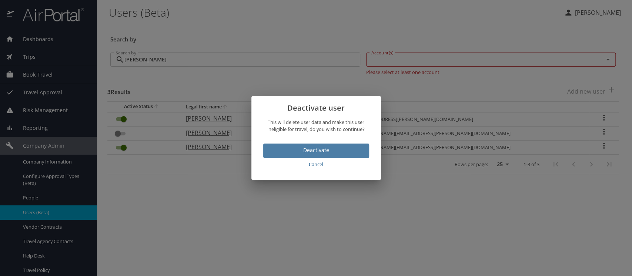
click at [312, 150] on span "Deactivate" at bounding box center [316, 150] width 94 height 9
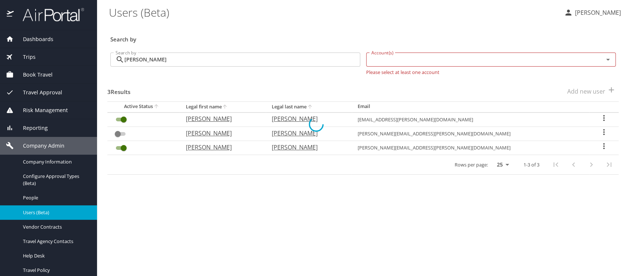
checkbox input "false"
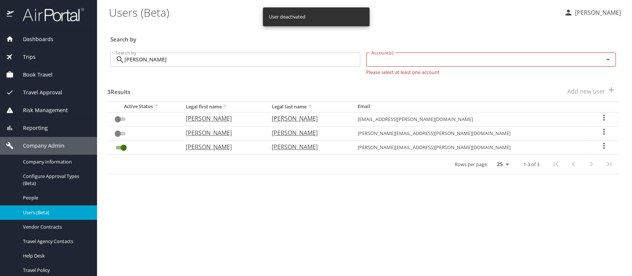
drag, startPoint x: 105, startPoint y: 143, endPoint x: 83, endPoint y: 130, distance: 25.6
click at [97, 140] on main "Users (Beta) Meliss Hunter Search by Search by anna woodall Search by Account(s…" at bounding box center [364, 138] width 535 height 276
click at [190, 173] on div "Rows per page: 25 50 100 1-3 of 3" at bounding box center [362, 164] width 511 height 19
click at [37, 162] on span "Company Information" at bounding box center [55, 161] width 65 height 7
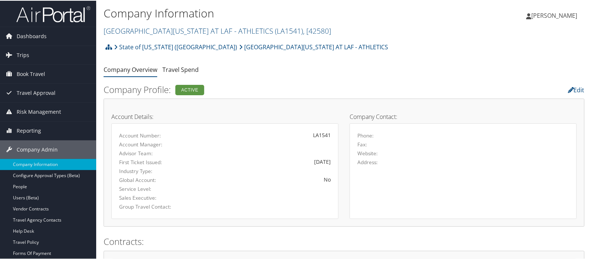
click at [122, 29] on link "[GEOGRAPHIC_DATA][US_STATE] AT LAF - ATHLETICS ( LA1541 ) , [ 42580 ]" at bounding box center [218, 30] width 228 height 10
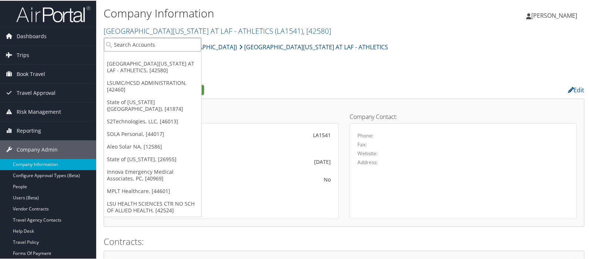
click at [123, 40] on input "search" at bounding box center [152, 44] width 97 height 14
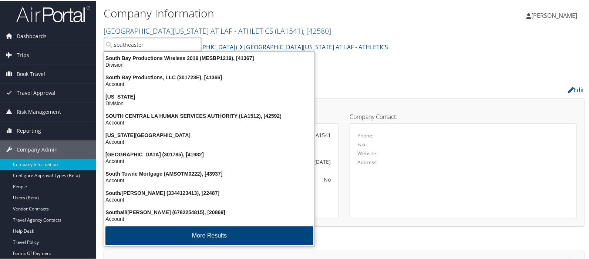
type input "southeastern"
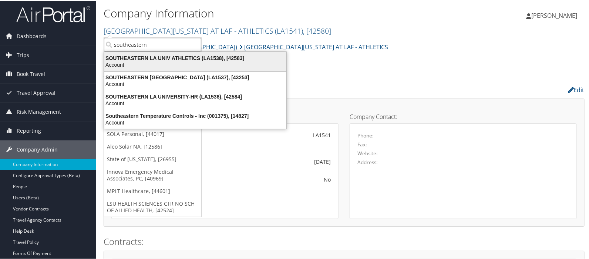
click at [133, 57] on div "SOUTHEASTERN LA UNIV ATHLETICS (LA1538), [42583]" at bounding box center [195, 57] width 191 height 7
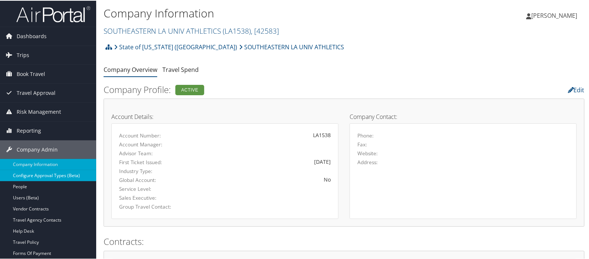
click at [35, 173] on link "Configure Approval Types (Beta)" at bounding box center [48, 174] width 96 height 11
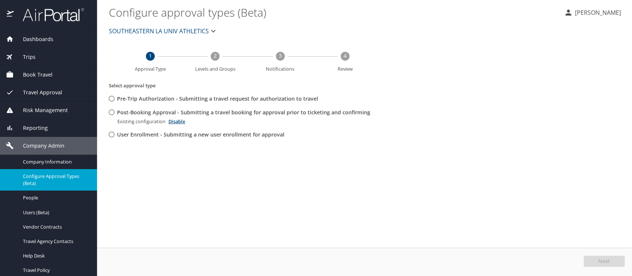
click at [112, 111] on input "Post-Booking Approval - Submitting a travel booking for approval prior to ticke…" at bounding box center [112, 113] width 14 height 14
radio input "true"
click at [601, 260] on span "Edit" at bounding box center [605, 261] width 10 height 5
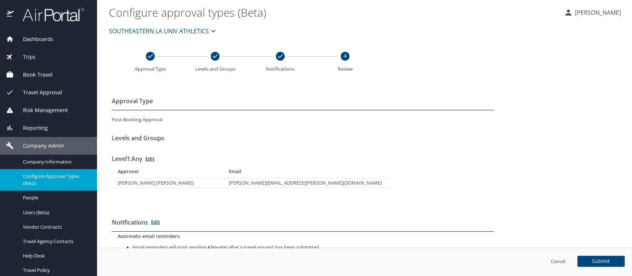
drag, startPoint x: 109, startPoint y: 31, endPoint x: 141, endPoint y: 30, distance: 31.9
click at [141, 30] on span "SOUTHEASTERN LA UNIV ATHLETICS" at bounding box center [159, 31] width 100 height 10
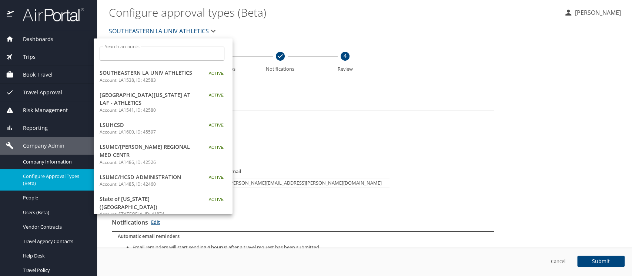
click at [141, 30] on div at bounding box center [316, 138] width 632 height 276
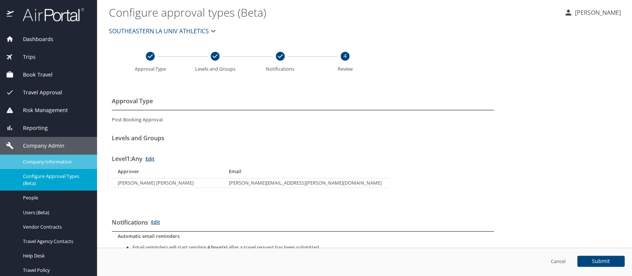
click at [40, 160] on span "Company Information" at bounding box center [55, 161] width 65 height 7
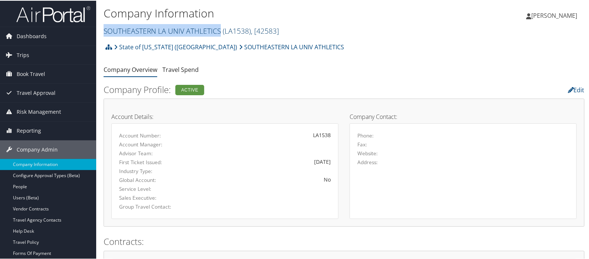
drag, startPoint x: 105, startPoint y: 35, endPoint x: 219, endPoint y: 31, distance: 114.1
click at [219, 31] on link "SOUTHEASTERN LA UNIV ATHLETICS ( LA1538 ) , [ 42583 ]" at bounding box center [191, 30] width 175 height 10
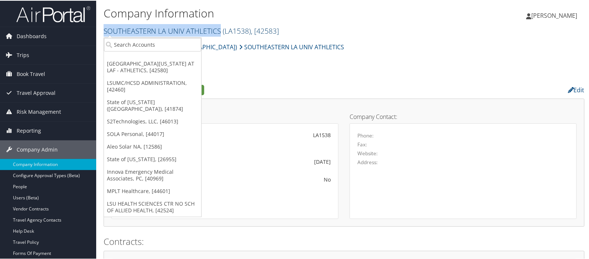
copy link "SOUTHEASTERN LA UNIV ATHLETICS"
drag, startPoint x: 21, startPoint y: 195, endPoint x: 30, endPoint y: 193, distance: 9.1
click at [21, 195] on link "Users (Beta)" at bounding box center [48, 196] width 96 height 11
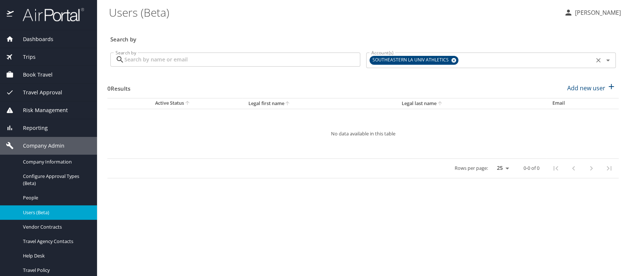
click at [453, 62] on icon at bounding box center [453, 60] width 5 height 5
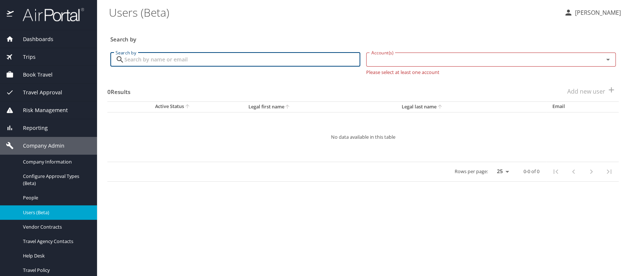
click at [166, 55] on input "Search by" at bounding box center [242, 60] width 236 height 14
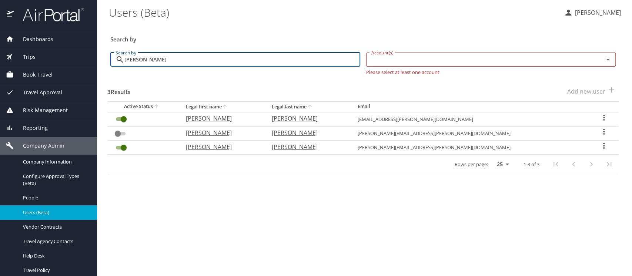
type input "anna woodall"
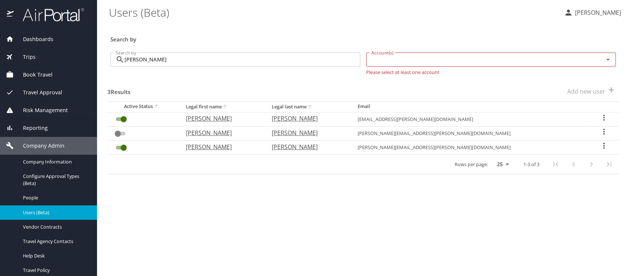
click at [216, 147] on p "ANNA" at bounding box center [220, 147] width 71 height 9
select select "US"
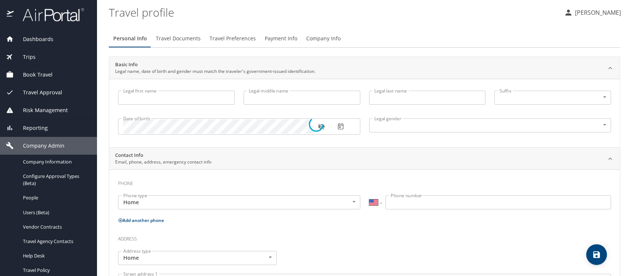
select select "US"
select select "IR"
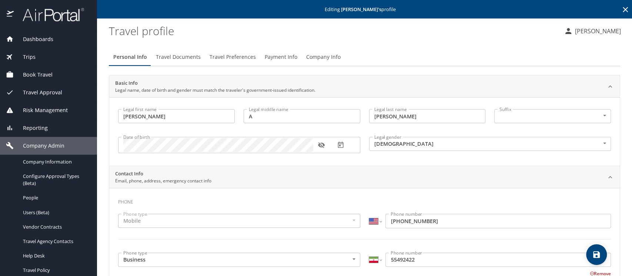
type input "ANNA"
type input "A"
type input "WOODALL"
type input "Female"
click at [322, 60] on span "Company Info" at bounding box center [323, 57] width 34 height 9
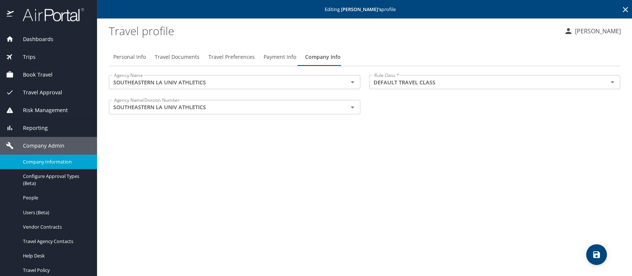
click at [40, 161] on span "Company Information" at bounding box center [55, 161] width 65 height 7
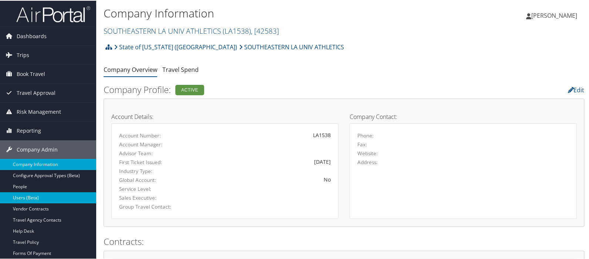
click at [20, 197] on link "Users (Beta)" at bounding box center [48, 196] width 96 height 11
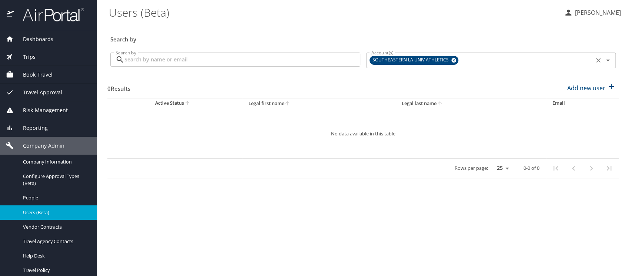
click at [453, 59] on icon at bounding box center [454, 60] width 6 height 8
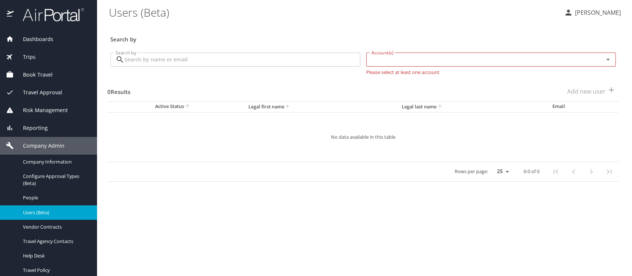
click at [160, 57] on input "Search by" at bounding box center [242, 60] width 236 height 14
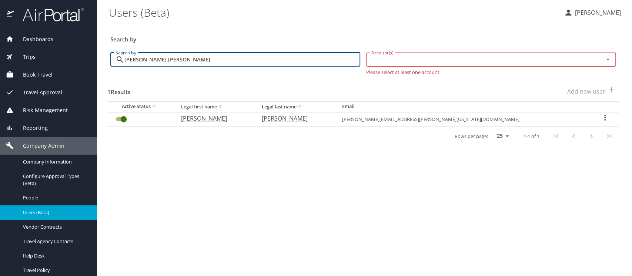
type input "[PERSON_NAME].[PERSON_NAME]"
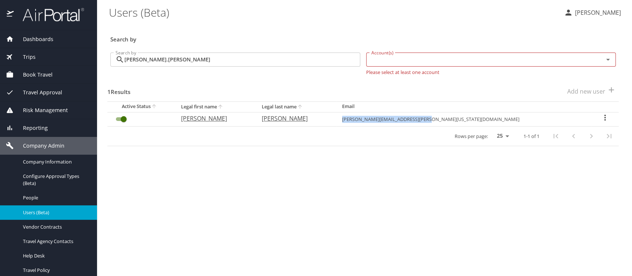
drag, startPoint x: 415, startPoint y: 121, endPoint x: 499, endPoint y: 121, distance: 83.7
click at [499, 121] on td "[PERSON_NAME][EMAIL_ADDRESS][PERSON_NAME][US_STATE][DOMAIN_NAME]" at bounding box center [463, 119] width 255 height 14
copy td "christopher.mcbride@louisiana.edu"
click at [29, 56] on span "Trips" at bounding box center [25, 57] width 22 height 8
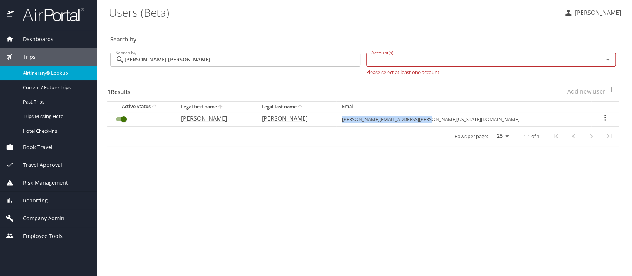
click at [44, 73] on span "Airtinerary® Lookup" at bounding box center [55, 73] width 65 height 7
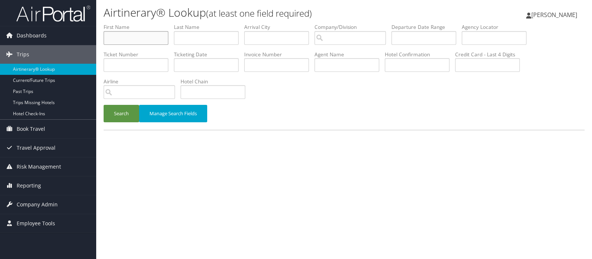
click at [122, 38] on input "text" at bounding box center [136, 38] width 65 height 14
type input "[PERSON_NAME]"
type input "soileau"
click at [366, 37] on input "search" at bounding box center [350, 38] width 71 height 14
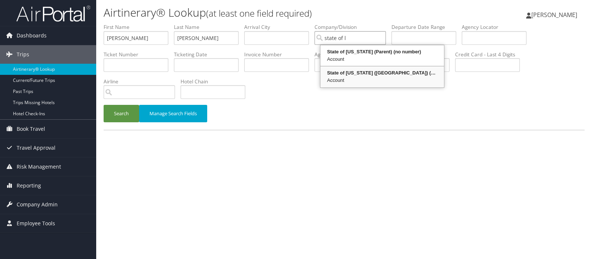
click at [361, 70] on div "State of Louisiana (SOLA) (STATEOFLA)" at bounding box center [382, 72] width 121 height 7
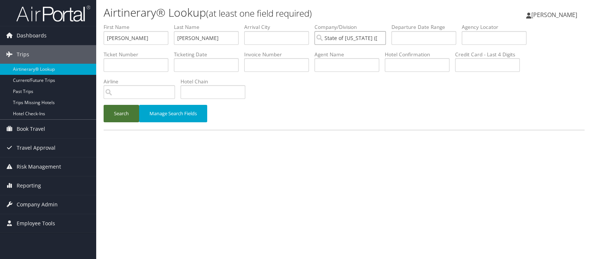
type input "State of Louisiana (SOLA)"
click at [126, 112] on button "Search" at bounding box center [122, 113] width 36 height 17
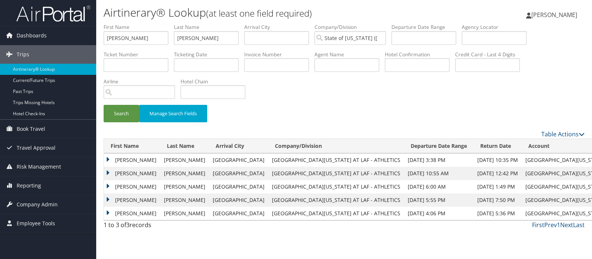
click at [108, 160] on td "TRAVIS" at bounding box center [132, 159] width 56 height 13
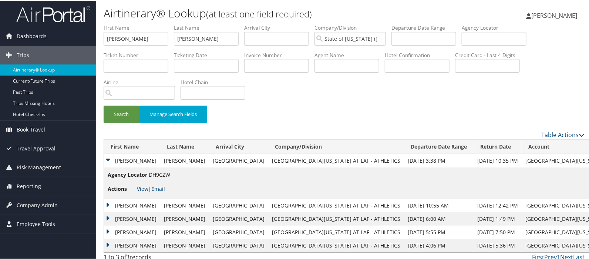
click at [141, 187] on link "View" at bounding box center [142, 187] width 11 height 7
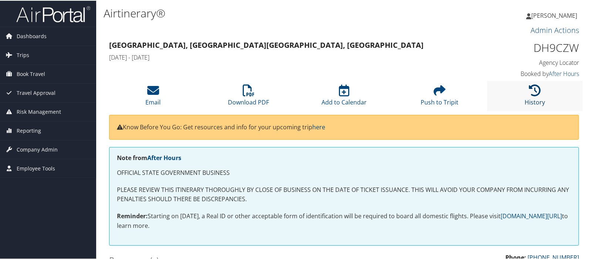
click at [529, 90] on icon at bounding box center [535, 90] width 12 height 12
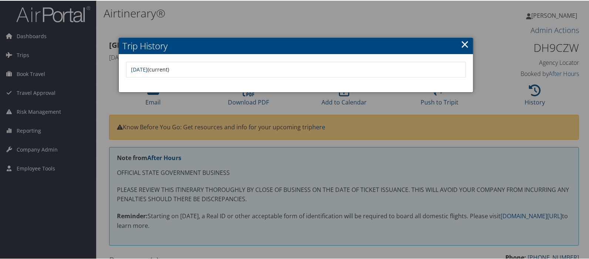
click at [465, 43] on link "×" at bounding box center [465, 43] width 9 height 15
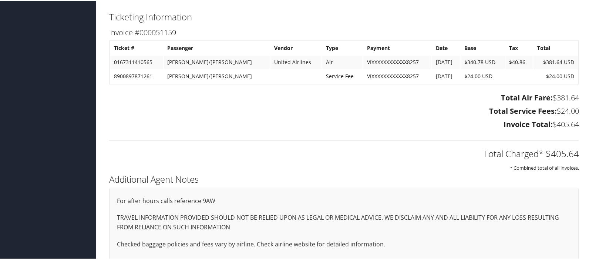
scroll to position [573, 0]
